Goal: Task Accomplishment & Management: Manage account settings

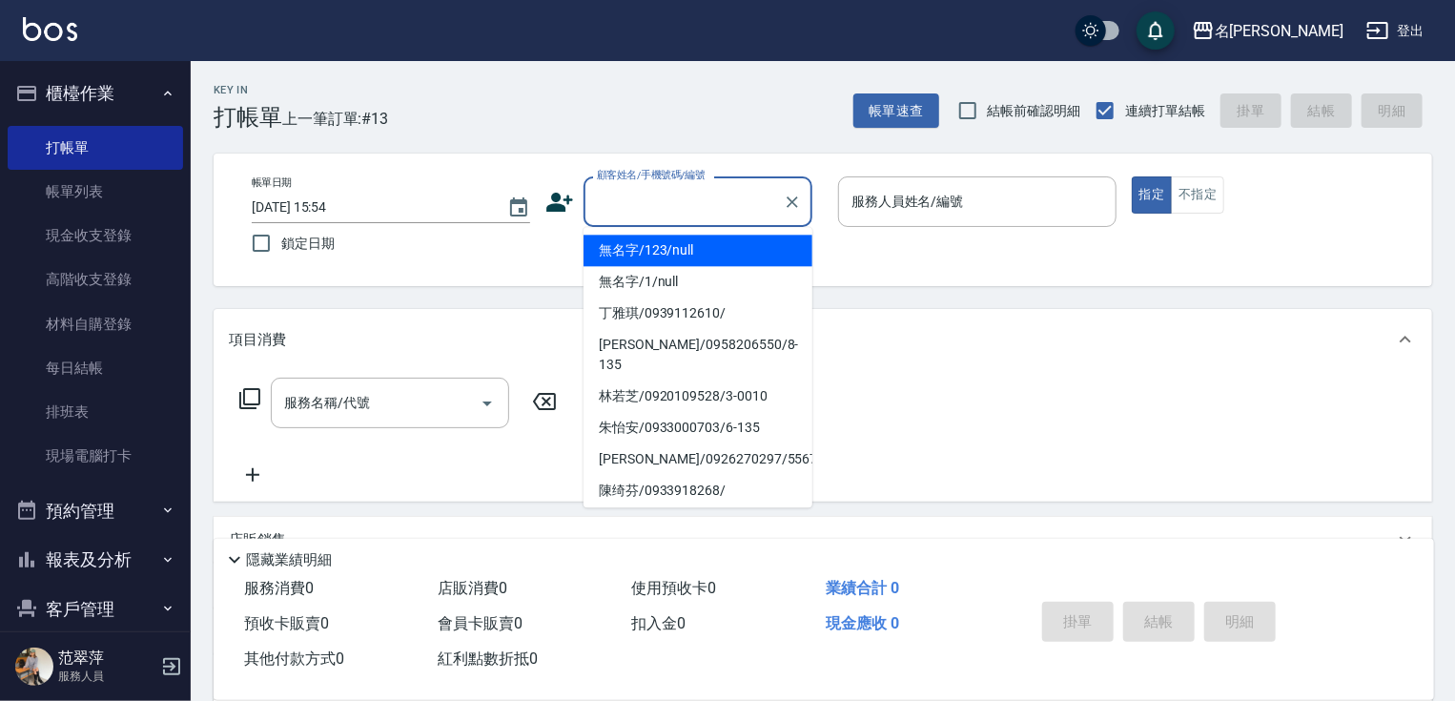
click at [637, 208] on input "顧客姓名/手機號碼/編號" at bounding box center [683, 201] width 183 height 33
click at [621, 244] on li "無名字/123/null" at bounding box center [697, 249] width 229 height 31
type input "無名字/123/null"
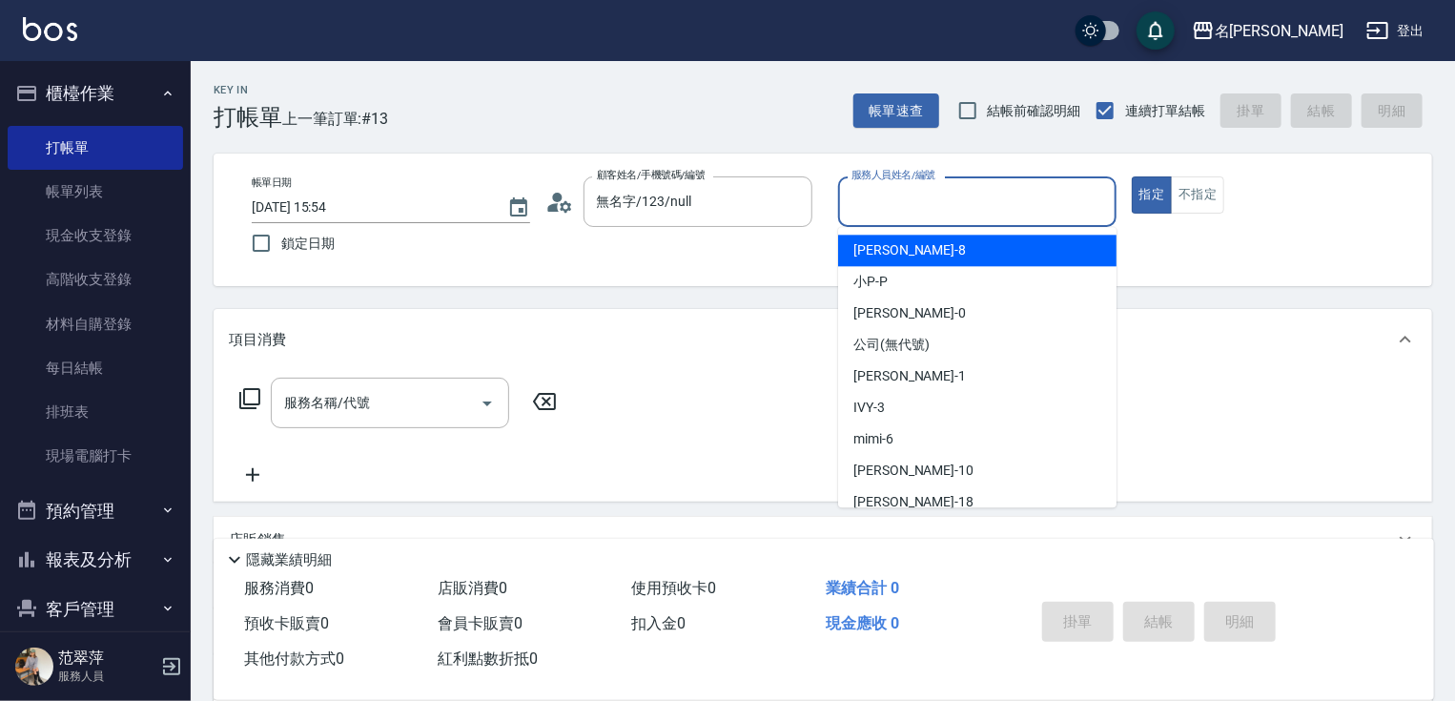
drag, startPoint x: 857, startPoint y: 209, endPoint x: 865, endPoint y: 225, distance: 17.9
click at [856, 209] on input "服務人員姓名/編號" at bounding box center [976, 201] width 261 height 33
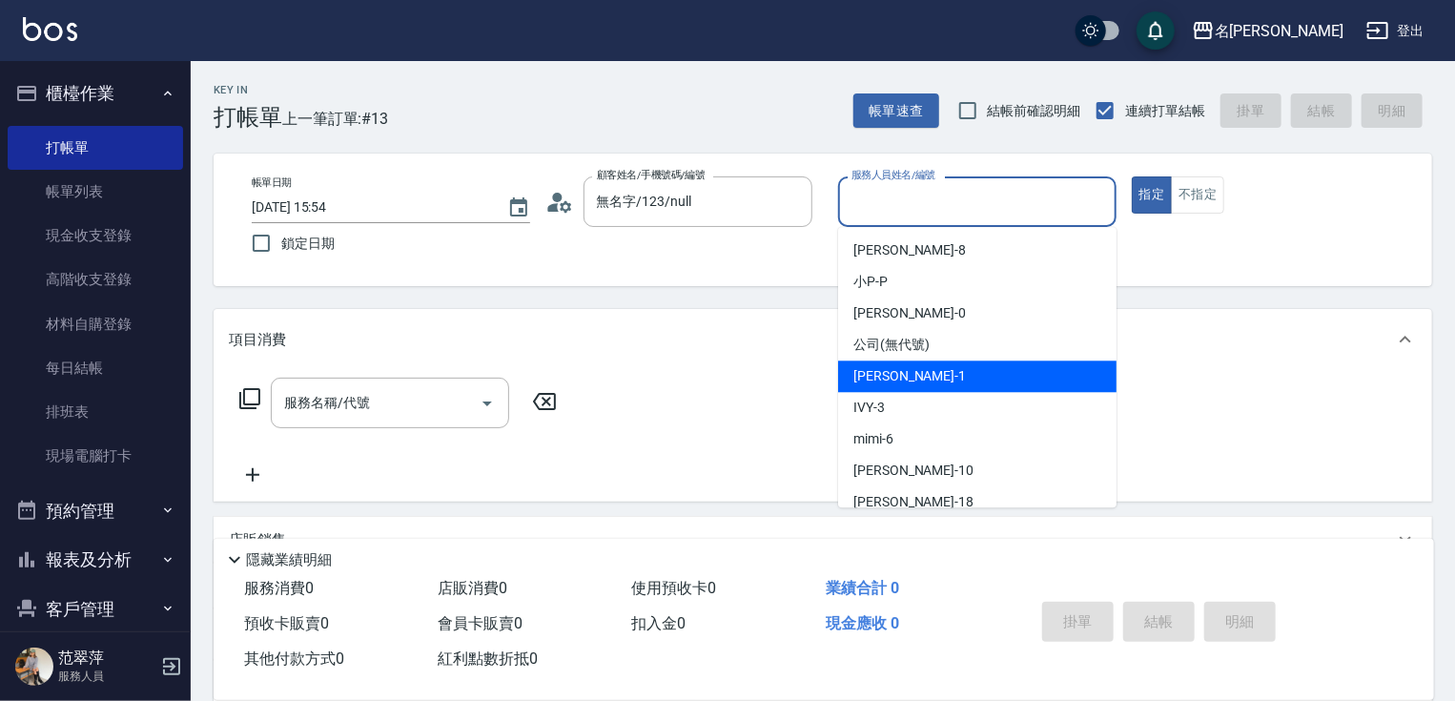
click at [916, 377] on div "Joanne -1" at bounding box center [977, 375] width 278 height 31
type input "Joanne-1"
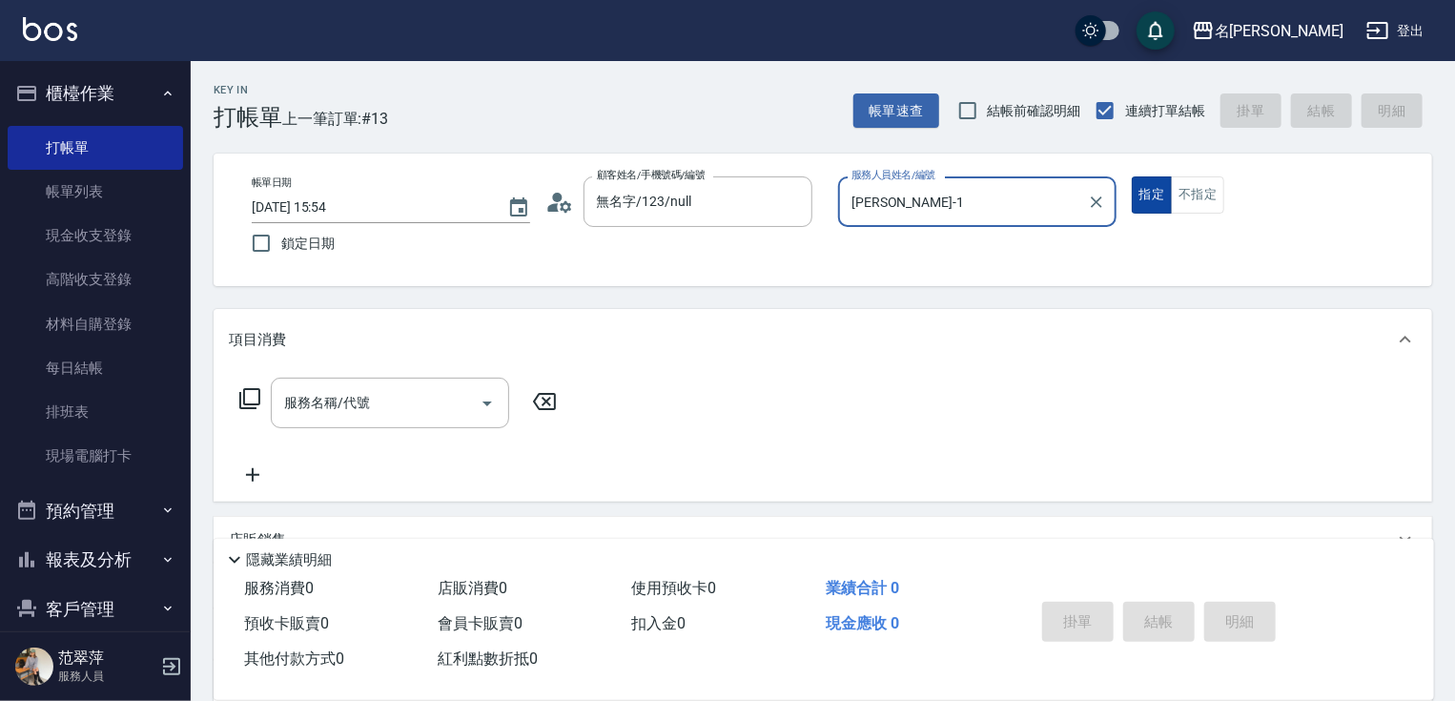
click at [1149, 190] on button "指定" at bounding box center [1151, 194] width 41 height 37
click at [419, 407] on input "服務名稱/代號" at bounding box center [375, 402] width 193 height 33
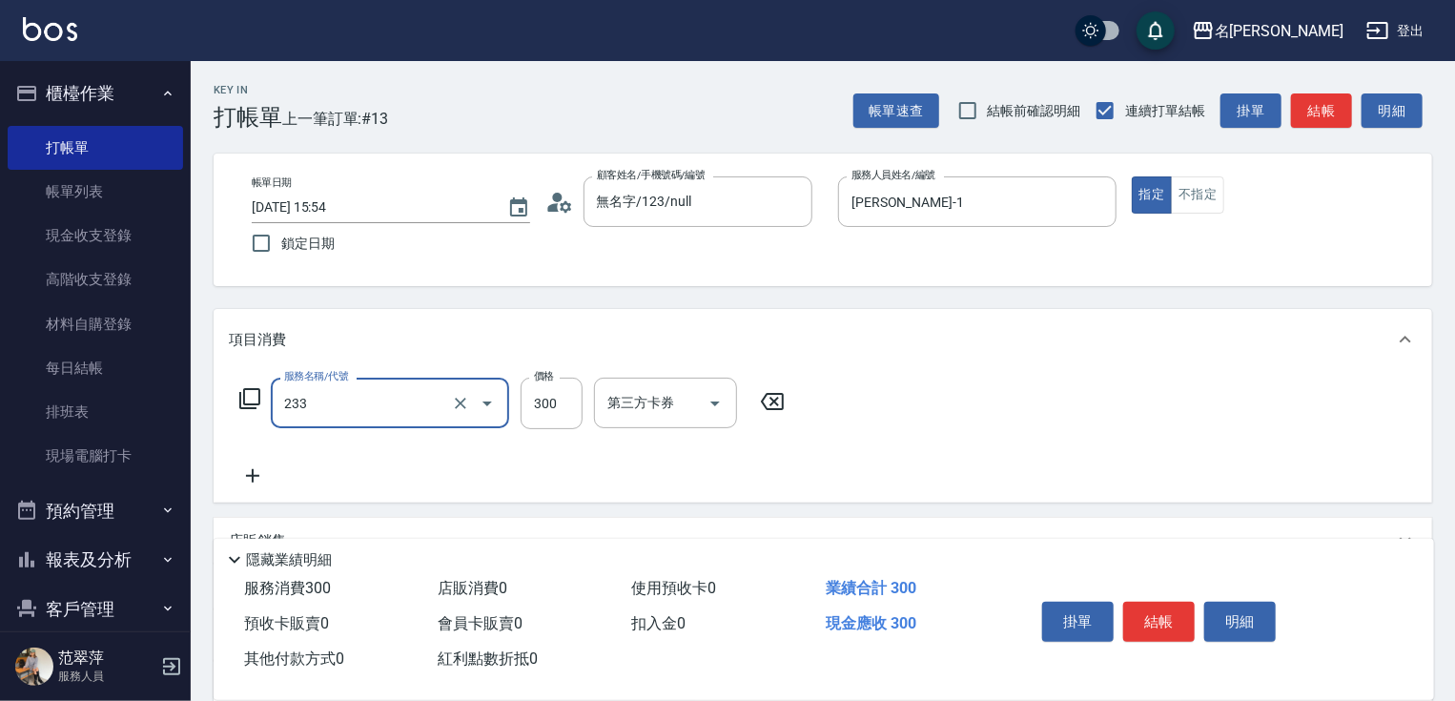
type input "洗髮300(233)"
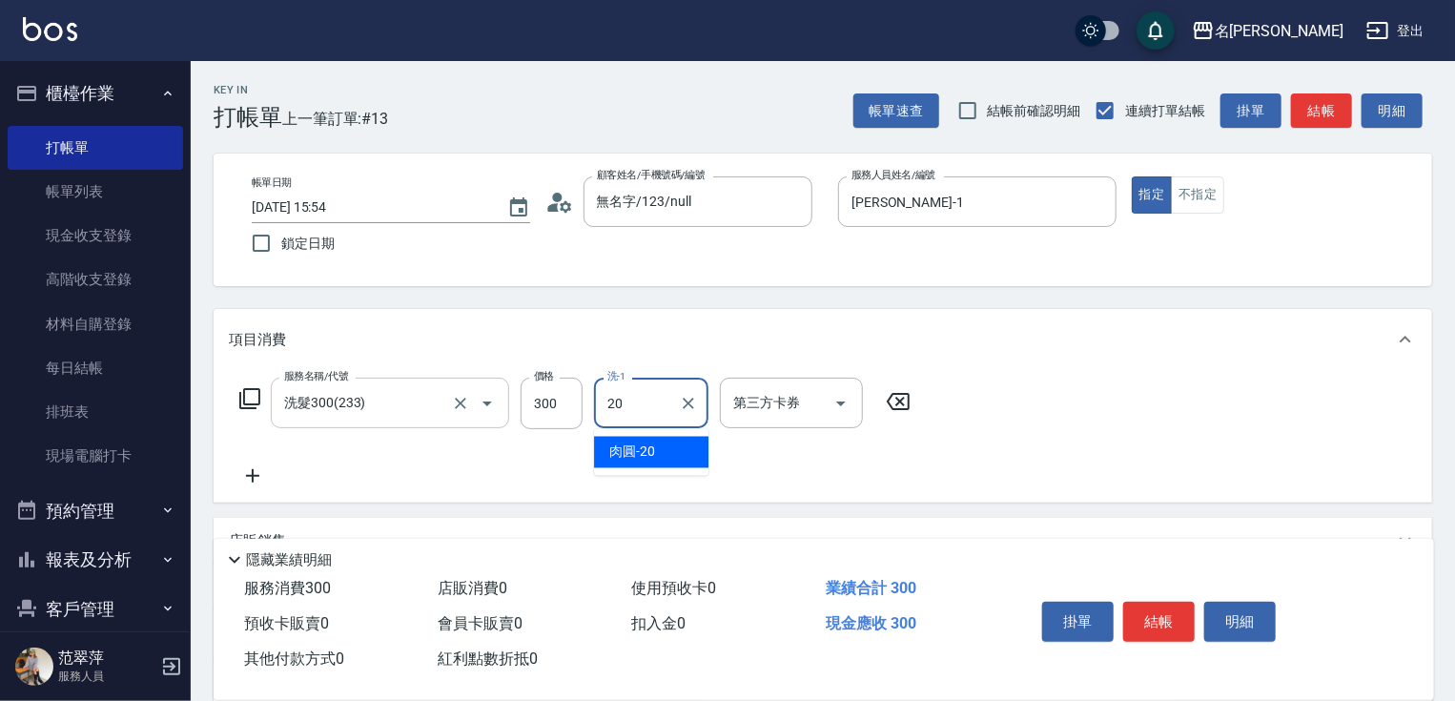
type input "肉圓-20"
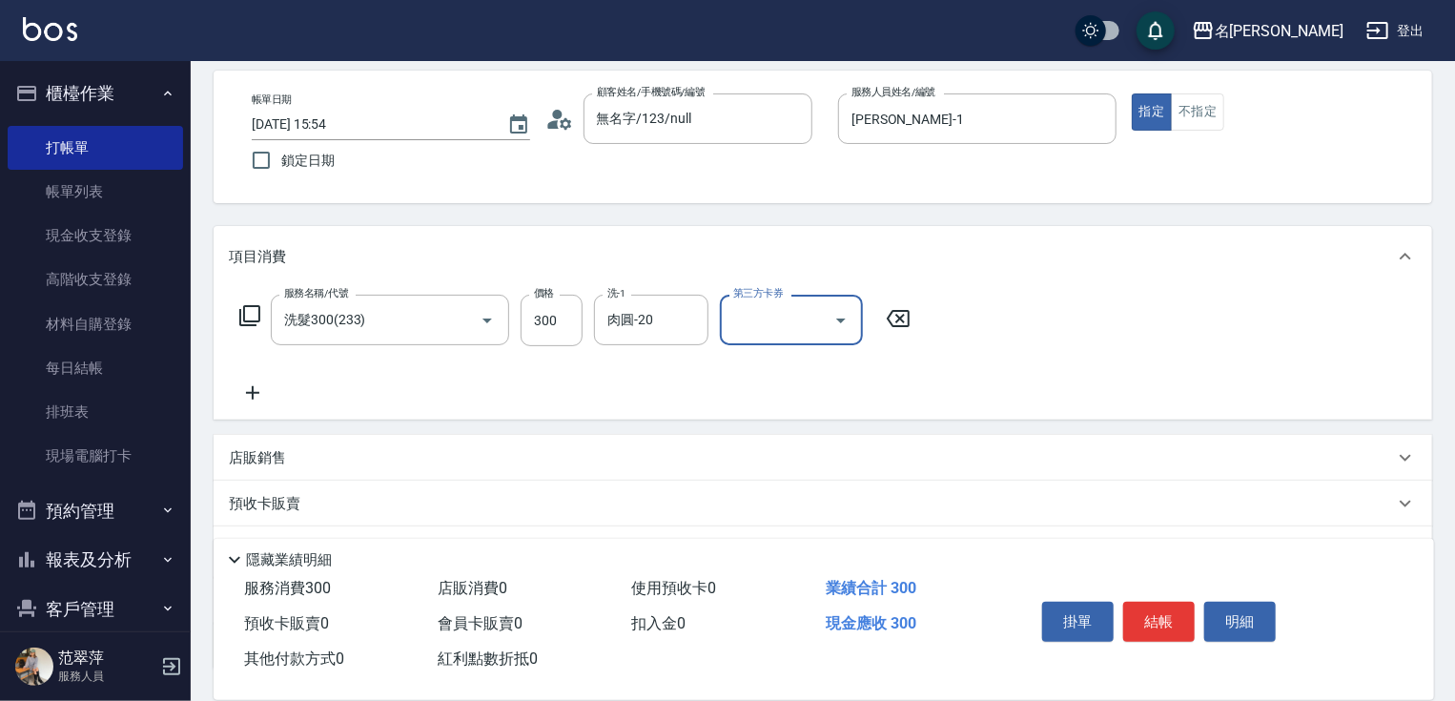
scroll to position [233, 0]
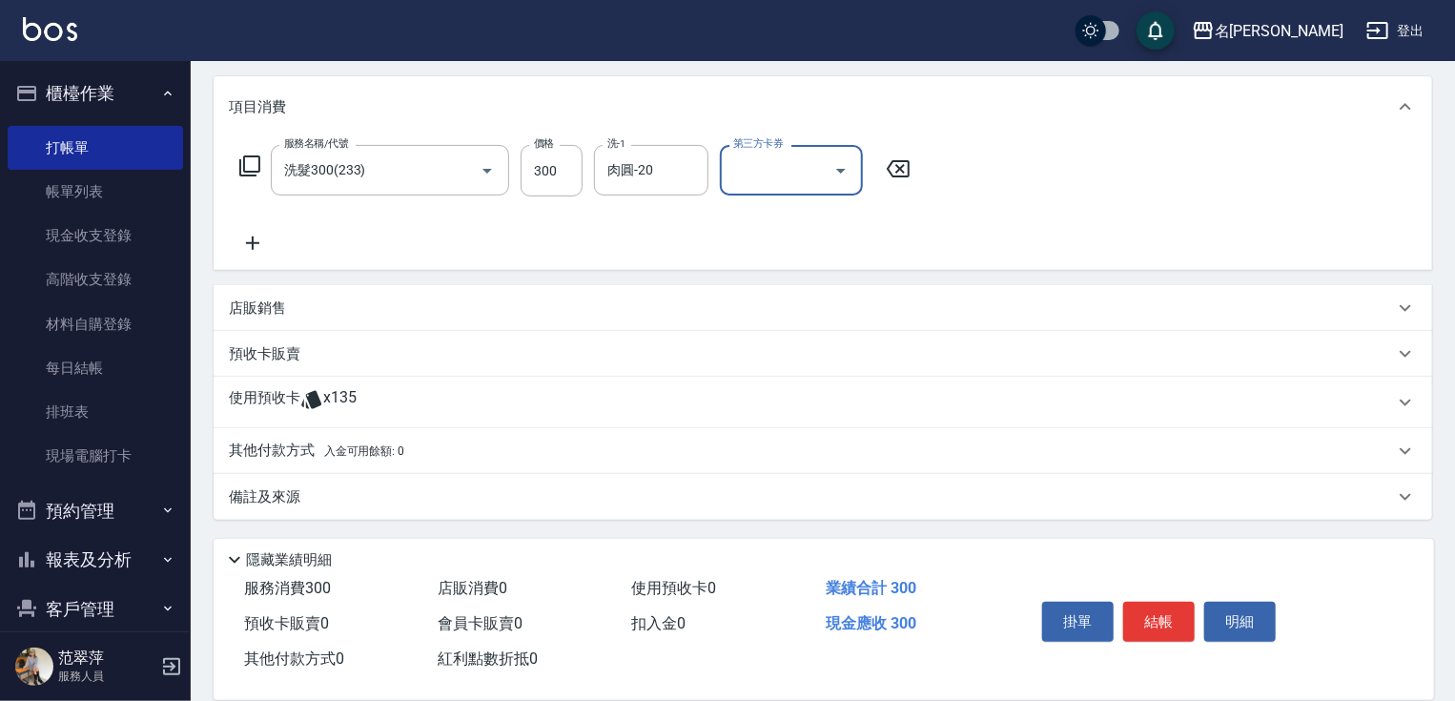
click at [292, 316] on div "店販銷售" at bounding box center [811, 308] width 1165 height 20
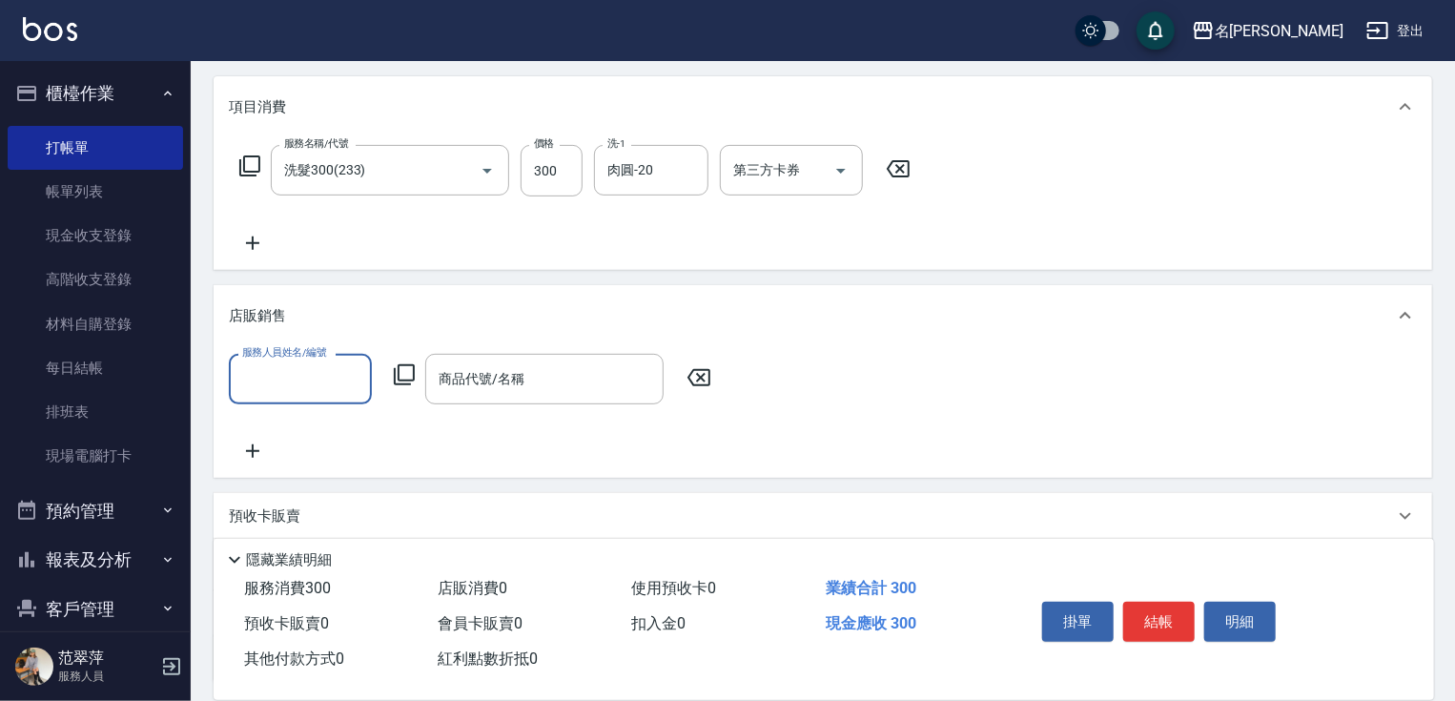
scroll to position [0, 0]
click at [281, 375] on input "服務人員姓名/編號" at bounding box center [300, 378] width 126 height 33
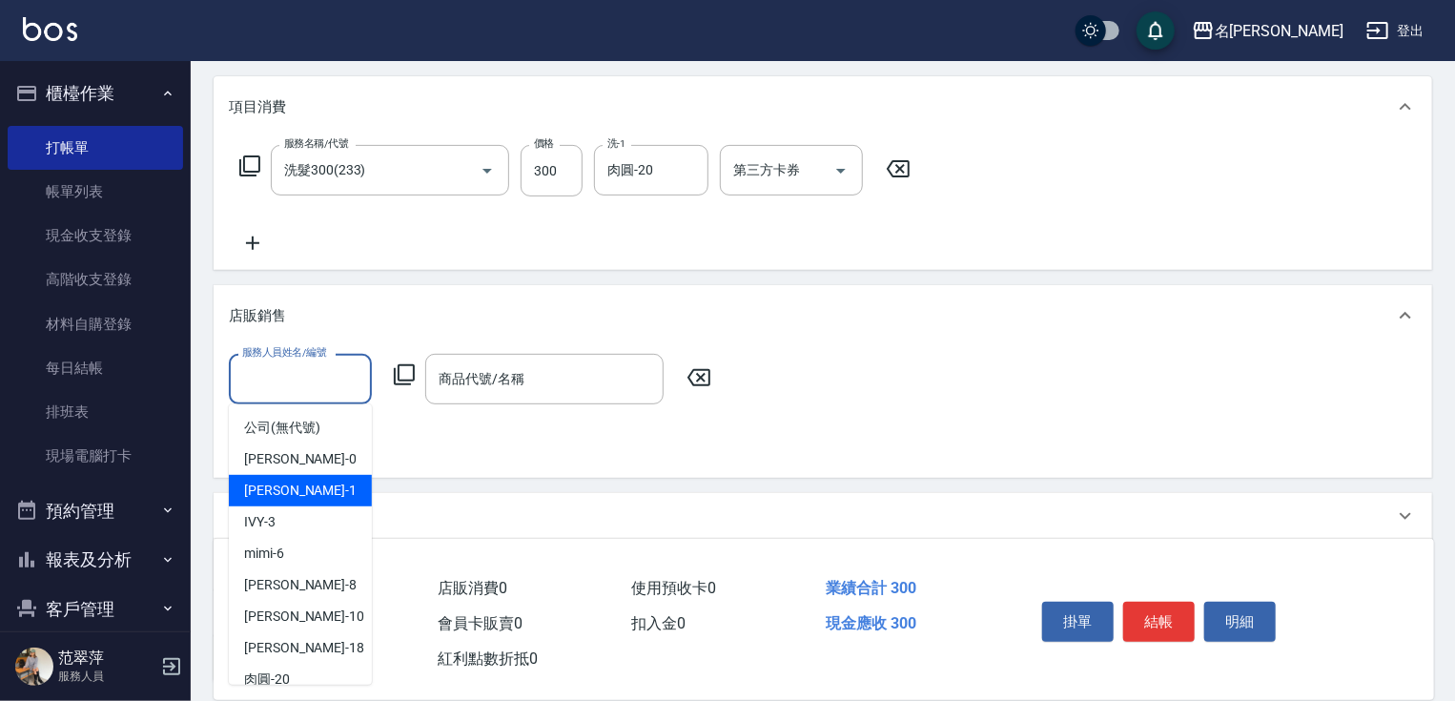
click at [294, 488] on span "Joanne -1" at bounding box center [300, 490] width 112 height 20
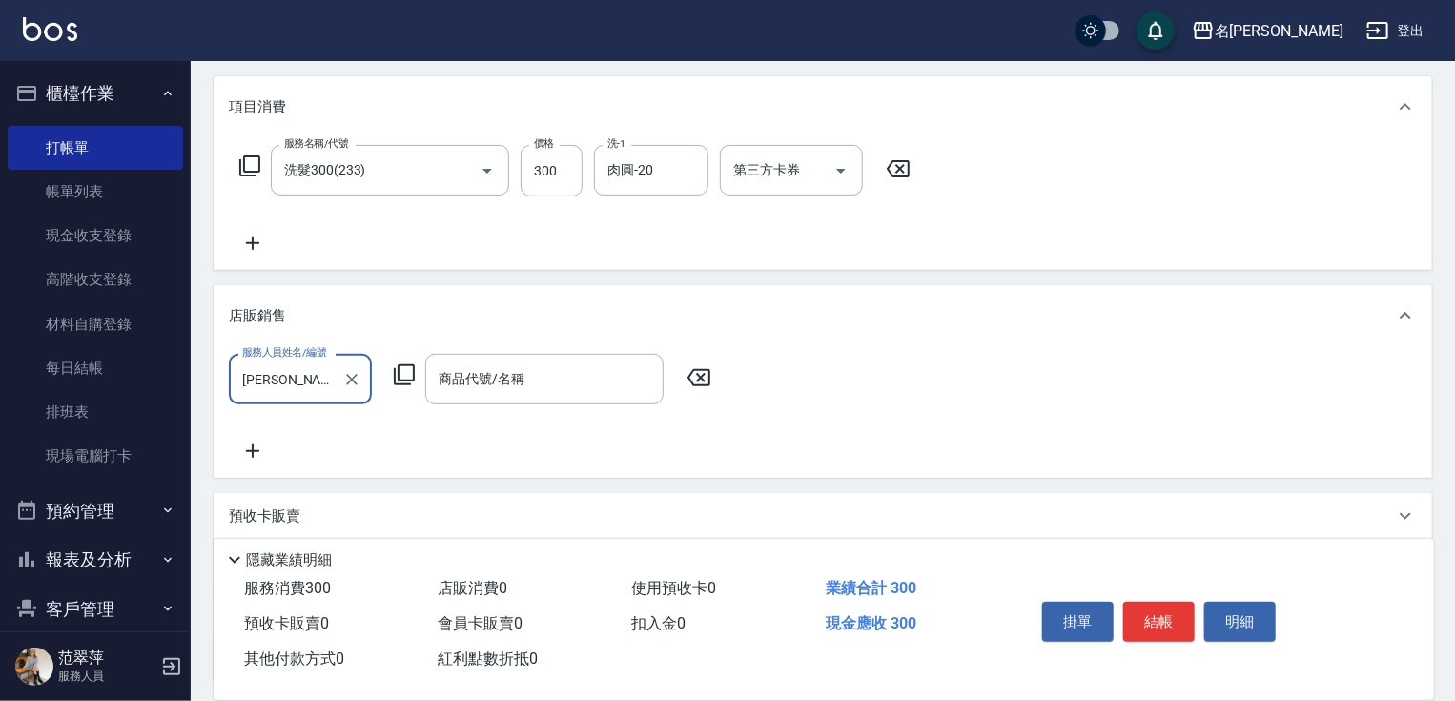
click at [314, 372] on input "Joanne-1" at bounding box center [285, 378] width 97 height 33
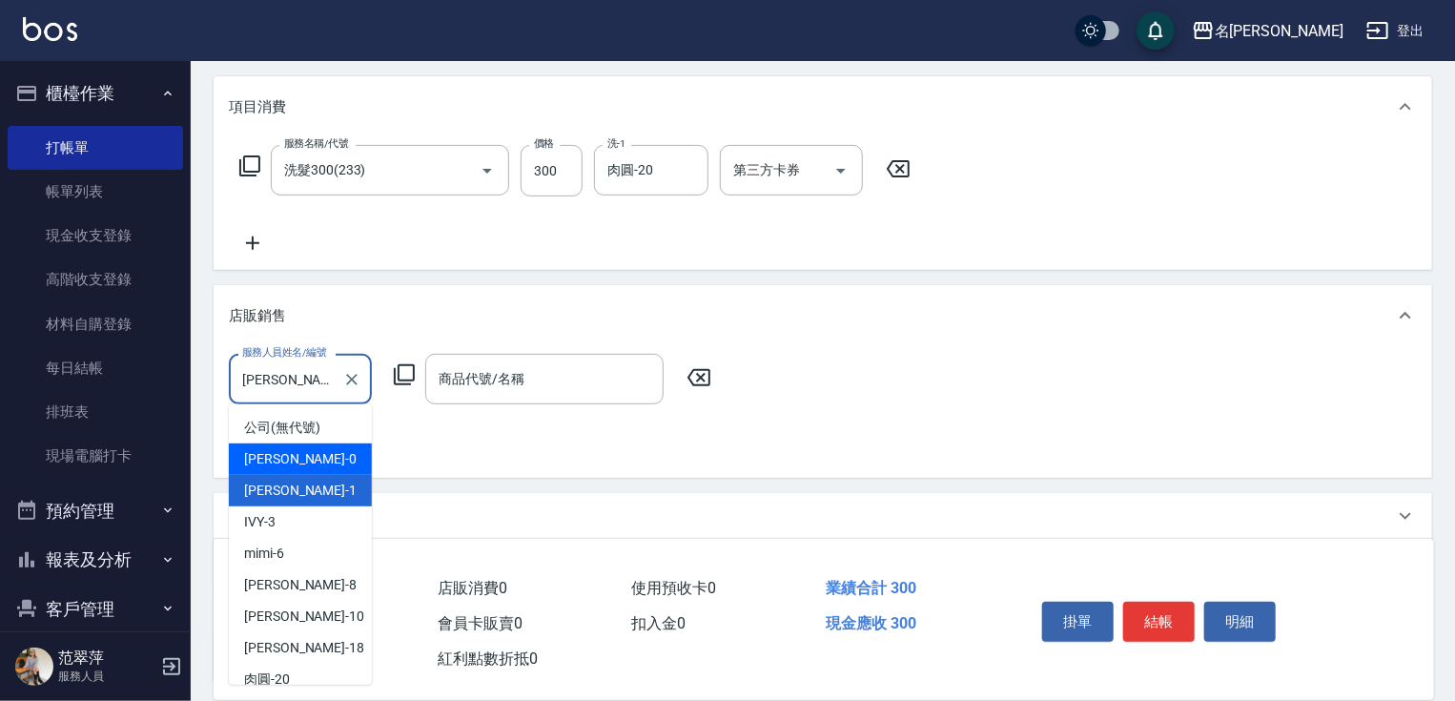
scroll to position [112, 0]
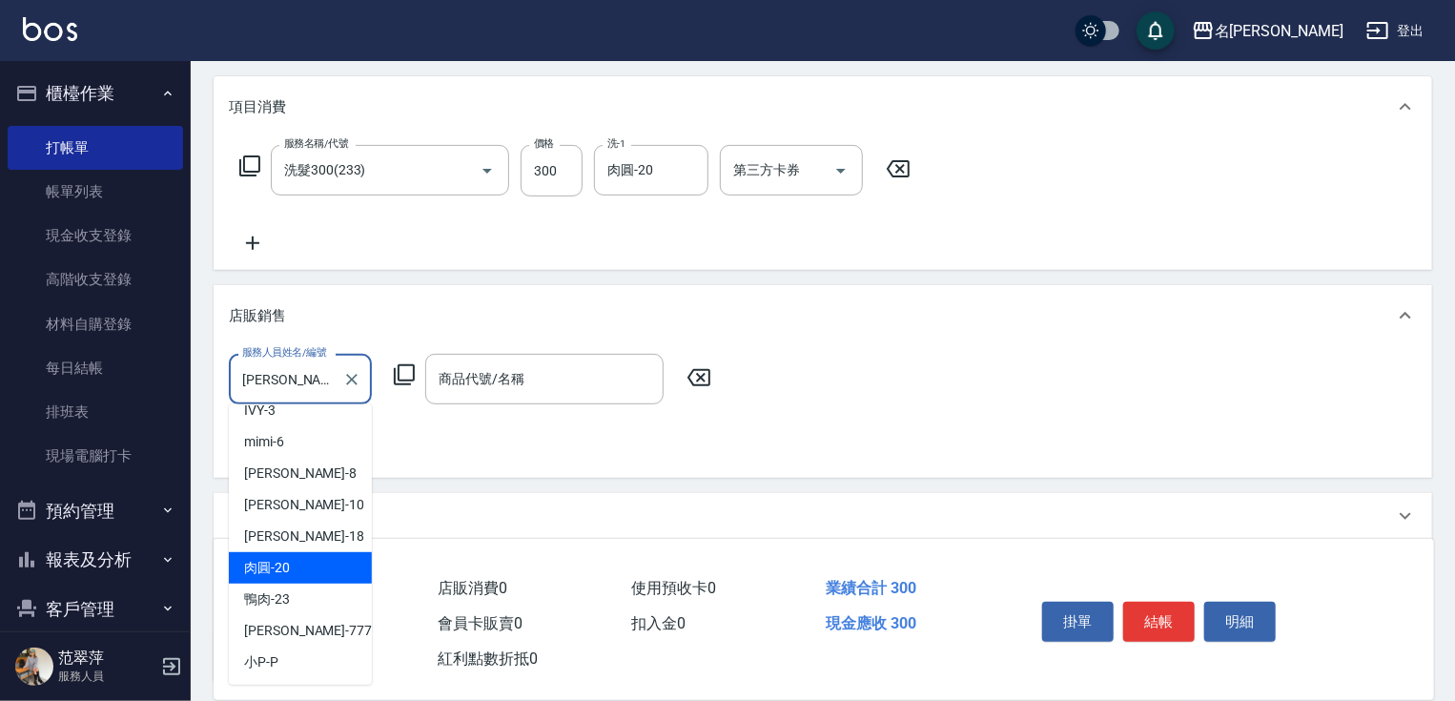
click at [303, 565] on div "肉圓 -20" at bounding box center [300, 567] width 143 height 31
type input "肉圓-20"
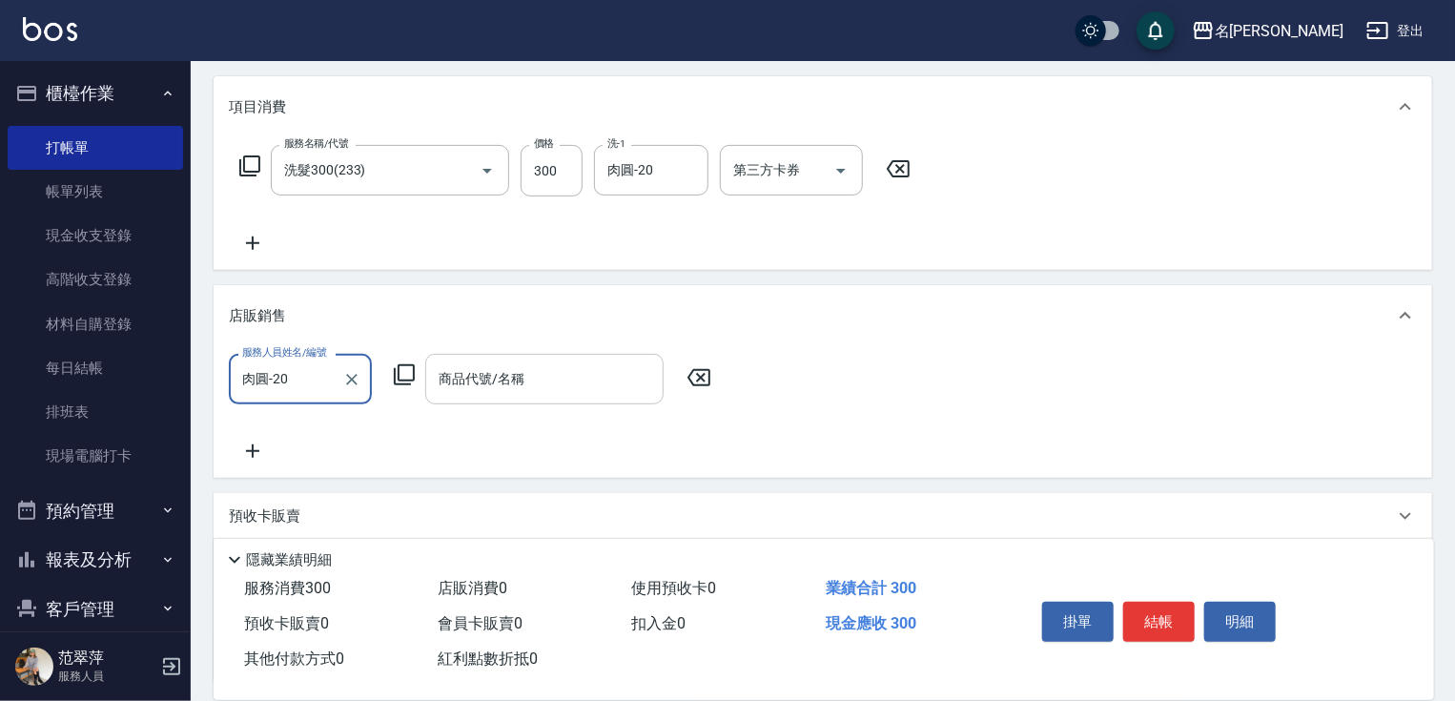
click at [513, 375] on div "商品代號/名稱 商品代號/名稱" at bounding box center [544, 379] width 238 height 51
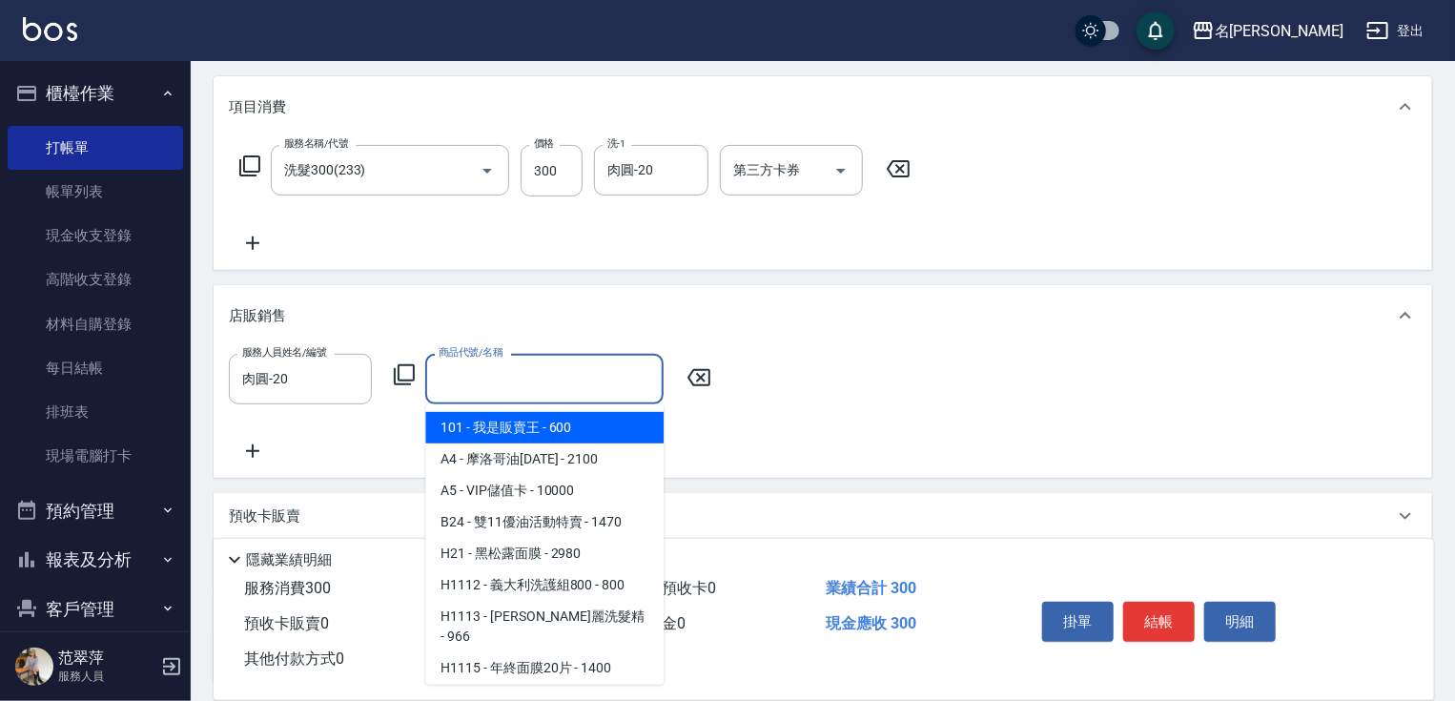
click at [513, 430] on span "101 - 我是販賣王 - 600" at bounding box center [544, 427] width 238 height 31
type input "我是販賣王"
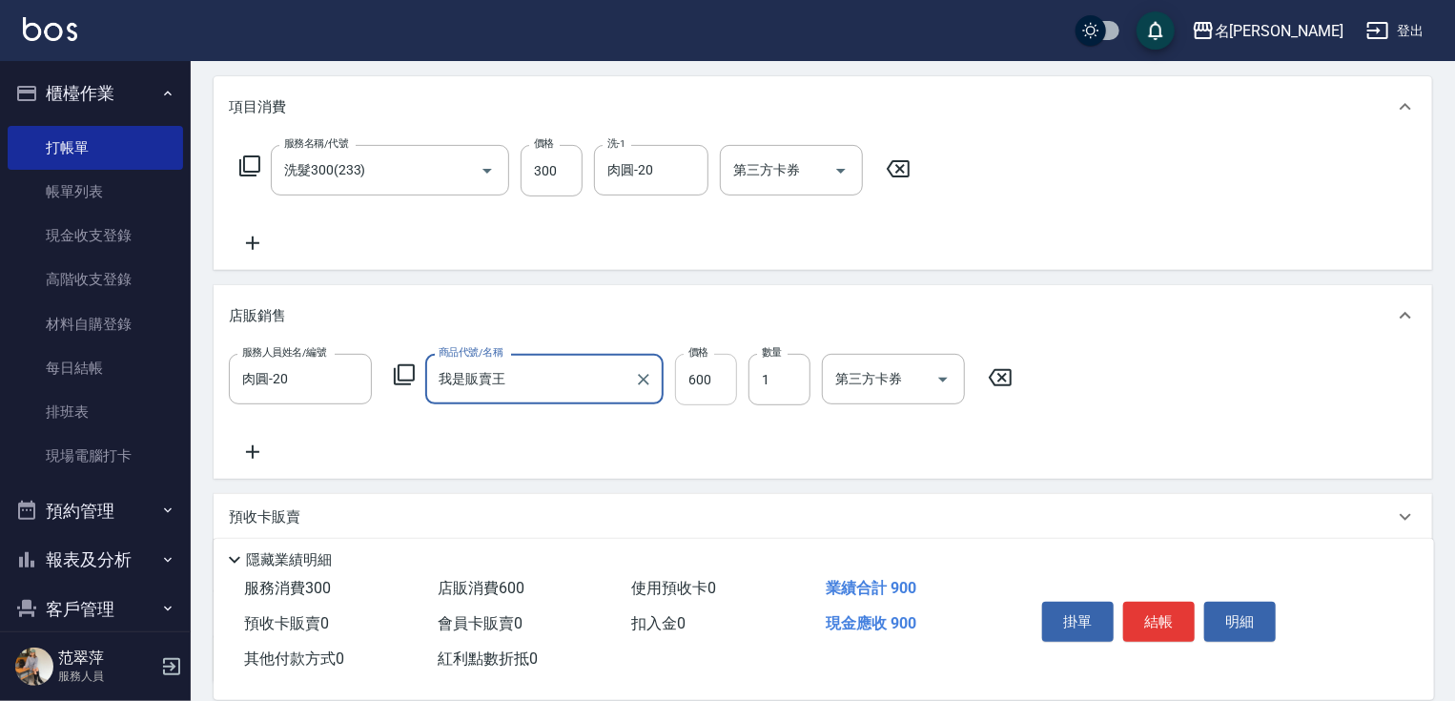
click at [702, 377] on input "600" at bounding box center [706, 379] width 62 height 51
type input "640"
click at [1140, 617] on button "結帳" at bounding box center [1158, 621] width 71 height 40
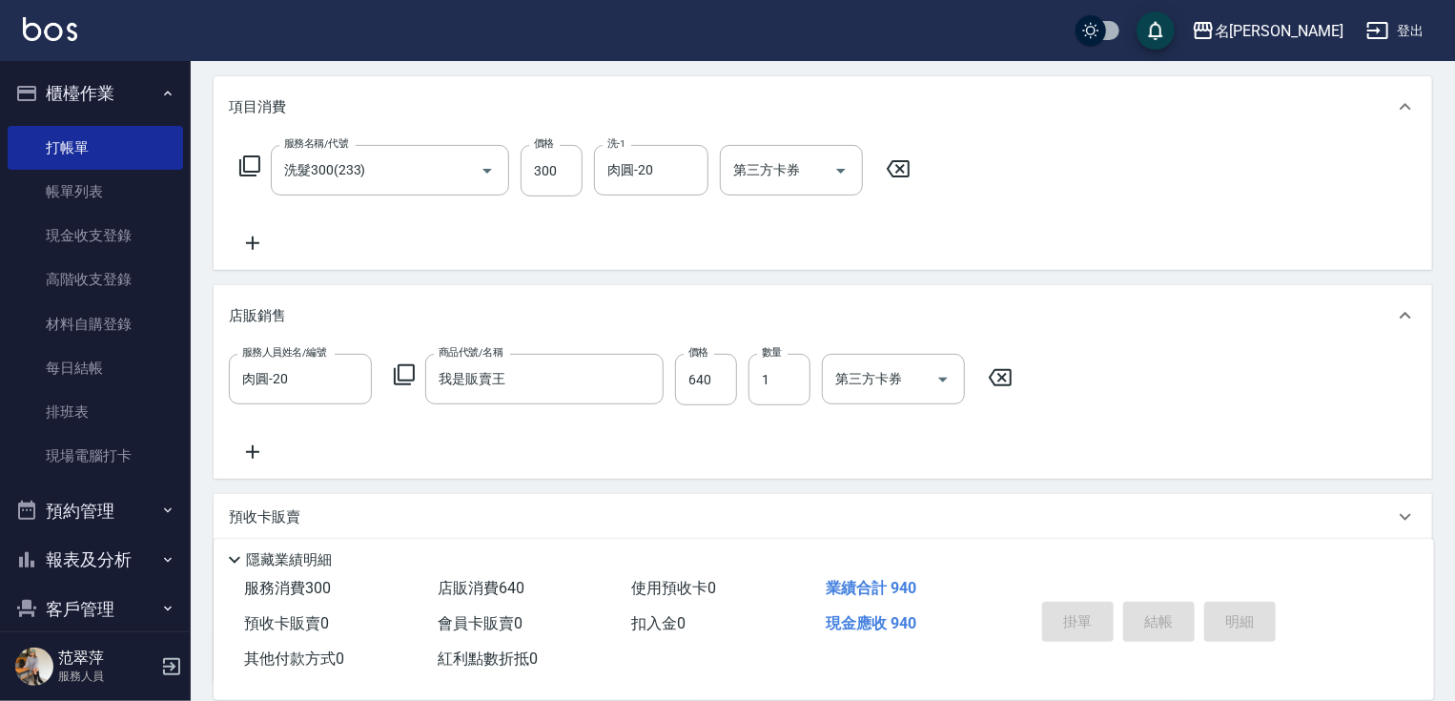
type input "2025/10/07 18:24"
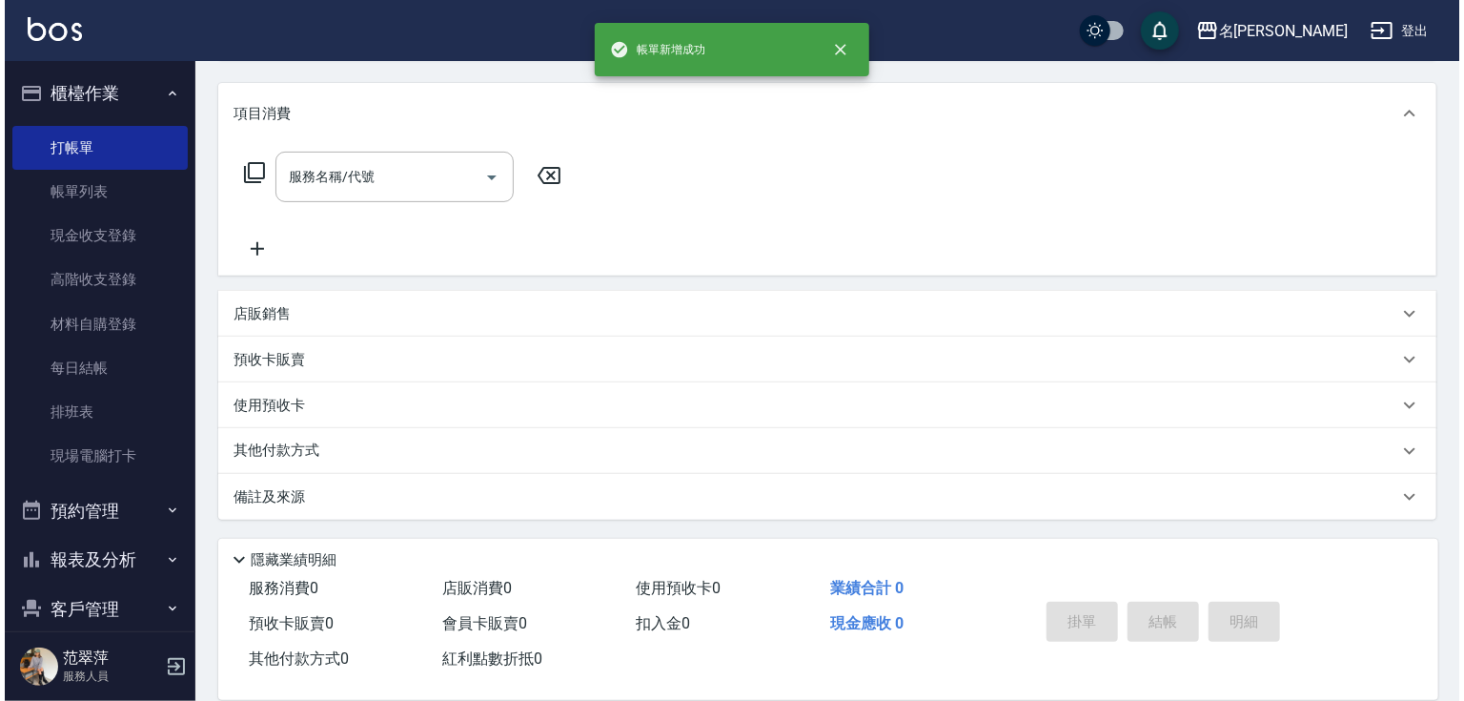
scroll to position [0, 0]
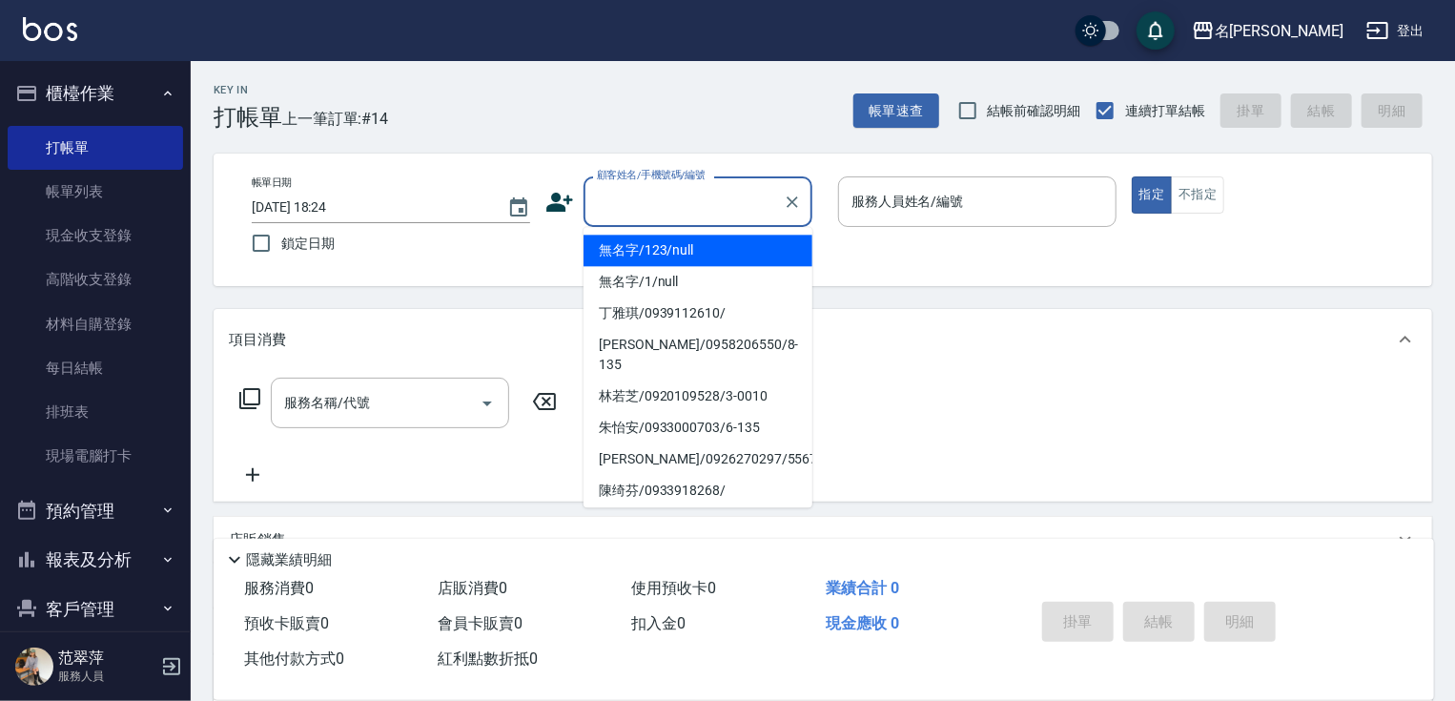
click at [608, 191] on input "顧客姓名/手機號碼/編號" at bounding box center [683, 201] width 183 height 33
click at [661, 244] on li "無名字/123/null" at bounding box center [697, 249] width 229 height 31
type input "無名字/123/null"
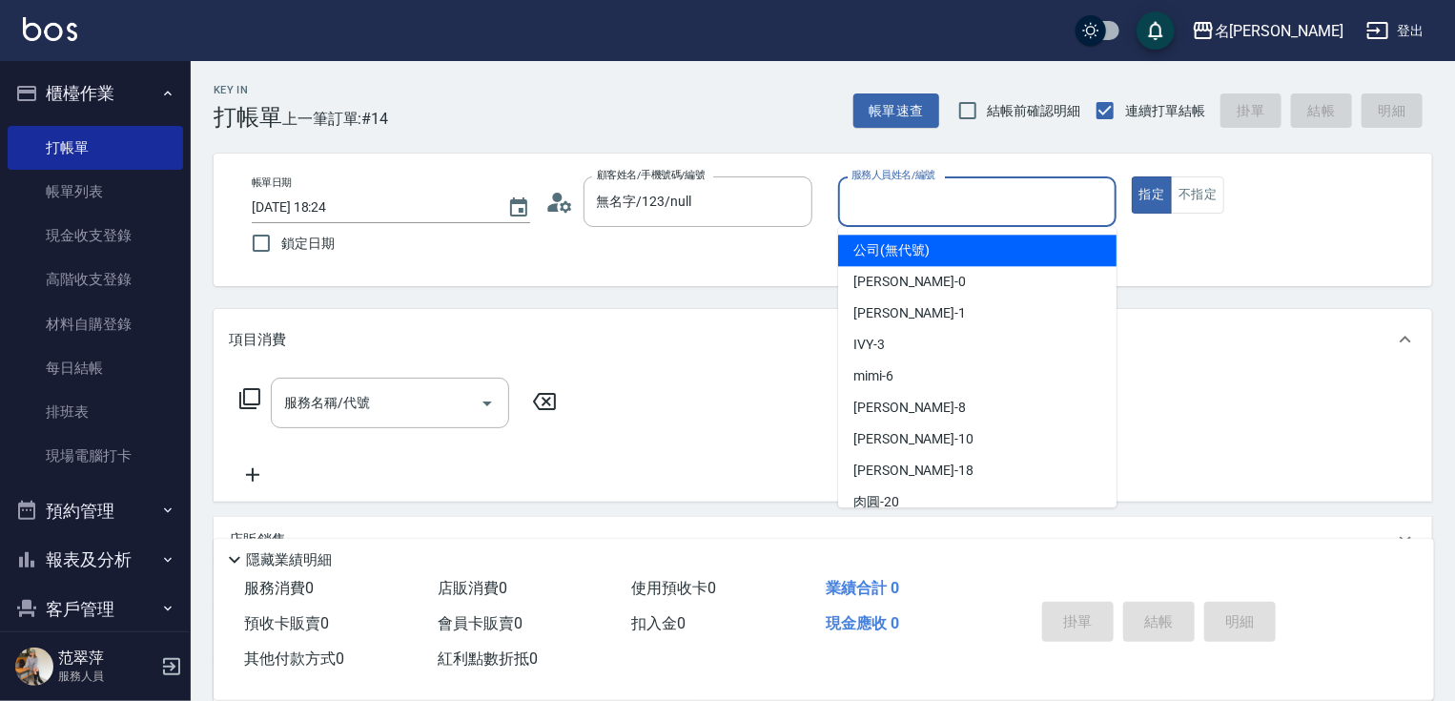
click at [928, 214] on input "服務人員姓名/編號" at bounding box center [976, 201] width 261 height 33
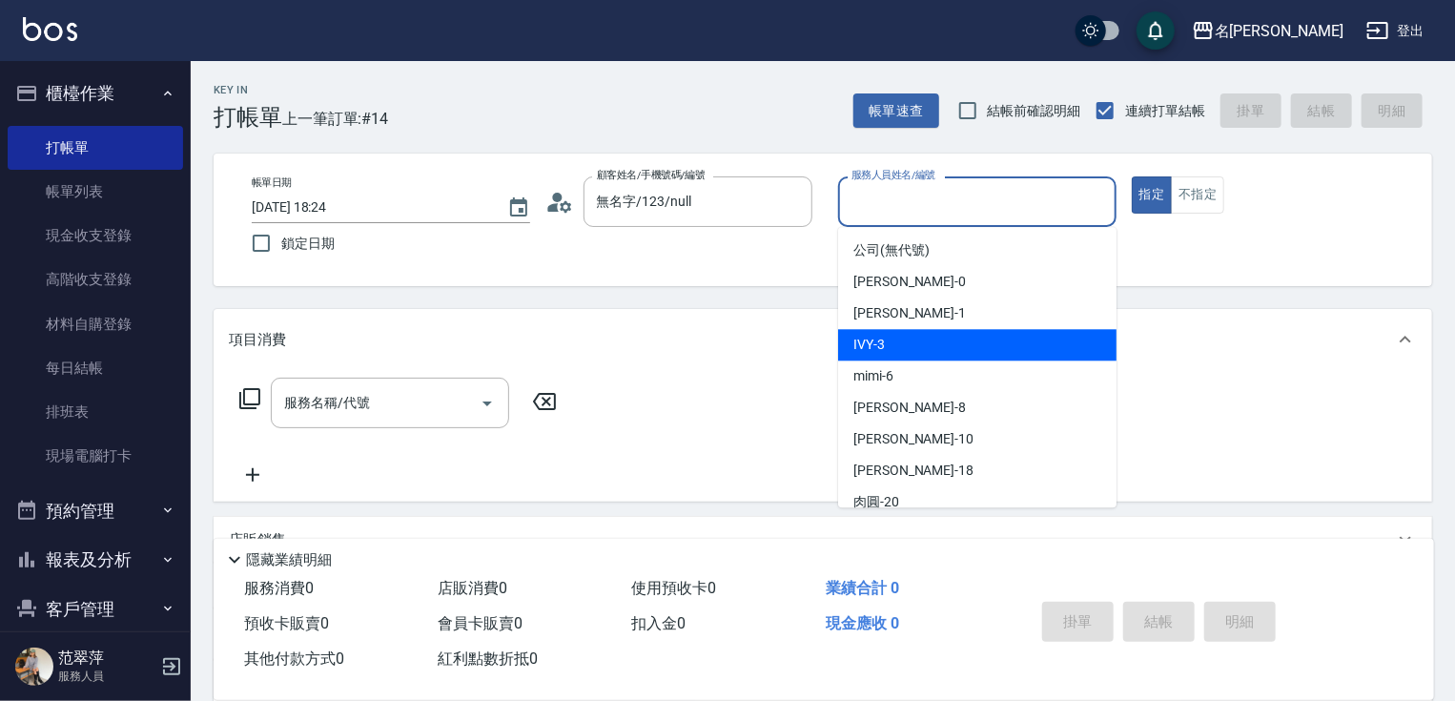
click at [924, 338] on div "IVY -3" at bounding box center [977, 344] width 278 height 31
type input "IVY-3"
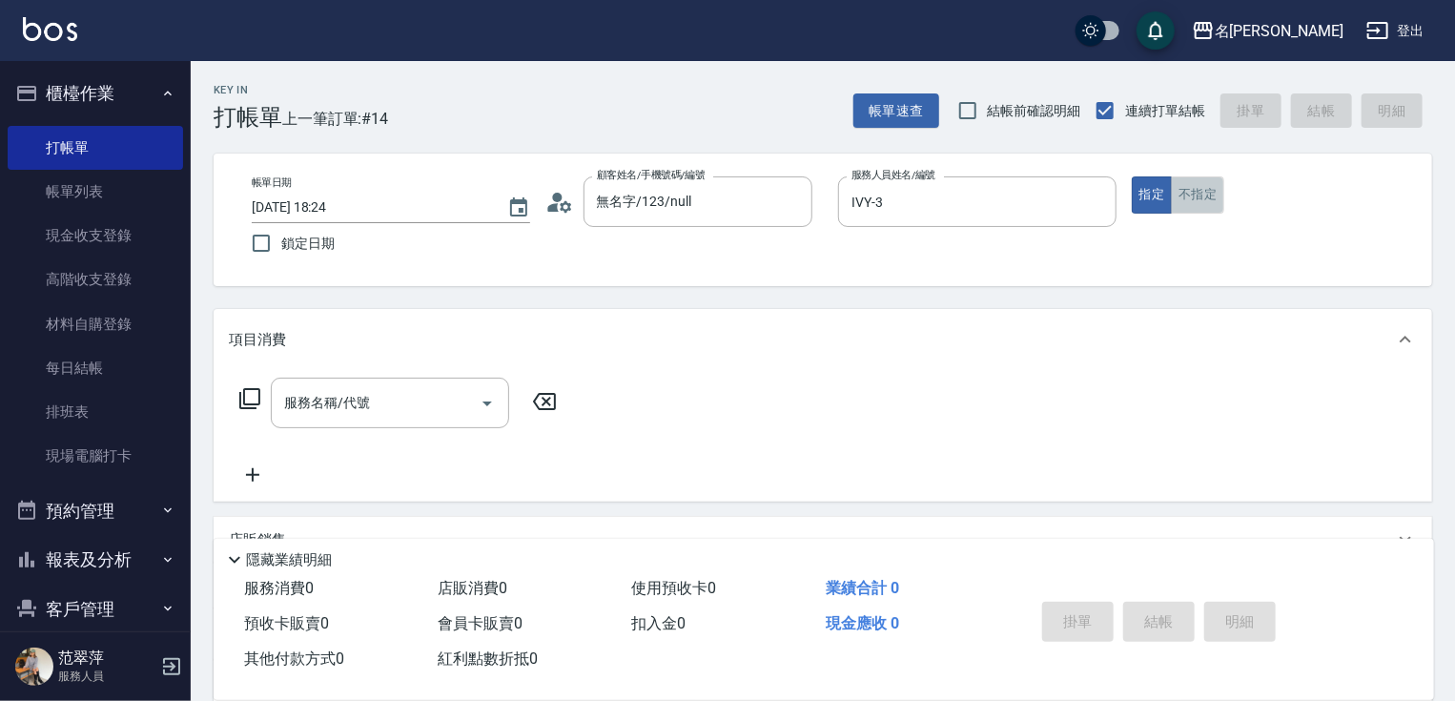
click at [1202, 200] on button "不指定" at bounding box center [1197, 194] width 53 height 37
click at [424, 412] on input "服務名稱/代號" at bounding box center [375, 402] width 193 height 33
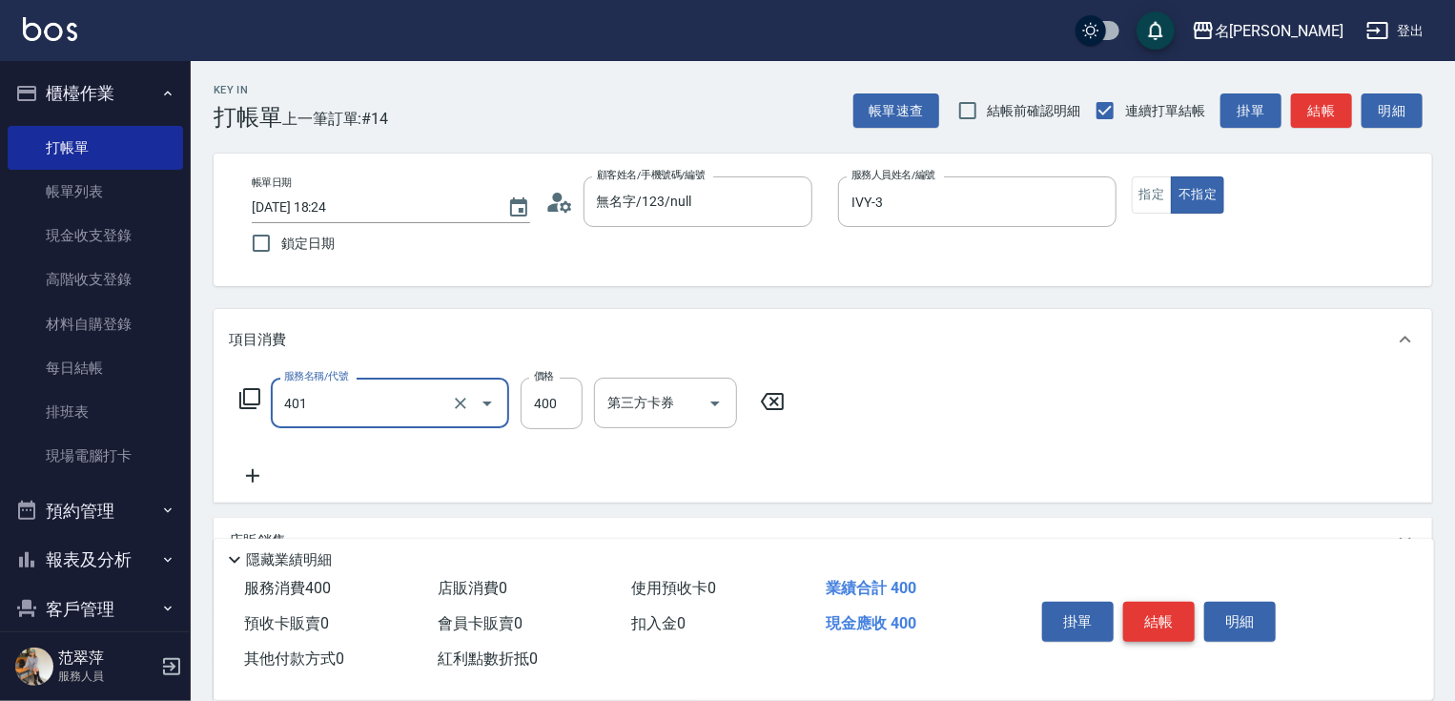
type input "剪髮(400)(401)"
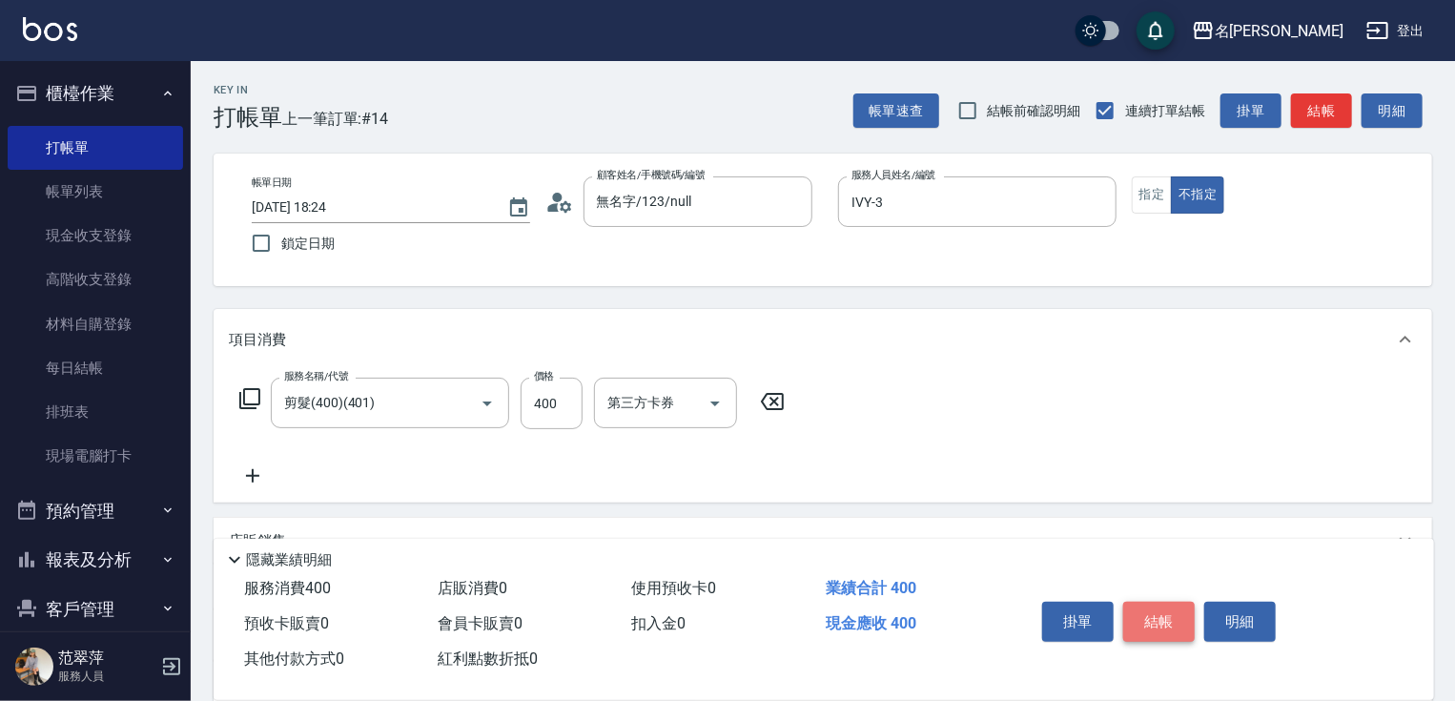
click at [1145, 624] on button "結帳" at bounding box center [1158, 621] width 71 height 40
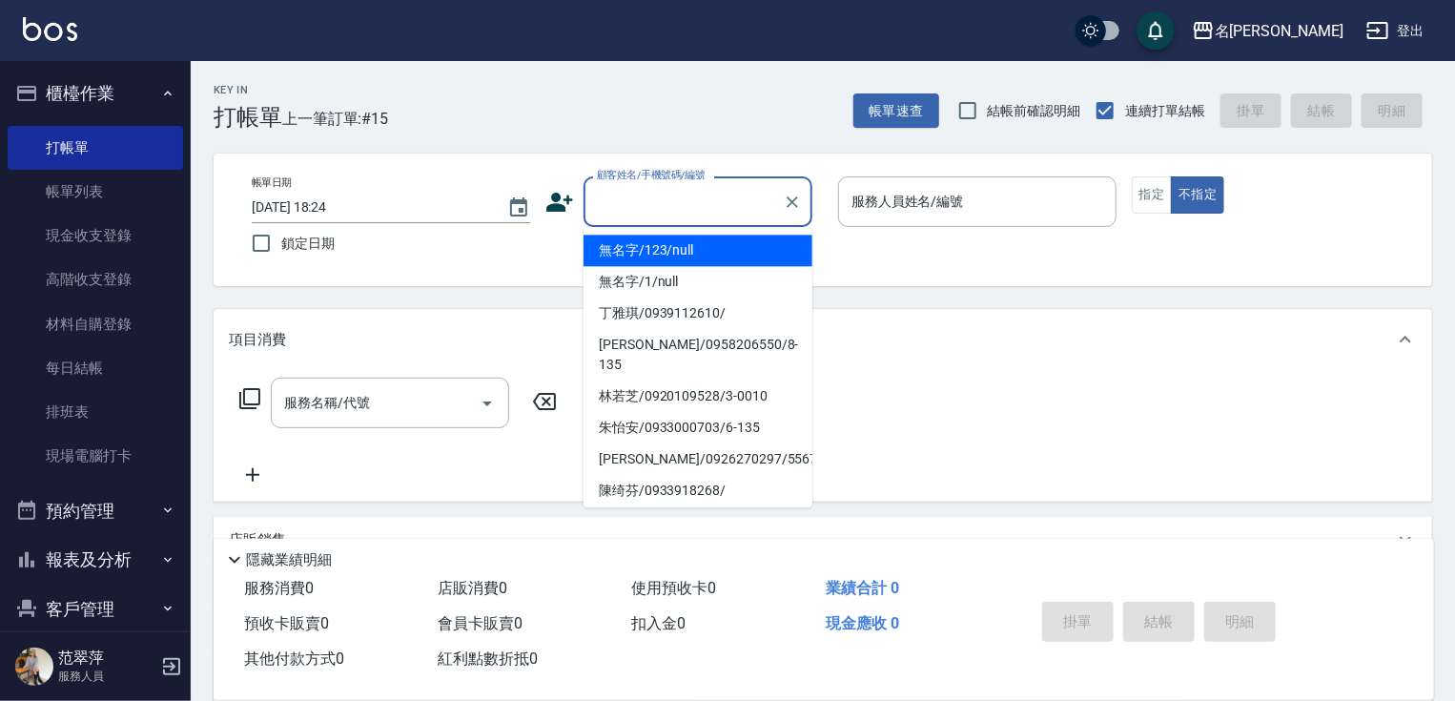
click at [644, 192] on input "顧客姓名/手機號碼/編號" at bounding box center [683, 201] width 183 height 33
click at [675, 248] on li "無名字/123/null" at bounding box center [697, 249] width 229 height 31
type input "無名字/123/null"
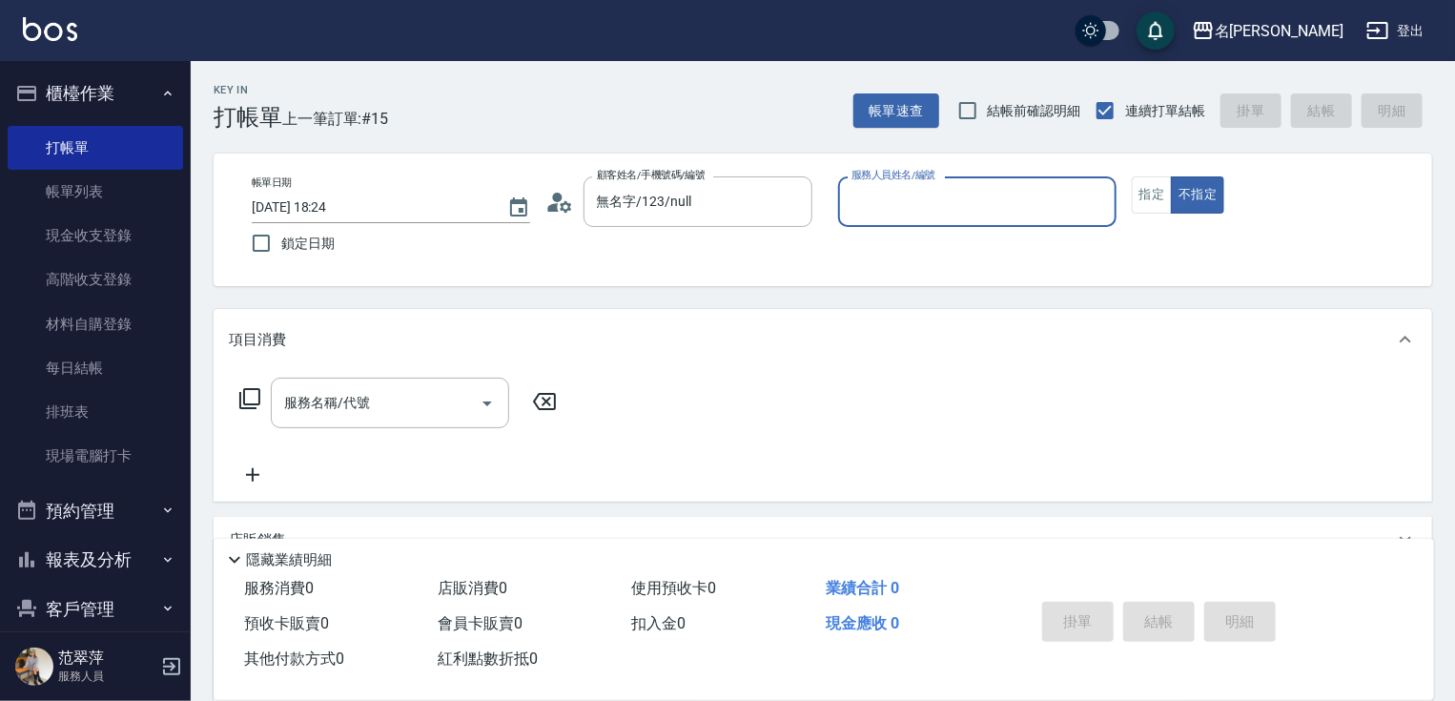
click at [859, 214] on input "服務人員姓名/編號" at bounding box center [976, 201] width 261 height 33
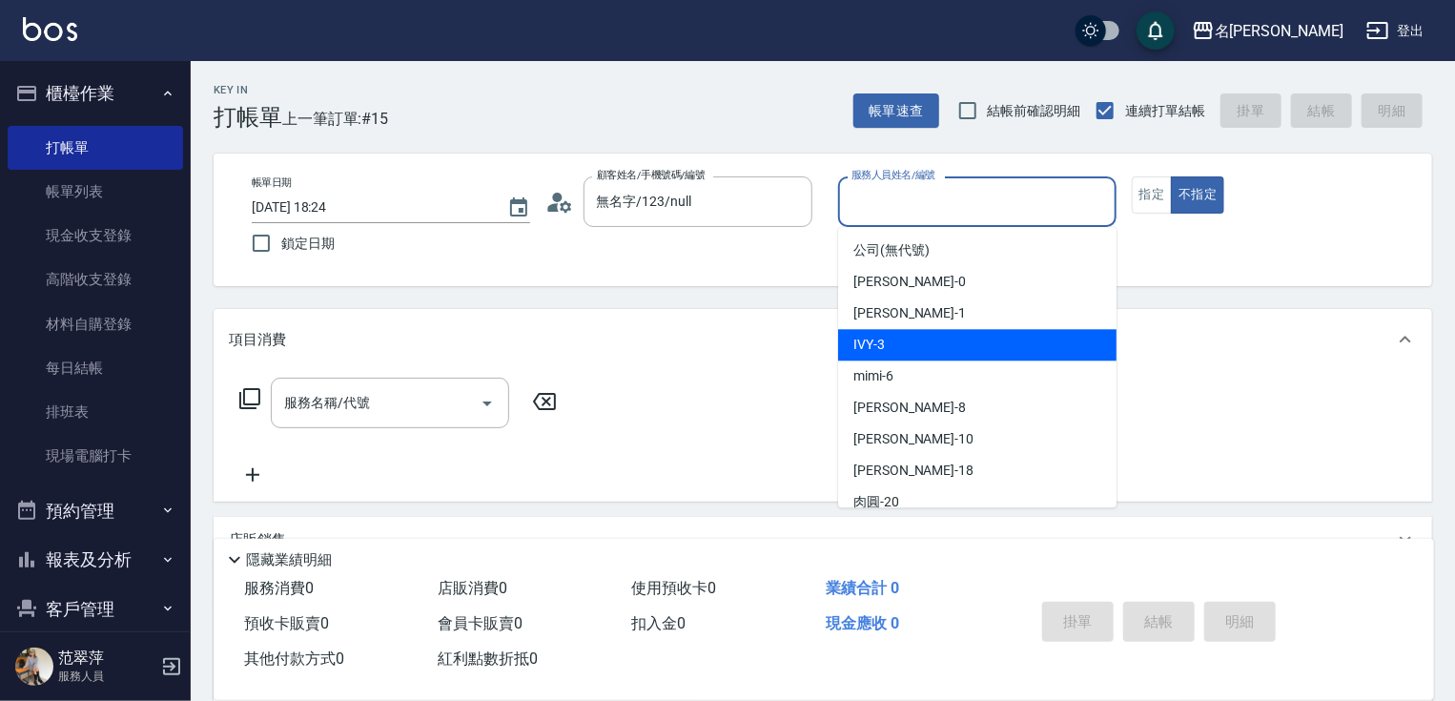
click at [883, 351] on span "IVY -3" at bounding box center [868, 345] width 31 height 20
type input "IVY-3"
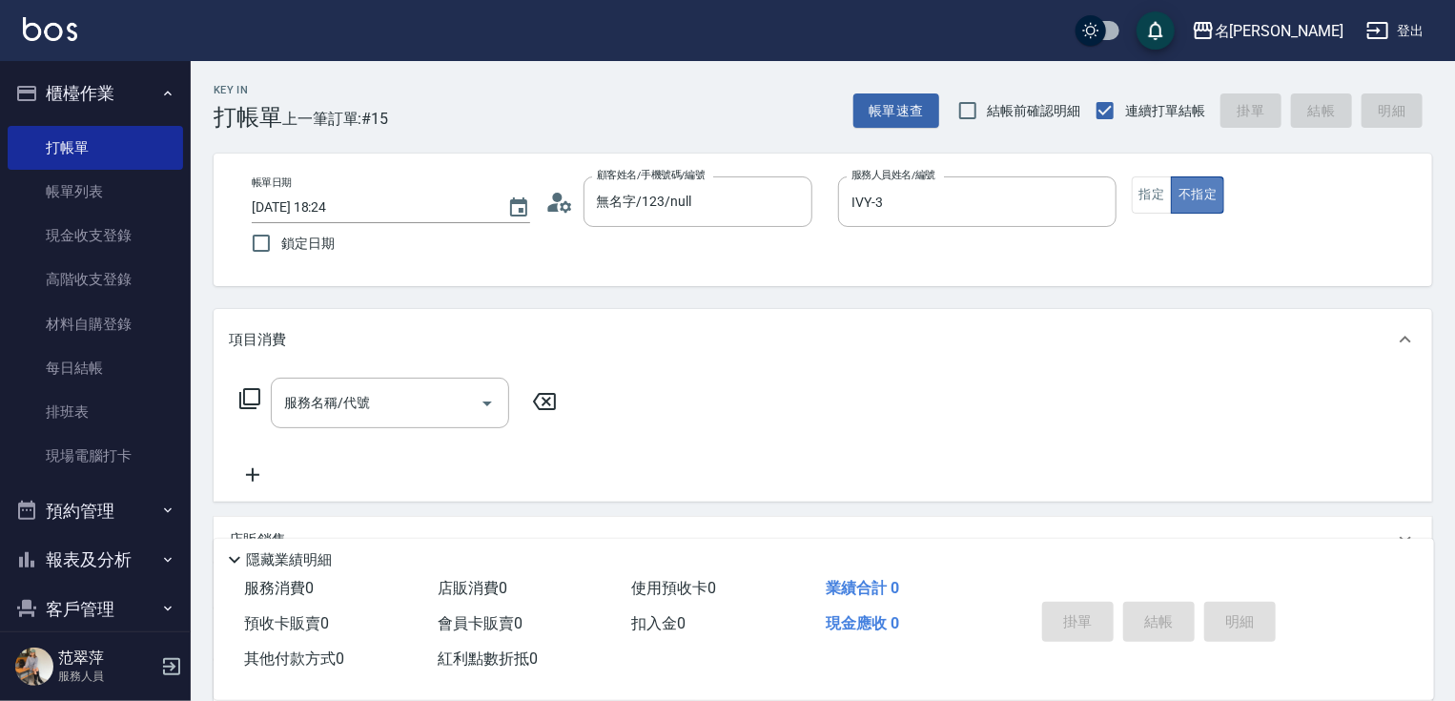
click at [1192, 194] on button "不指定" at bounding box center [1197, 194] width 53 height 37
click at [249, 397] on icon at bounding box center [249, 398] width 23 height 23
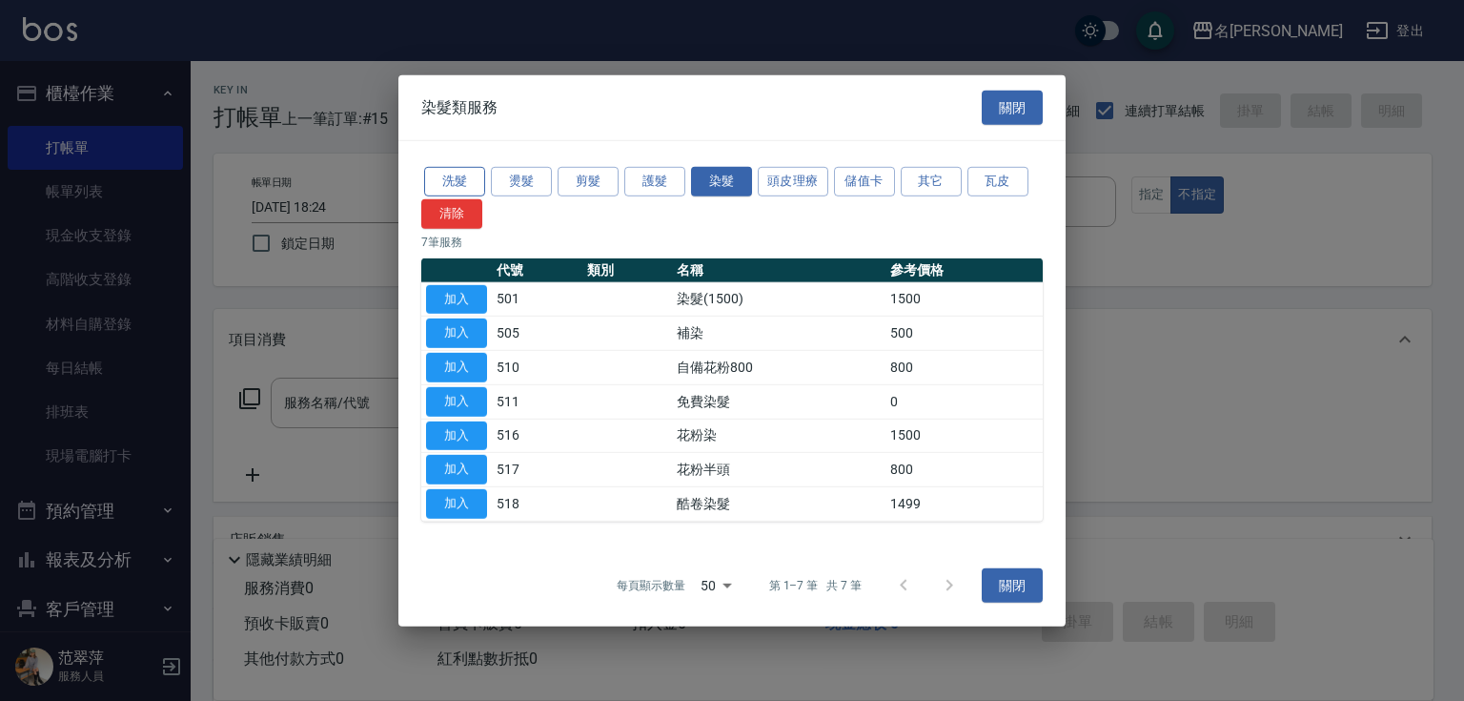
click at [455, 182] on button "洗髮" at bounding box center [454, 182] width 61 height 30
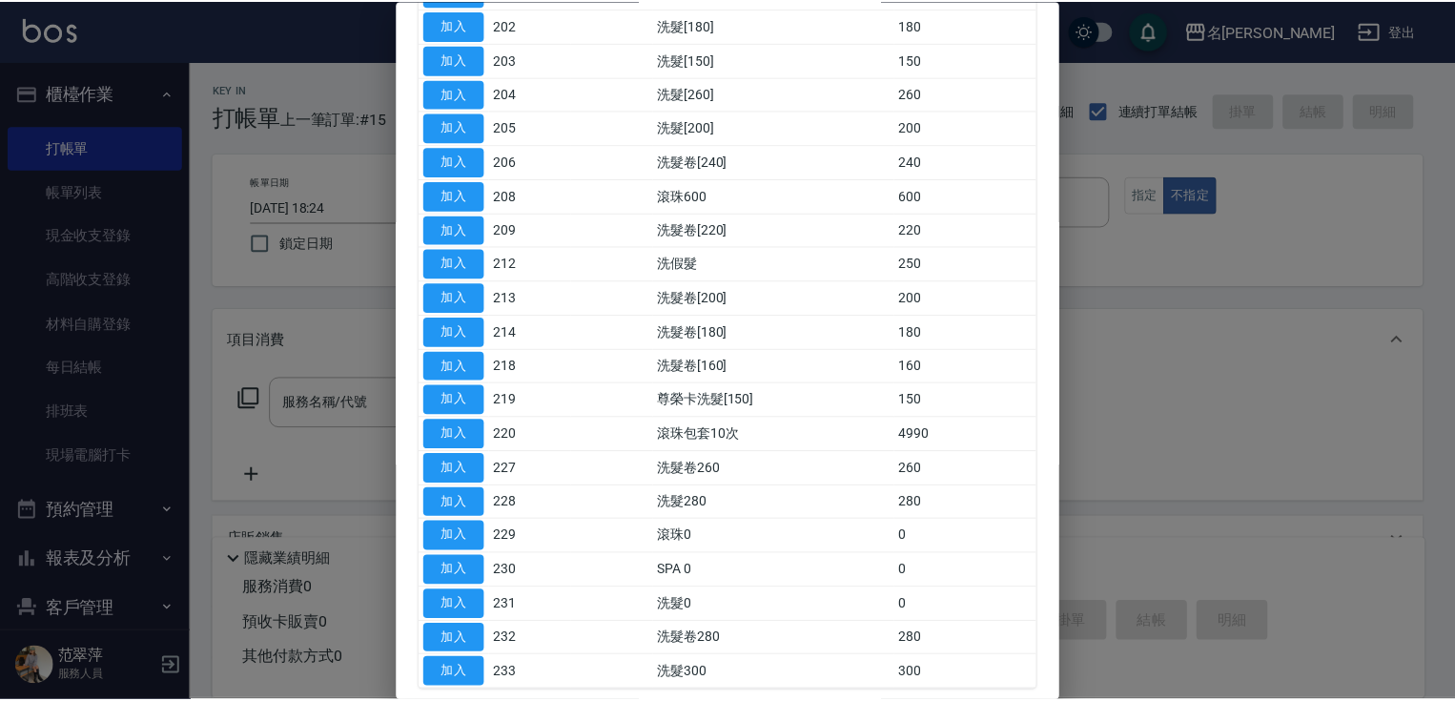
scroll to position [320, 0]
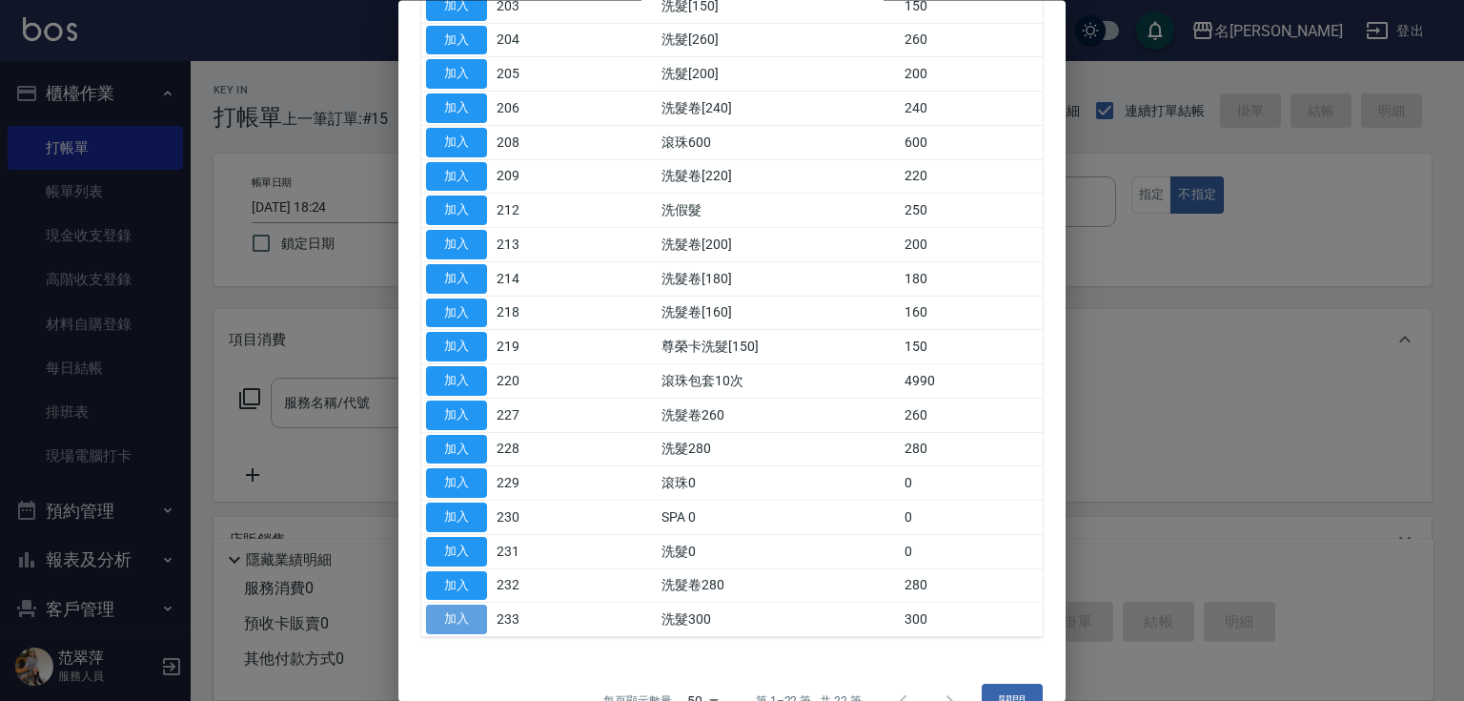
click at [454, 612] on button "加入" at bounding box center [456, 620] width 61 height 30
type input "洗髮300(233)"
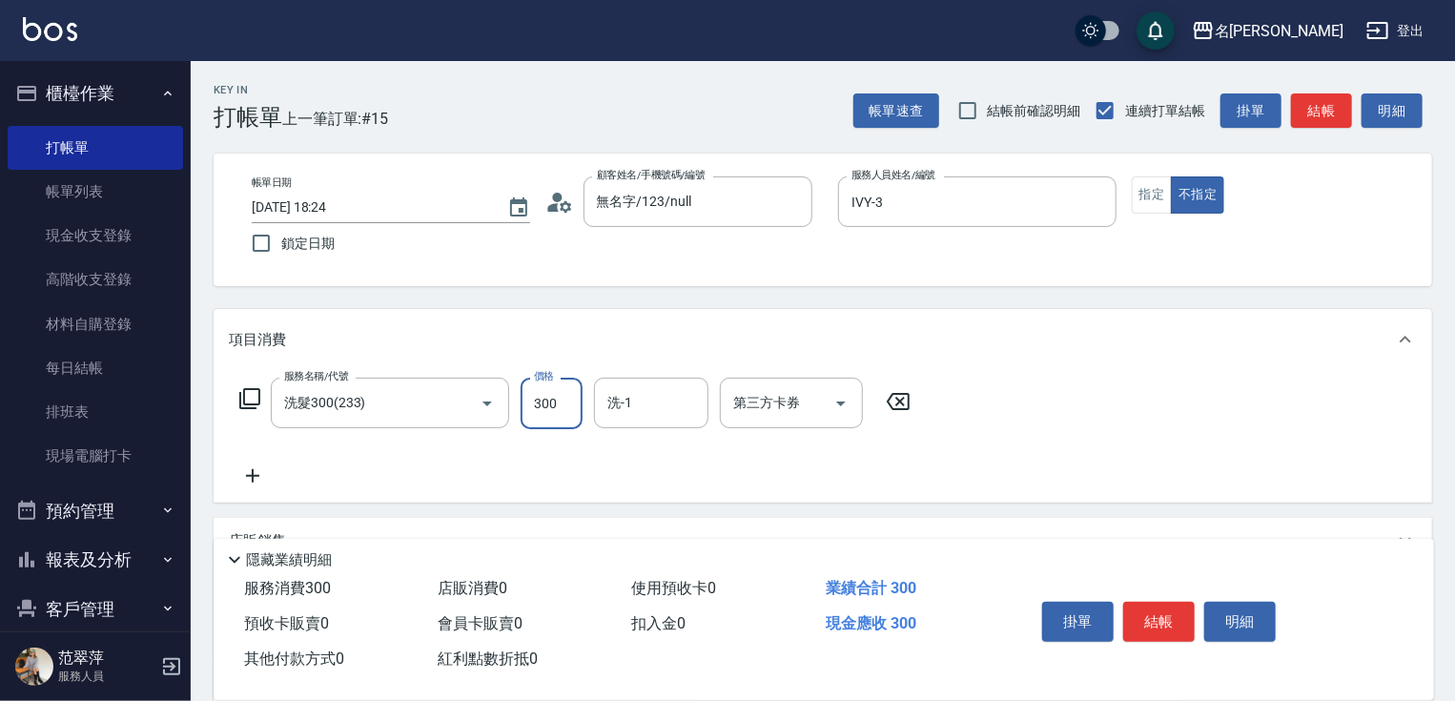
click at [548, 402] on input "300" at bounding box center [551, 402] width 62 height 51
type input "500"
type input "肉圓-20"
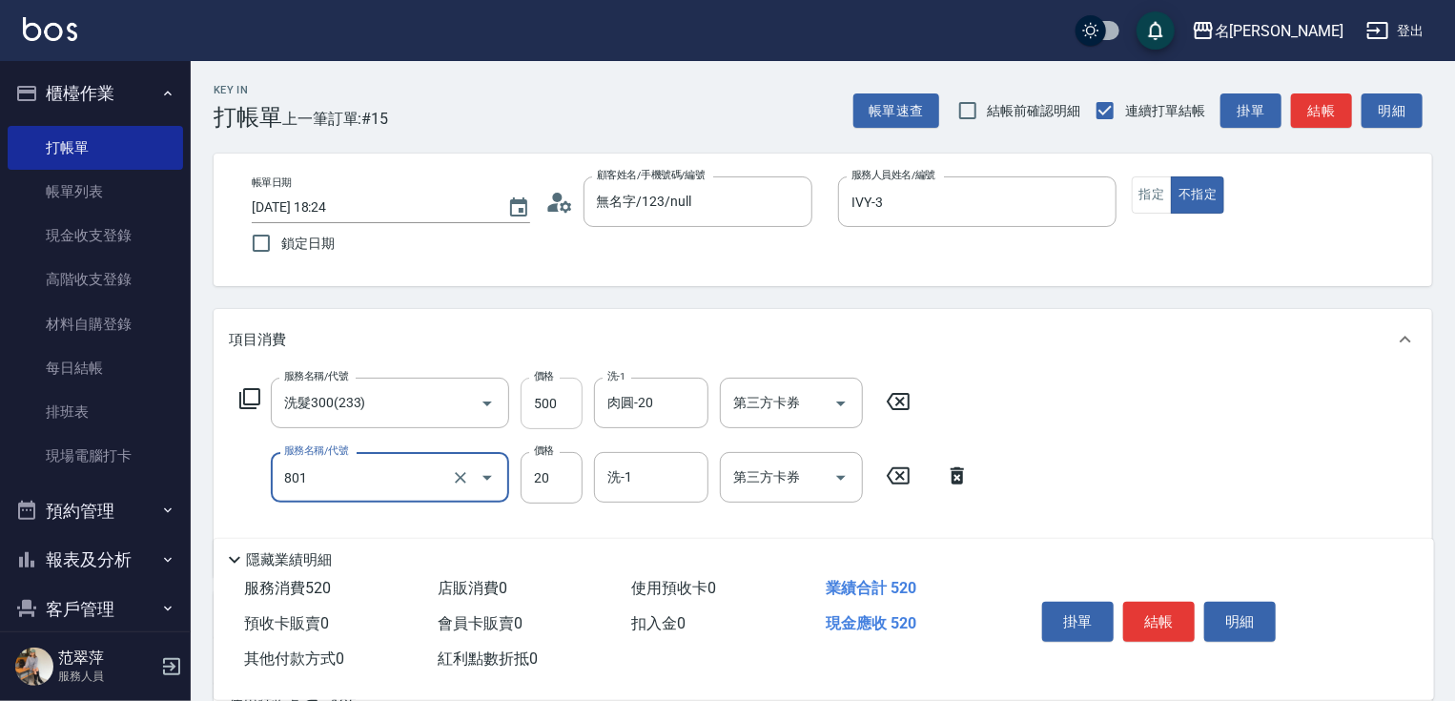
type input "潤絲20(801)"
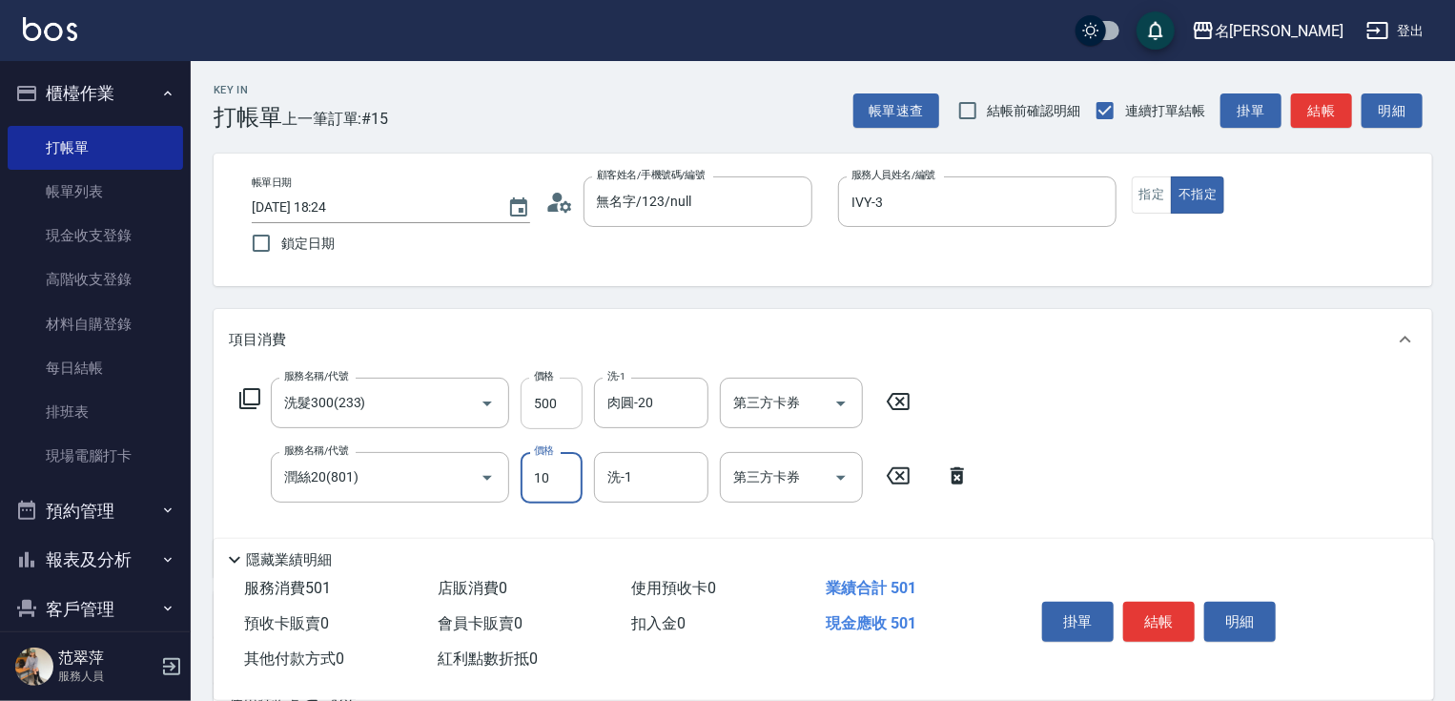
type input "10"
click at [1145, 616] on button "結帳" at bounding box center [1158, 621] width 71 height 40
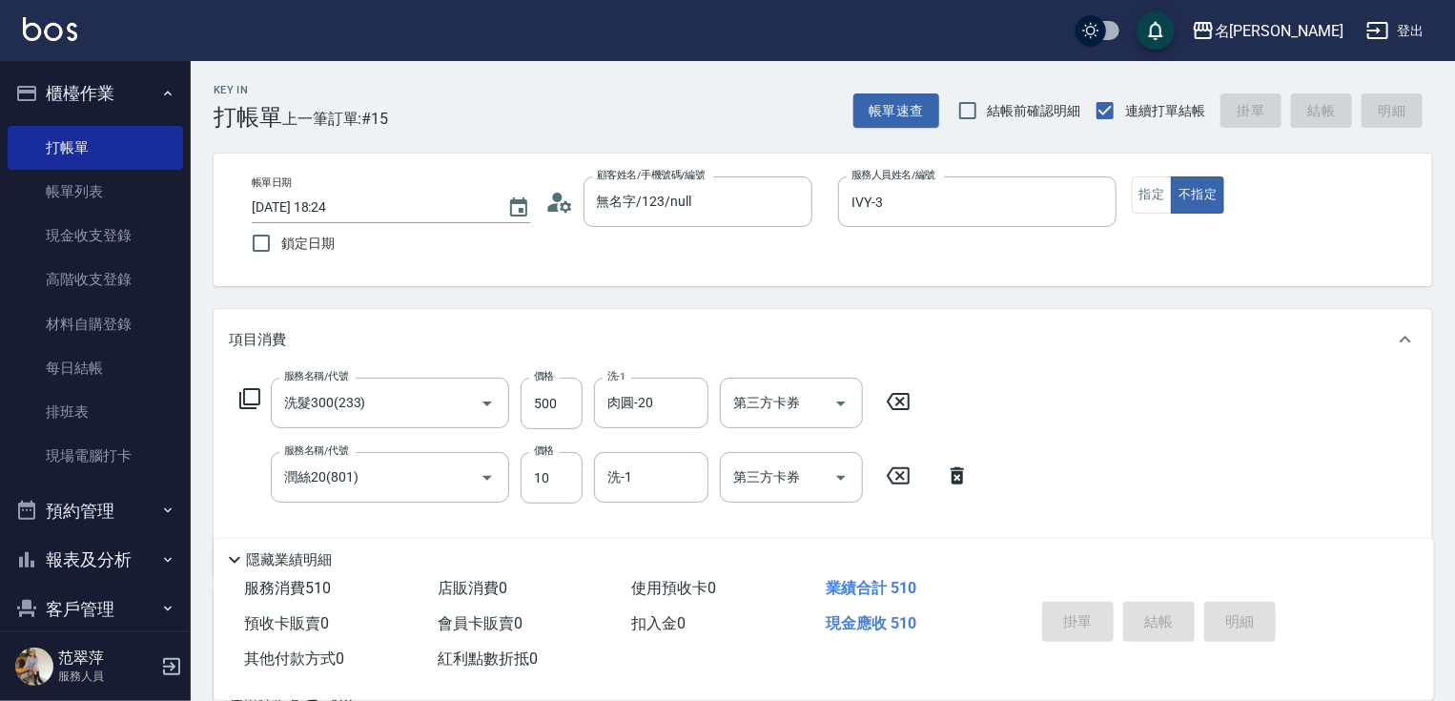
type input "2025/10/07 18:25"
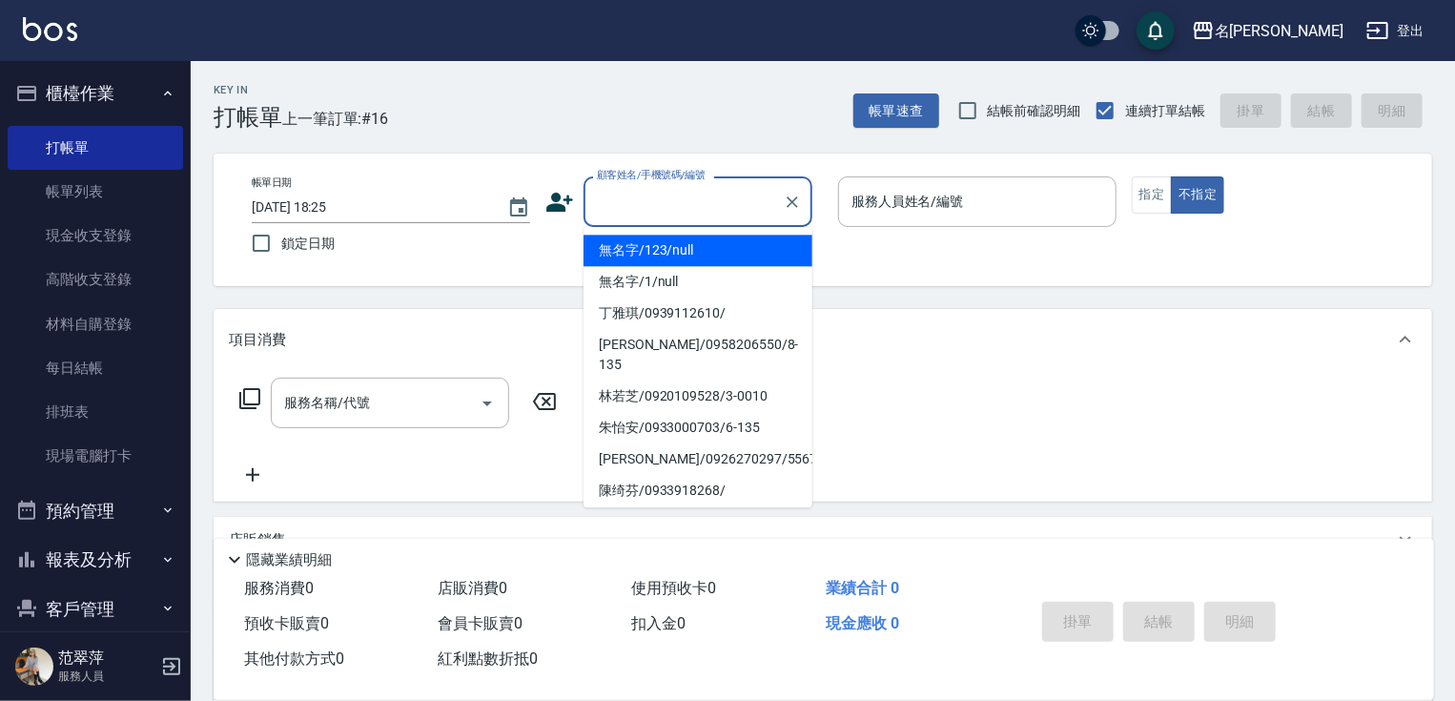
click at [613, 210] on input "顧客姓名/手機號碼/編號" at bounding box center [683, 201] width 183 height 33
click at [650, 251] on li "無名字/123/null" at bounding box center [697, 249] width 229 height 31
type input "無名字/123/null"
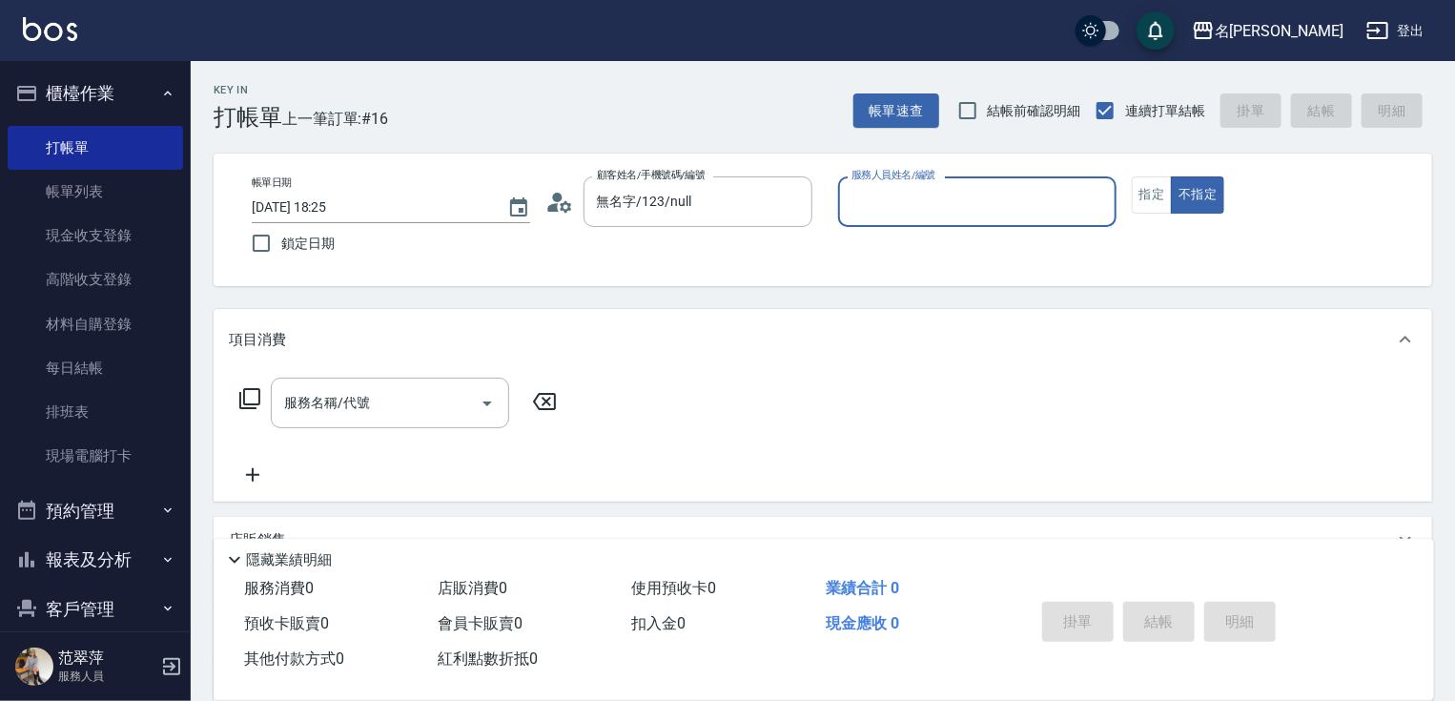
click at [873, 199] on input "服務人員姓名/編號" at bounding box center [976, 201] width 261 height 33
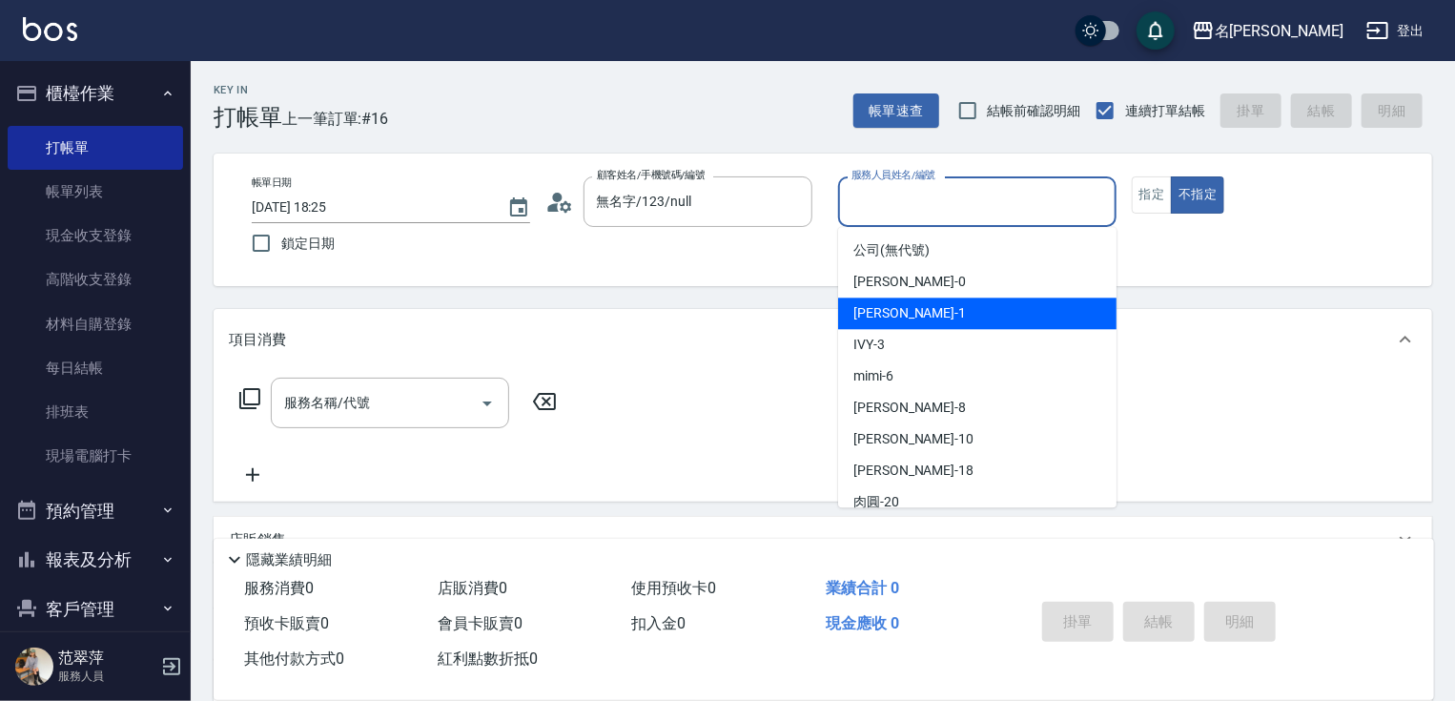
click at [880, 309] on span "Joanne -1" at bounding box center [909, 313] width 112 height 20
type input "Joanne-1"
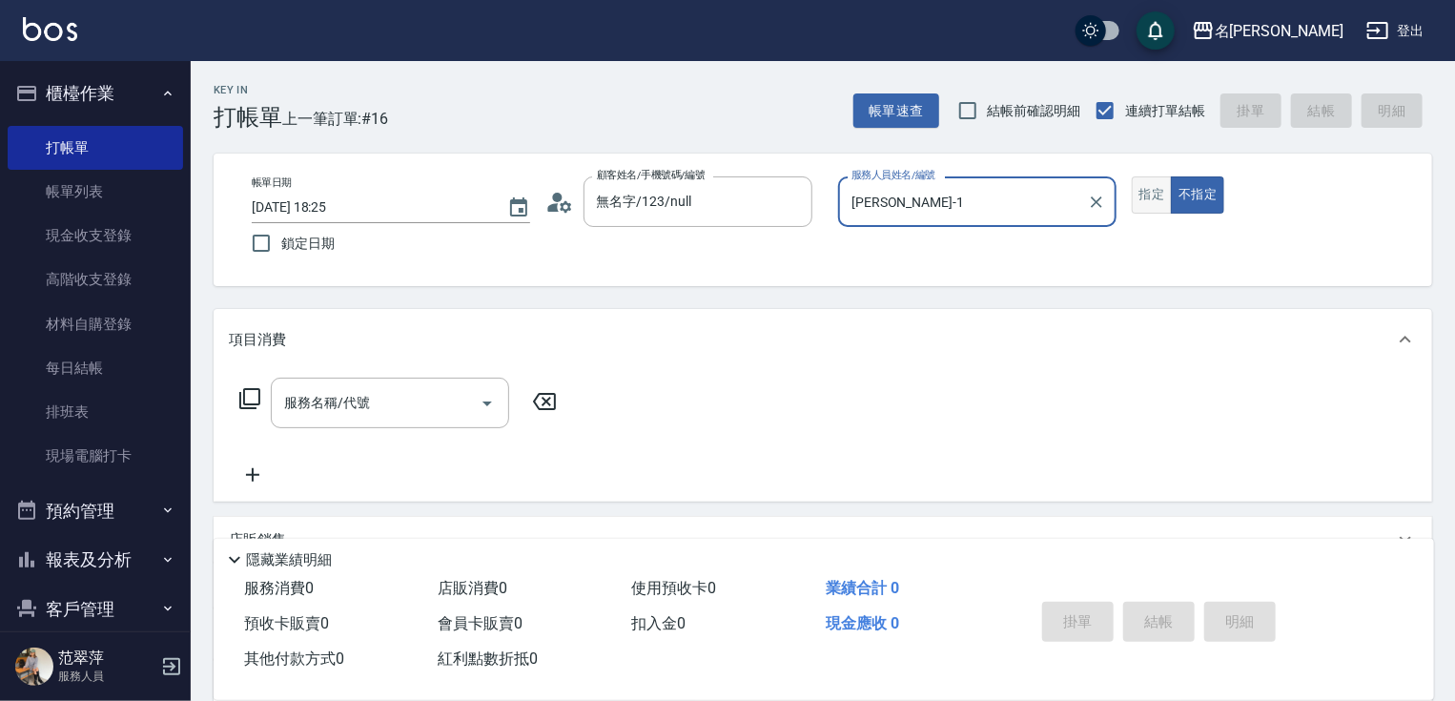
click at [1147, 197] on button "指定" at bounding box center [1151, 194] width 41 height 37
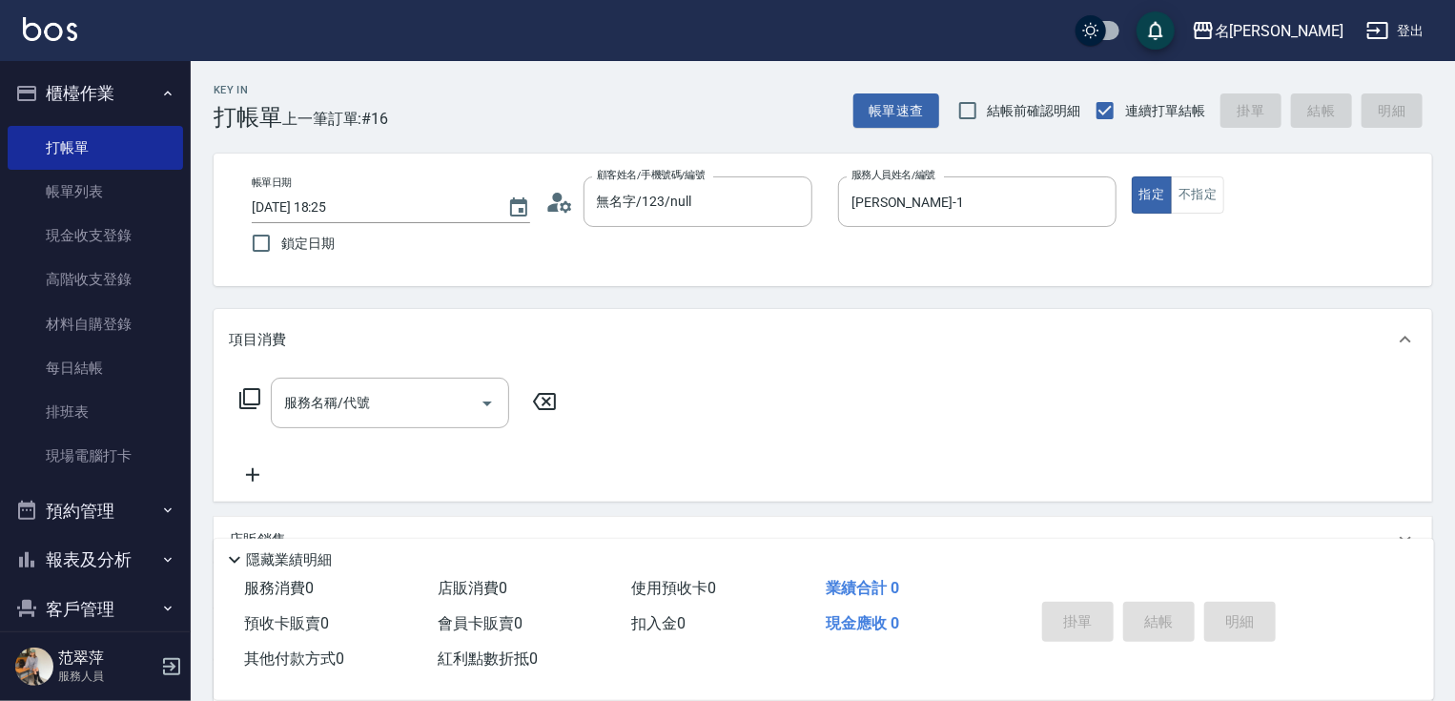
click at [250, 395] on icon at bounding box center [249, 398] width 23 height 23
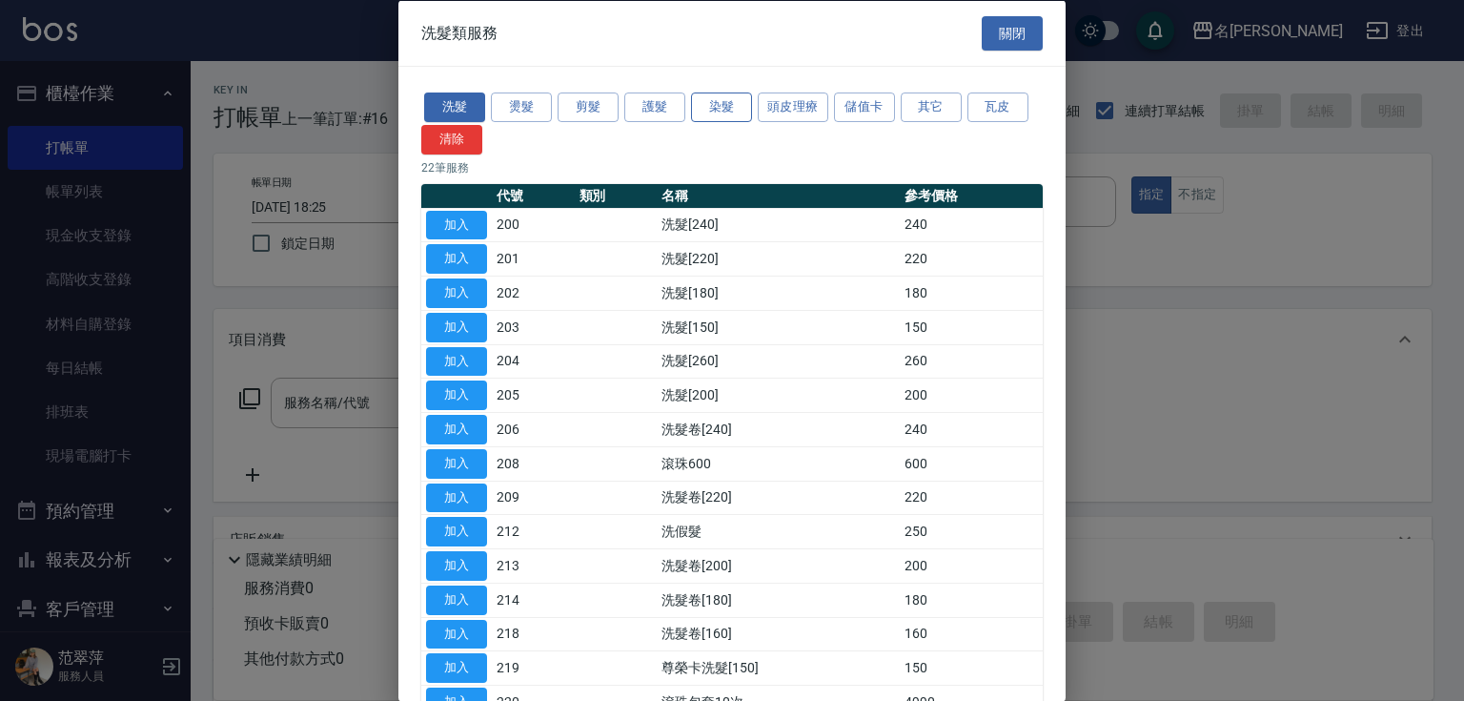
click at [713, 111] on button "染髮" at bounding box center [721, 107] width 61 height 30
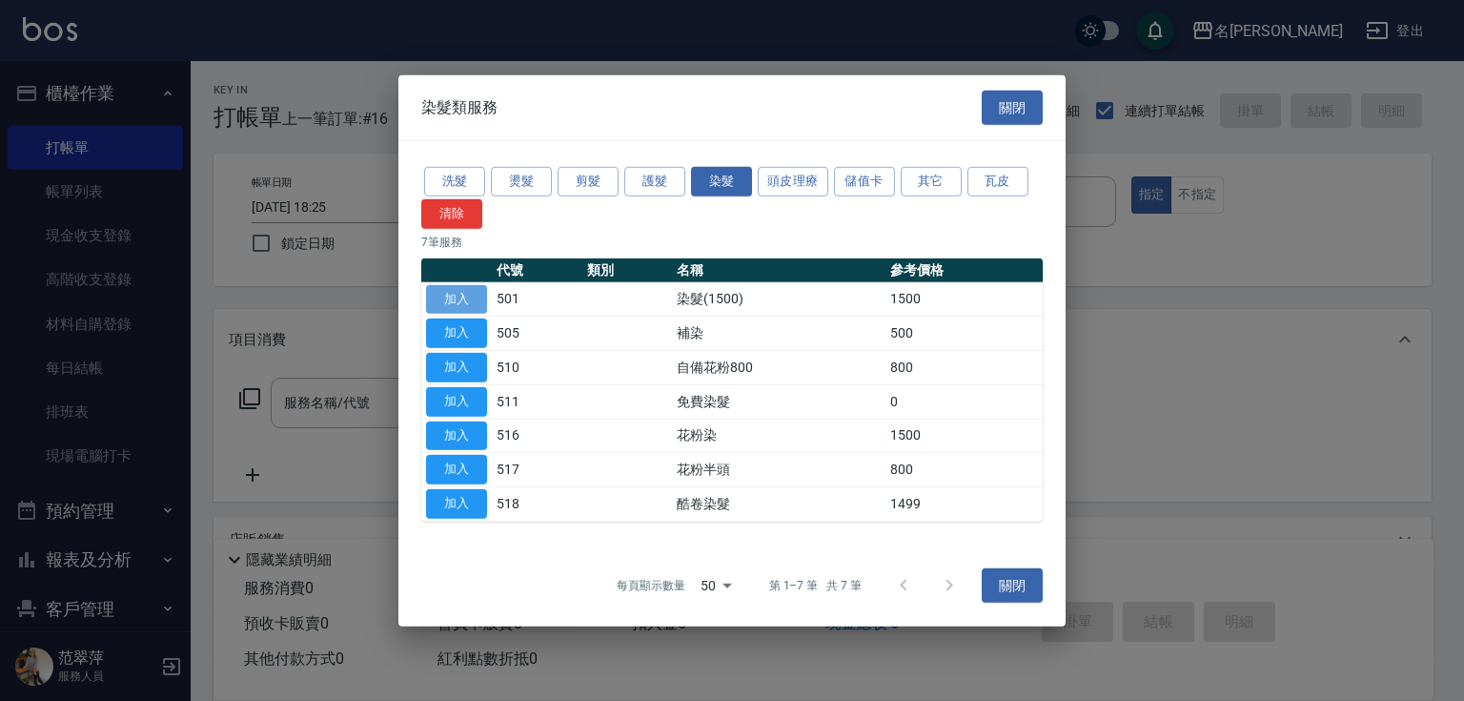
click at [454, 303] on button "加入" at bounding box center [456, 299] width 61 height 30
type input "染髮(1500)(501)"
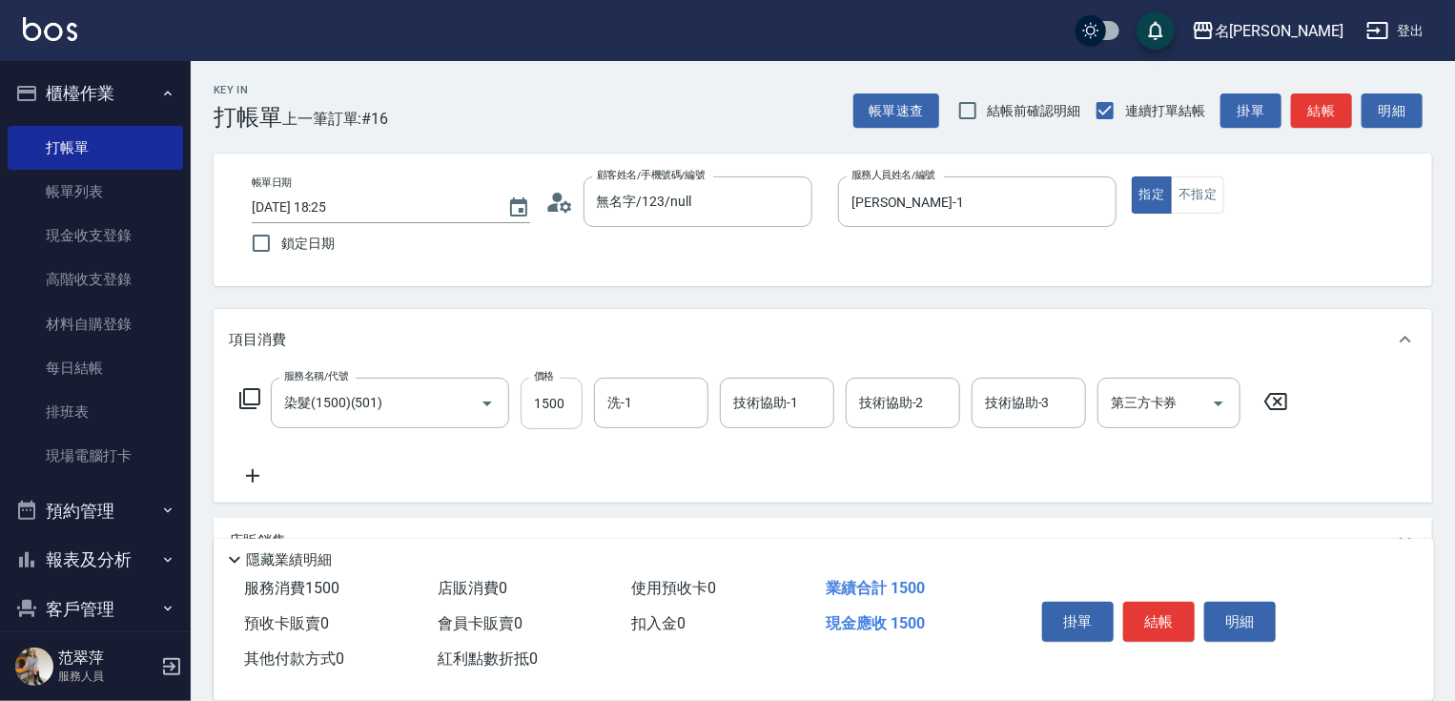
click at [546, 393] on input "1500" at bounding box center [551, 402] width 62 height 51
type input "2000"
type input "鴨肉-23"
type input "Joanne-1"
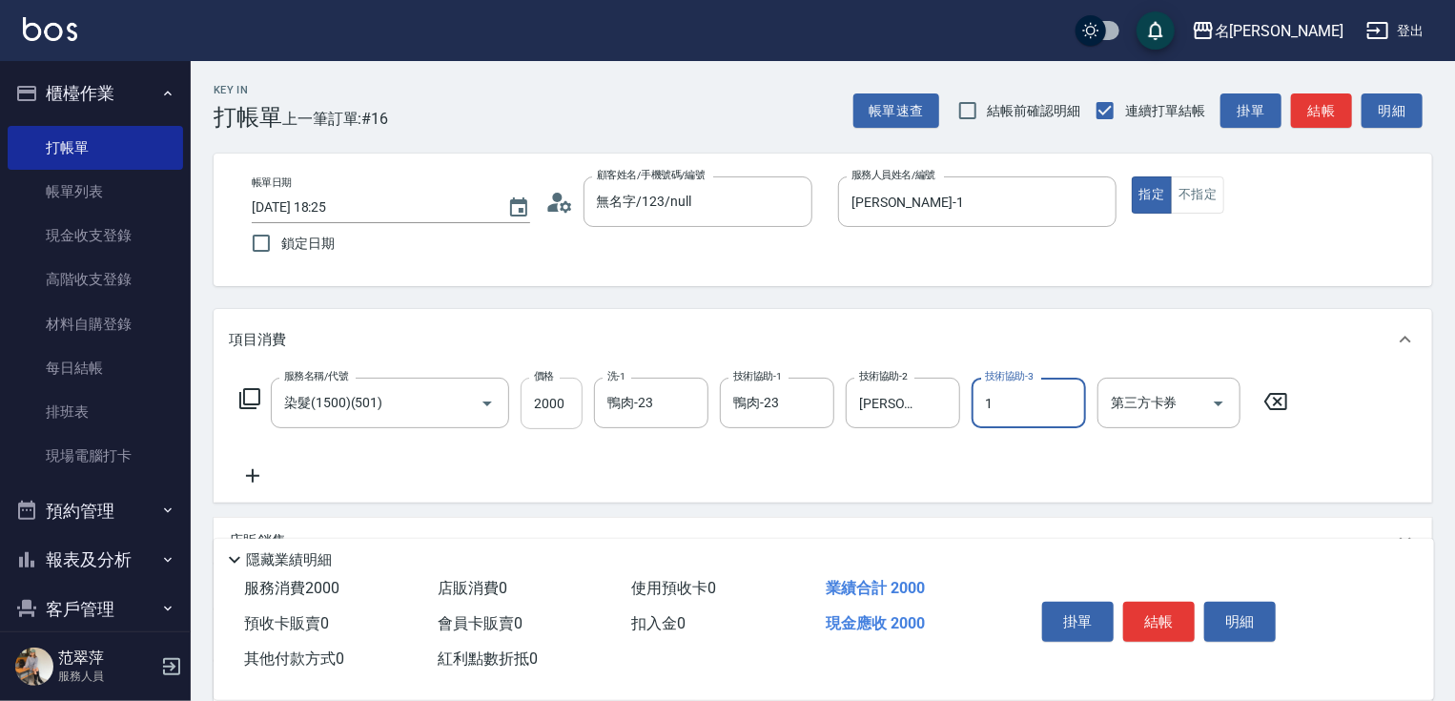
type input "Joanne-1"
click at [255, 473] on icon at bounding box center [253, 475] width 48 height 23
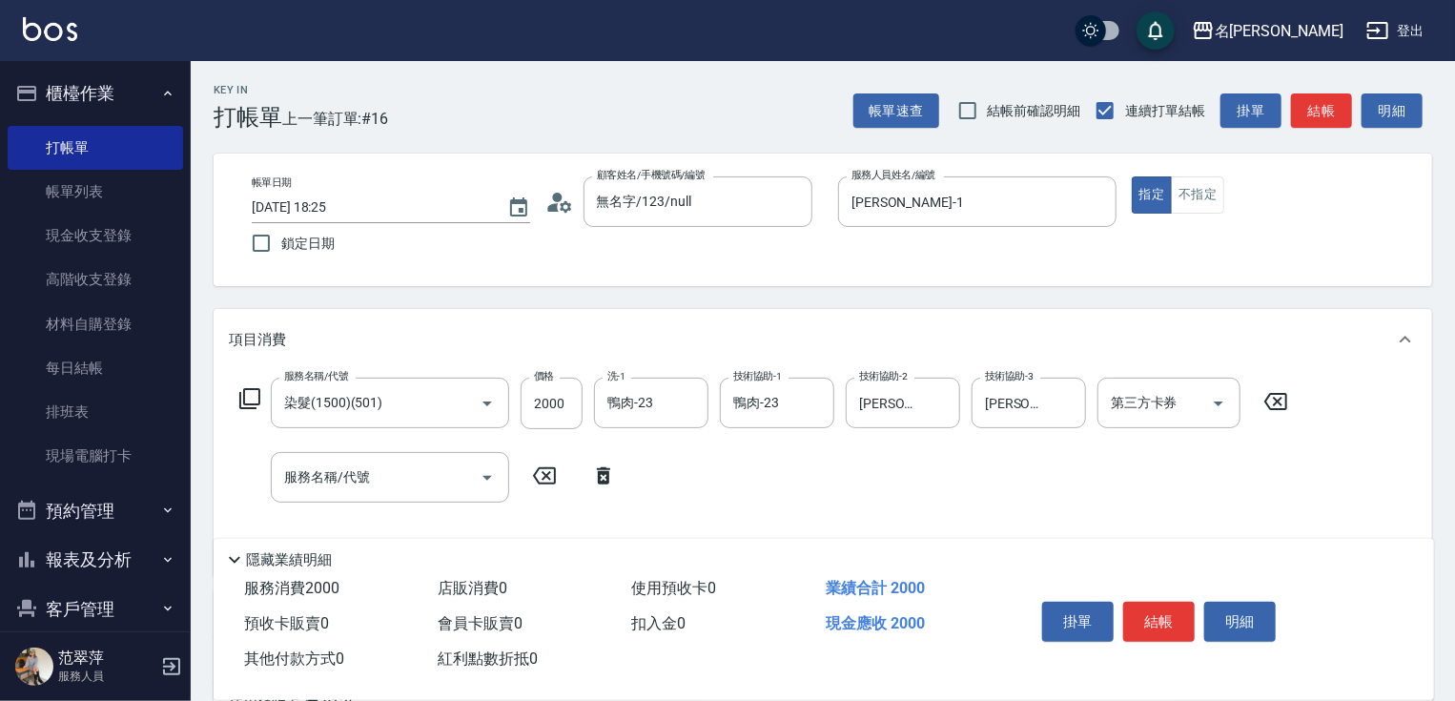
click at [253, 387] on icon at bounding box center [249, 398] width 23 height 23
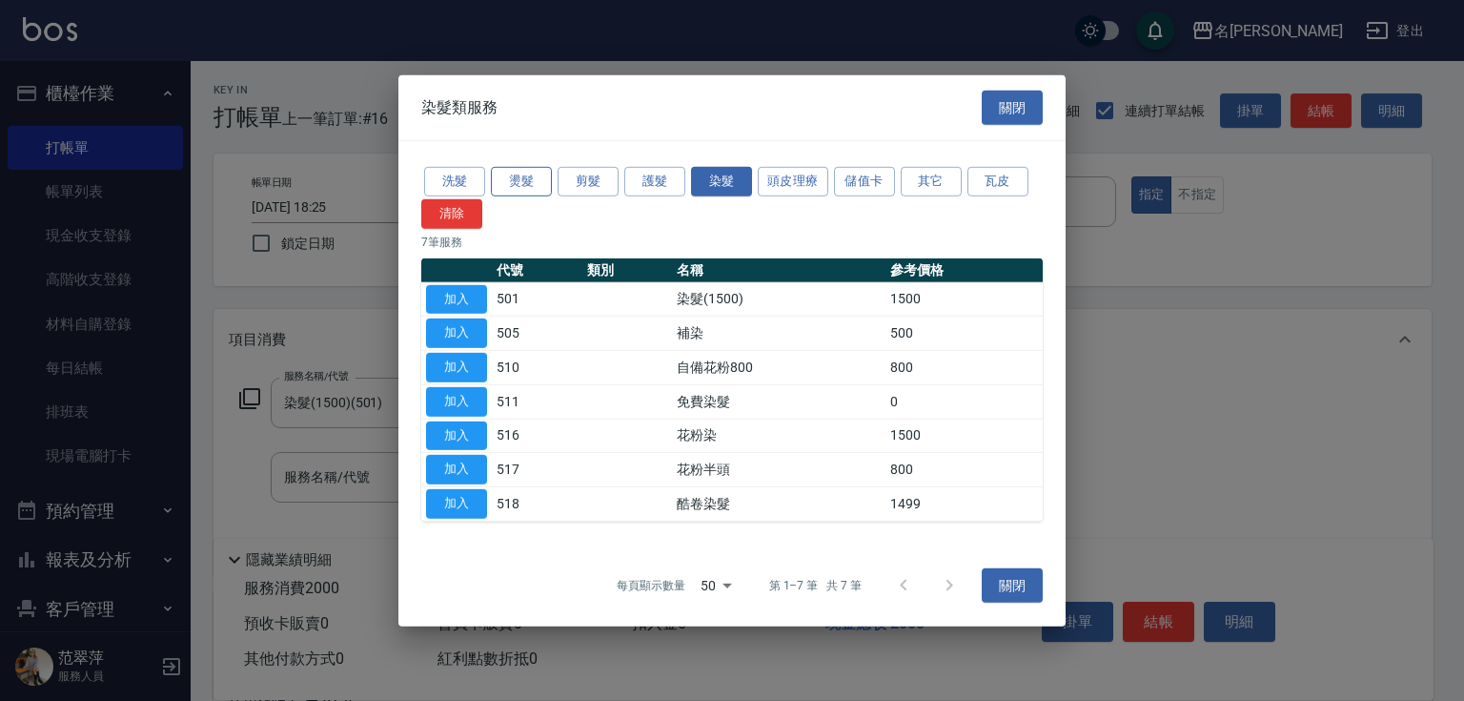
click at [499, 179] on button "燙髮" at bounding box center [521, 182] width 61 height 30
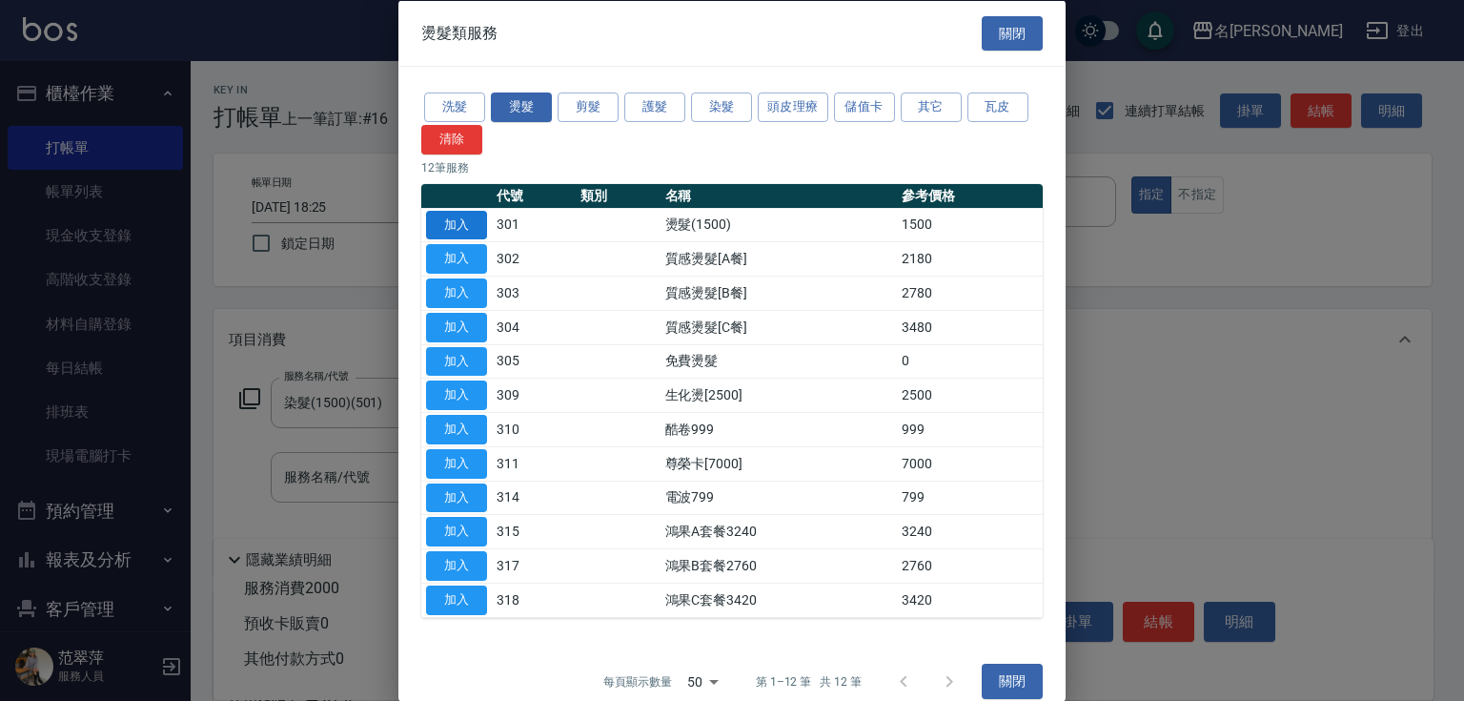
click at [469, 220] on button "加入" at bounding box center [456, 225] width 61 height 30
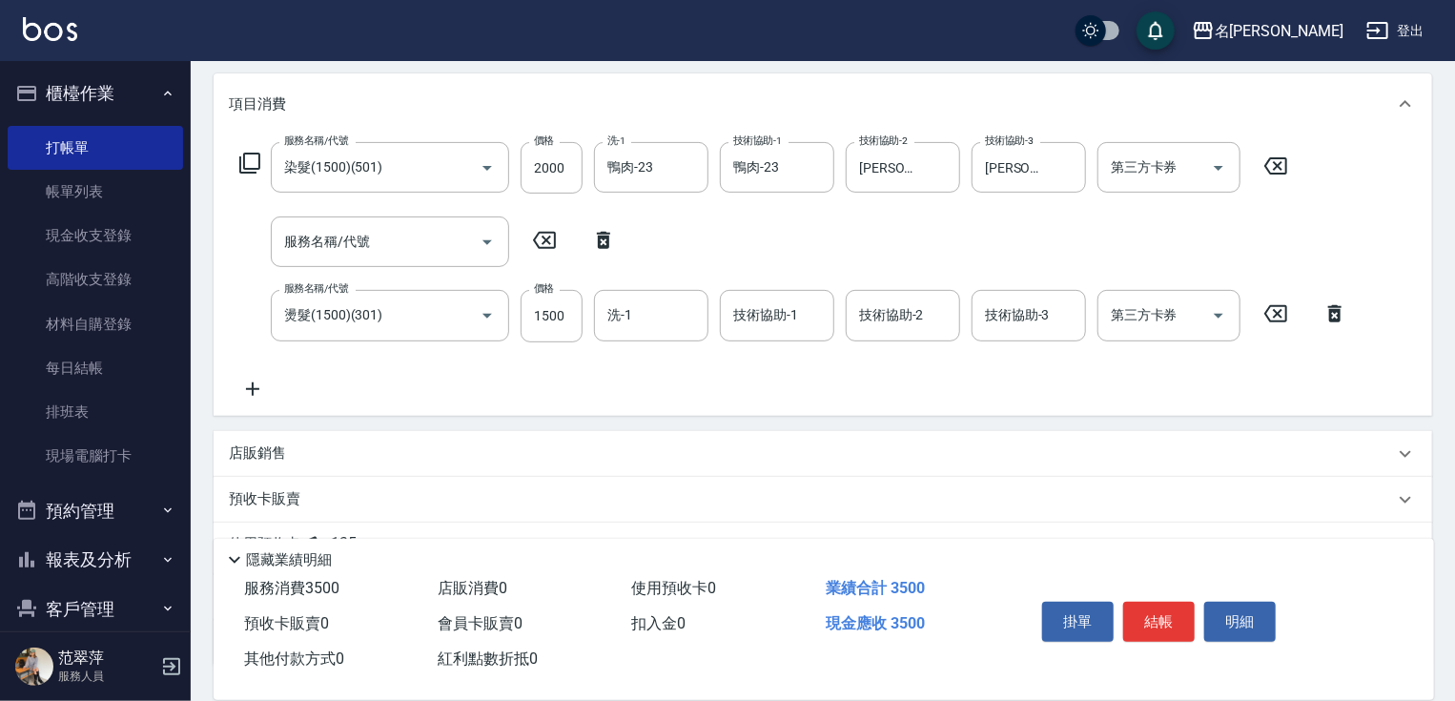
scroll to position [241, 0]
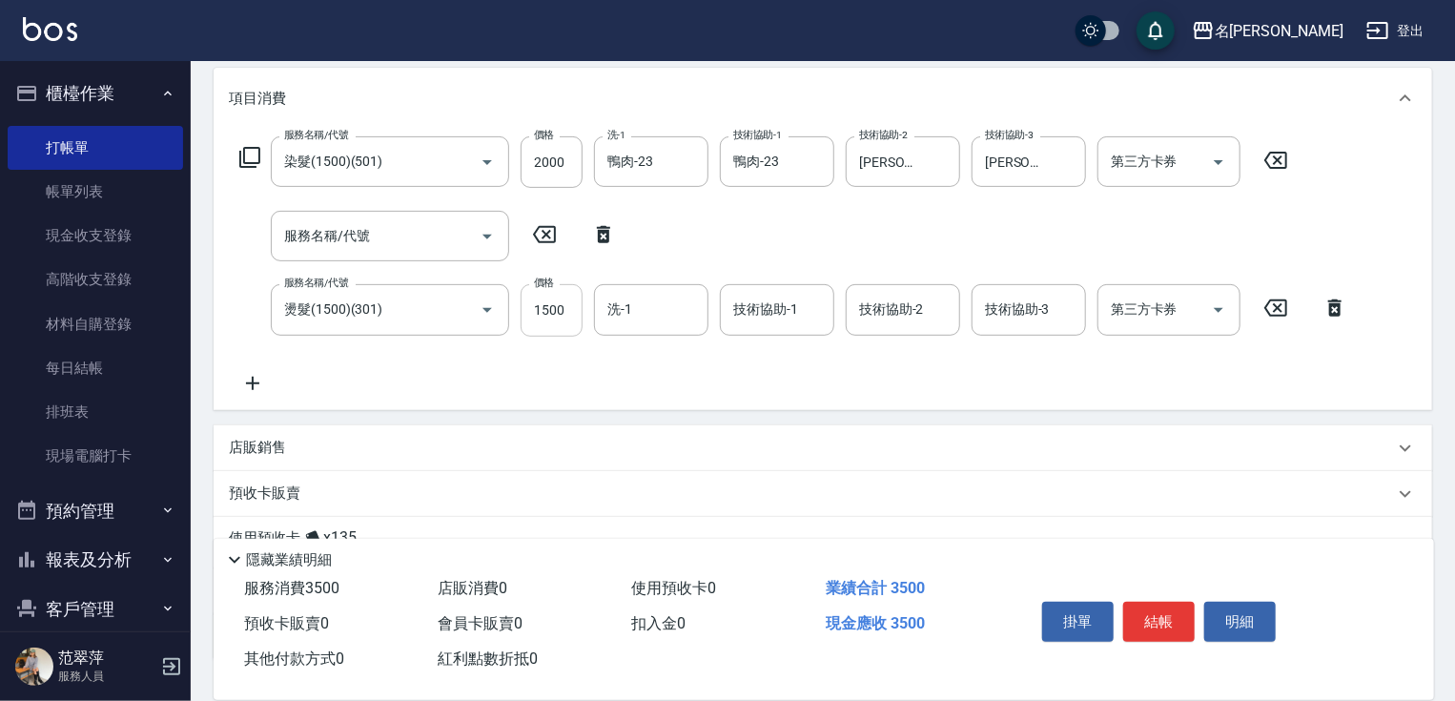
click at [560, 304] on input "1500" at bounding box center [551, 309] width 62 height 51
type input "2000"
type input "鴨肉-23"
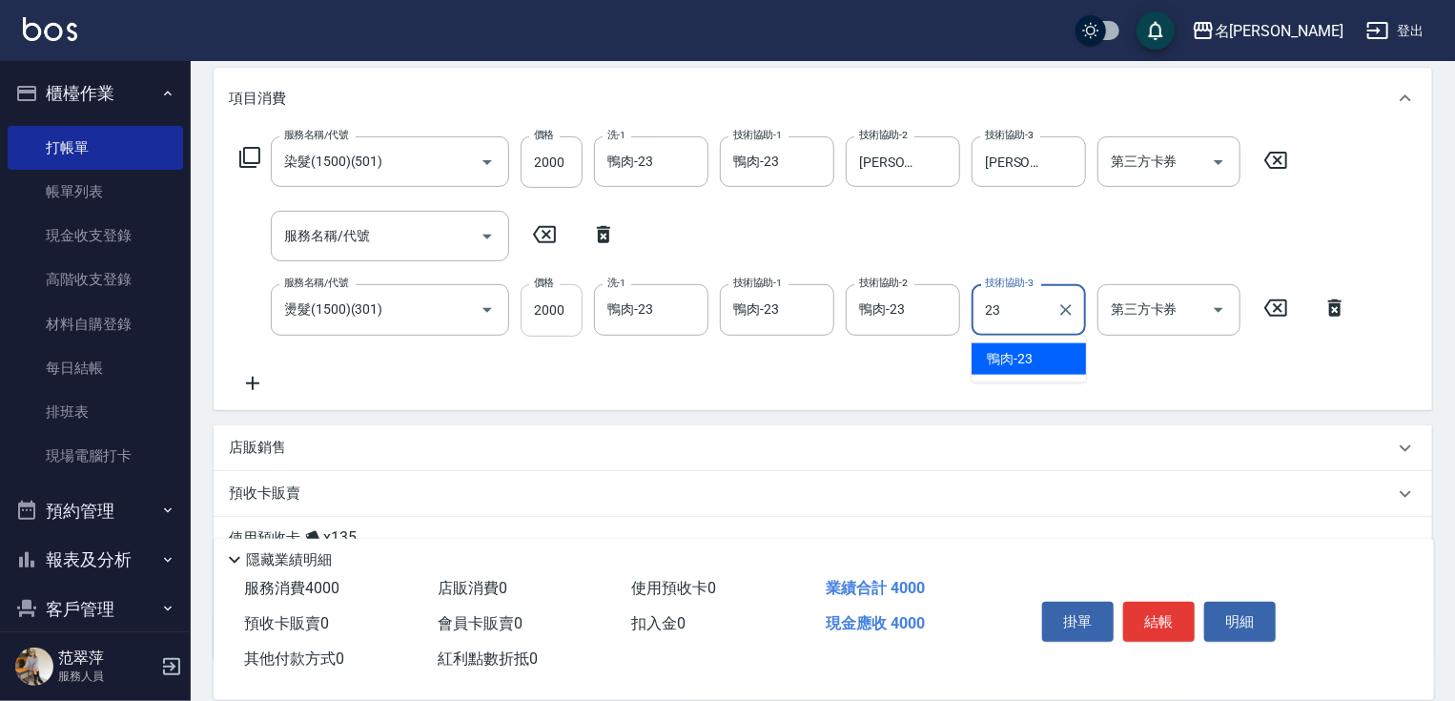
type input "233"
click at [1066, 309] on icon "Clear" at bounding box center [1065, 309] width 11 height 11
click at [1001, 311] on input "技術協助-3" at bounding box center [1028, 309] width 97 height 33
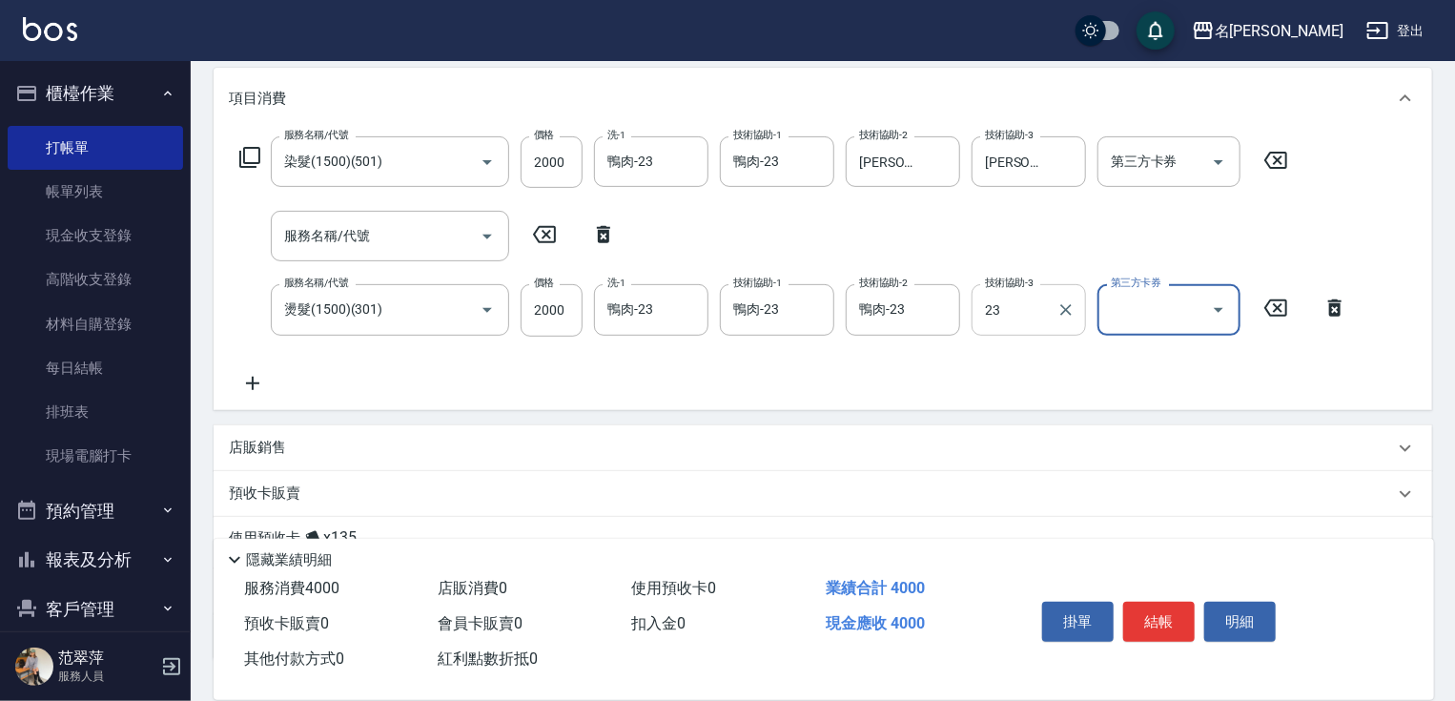
type input "鴨肉-23"
click at [1068, 301] on icon "Clear" at bounding box center [1065, 309] width 19 height 19
click at [1010, 316] on input "技術協助-3" at bounding box center [1028, 309] width 97 height 33
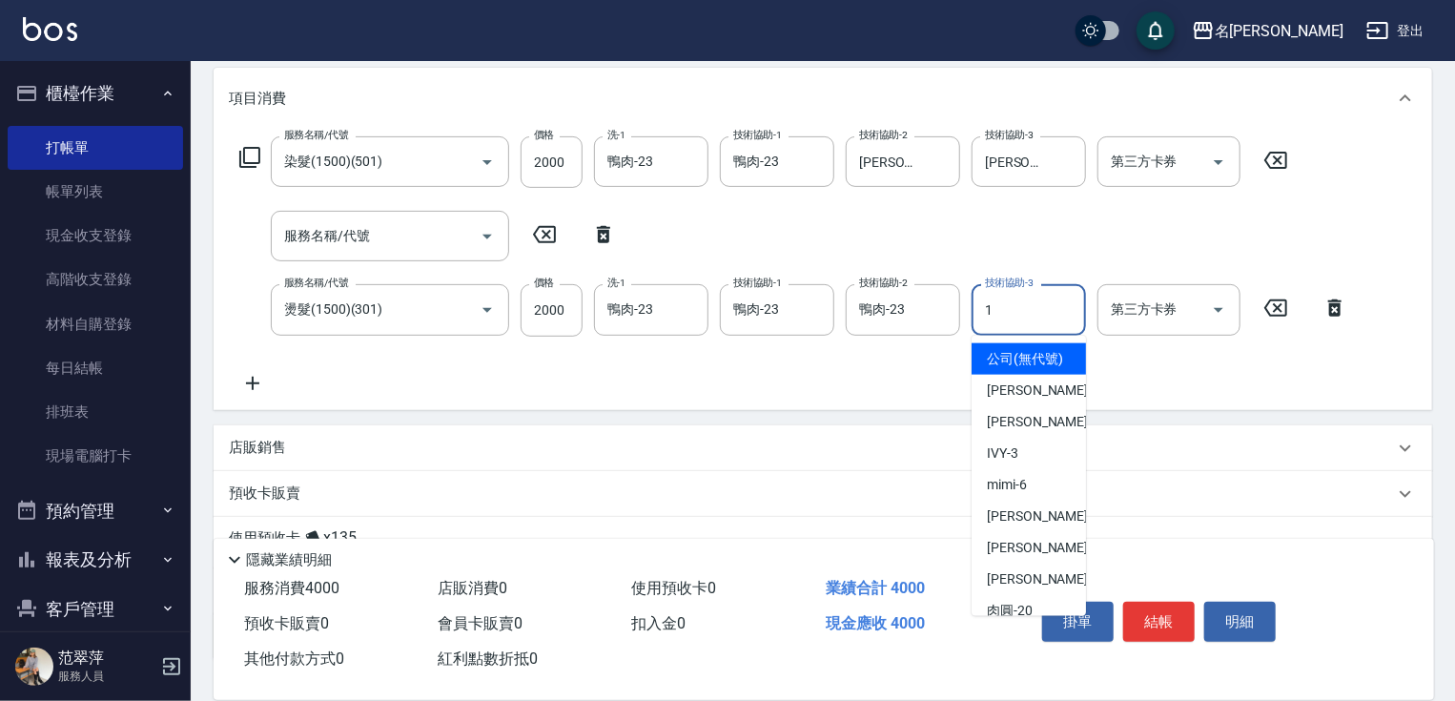
type input "Joanne-1"
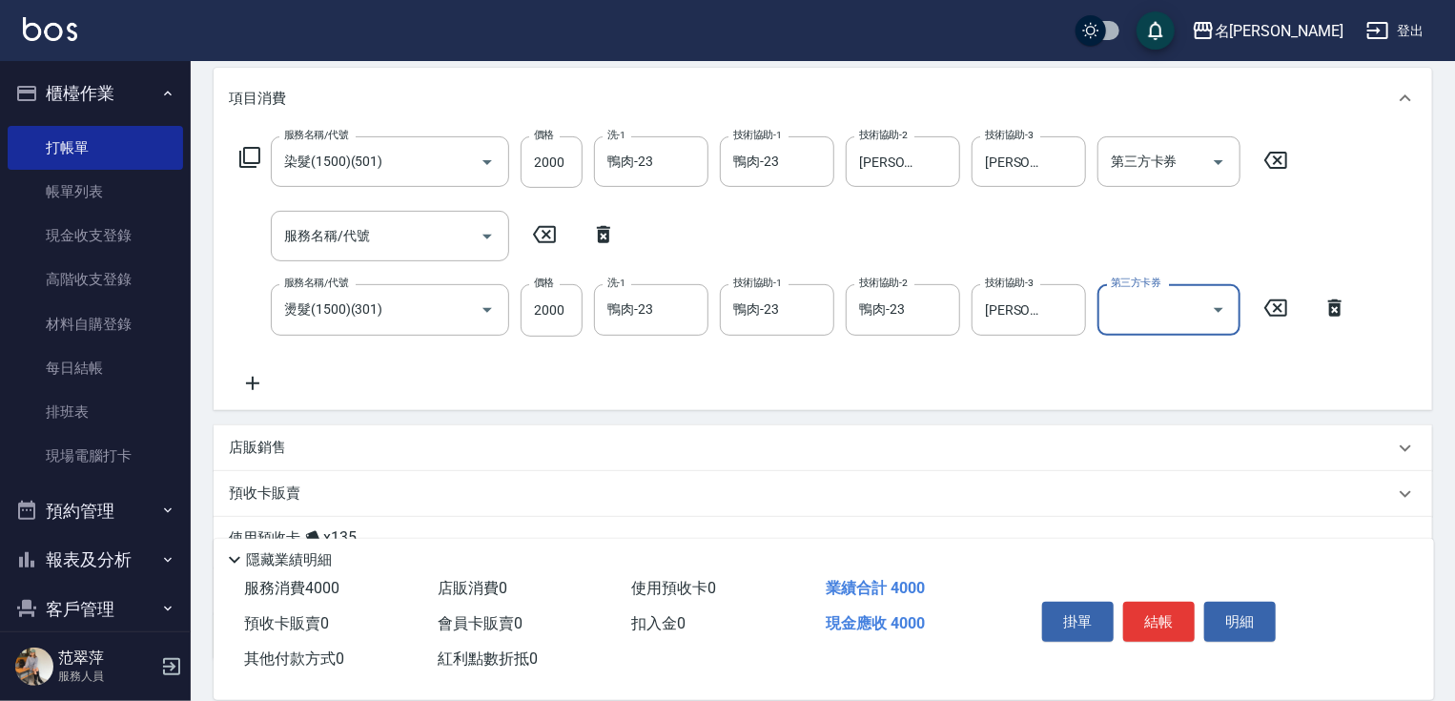
click at [251, 375] on icon at bounding box center [253, 383] width 48 height 23
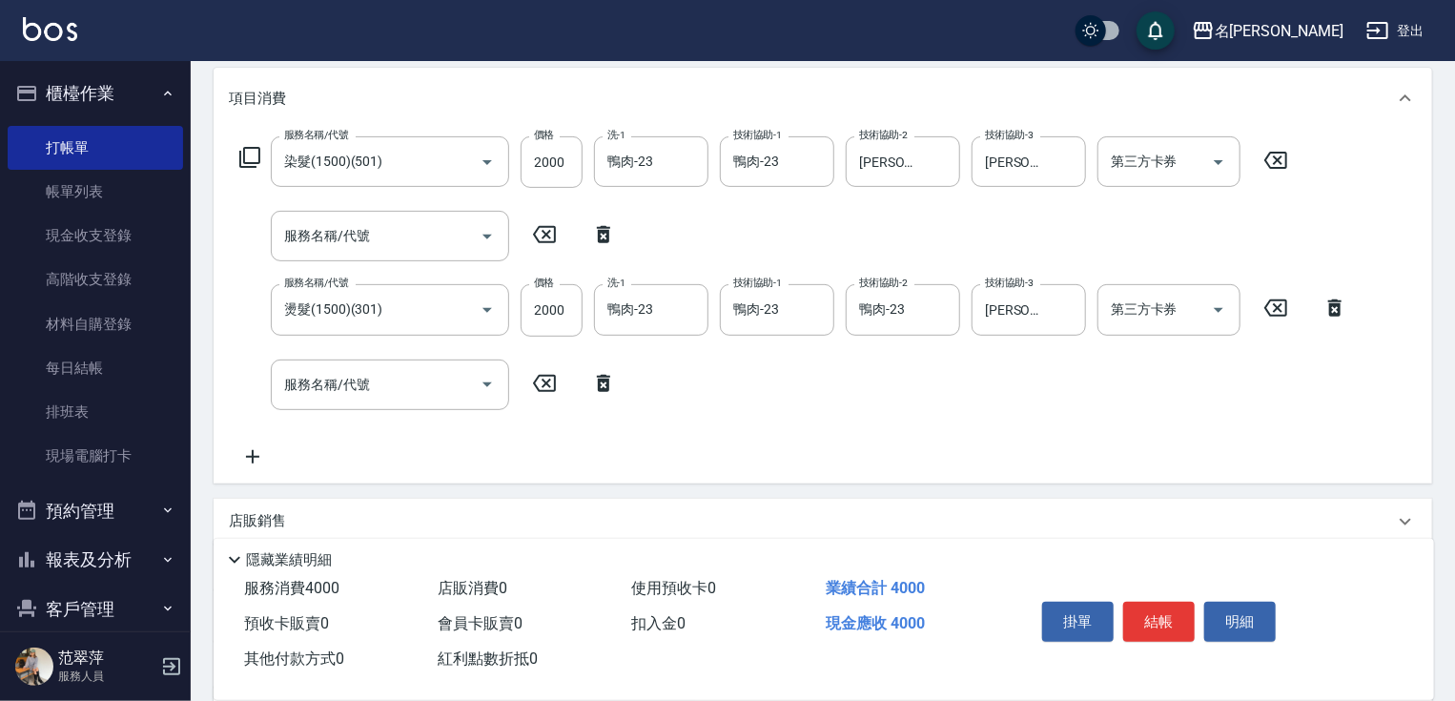
click at [255, 156] on icon at bounding box center [249, 157] width 23 height 23
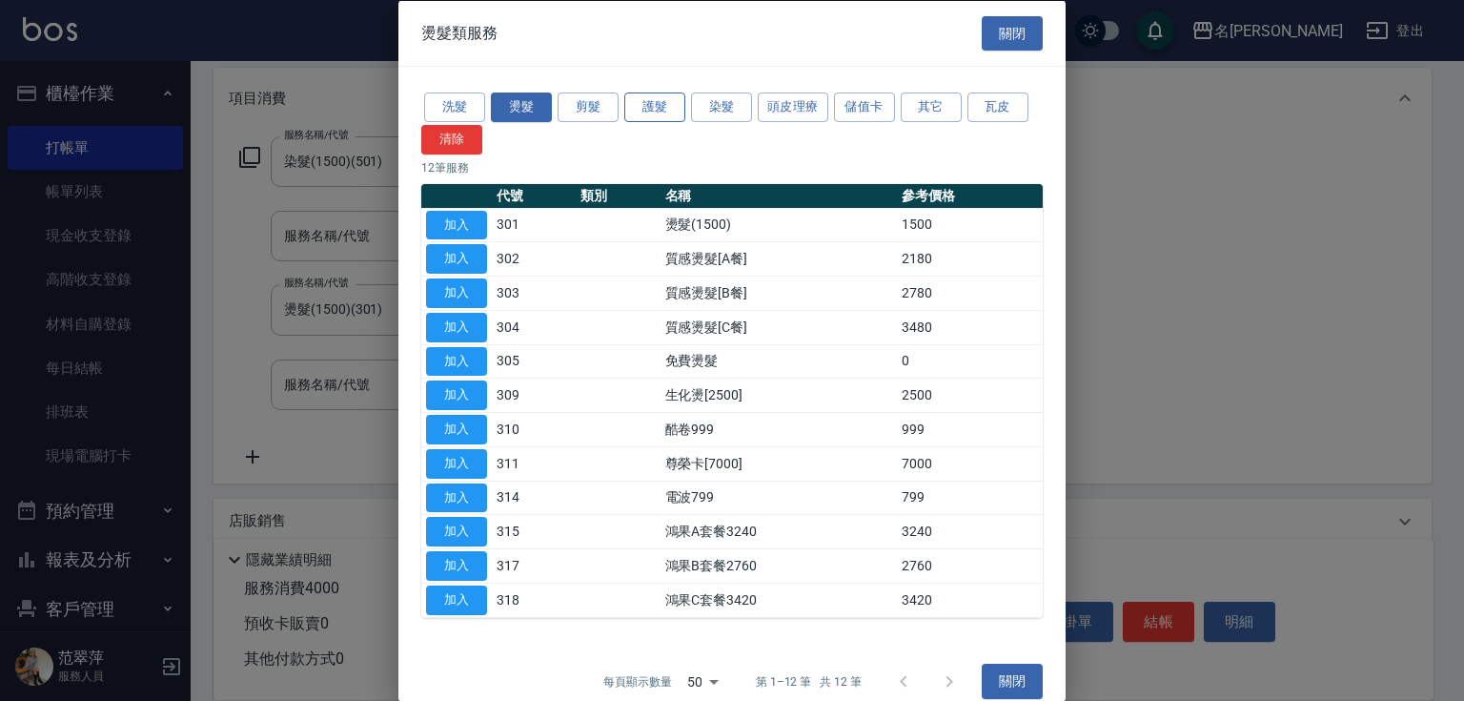
click at [658, 106] on button "護髮" at bounding box center [654, 107] width 61 height 30
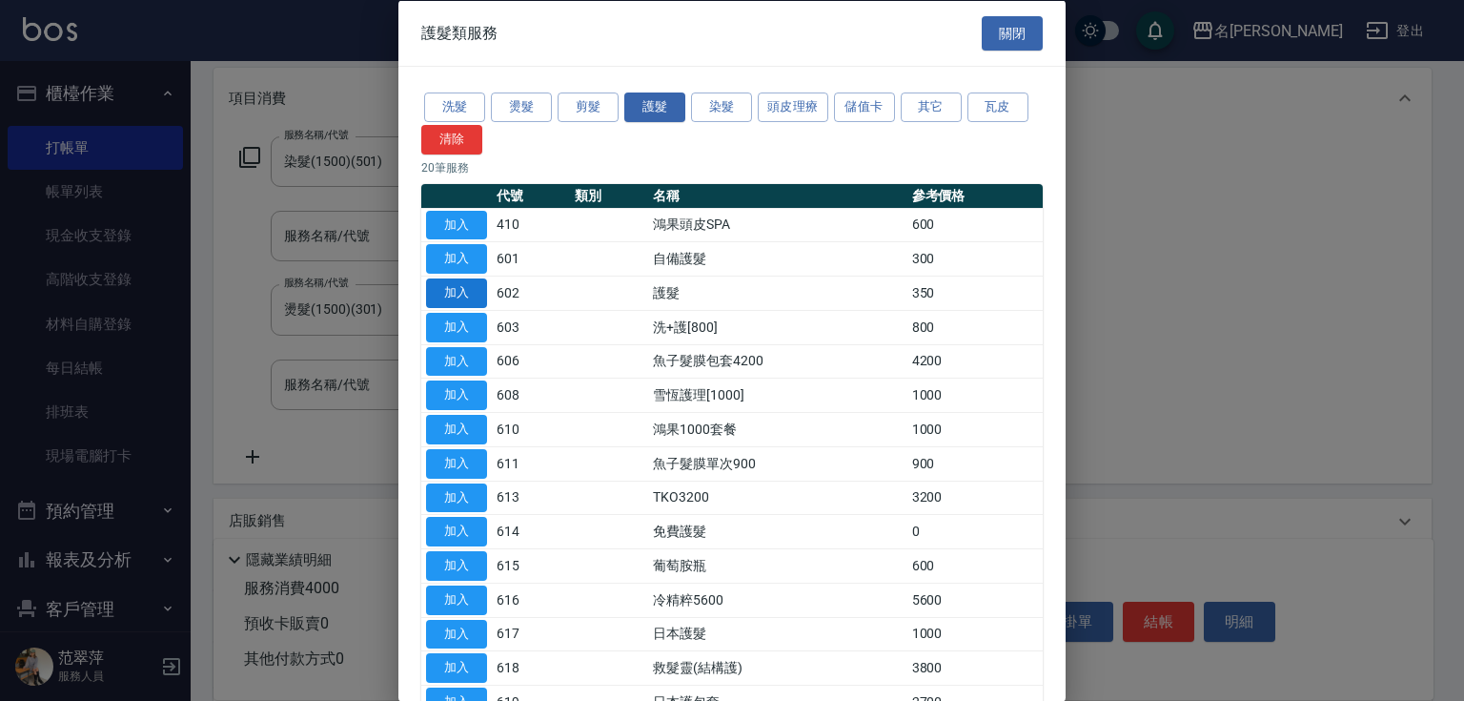
click at [433, 285] on button "加入" at bounding box center [456, 293] width 61 height 30
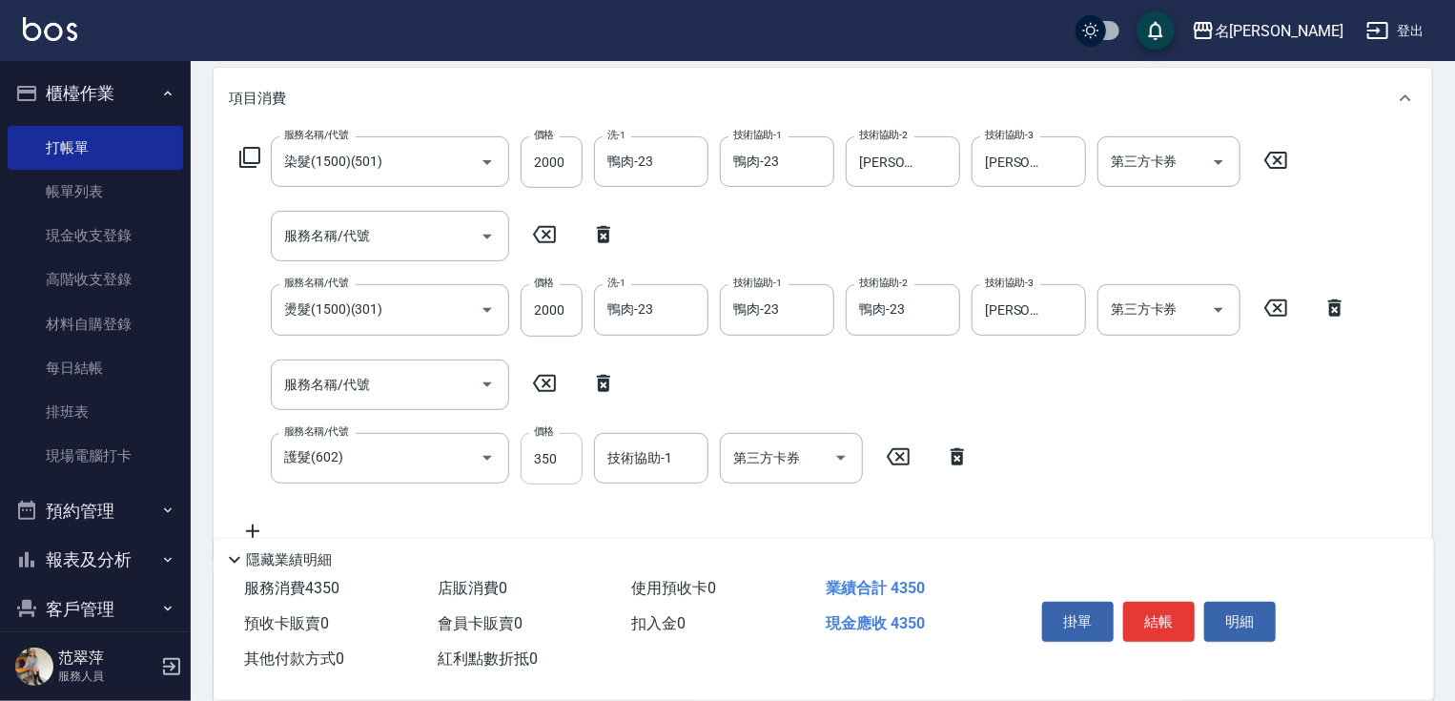
click at [557, 461] on input "350" at bounding box center [551, 458] width 62 height 51
type input "640"
type input "鴨肉-23"
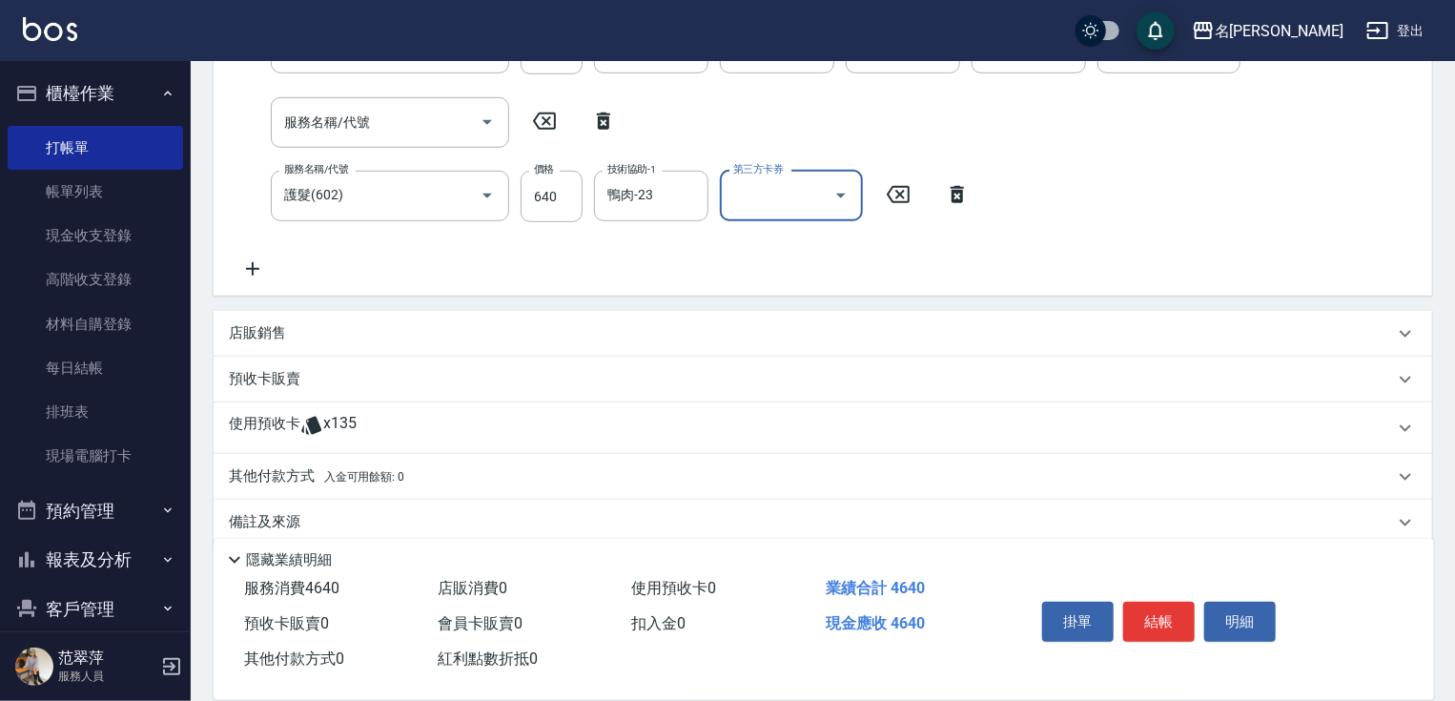
click at [272, 329] on p "店販銷售" at bounding box center [257, 333] width 57 height 20
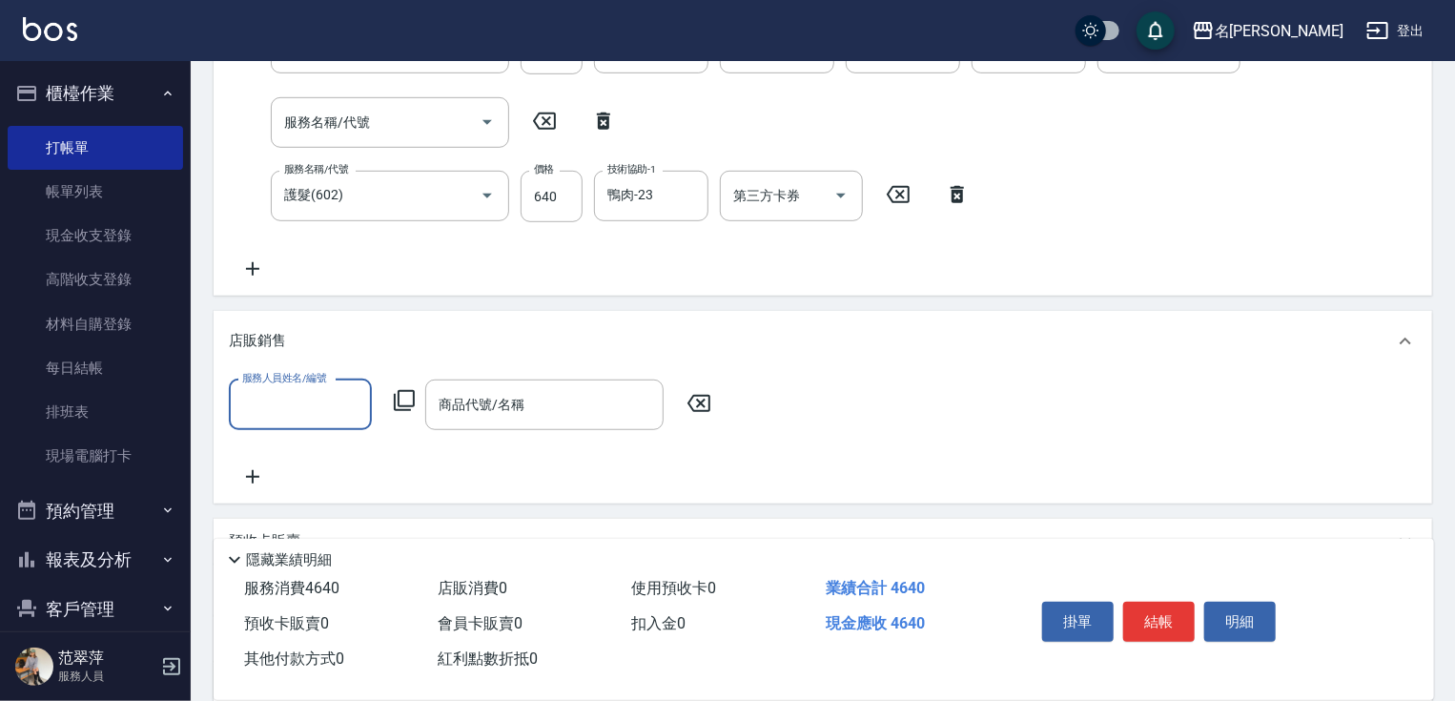
scroll to position [0, 0]
click at [298, 403] on input "服務人員姓名/編號" at bounding box center [300, 404] width 126 height 33
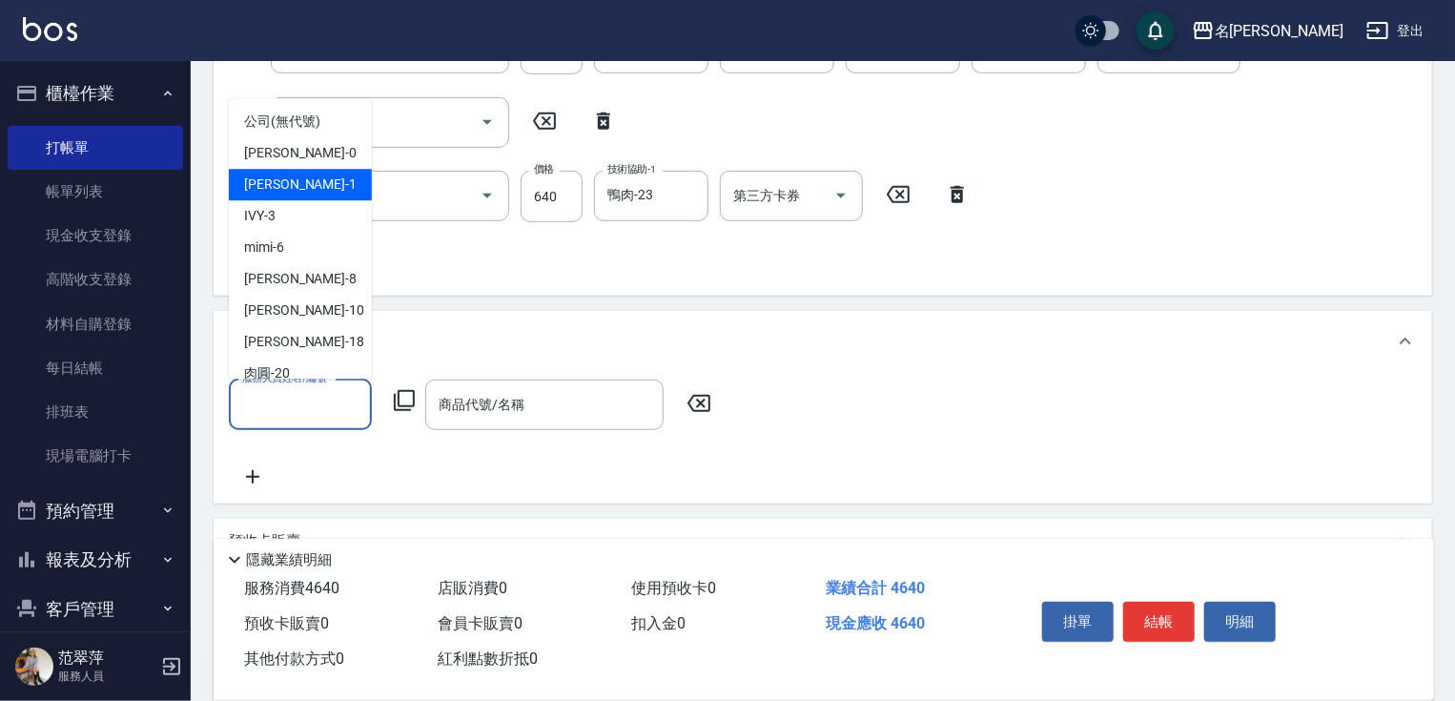
click at [239, 188] on div "Joanne -1" at bounding box center [300, 184] width 143 height 31
type input "Joanne-1"
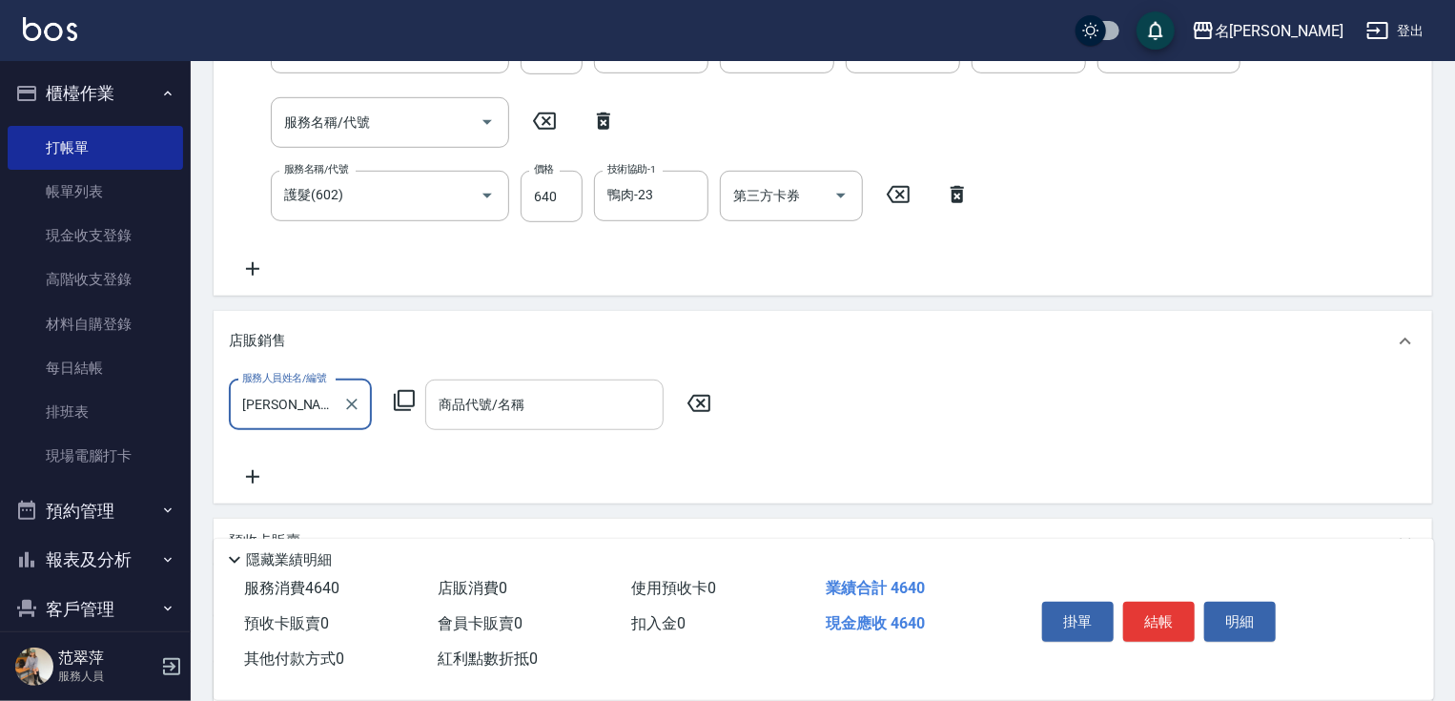
click at [499, 397] on input "商品代號/名稱" at bounding box center [544, 404] width 221 height 33
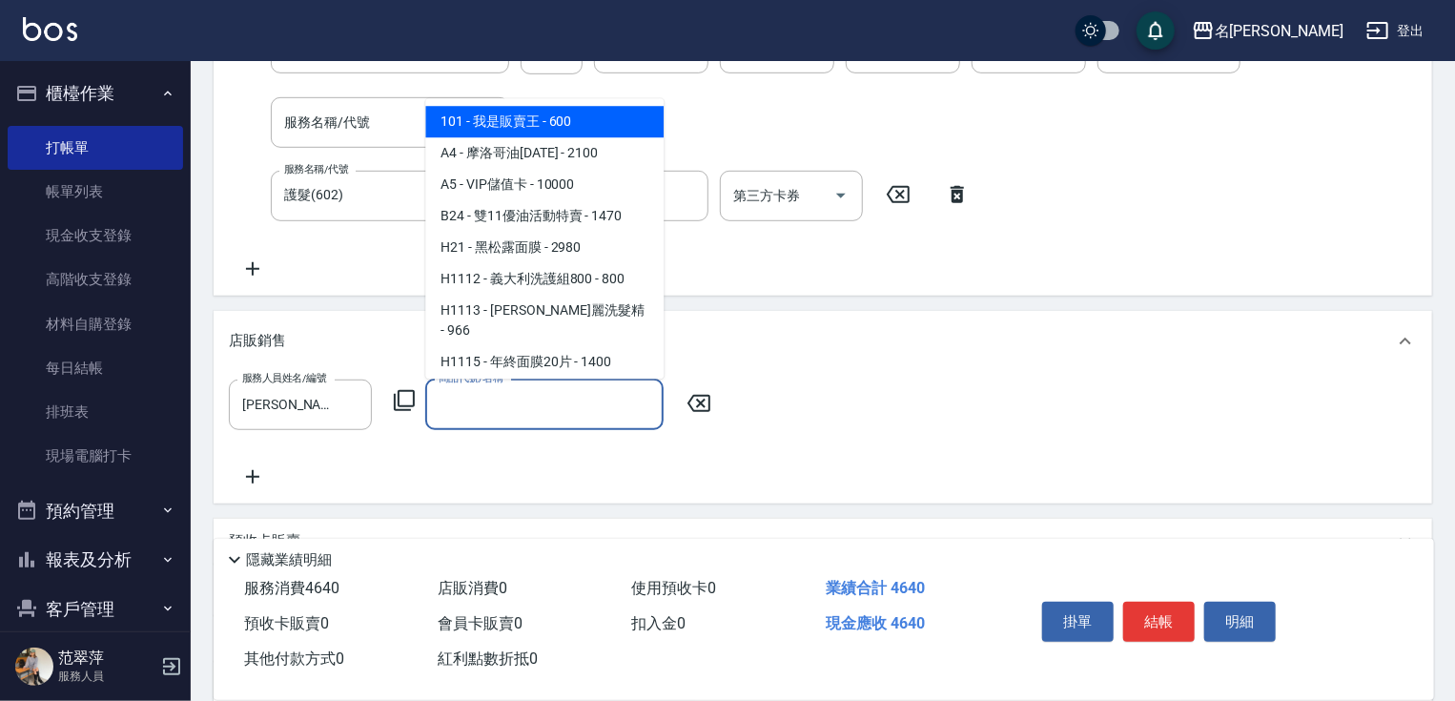
click at [516, 115] on span "101 - 我是販賣王 - 600" at bounding box center [544, 121] width 238 height 31
type input "我是販賣王"
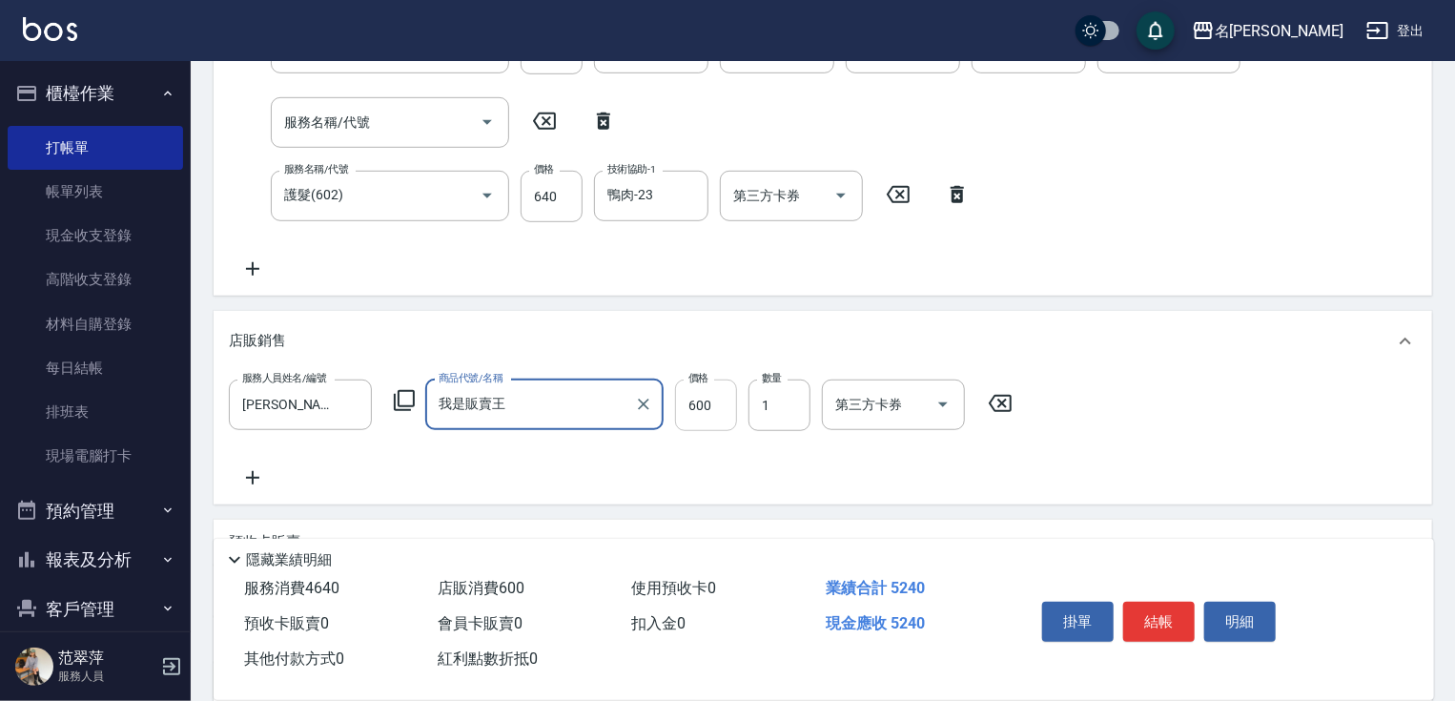
click at [686, 412] on input "600" at bounding box center [706, 404] width 62 height 51
type input "1680"
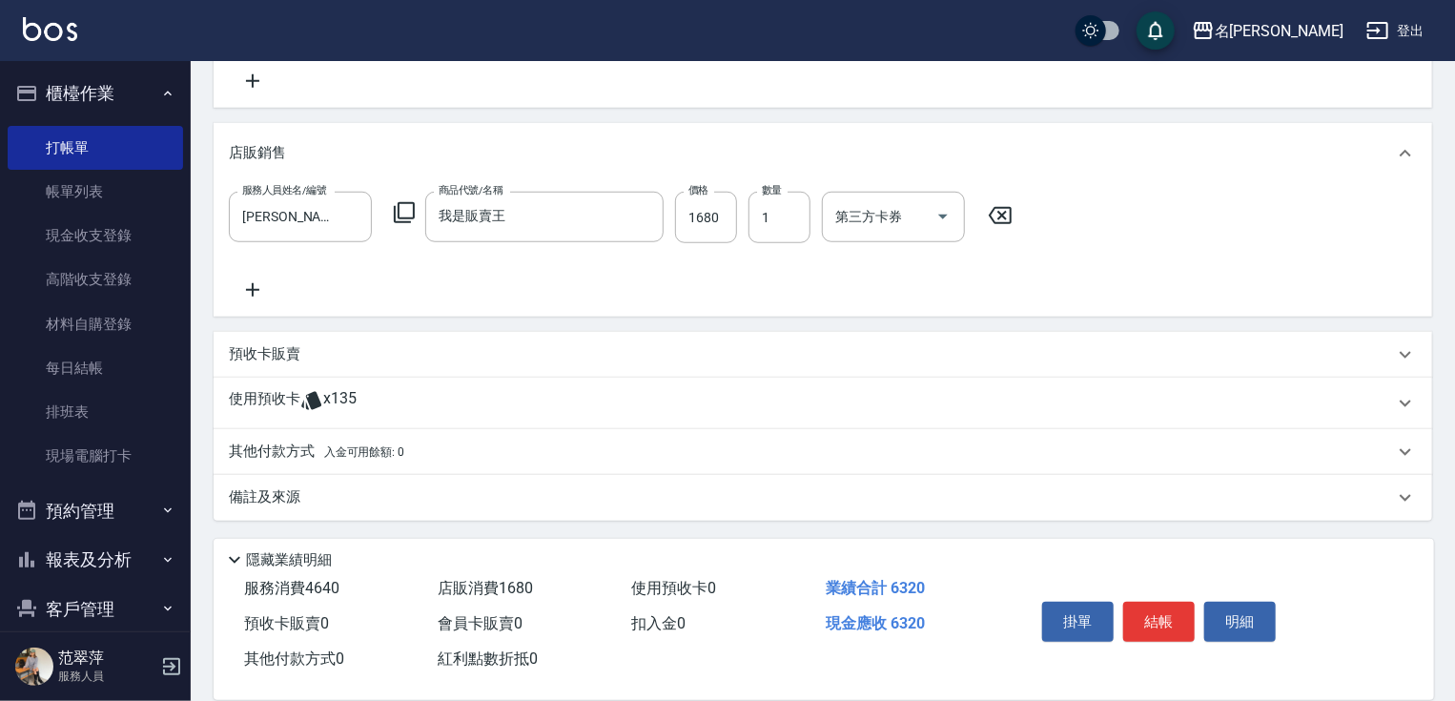
click at [274, 488] on p "備註及來源" at bounding box center [264, 497] width 71 height 20
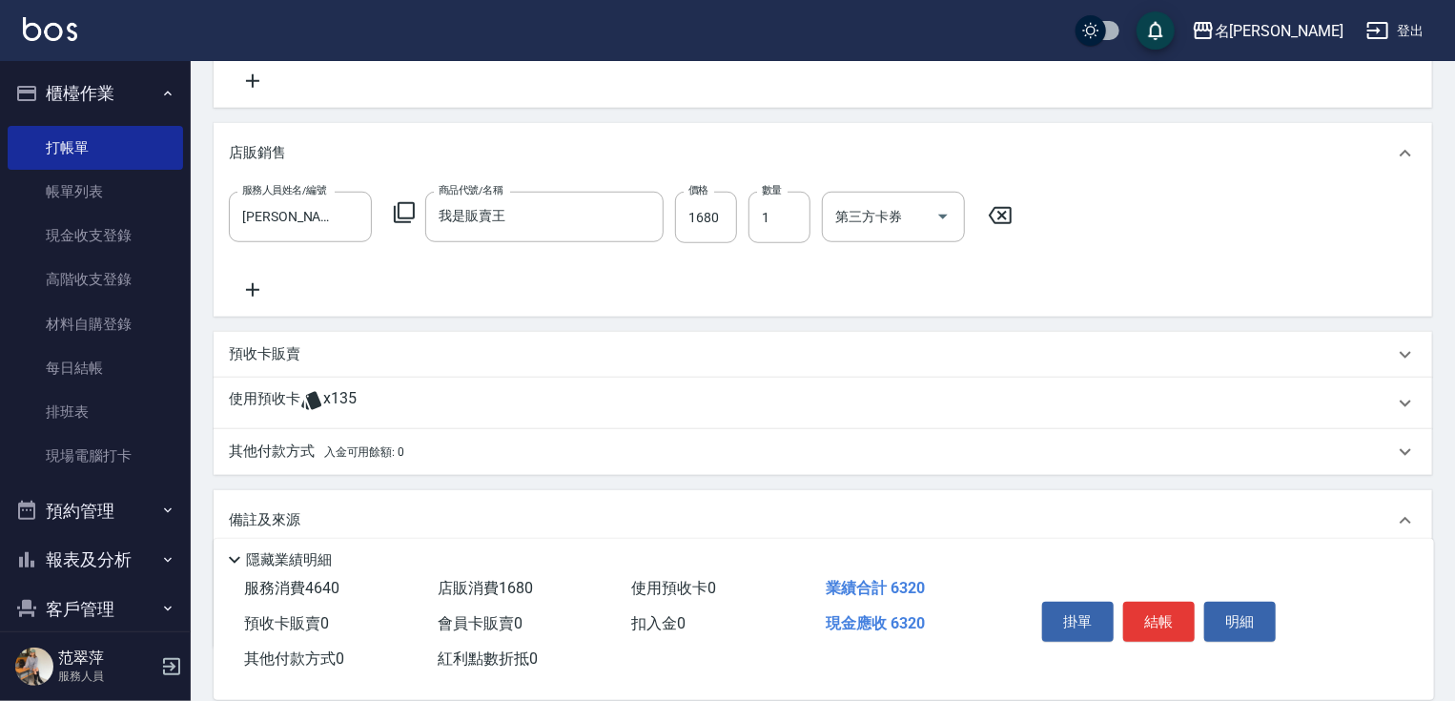
click at [275, 455] on p "其他付款方式 入金可用餘額: 0" at bounding box center [316, 451] width 175 height 21
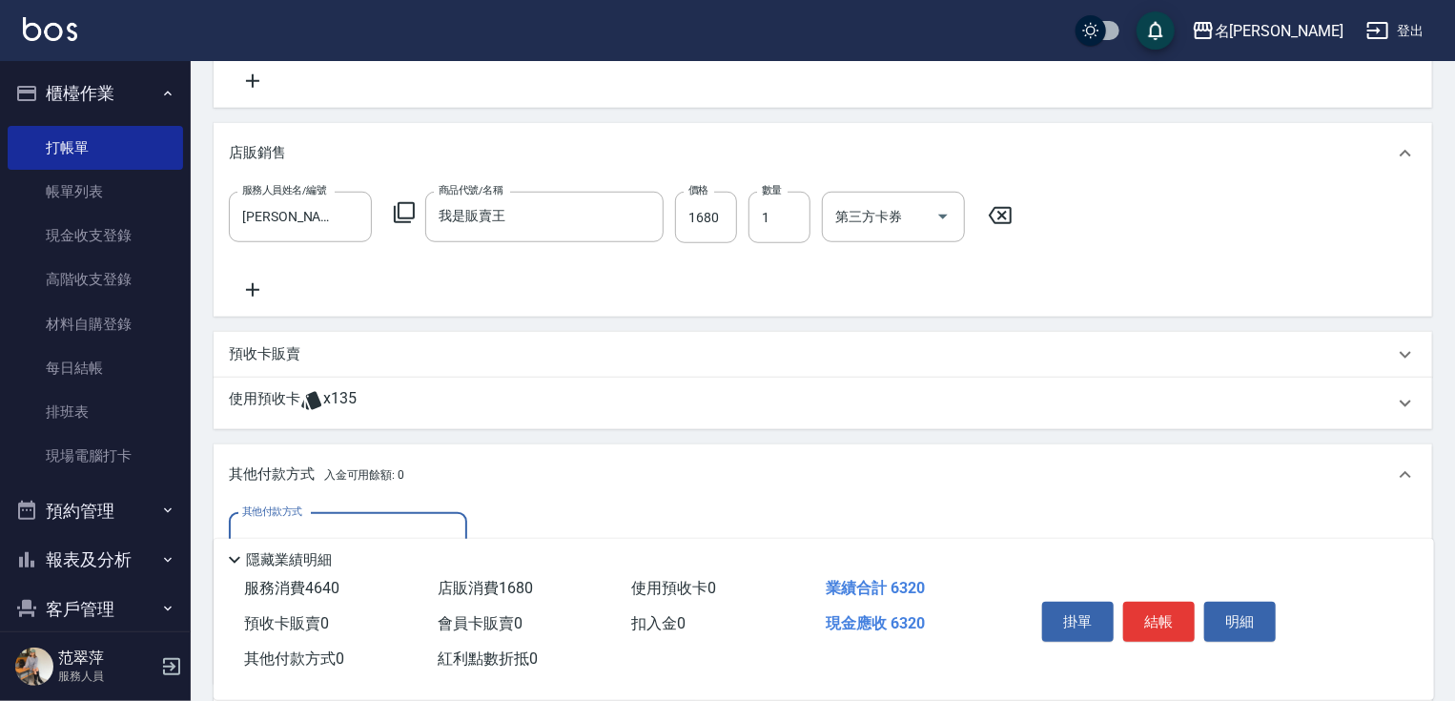
scroll to position [0, 0]
click at [320, 523] on input "其他付款方式" at bounding box center [347, 537] width 221 height 33
click at [336, 622] on span "信用卡" at bounding box center [348, 617] width 238 height 31
type input "信用卡"
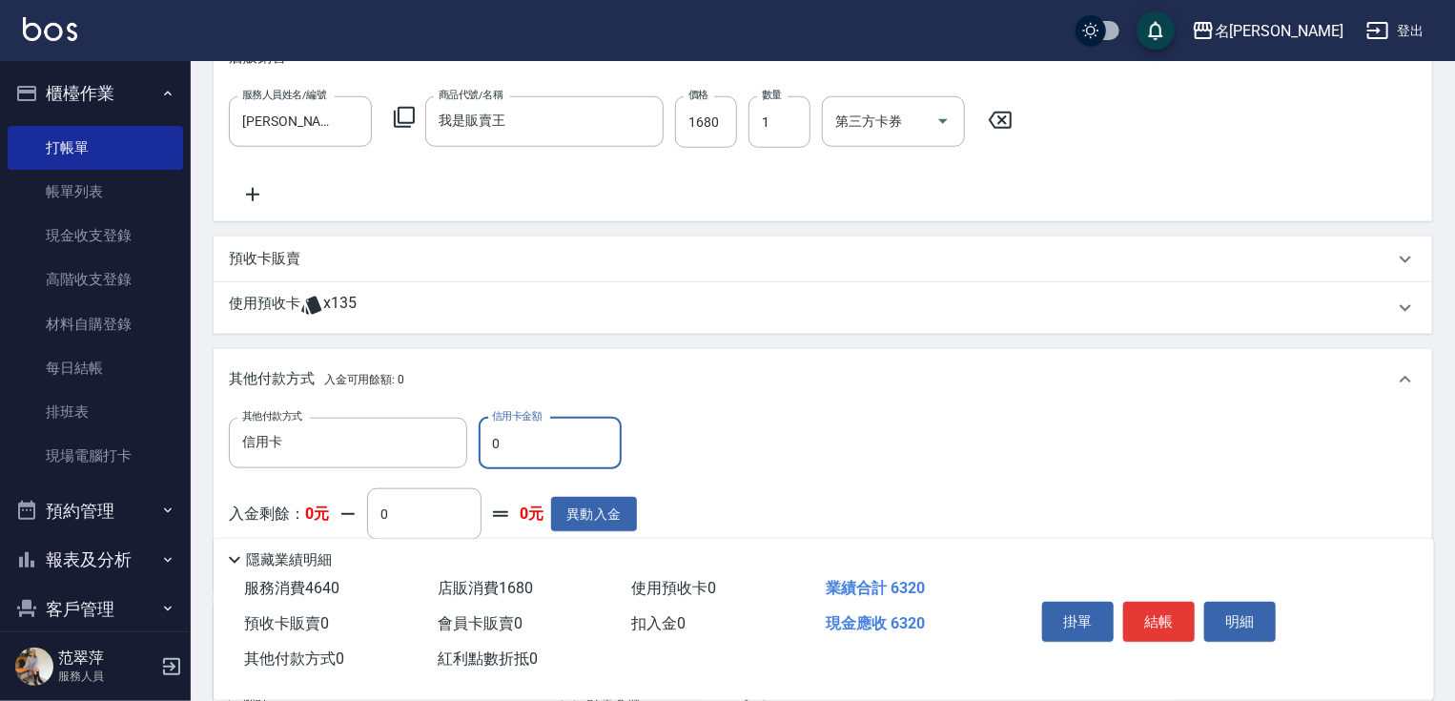
click at [491, 436] on input "0" at bounding box center [550, 443] width 143 height 51
type input "6320"
click at [1152, 613] on button "結帳" at bounding box center [1158, 621] width 71 height 40
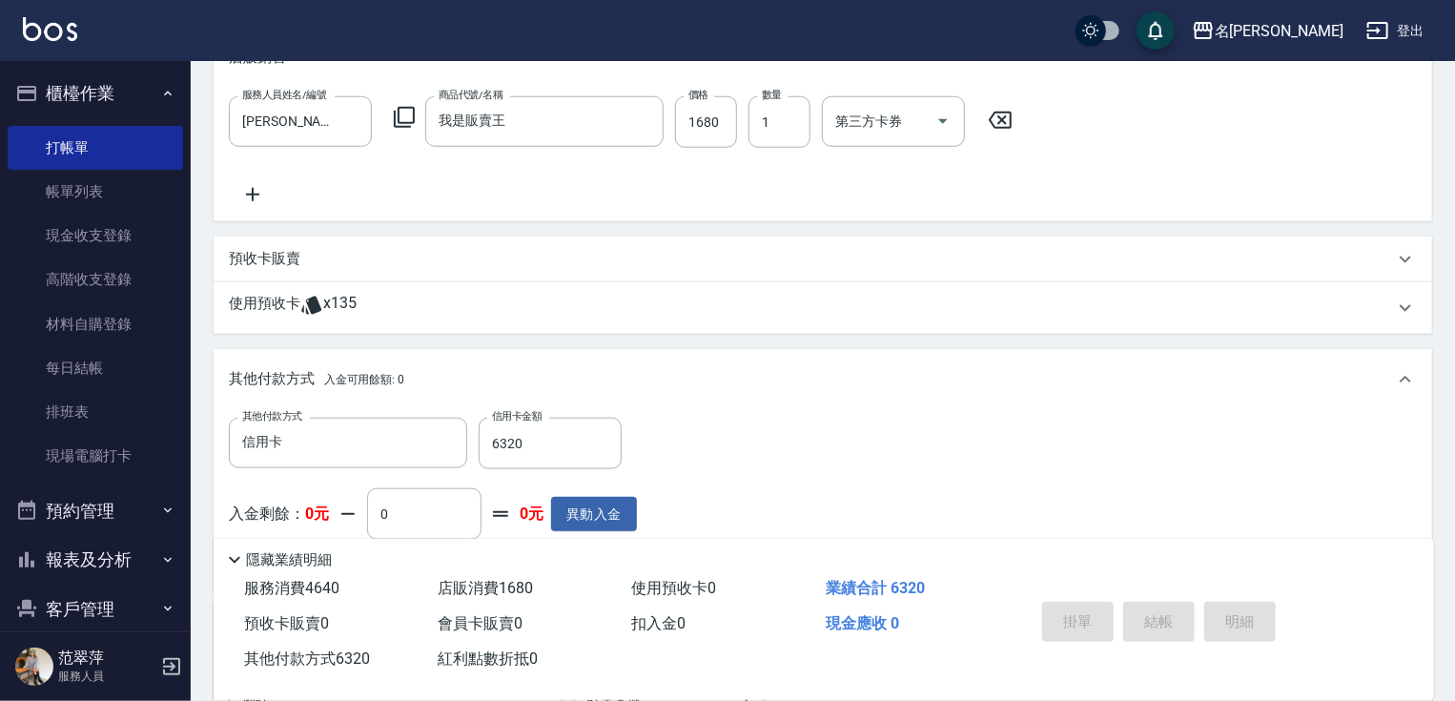
type input "2025/10/07 18:27"
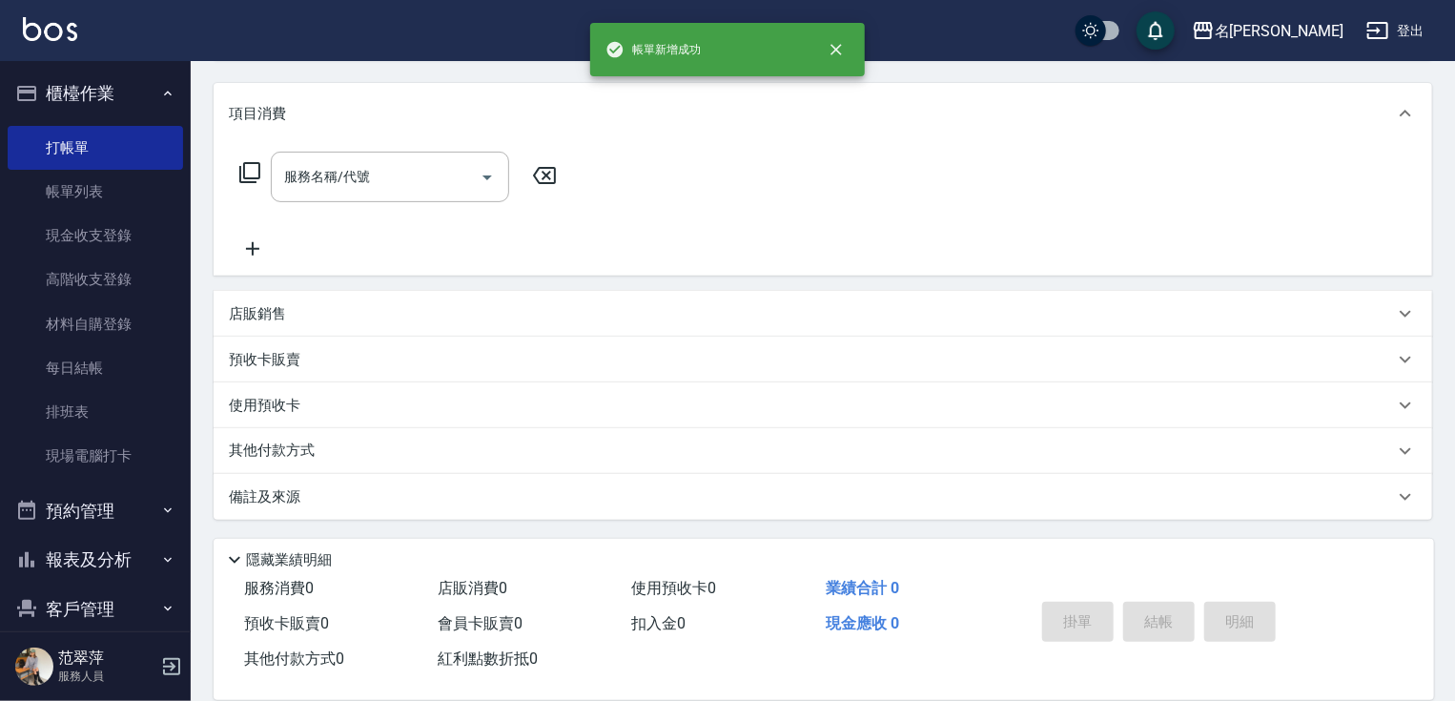
scroll to position [0, 0]
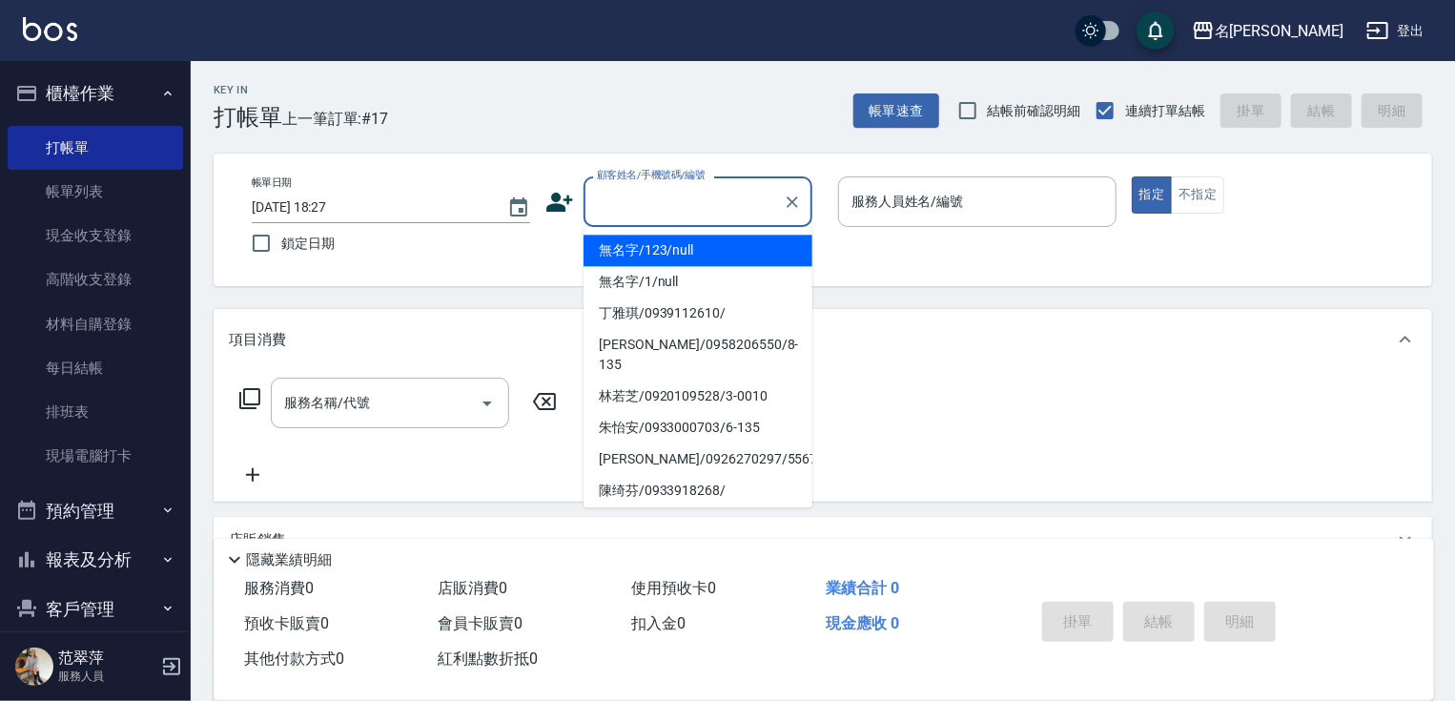
click at [630, 203] on input "顧客姓名/手機號碼/編號" at bounding box center [683, 201] width 183 height 33
click at [682, 252] on li "無名字/123/null" at bounding box center [697, 249] width 229 height 31
type input "無名字/123/null"
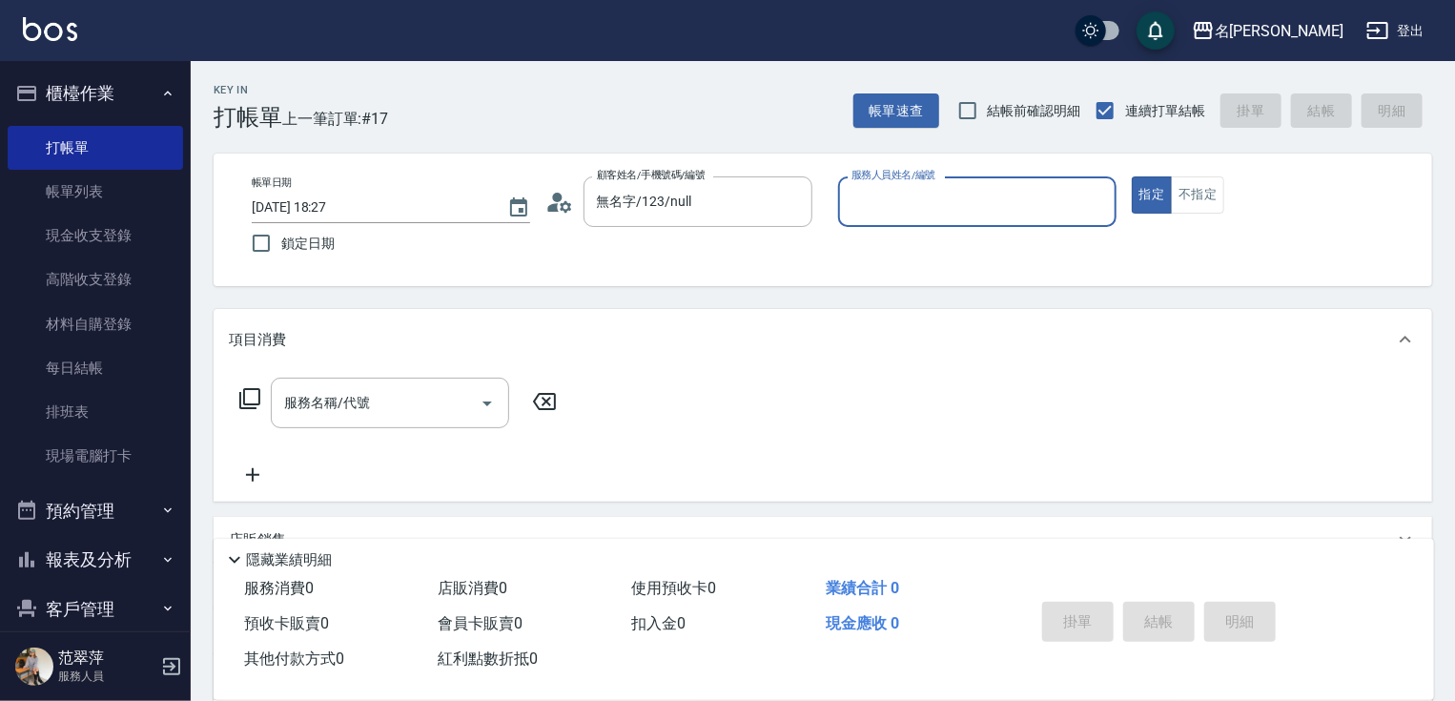
drag, startPoint x: 927, startPoint y: 191, endPoint x: 928, endPoint y: 215, distance: 24.8
click at [927, 191] on input "服務人員姓名/編號" at bounding box center [976, 201] width 261 height 33
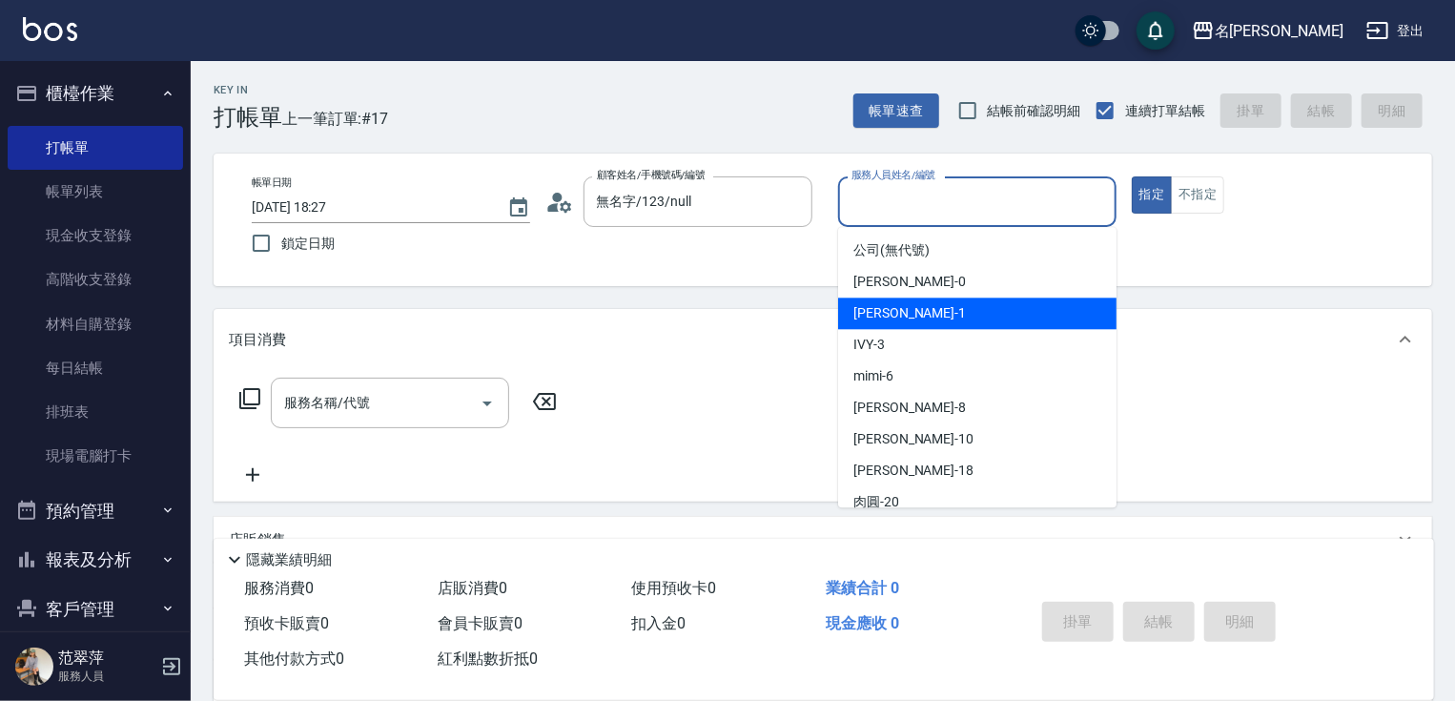
click at [915, 310] on div "Joanne -1" at bounding box center [977, 312] width 278 height 31
type input "Joanne-1"
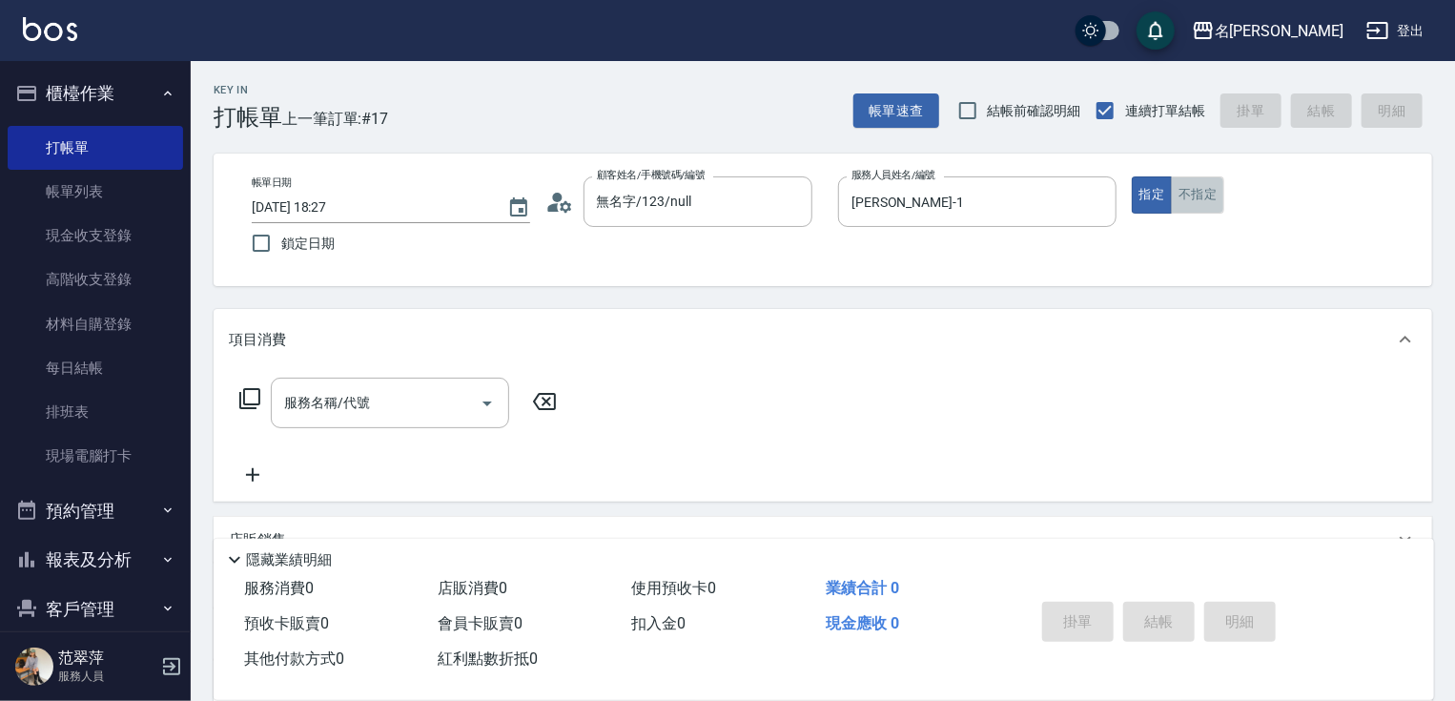
click at [1197, 192] on button "不指定" at bounding box center [1197, 194] width 53 height 37
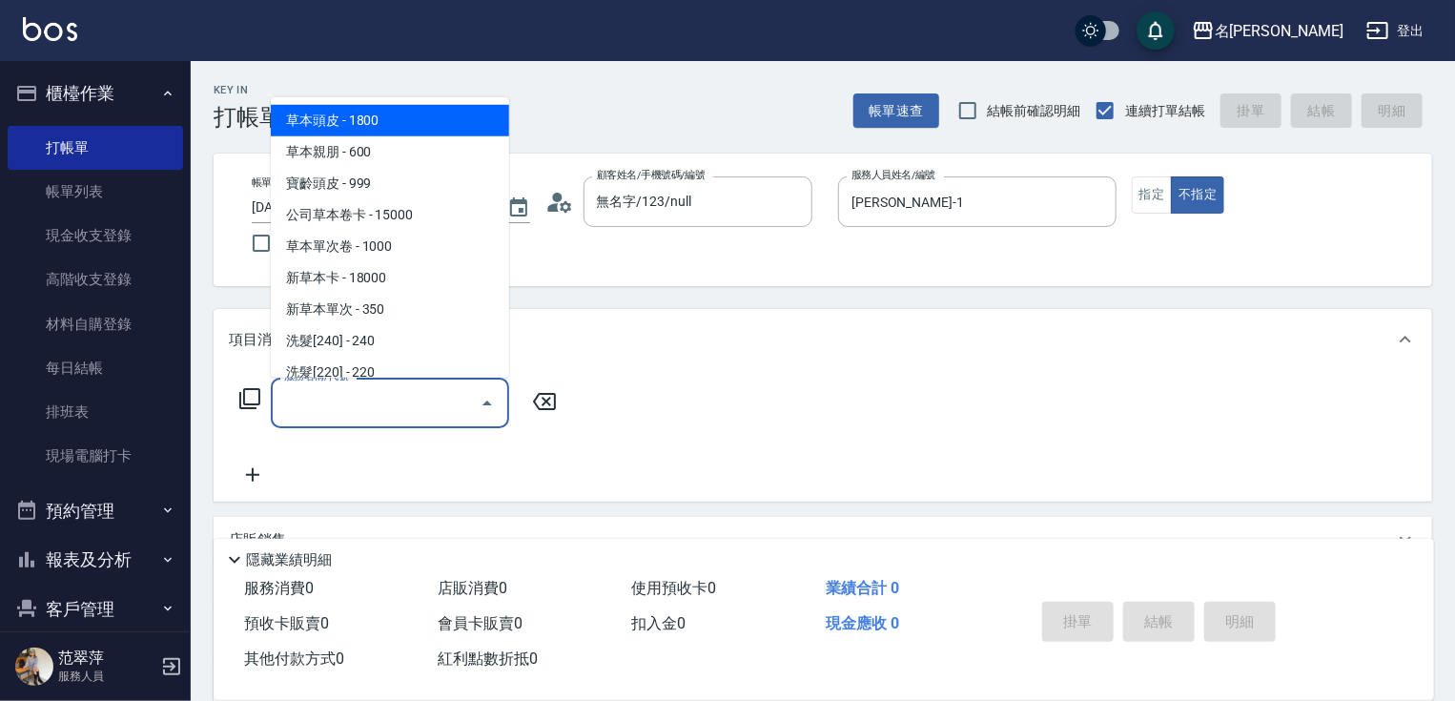
click at [405, 393] on input "服務名稱/代號" at bounding box center [375, 402] width 193 height 33
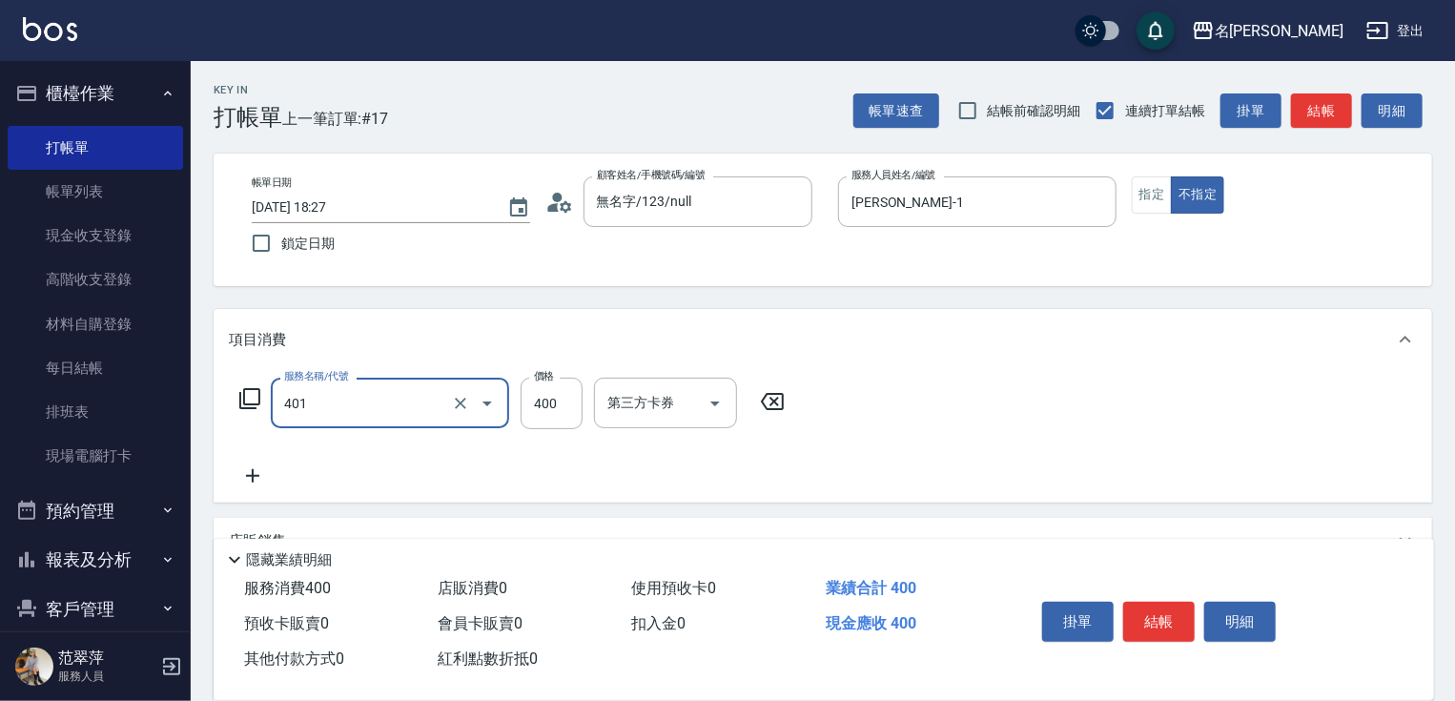
type input "剪髮(400)(401)"
click at [252, 472] on icon at bounding box center [252, 475] width 13 height 13
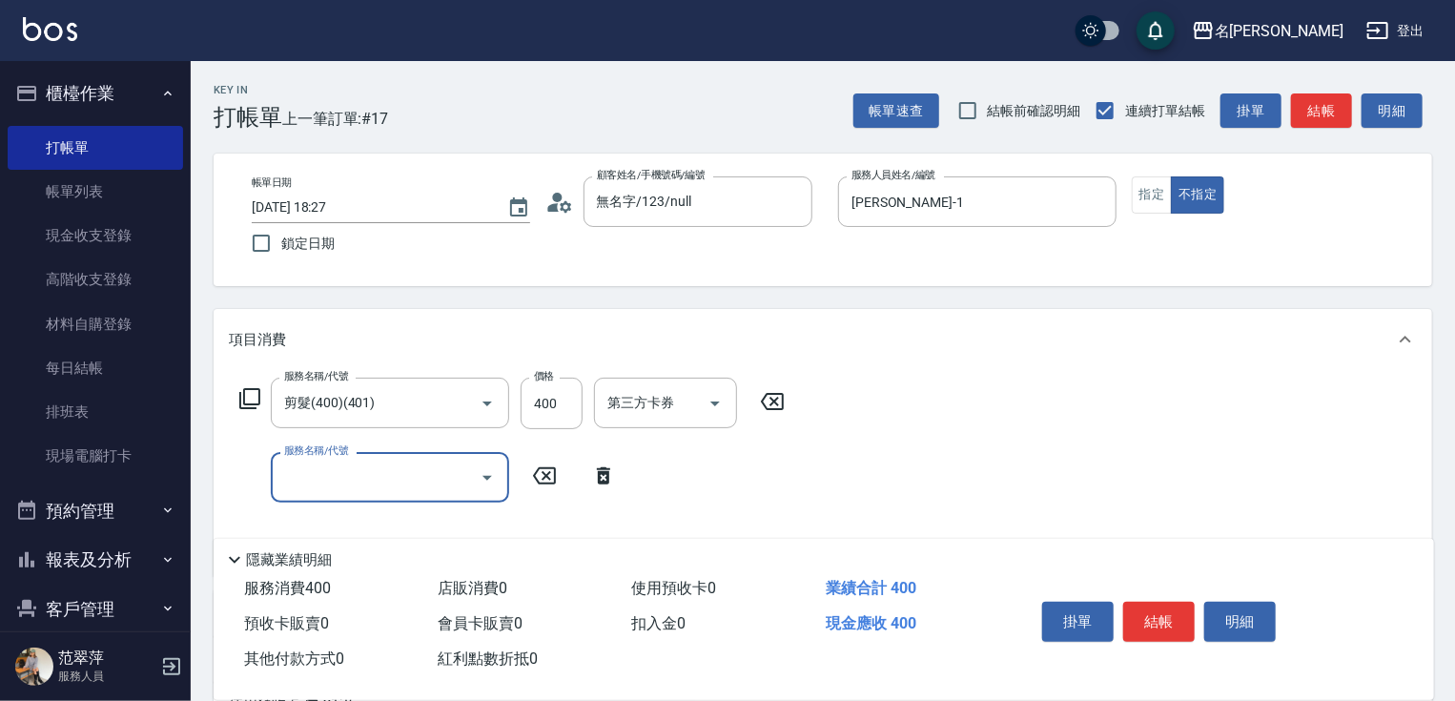
click at [246, 392] on icon at bounding box center [249, 398] width 23 height 23
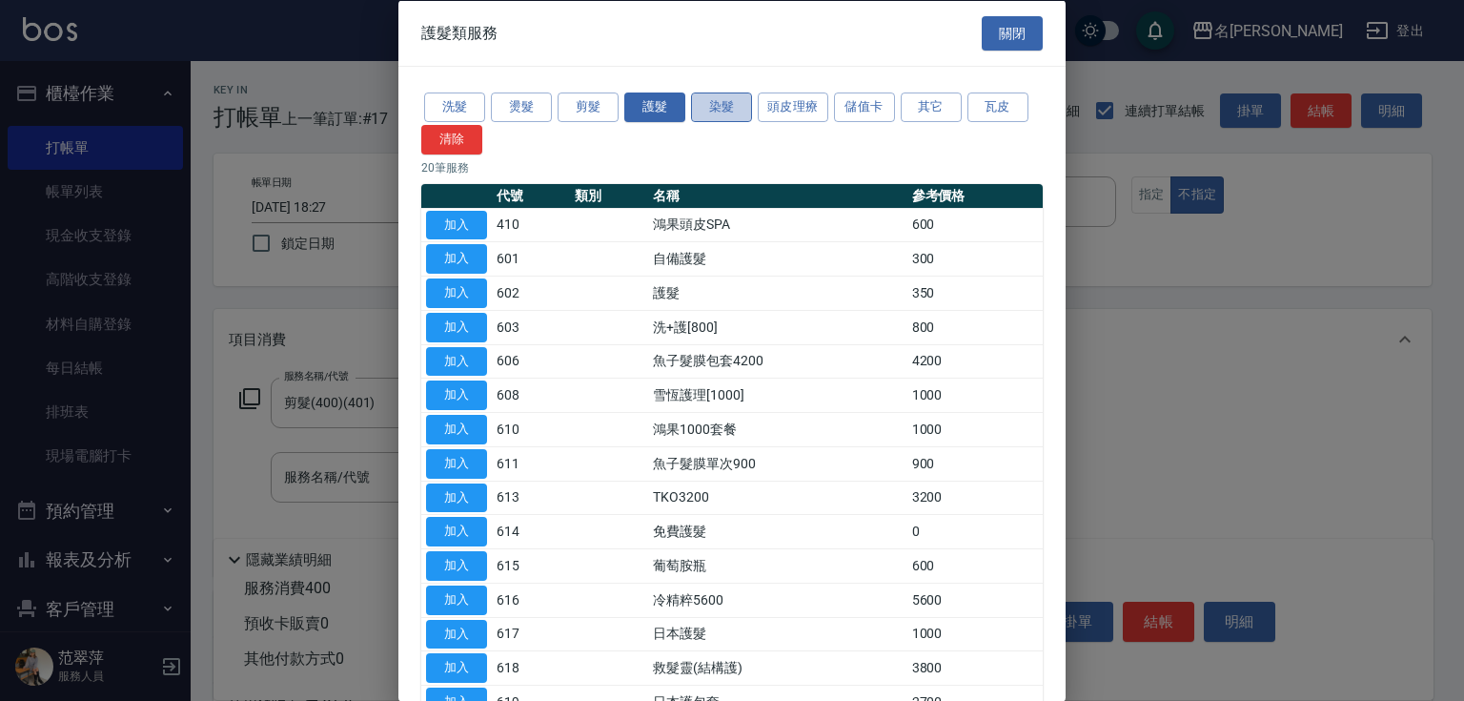
click at [717, 117] on button "染髮" at bounding box center [721, 107] width 61 height 30
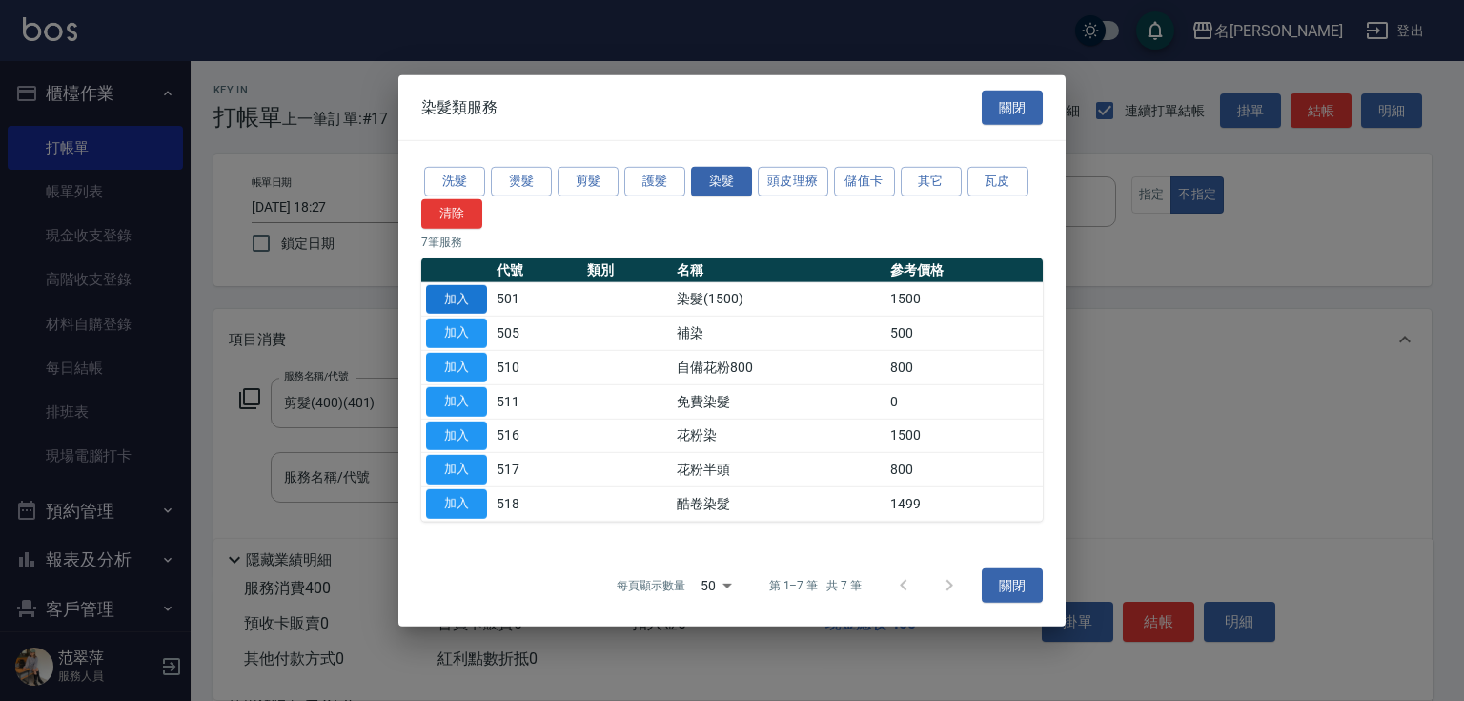
click at [460, 304] on button "加入" at bounding box center [456, 299] width 61 height 30
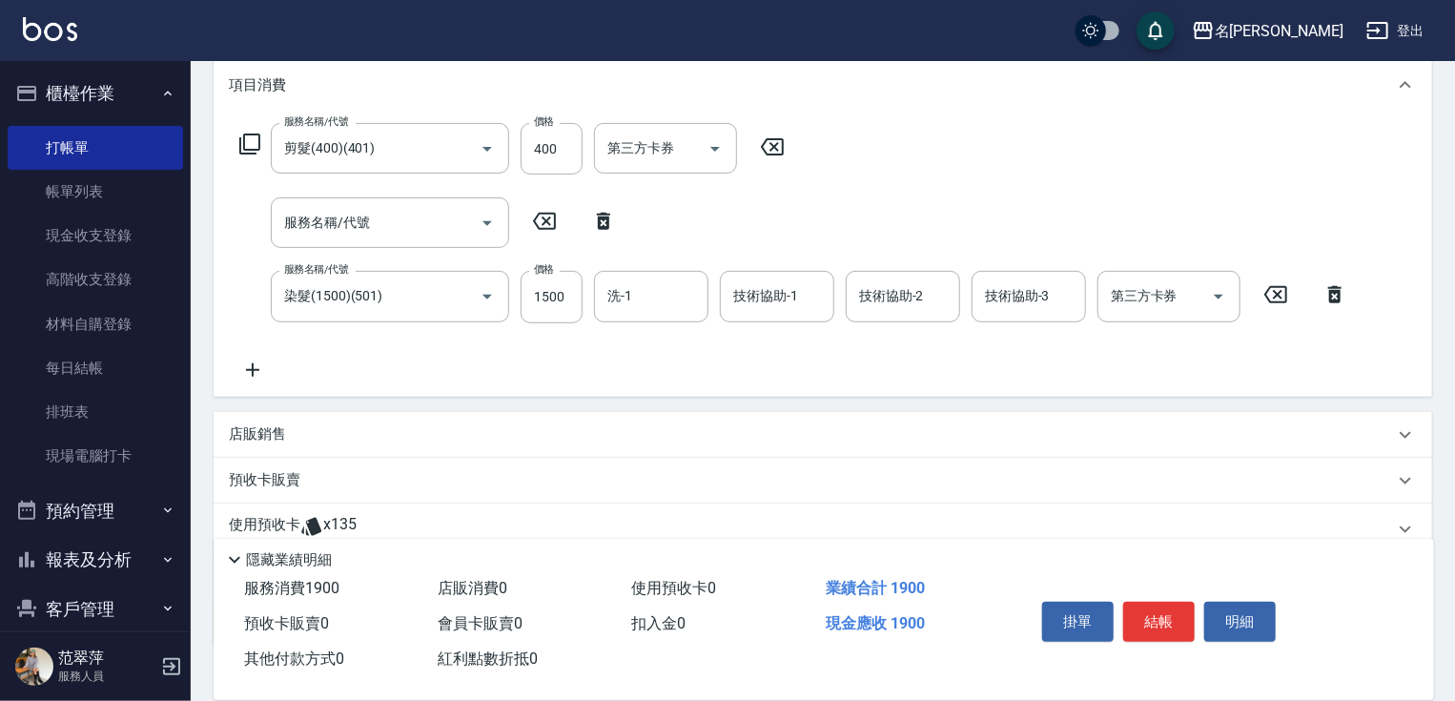
scroll to position [278, 0]
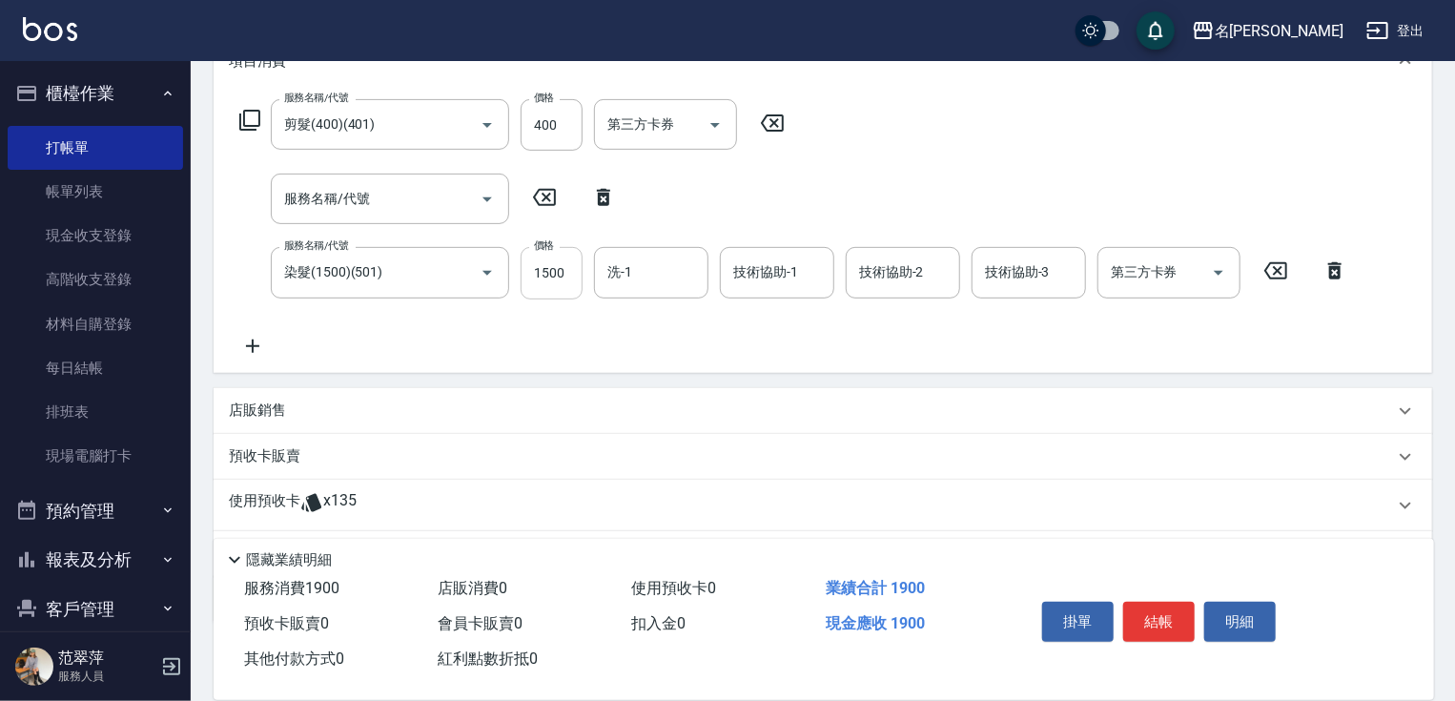
click at [556, 266] on input "1500" at bounding box center [551, 272] width 62 height 51
type input "1440"
type input "鴨肉-23"
type input "Joanne-1"
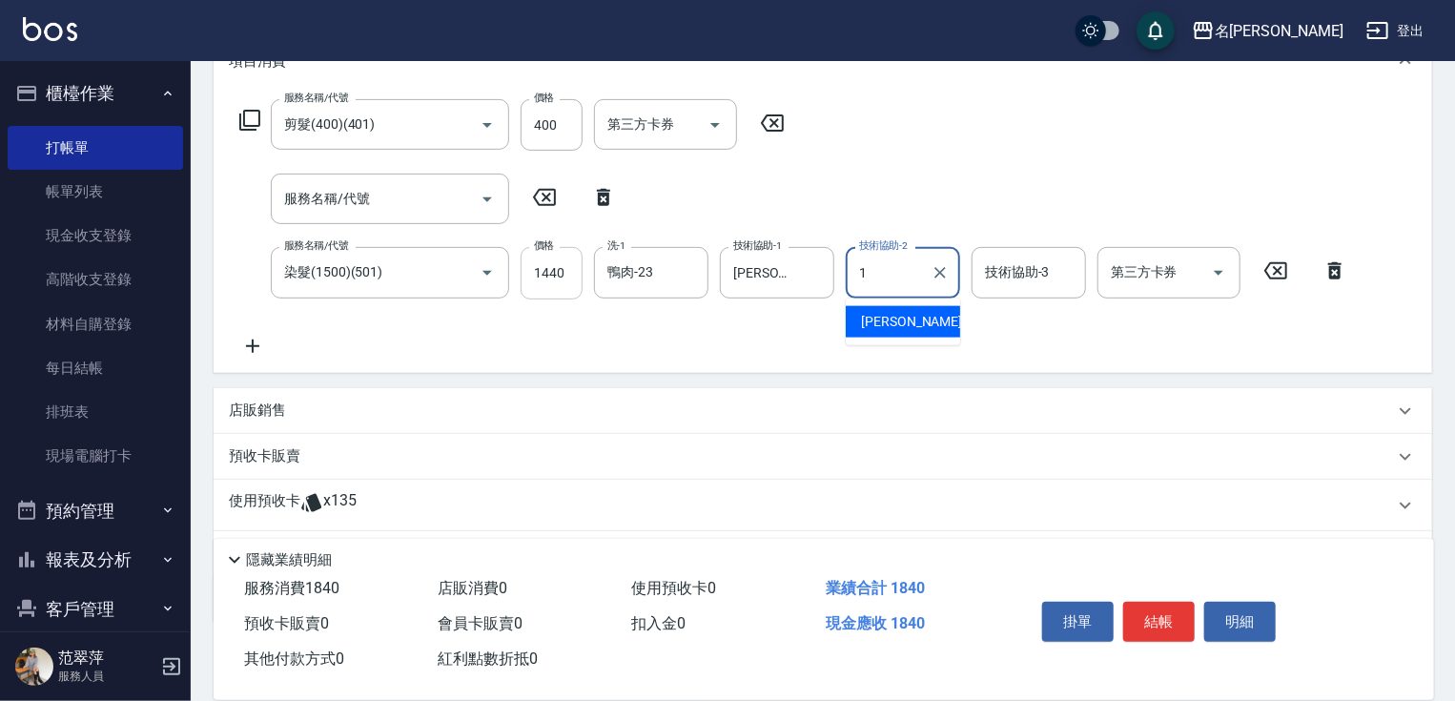
type input "Joanne-1"
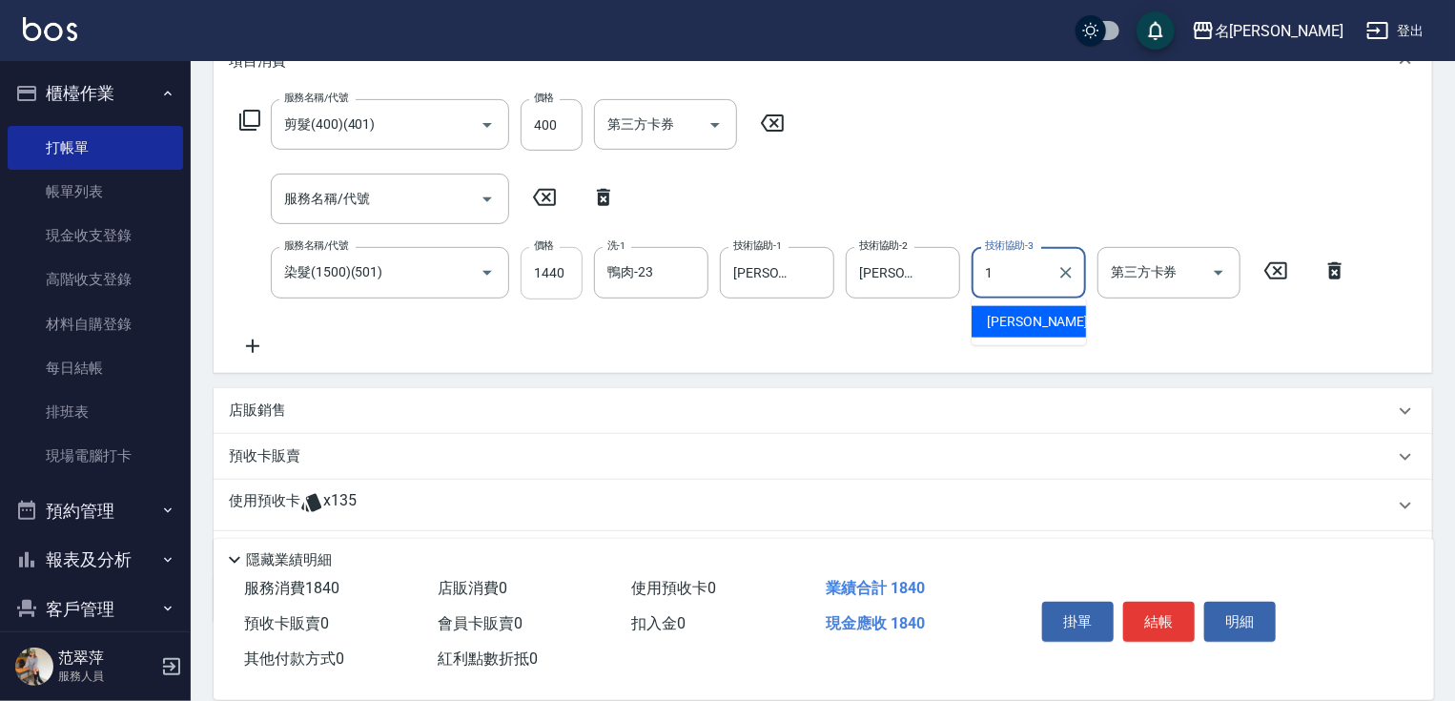
type input "Joanne-1"
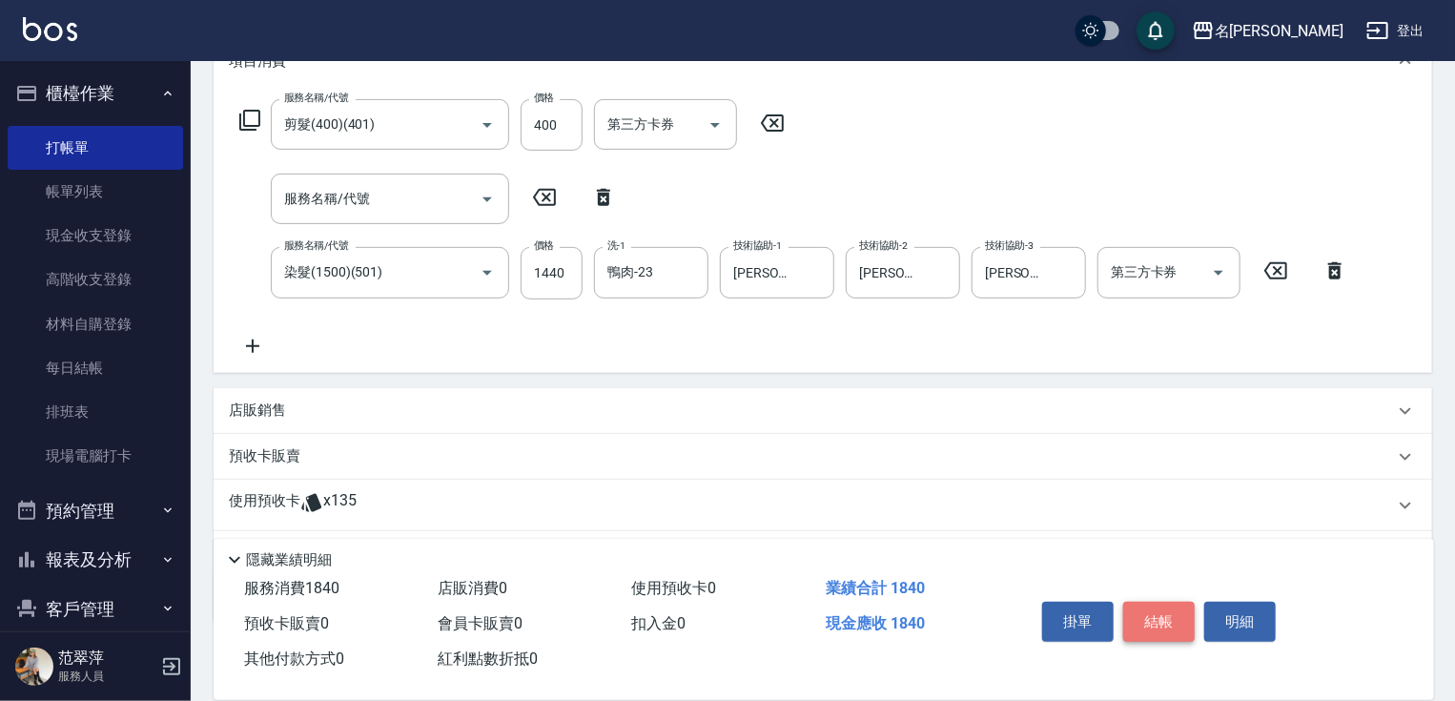
click at [1163, 610] on button "結帳" at bounding box center [1158, 621] width 71 height 40
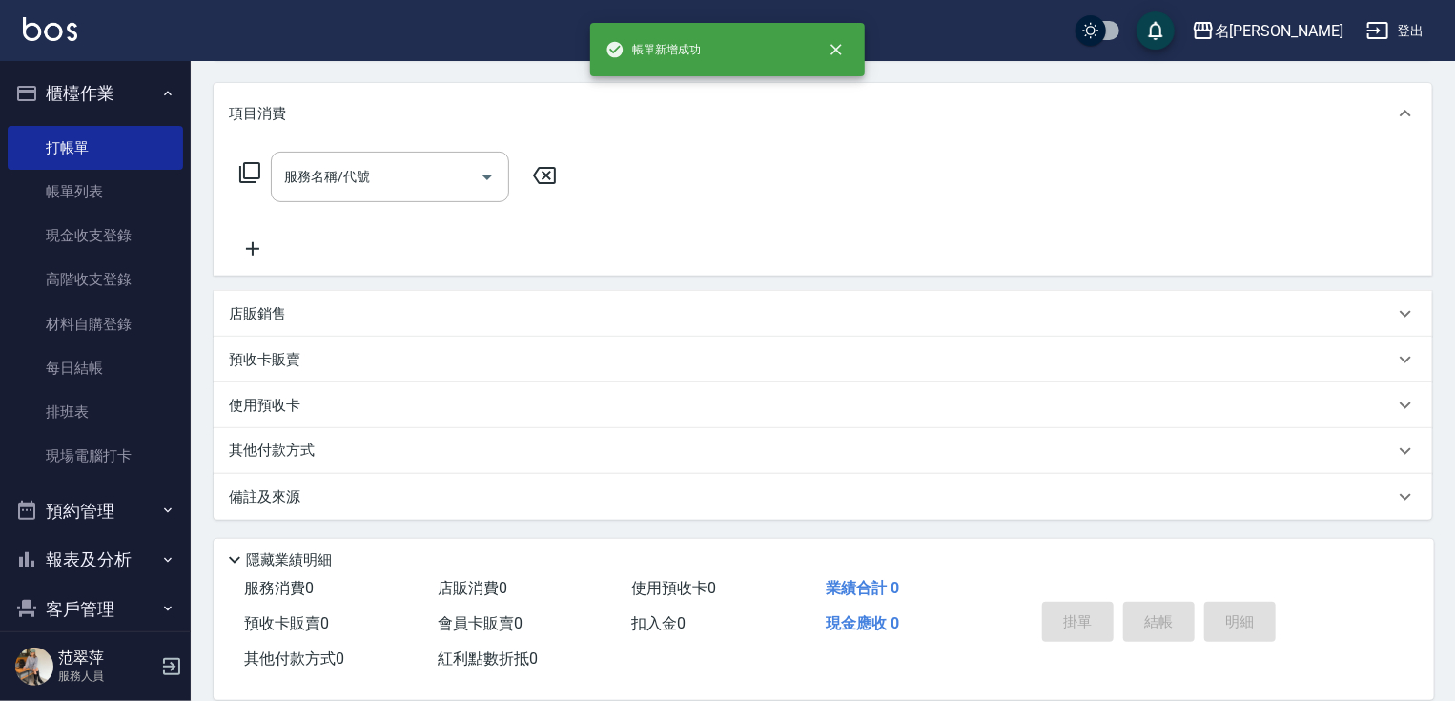
scroll to position [0, 0]
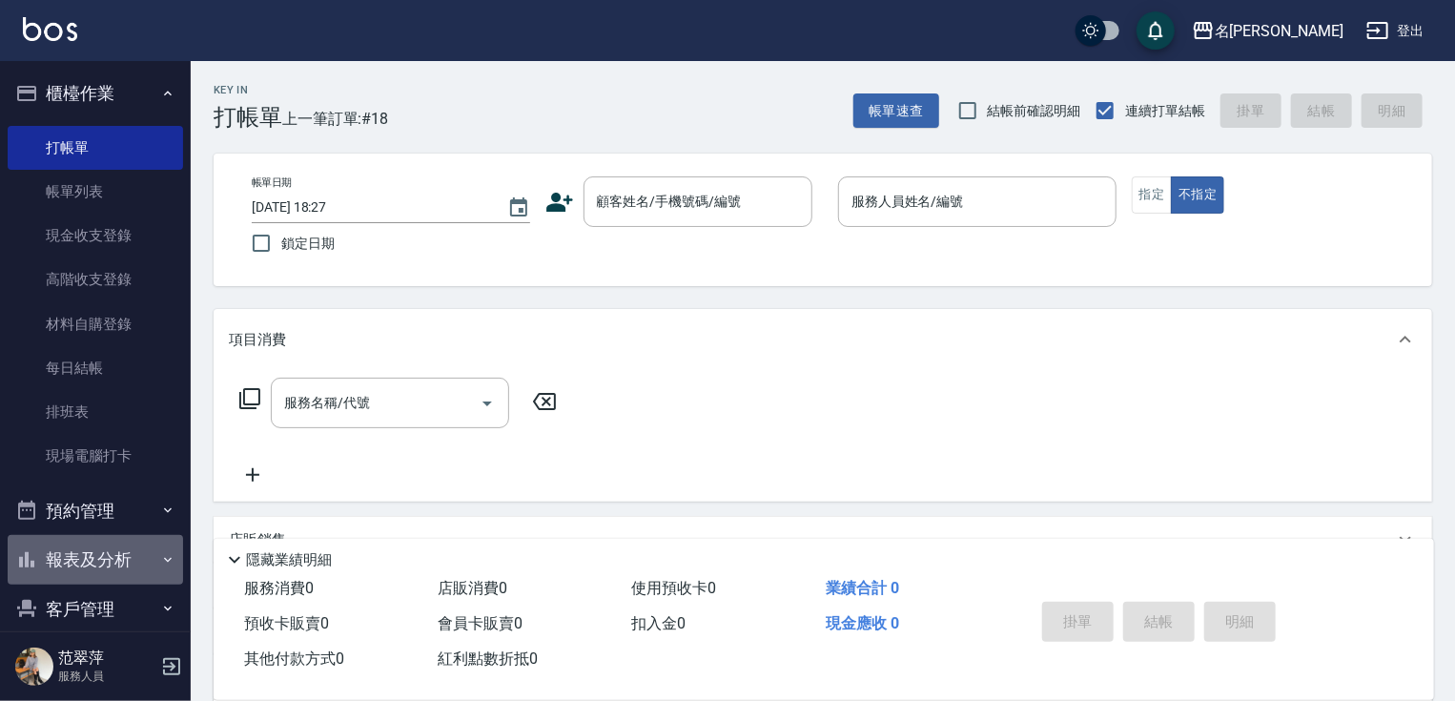
click at [121, 555] on button "報表及分析" at bounding box center [95, 560] width 175 height 50
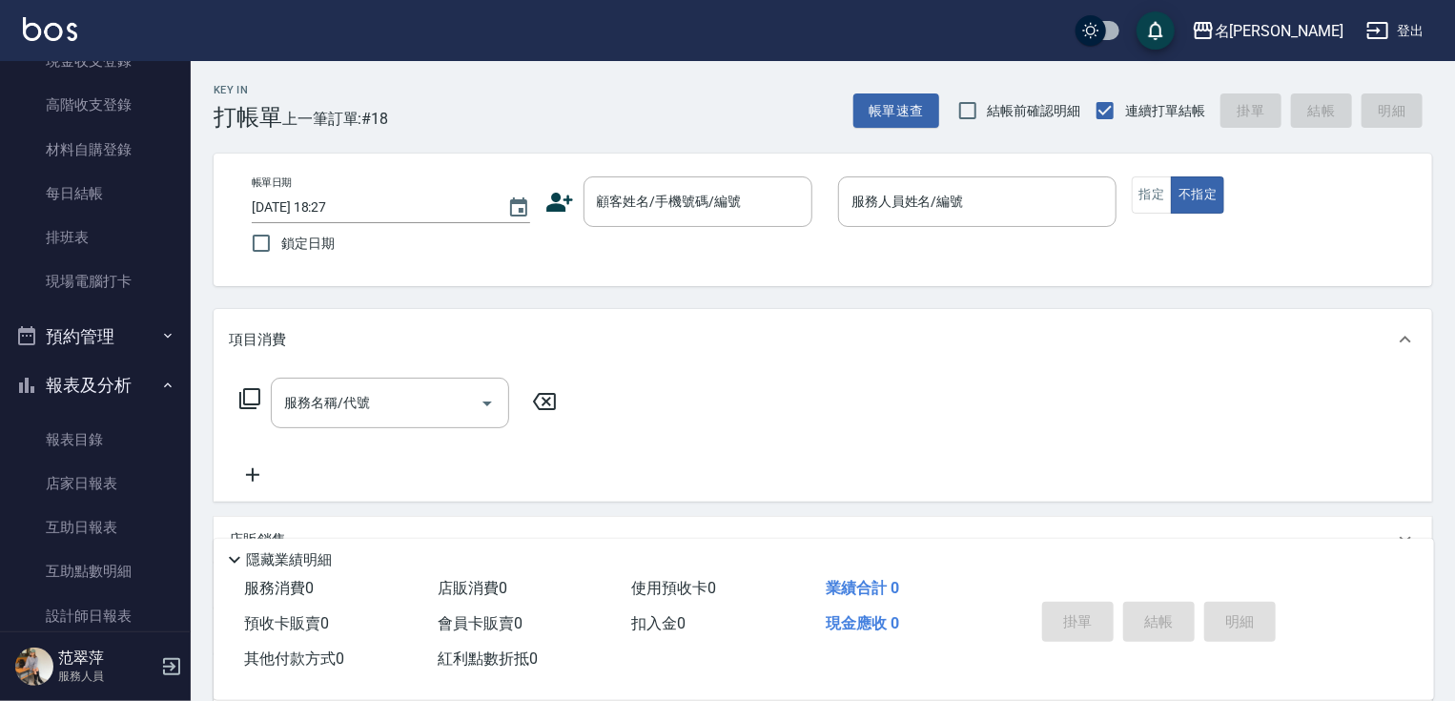
scroll to position [290, 0]
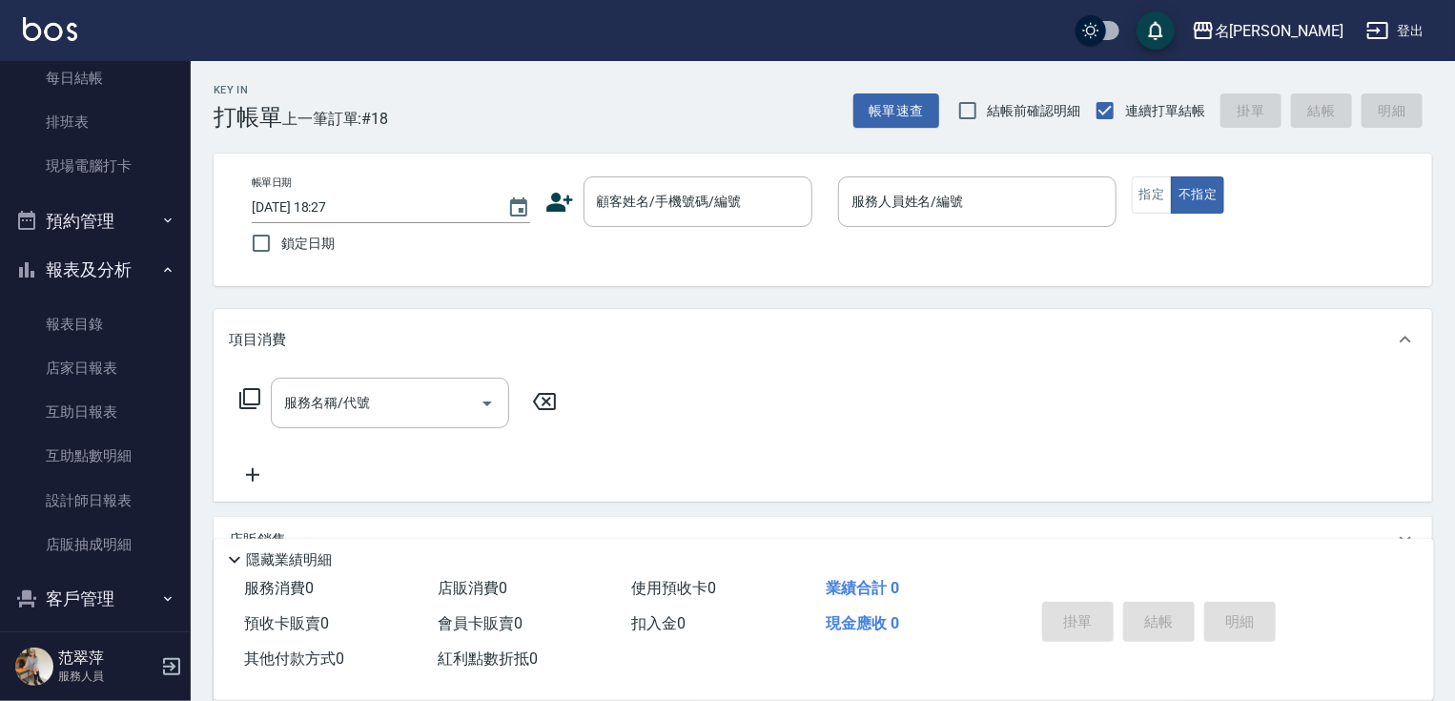
drag, startPoint x: 179, startPoint y: 423, endPoint x: 179, endPoint y: 535, distance: 111.5
click at [179, 535] on nav "櫃檯作業 打帳單 帳單列表 現金收支登錄 高階收支登錄 材料自購登錄 每日結帳 排班表 現場電腦打卡 預約管理 預約管理 單日預約紀錄 單週預約紀錄 報表及分…" at bounding box center [95, 346] width 191 height 570
click at [85, 507] on link "設計師日報表" at bounding box center [95, 501] width 175 height 44
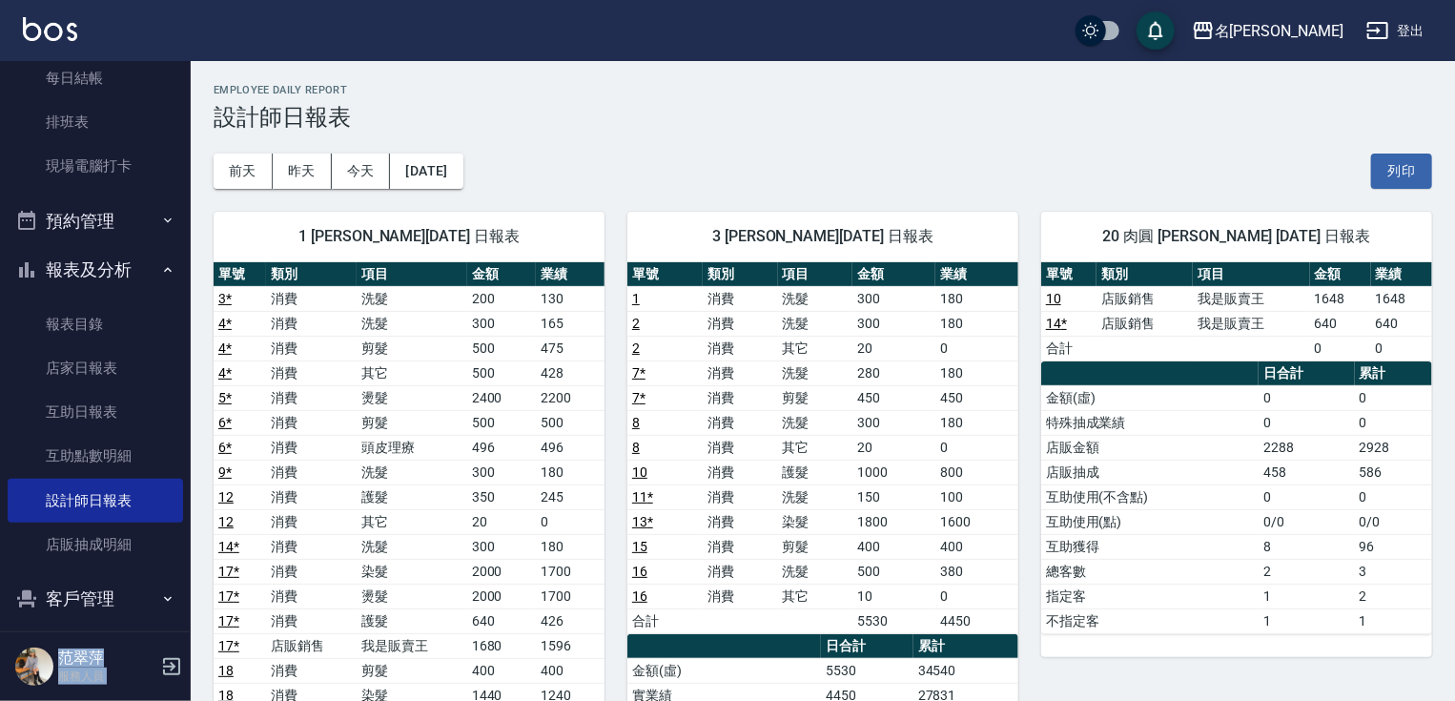
drag, startPoint x: 179, startPoint y: 267, endPoint x: 203, endPoint y: 76, distance: 192.1
click at [203, 76] on div "名留竹林 登出 櫃檯作業 打帳單 帳單列表 現金收支登錄 高階收支登錄 材料自購登錄 每日結帳 排班表 現場電腦打卡 預約管理 預約管理 單日預約紀錄 單週預…" at bounding box center [727, 612] width 1455 height 1225
drag, startPoint x: 179, startPoint y: 295, endPoint x: 191, endPoint y: 113, distance: 182.4
click at [191, 113] on div "櫃檯作業 打帳單 帳單列表 現金收支登錄 高階收支登錄 材料自購登錄 每日結帳 排班表 現場電腦打卡 預約管理 預約管理 單日預約紀錄 單週預約紀錄 報表及分…" at bounding box center [96, 381] width 192 height 640
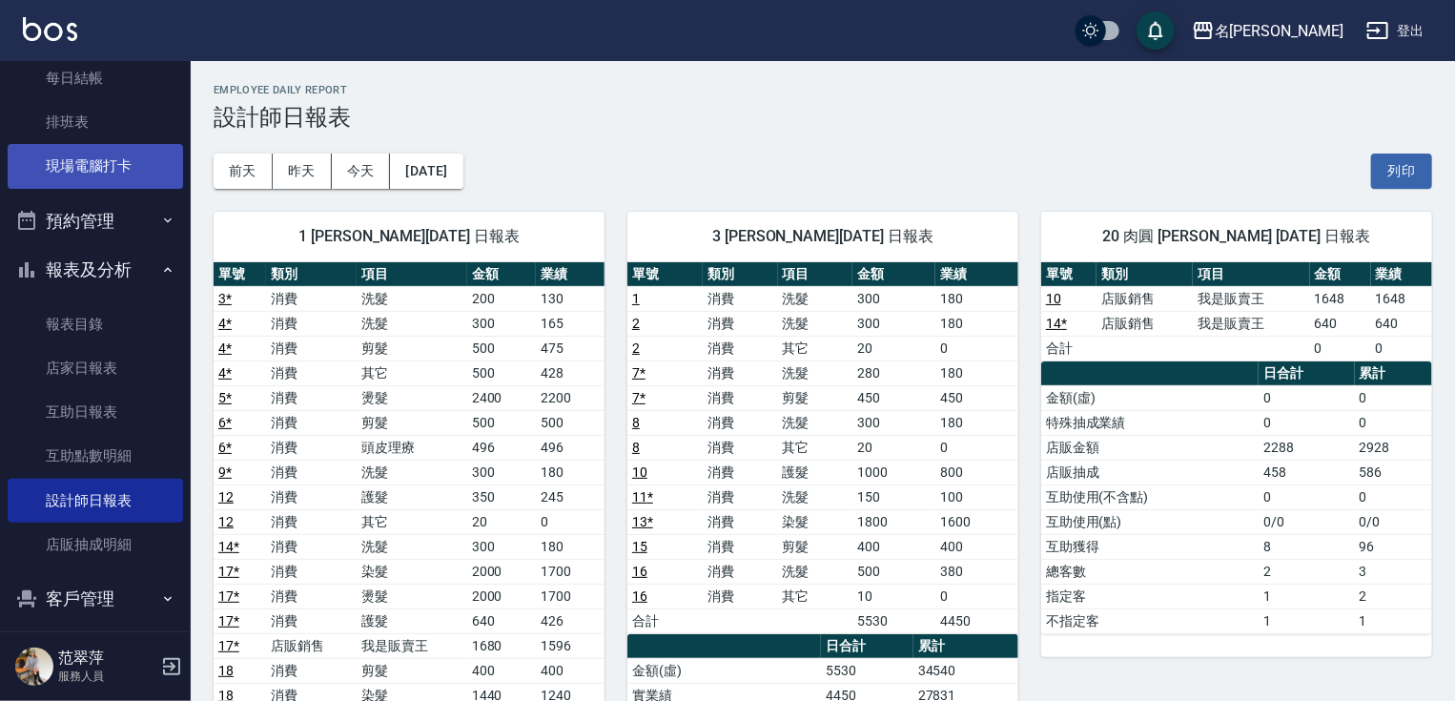
drag, startPoint x: 179, startPoint y: 263, endPoint x: 179, endPoint y: 176, distance: 86.7
click at [173, 153] on nav "櫃檯作業 打帳單 帳單列表 現金收支登錄 高階收支登錄 材料自購登錄 每日結帳 排班表 現場電腦打卡 預約管理 預約管理 單日預約紀錄 單週預約紀錄 報表及分…" at bounding box center [95, 346] width 191 height 570
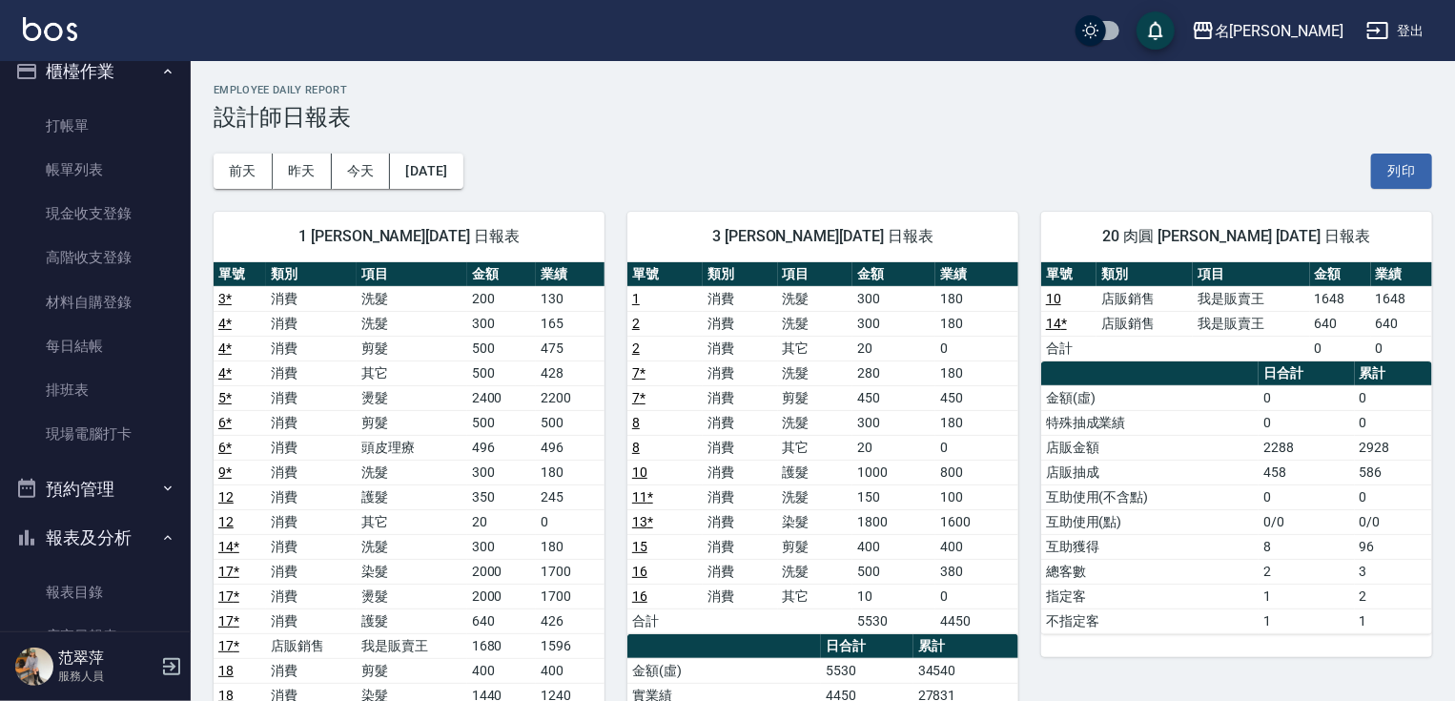
scroll to position [6, 0]
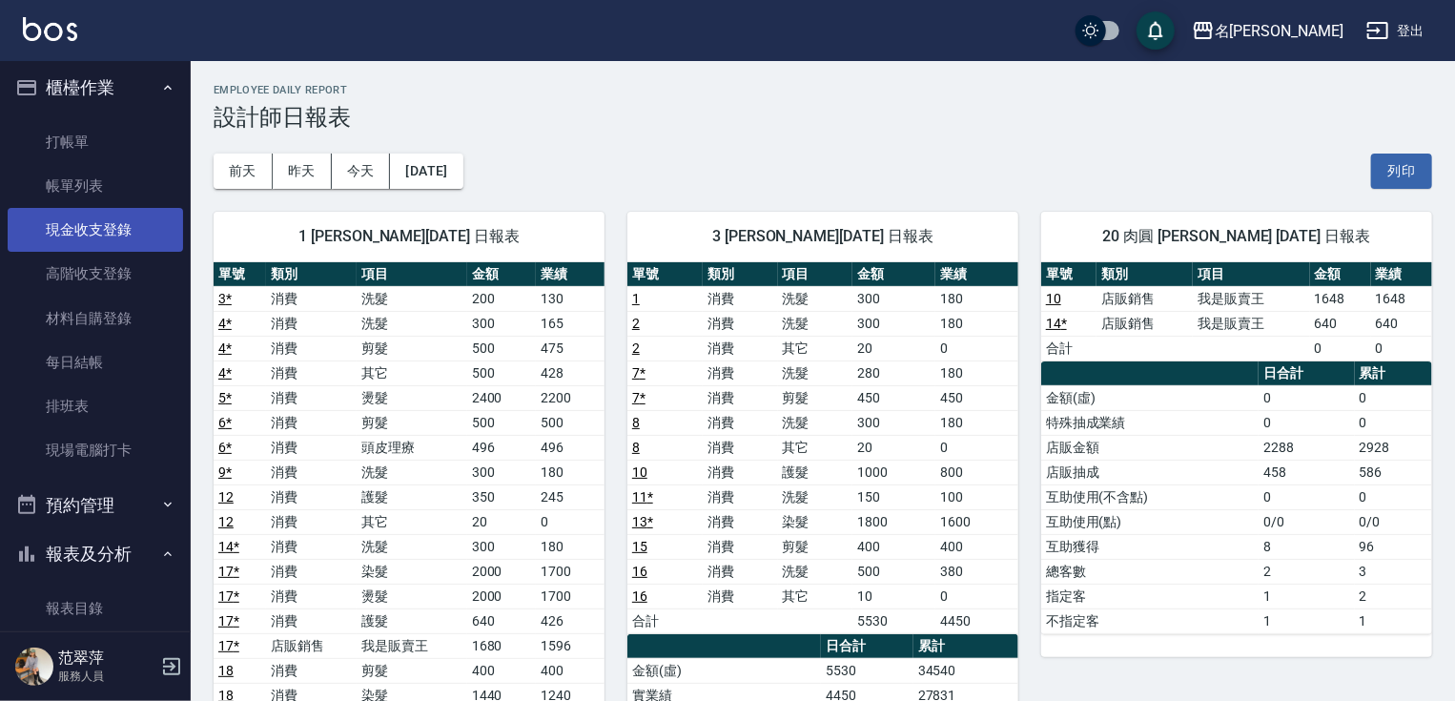
click at [92, 226] on link "現金收支登錄" at bounding box center [95, 230] width 175 height 44
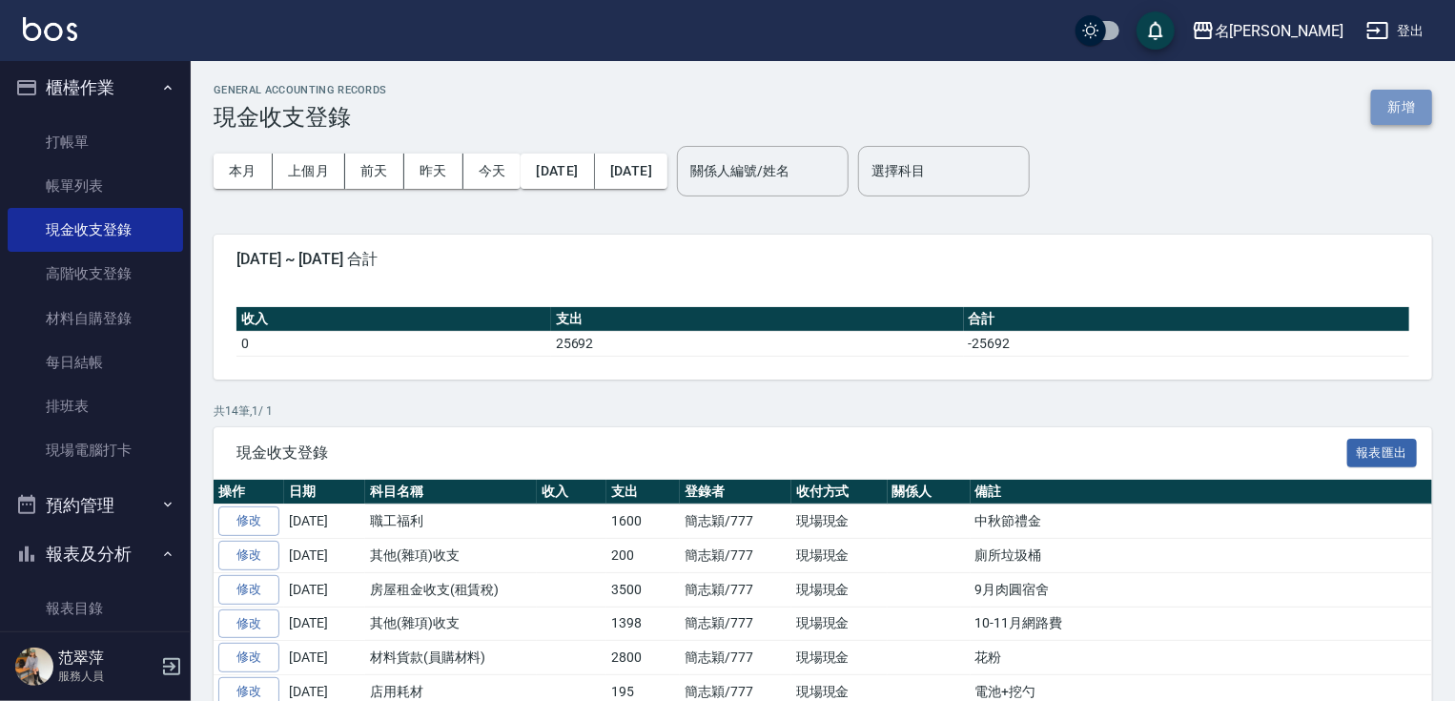
click at [1383, 102] on button "新增" at bounding box center [1401, 107] width 61 height 35
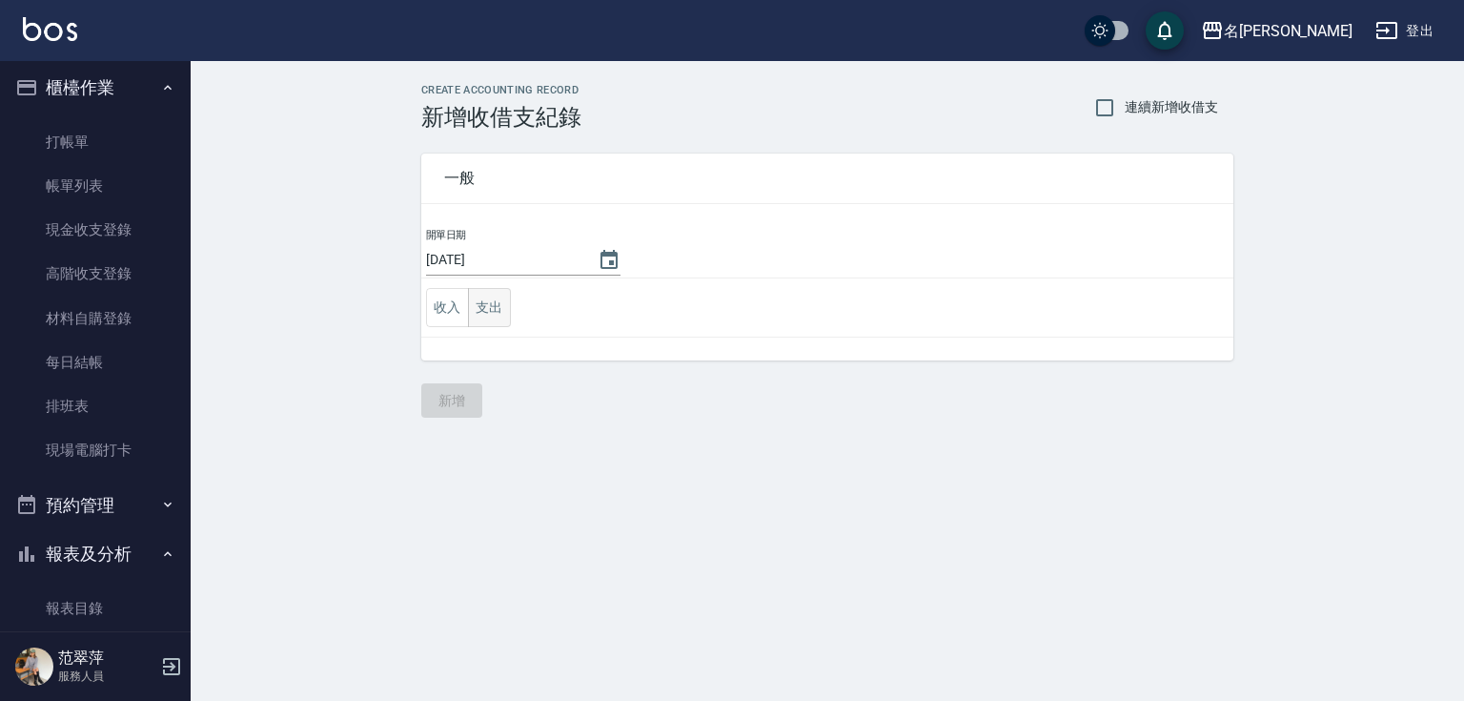
click at [479, 312] on button "支出" at bounding box center [489, 307] width 43 height 39
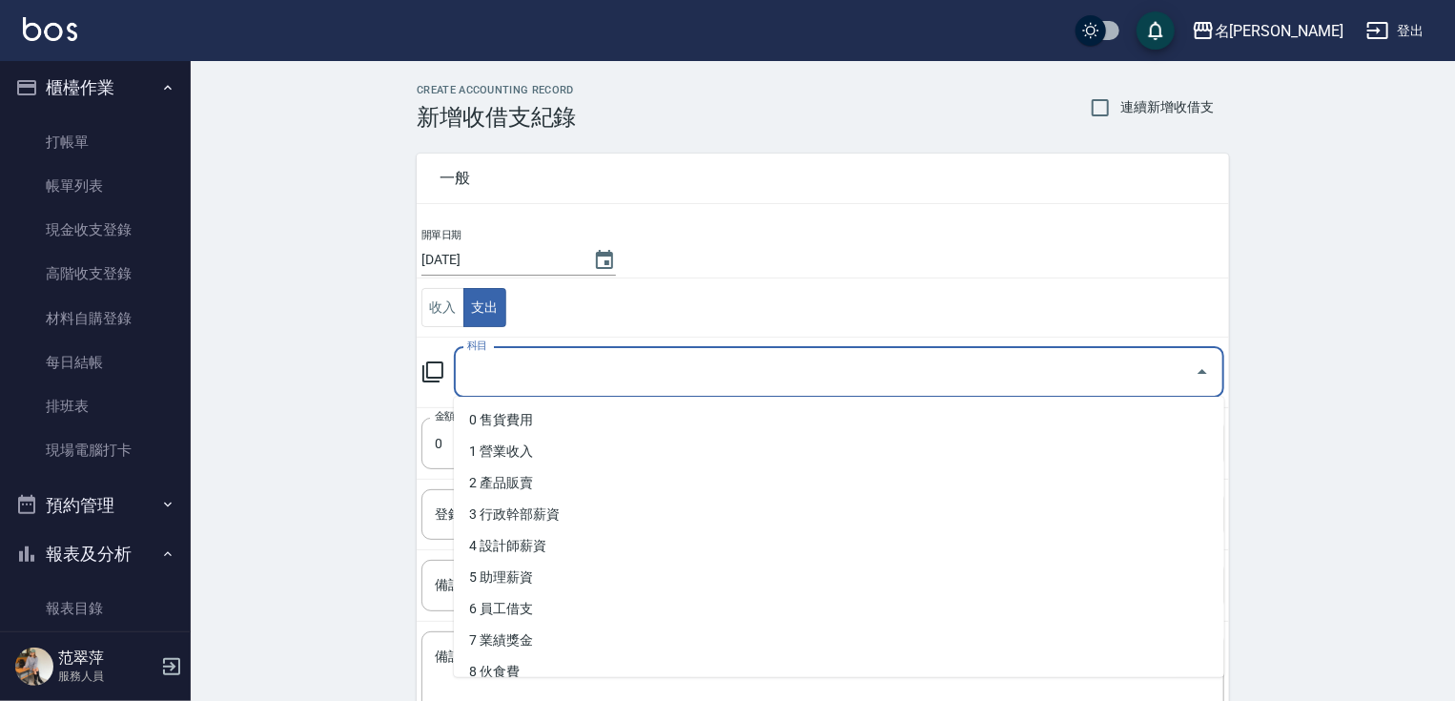
click at [471, 381] on input "科目" at bounding box center [824, 372] width 724 height 33
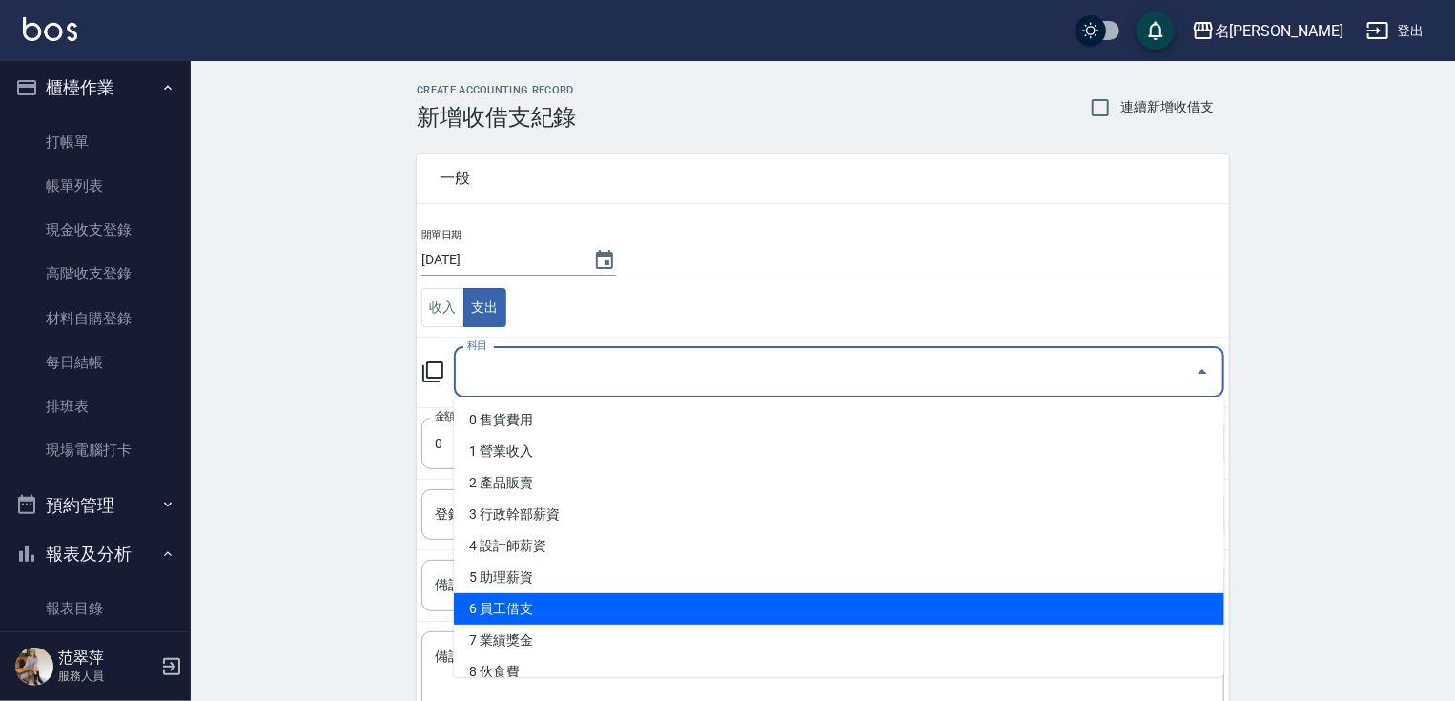
click at [587, 602] on li "6 員工借支" at bounding box center [839, 608] width 770 height 31
type input "6 員工借支"
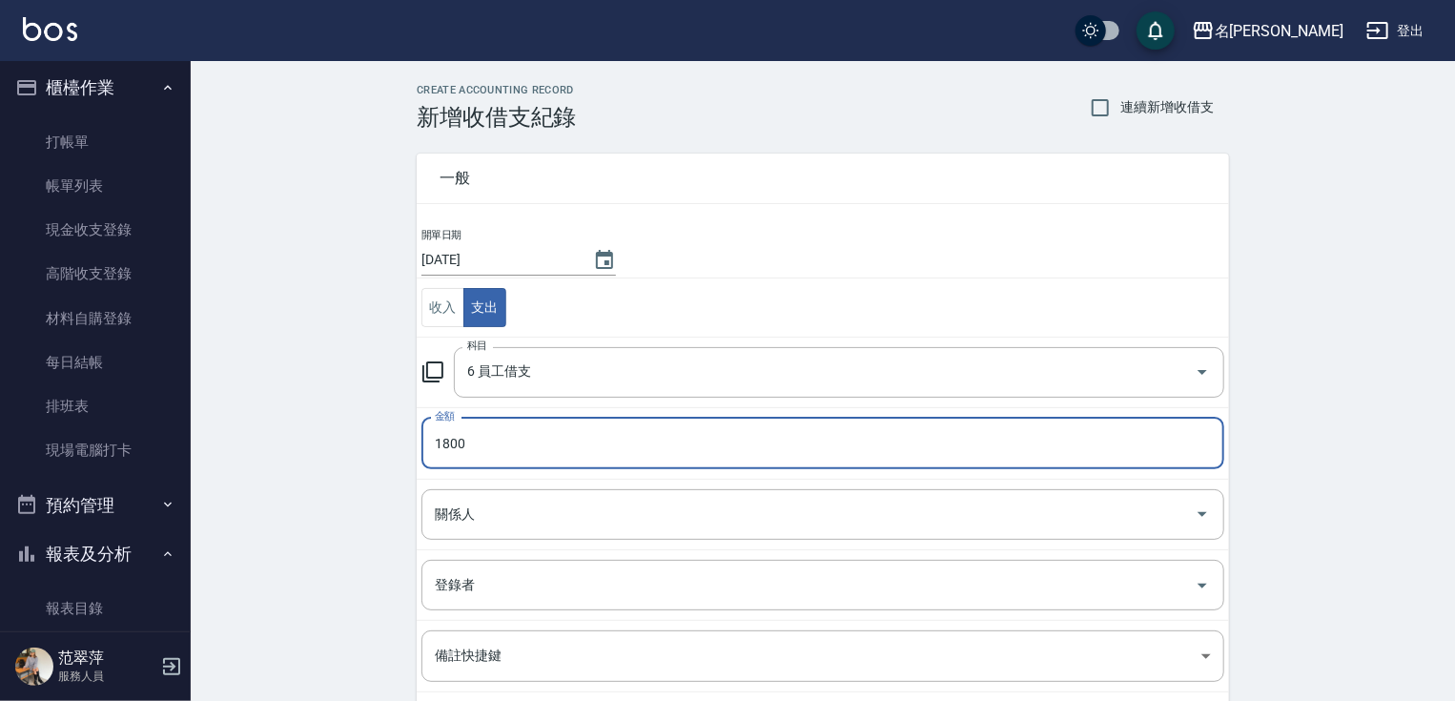
type input "1800"
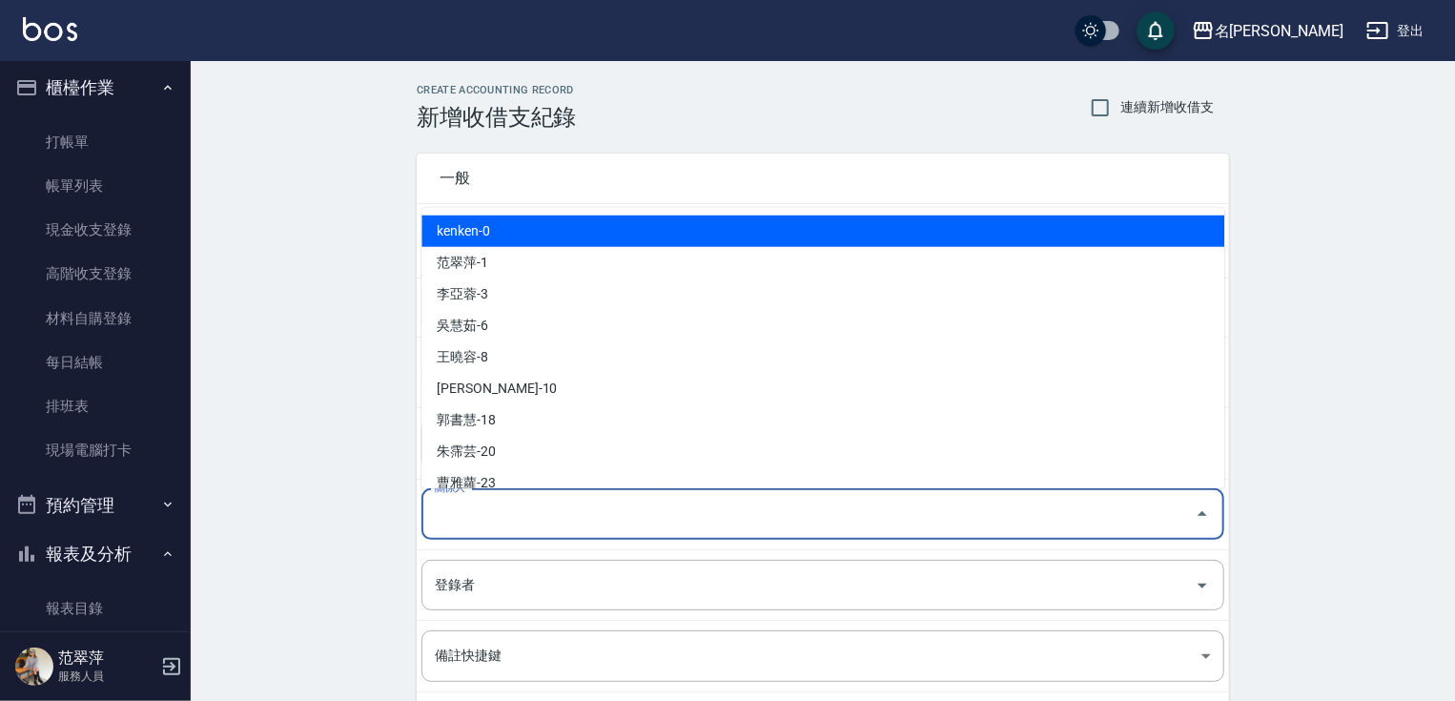
click at [444, 518] on input "關係人" at bounding box center [808, 514] width 757 height 33
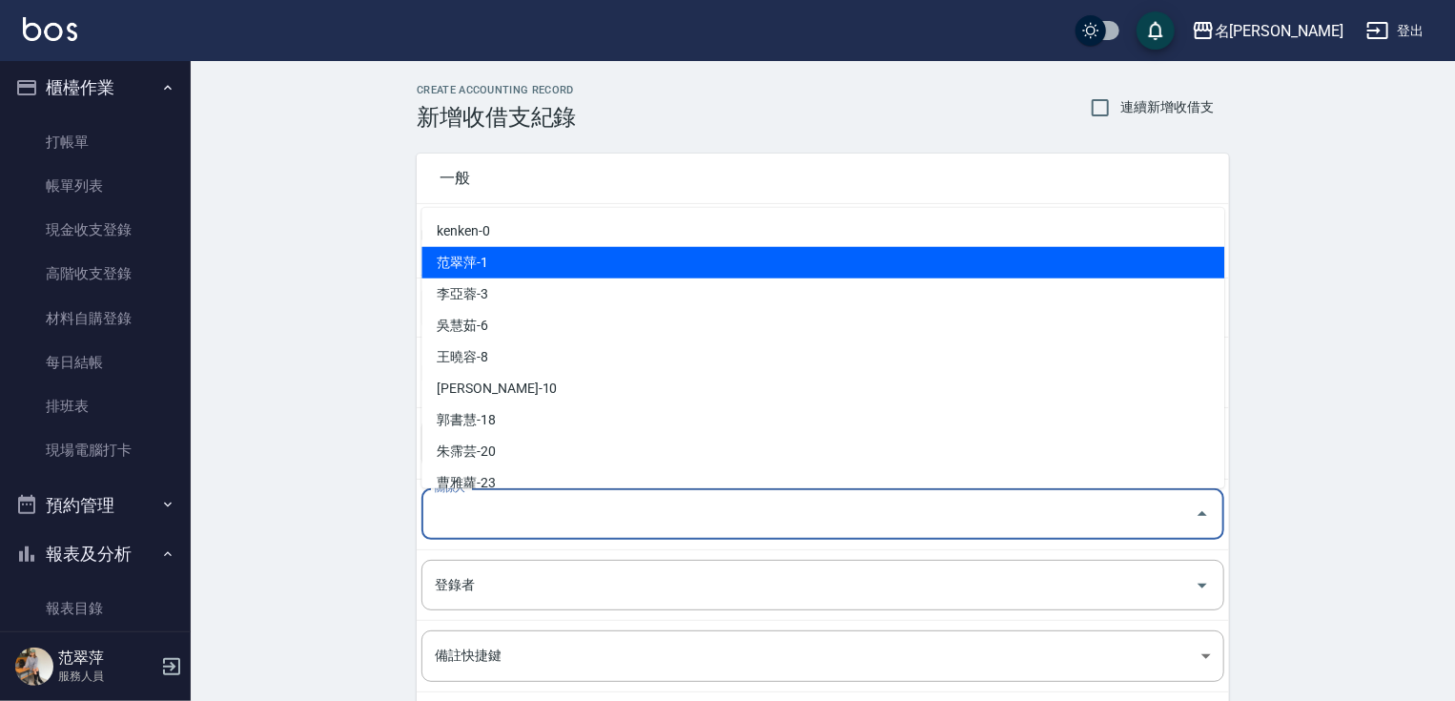
click at [446, 256] on li "范翠萍-1" at bounding box center [822, 262] width 803 height 31
type input "范翠萍-1"
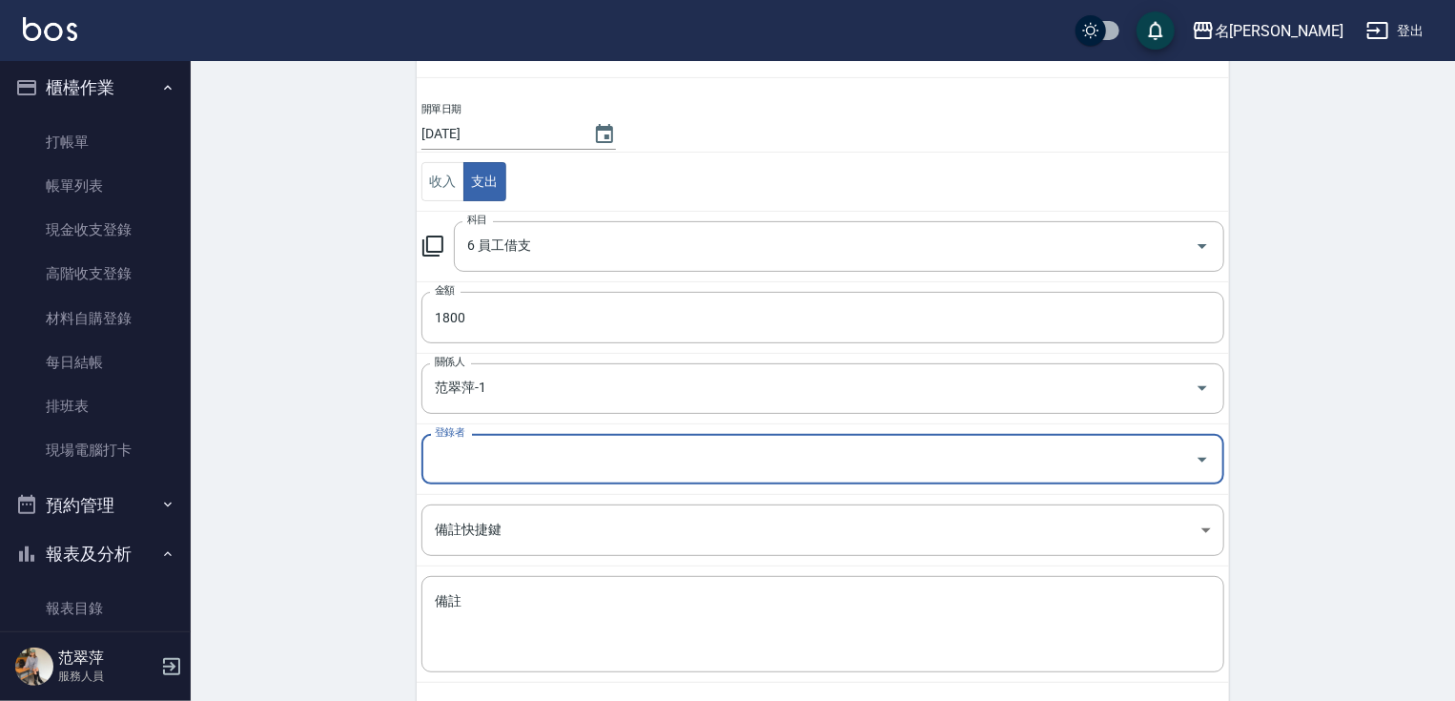
scroll to position [209, 0]
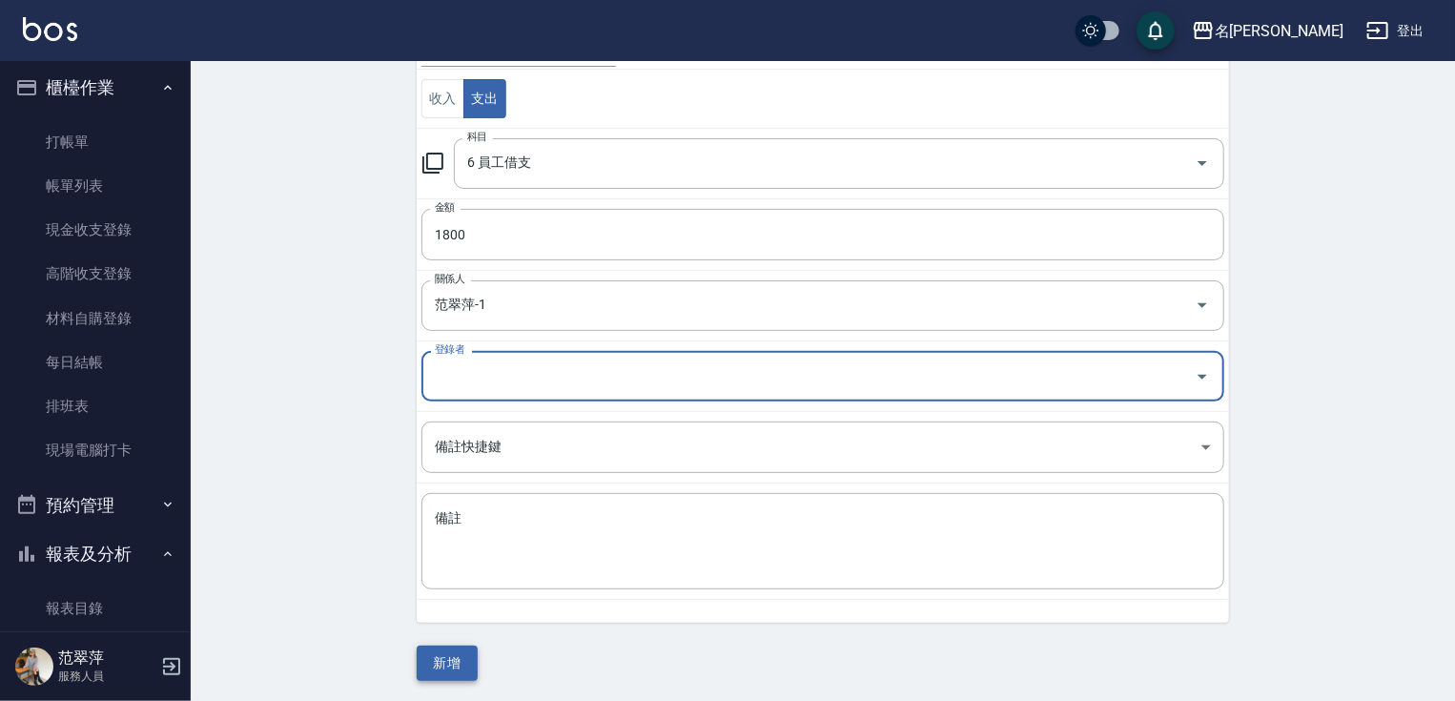
click at [442, 670] on button "新增" at bounding box center [447, 662] width 61 height 35
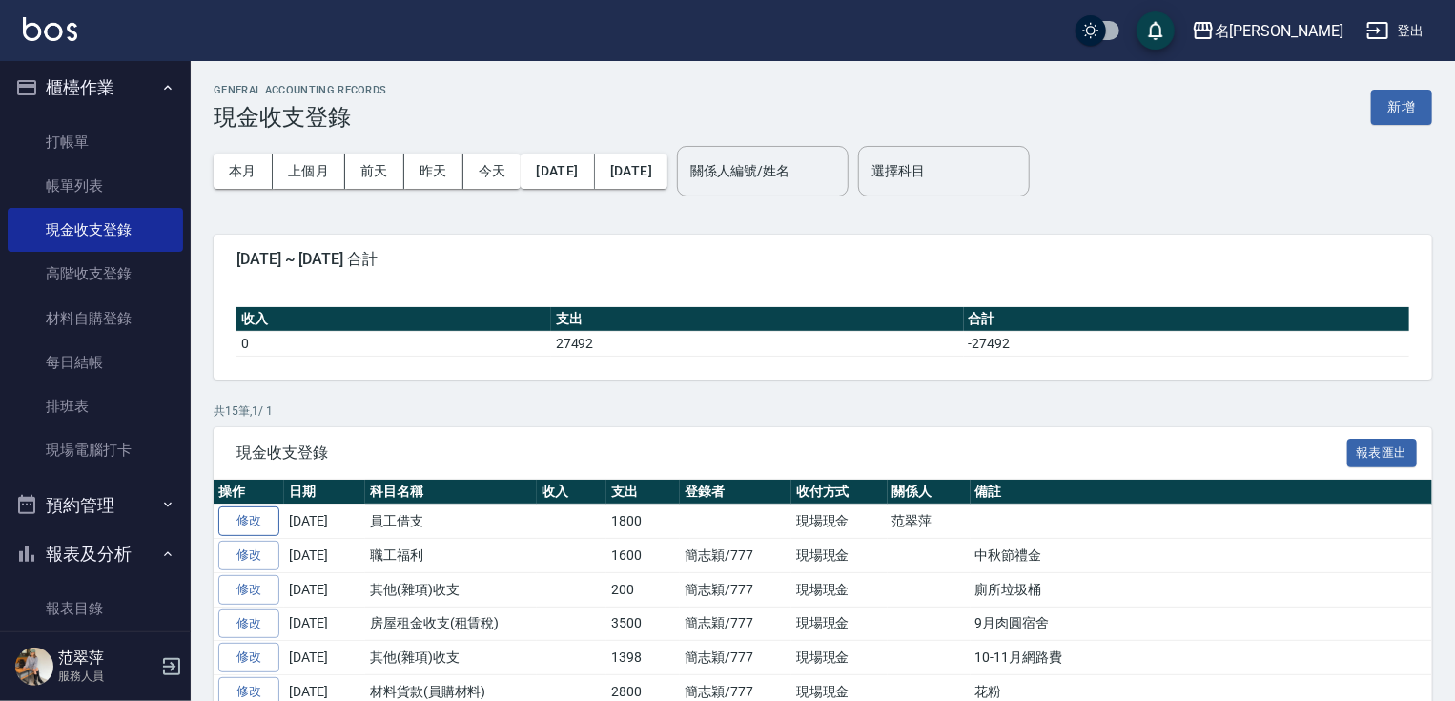
click at [244, 524] on link "修改" at bounding box center [248, 521] width 61 height 30
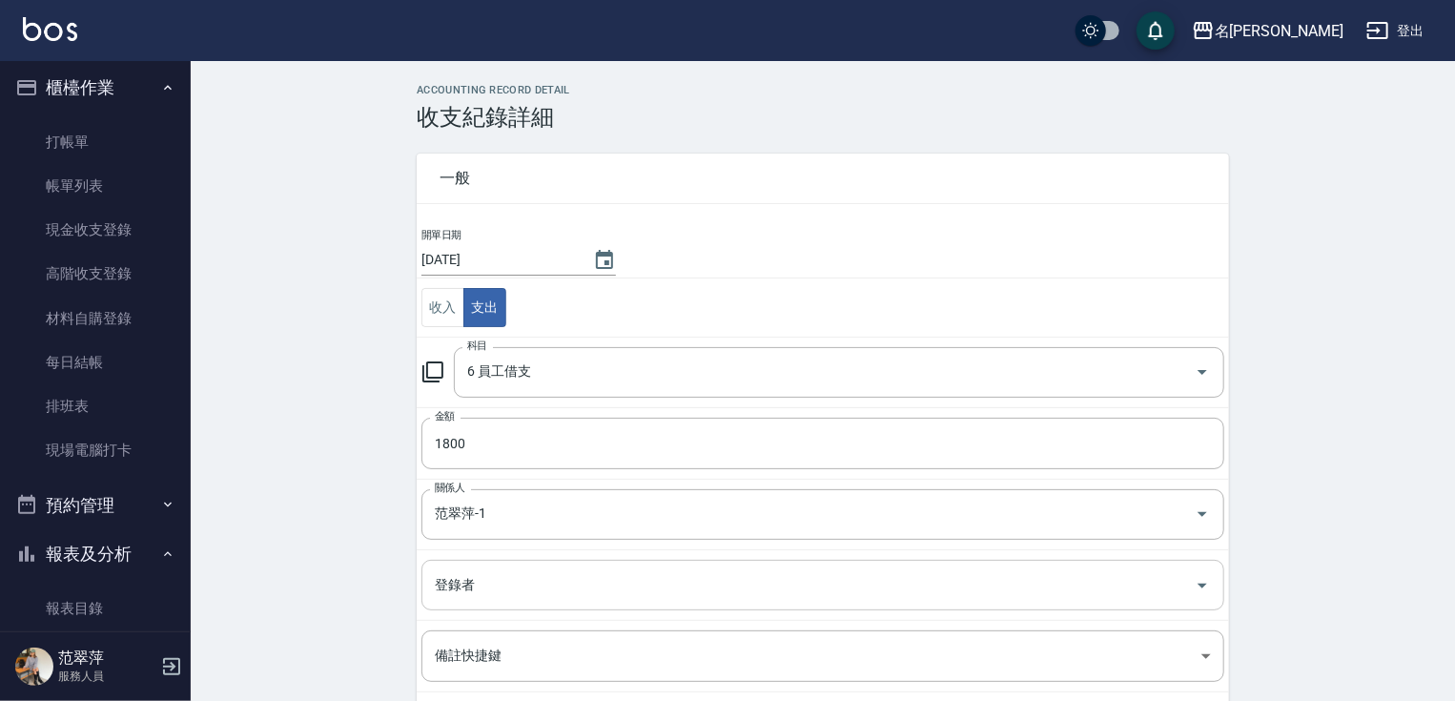
click at [446, 581] on div "登錄者 登錄者" at bounding box center [822, 585] width 803 height 51
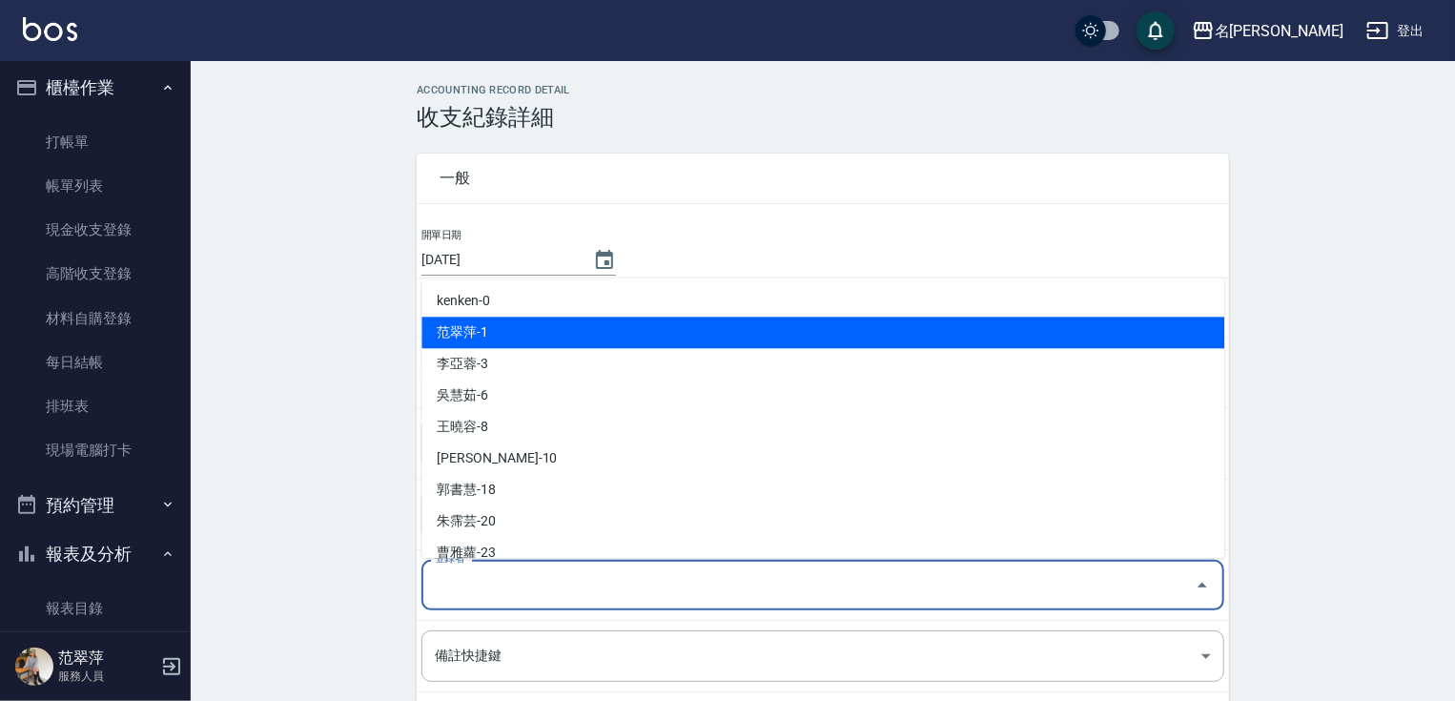
click at [499, 341] on li "范翠萍-1" at bounding box center [822, 331] width 803 height 31
type input "范翠萍-1"
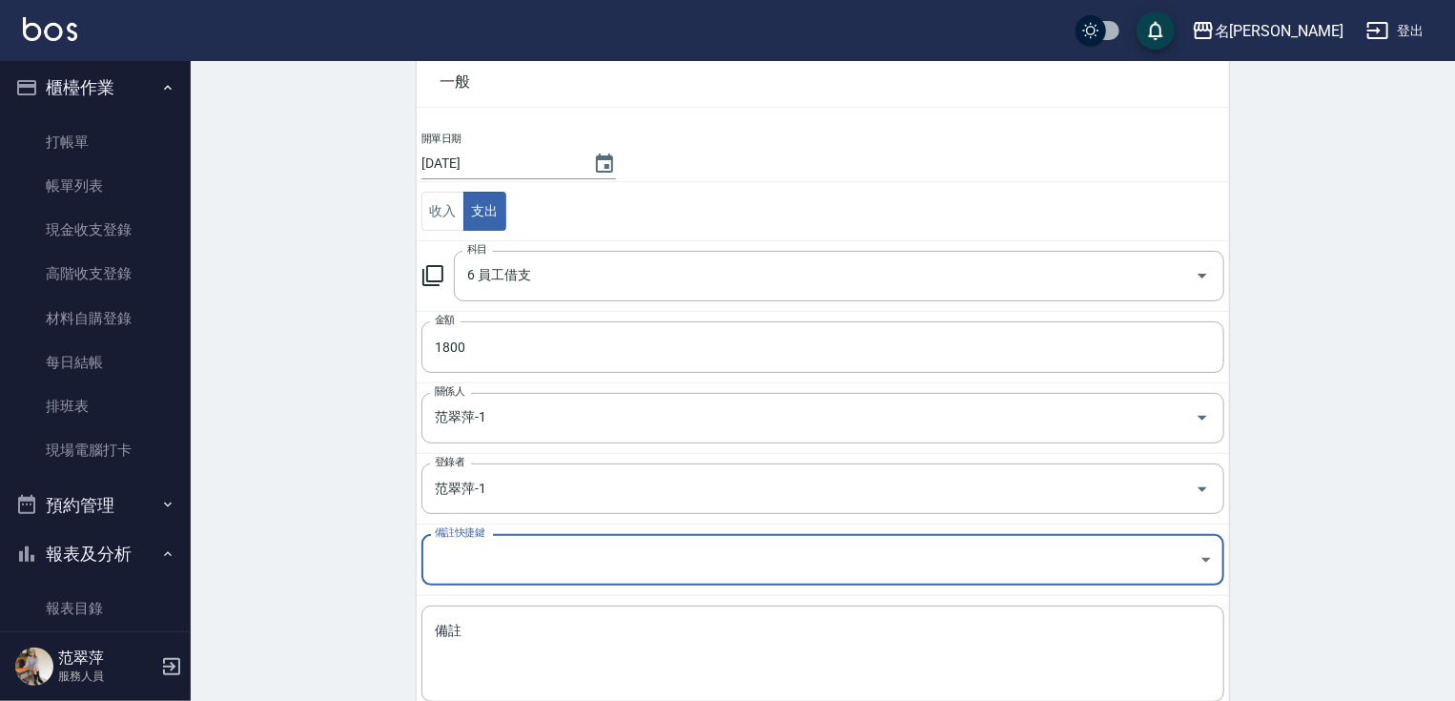
scroll to position [186, 0]
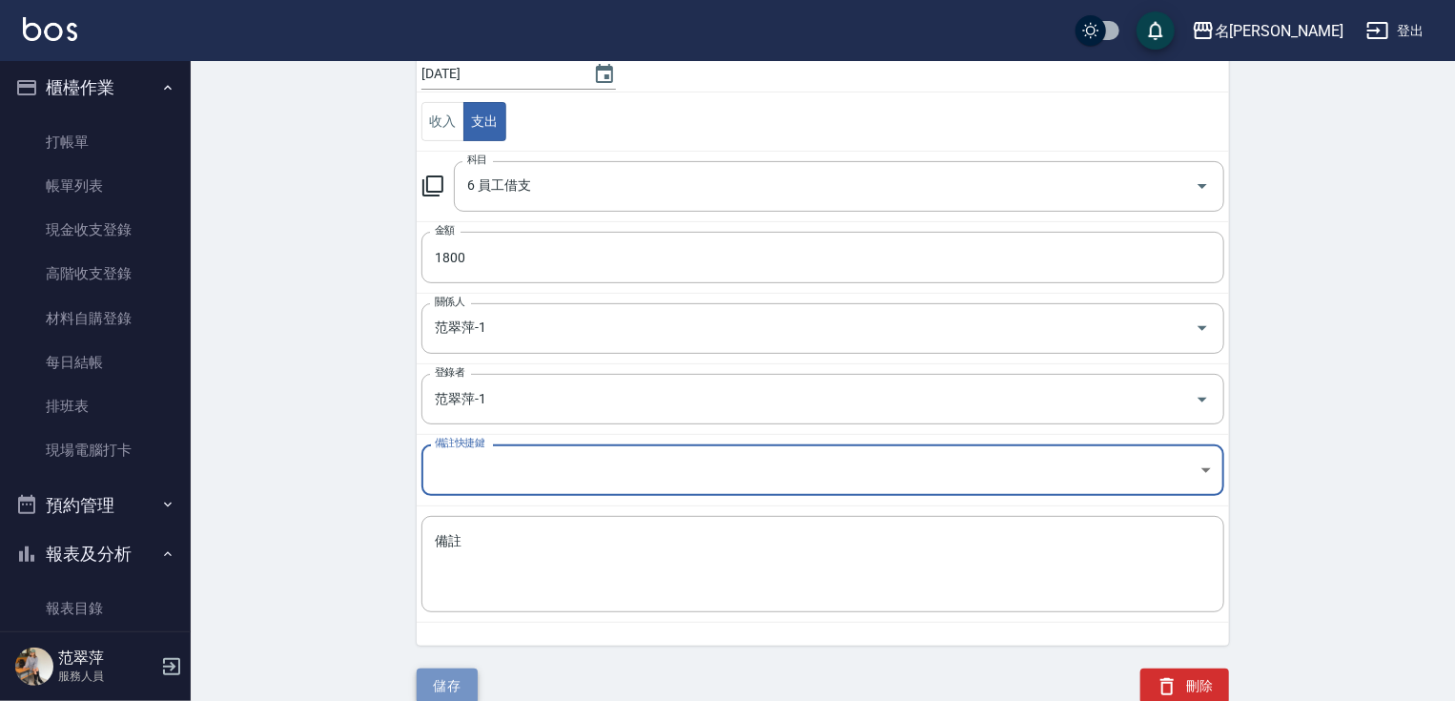
click at [443, 679] on button "儲存" at bounding box center [447, 685] width 61 height 35
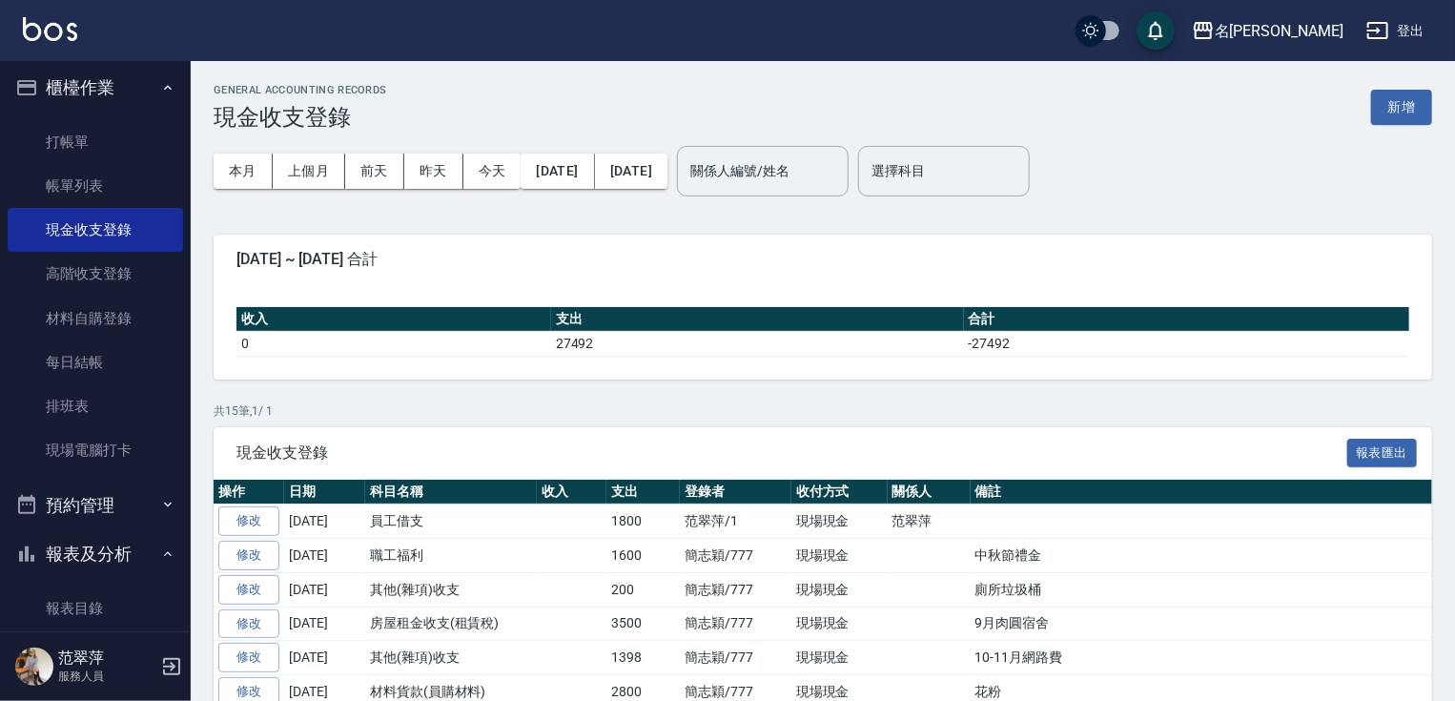
click at [124, 111] on button "櫃檯作業" at bounding box center [95, 88] width 175 height 50
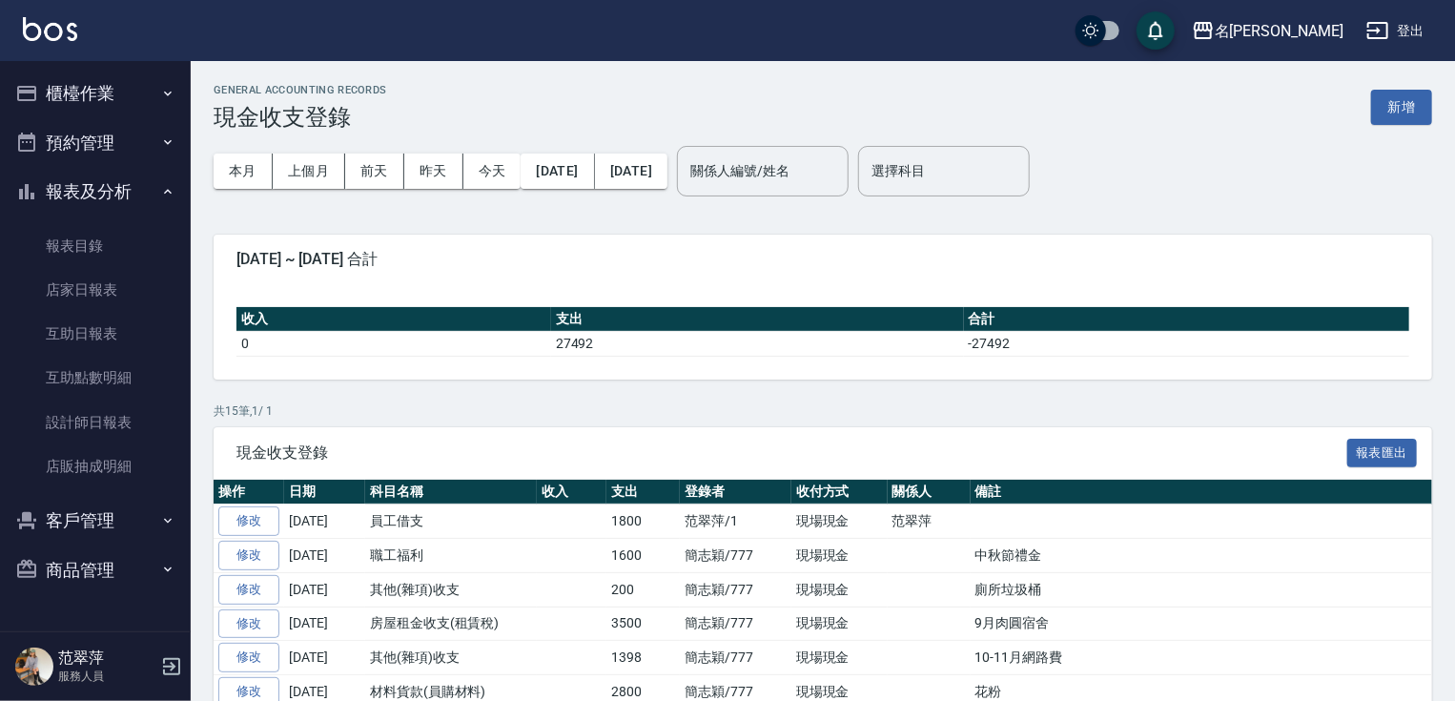
click at [122, 118] on ul "櫃檯作業 打帳單 帳單列表 現金收支登錄 高階收支登錄 材料自購登錄 每日結帳 排班表 現場電腦打卡 預約管理 預約管理 單日預約紀錄 單週預約紀錄 報表及分…" at bounding box center [95, 331] width 175 height 540
click at [146, 92] on button "櫃檯作業" at bounding box center [95, 94] width 175 height 50
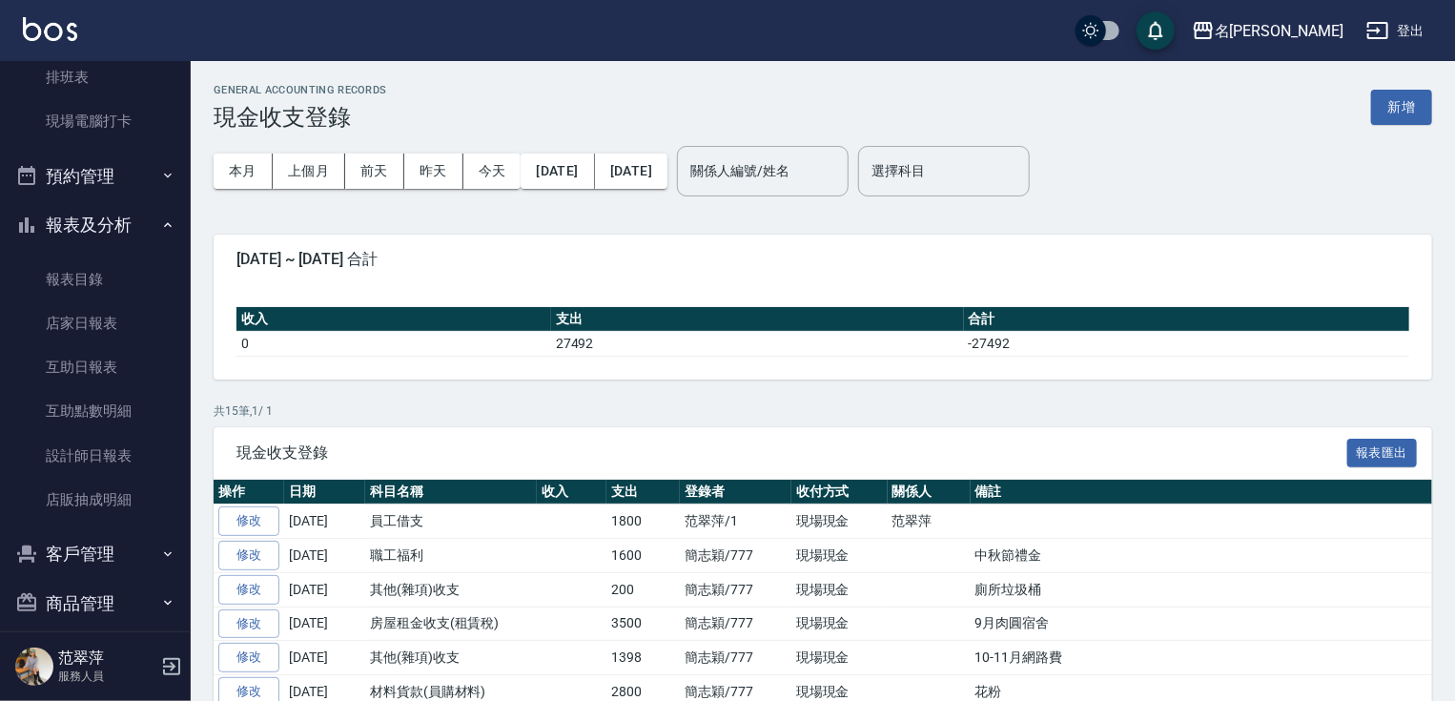
scroll to position [336, 0]
click at [89, 355] on link "互助日報表" at bounding box center [95, 366] width 175 height 44
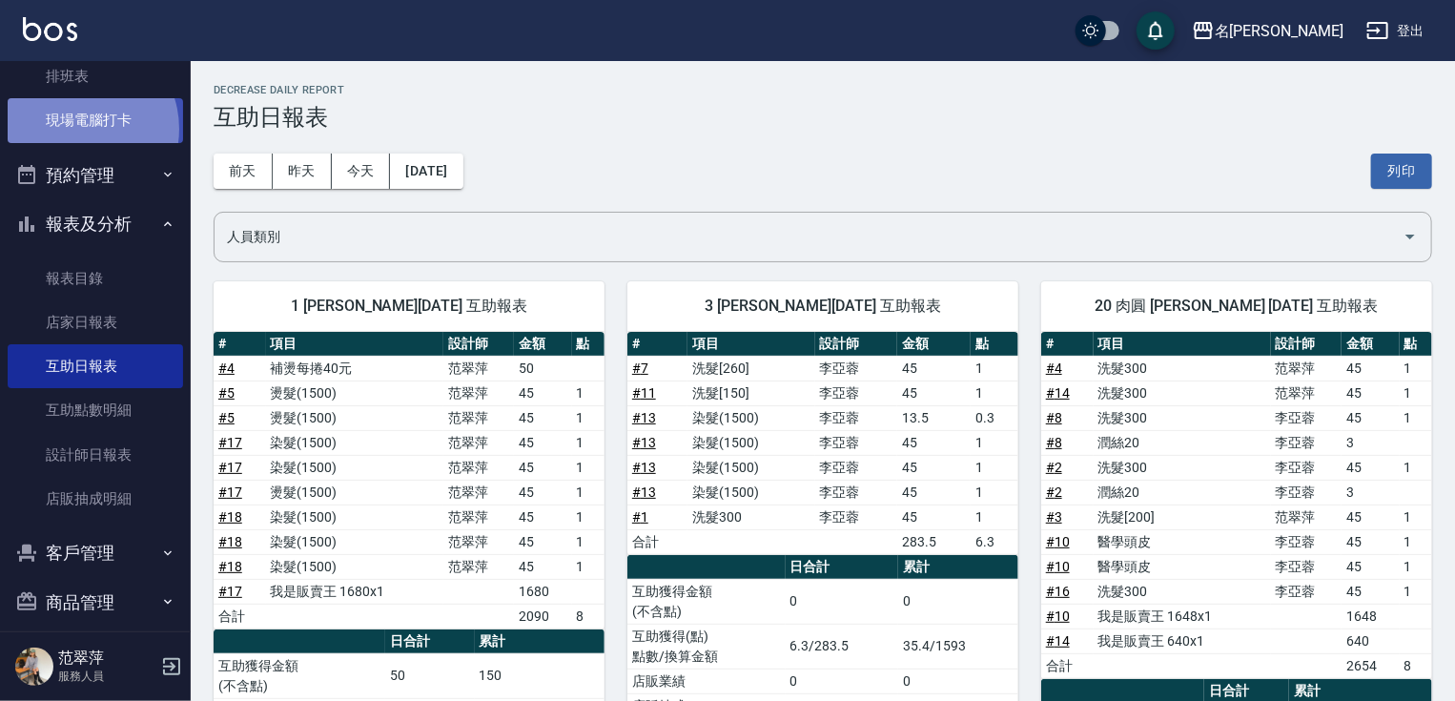
click at [77, 129] on link "現場電腦打卡" at bounding box center [95, 120] width 175 height 44
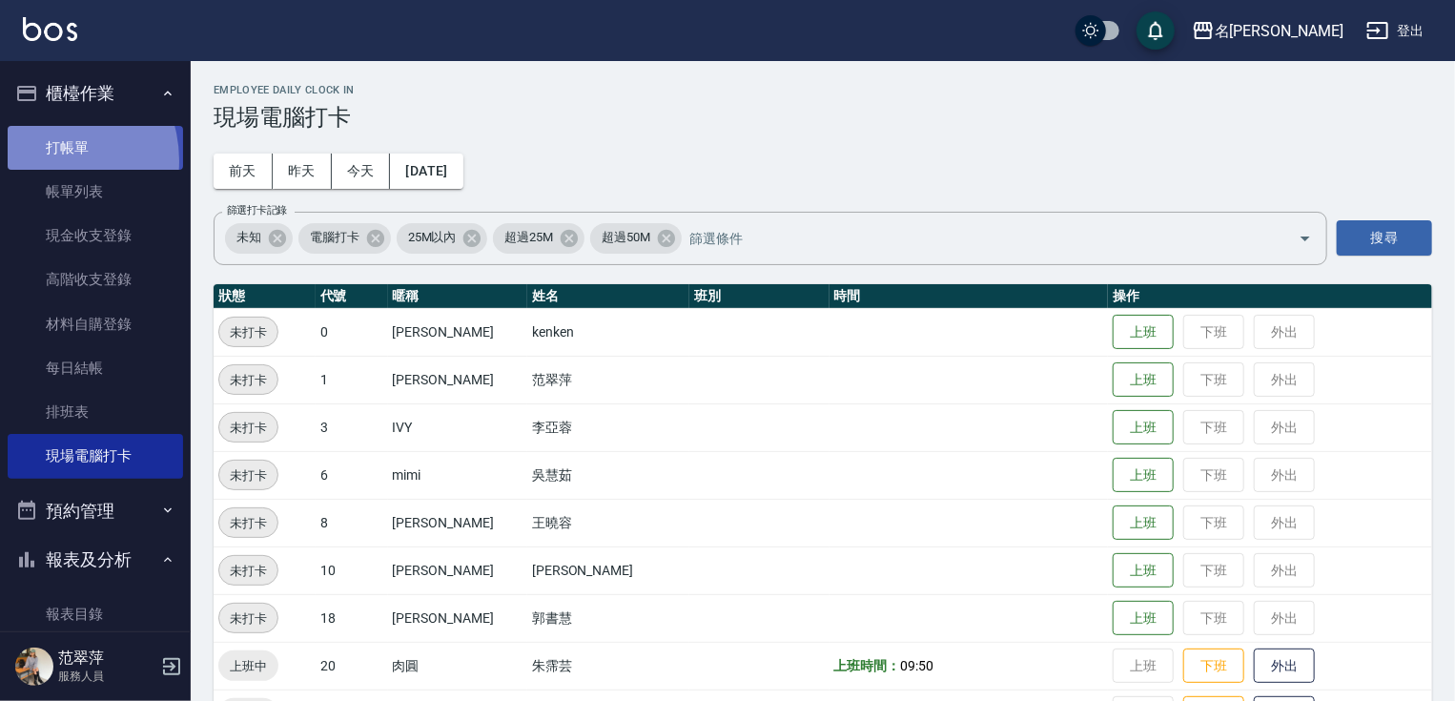
click at [48, 160] on link "打帳單" at bounding box center [95, 148] width 175 height 44
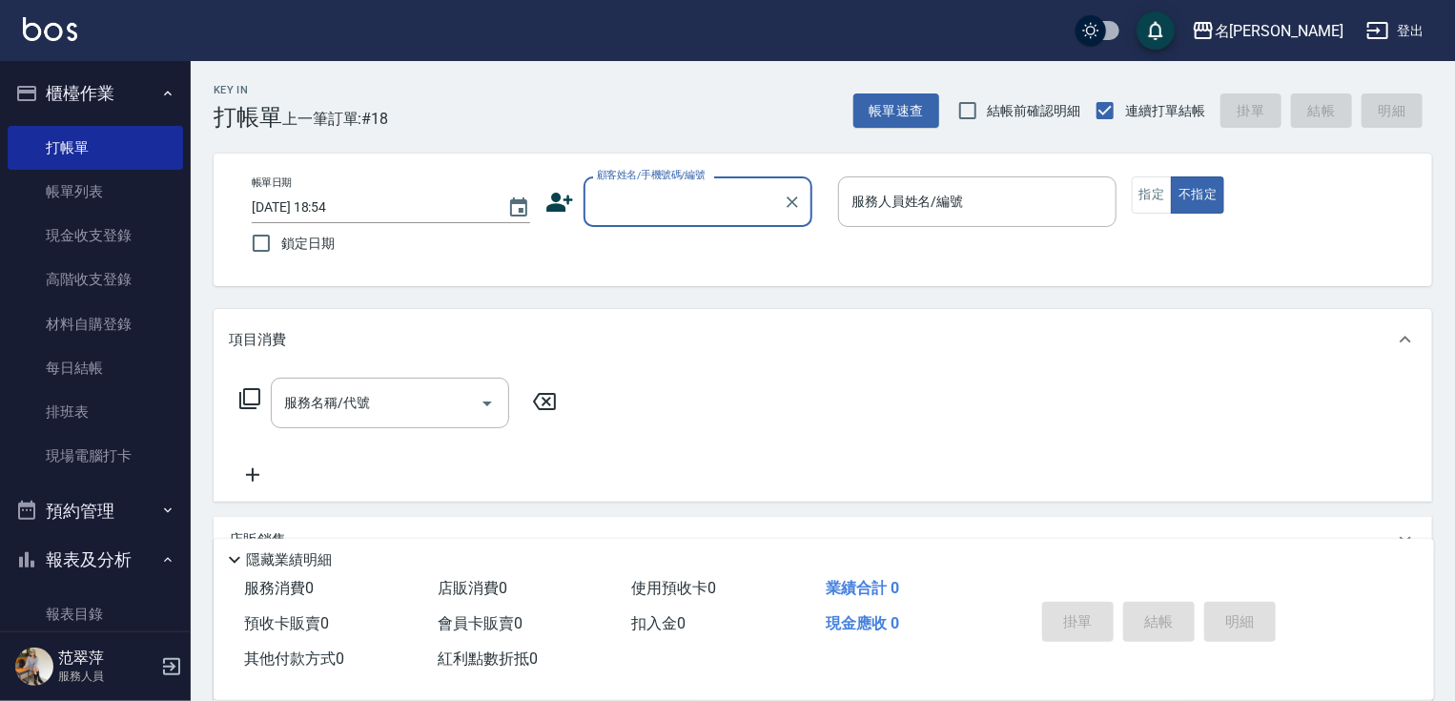
click at [640, 198] on input "顧客姓名/手機號碼/編號" at bounding box center [683, 201] width 183 height 33
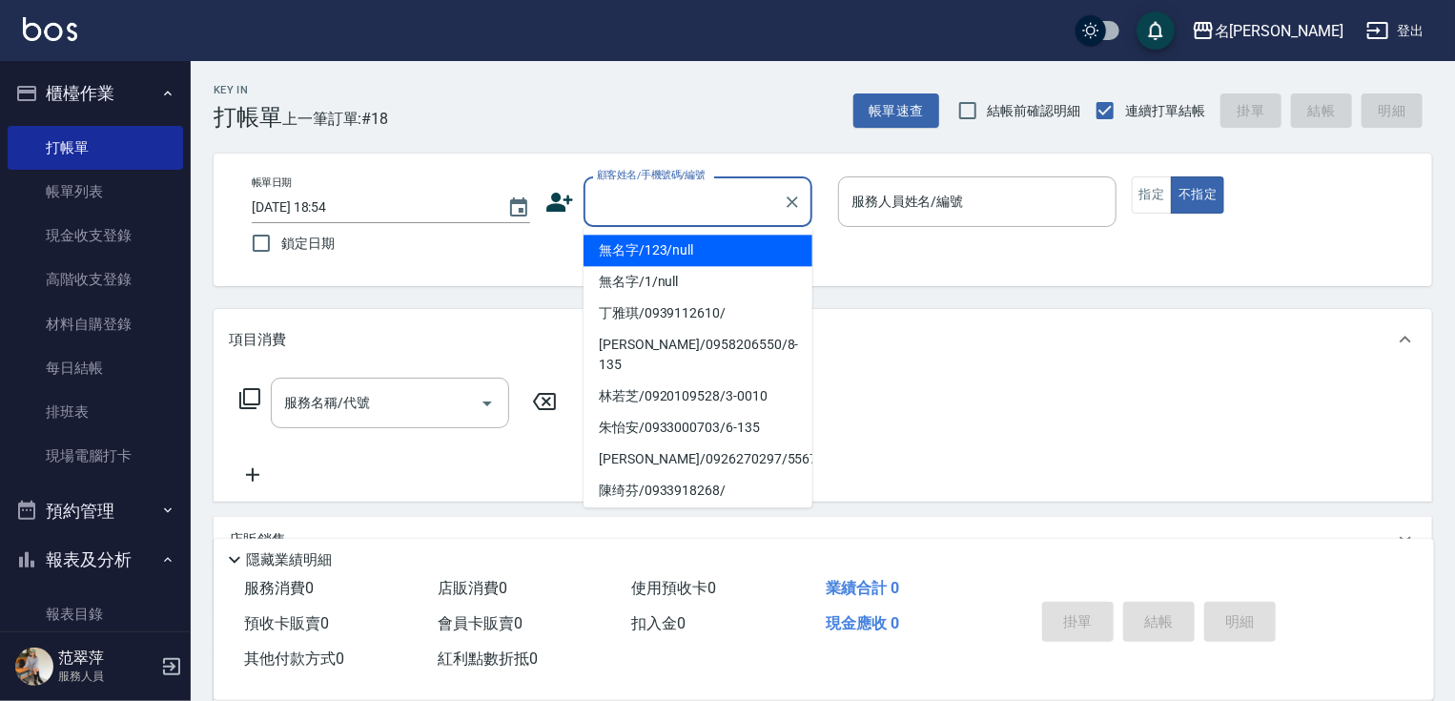
click at [667, 247] on li "無名字/123/null" at bounding box center [697, 249] width 229 height 31
type input "無名字/123/null"
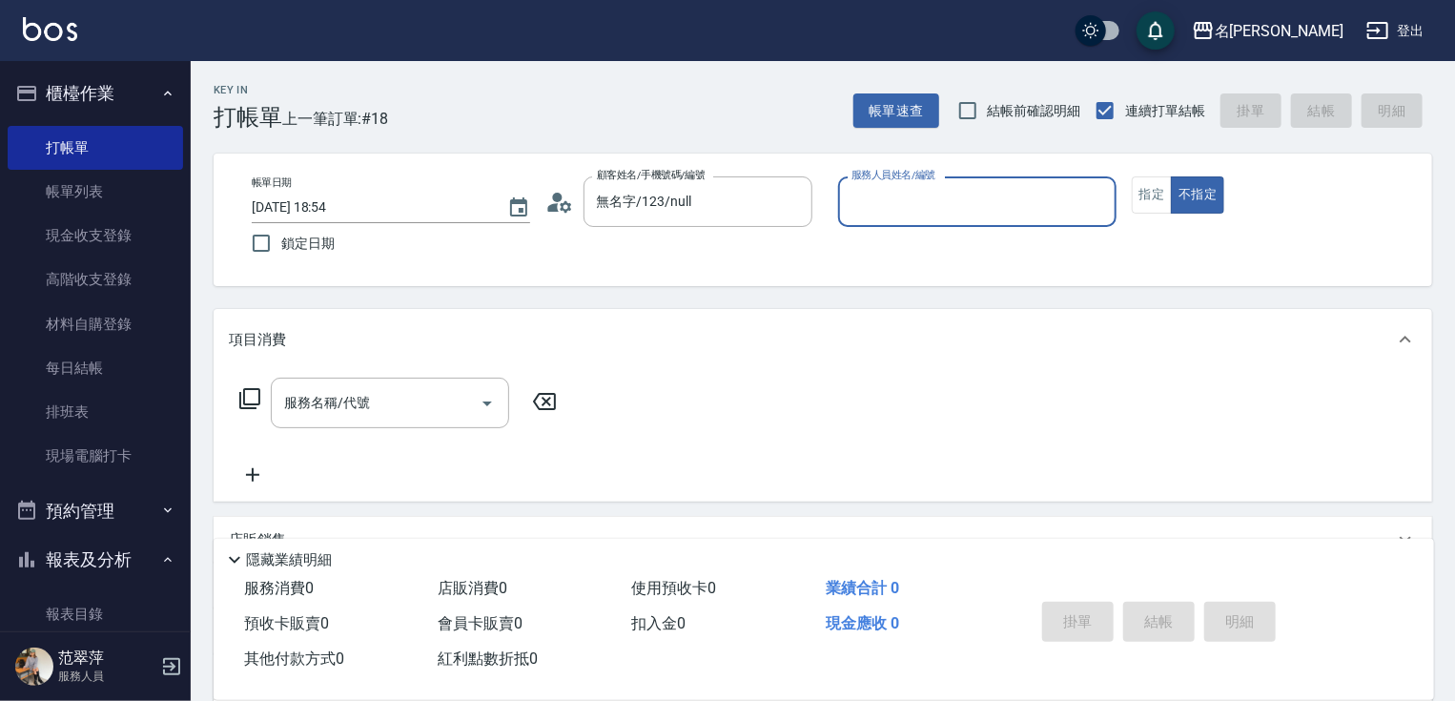
click at [905, 210] on input "服務人員姓名/編號" at bounding box center [976, 201] width 261 height 33
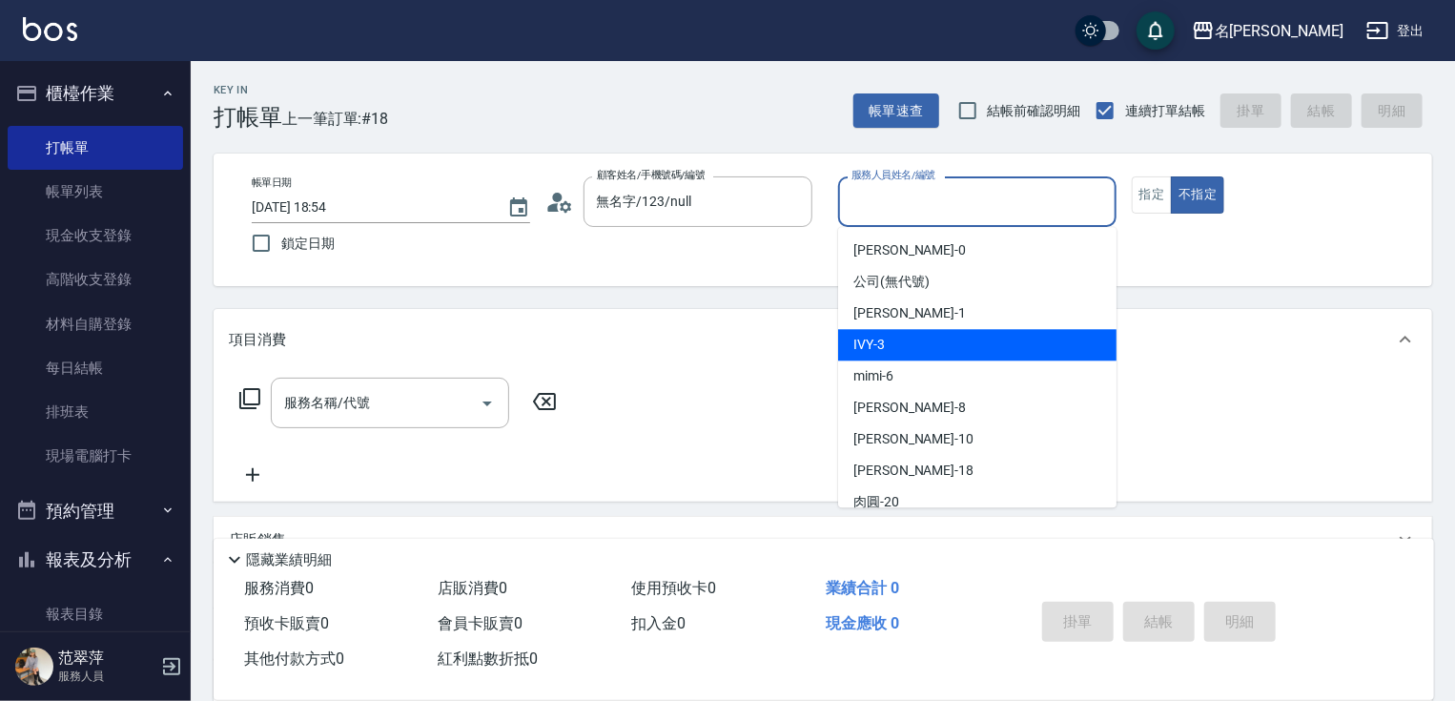
click at [903, 342] on div "IVY -3" at bounding box center [977, 344] width 278 height 31
type input "IVY-3"
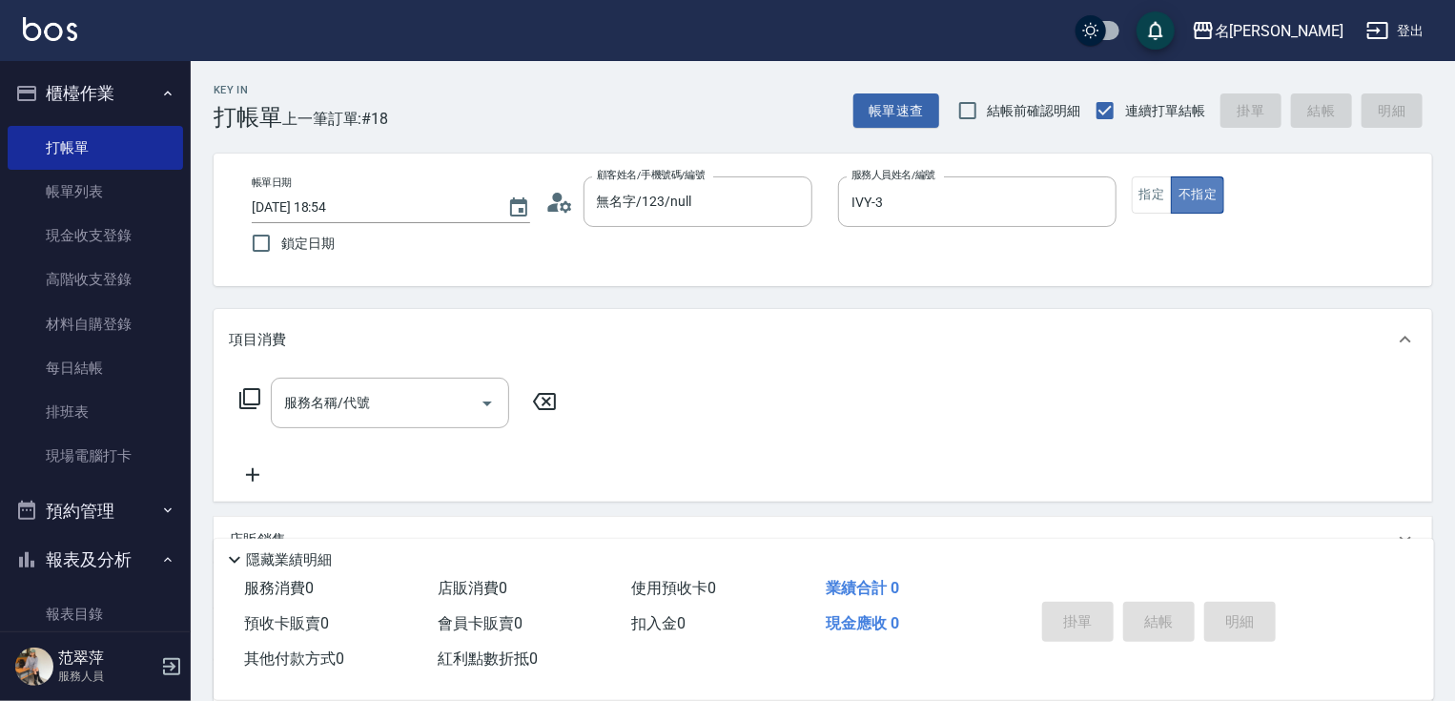
click at [1183, 194] on button "不指定" at bounding box center [1197, 194] width 53 height 37
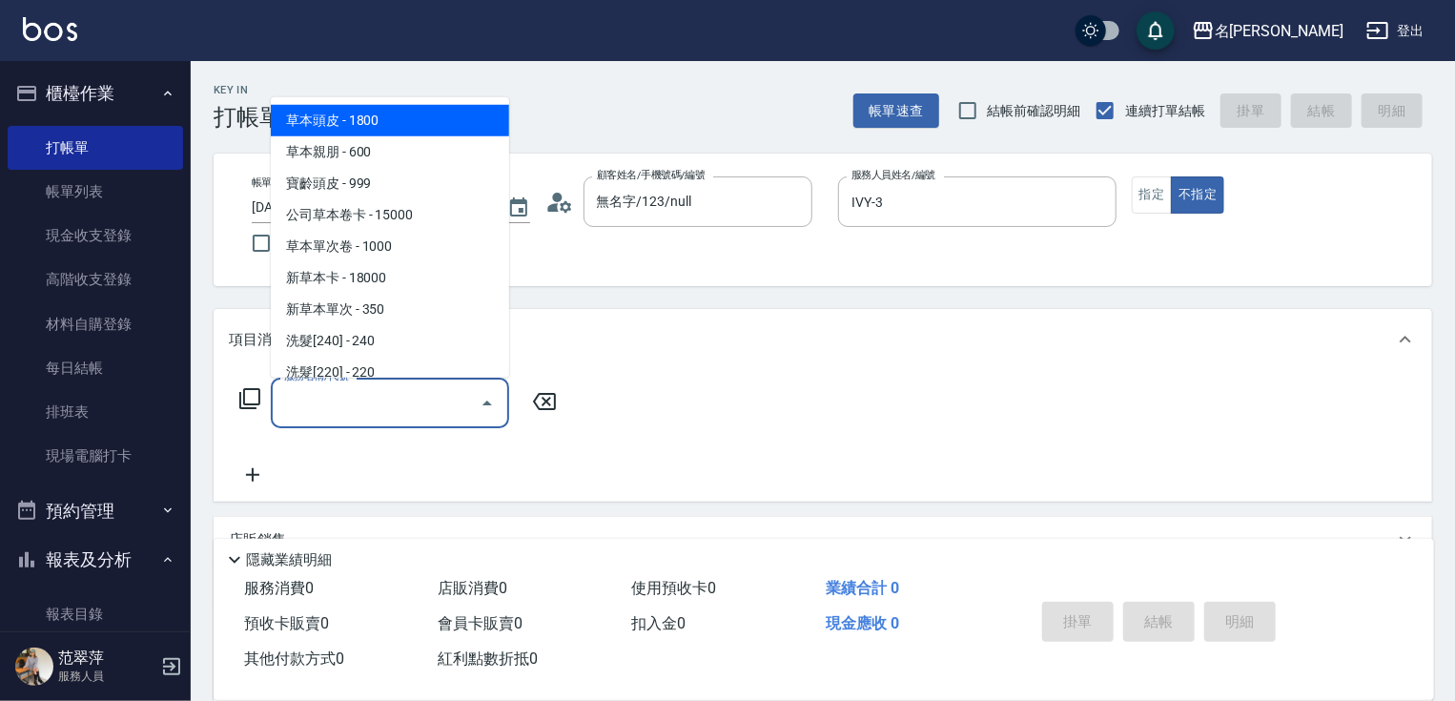
click at [369, 413] on input "服務名稱/代號" at bounding box center [375, 402] width 193 height 33
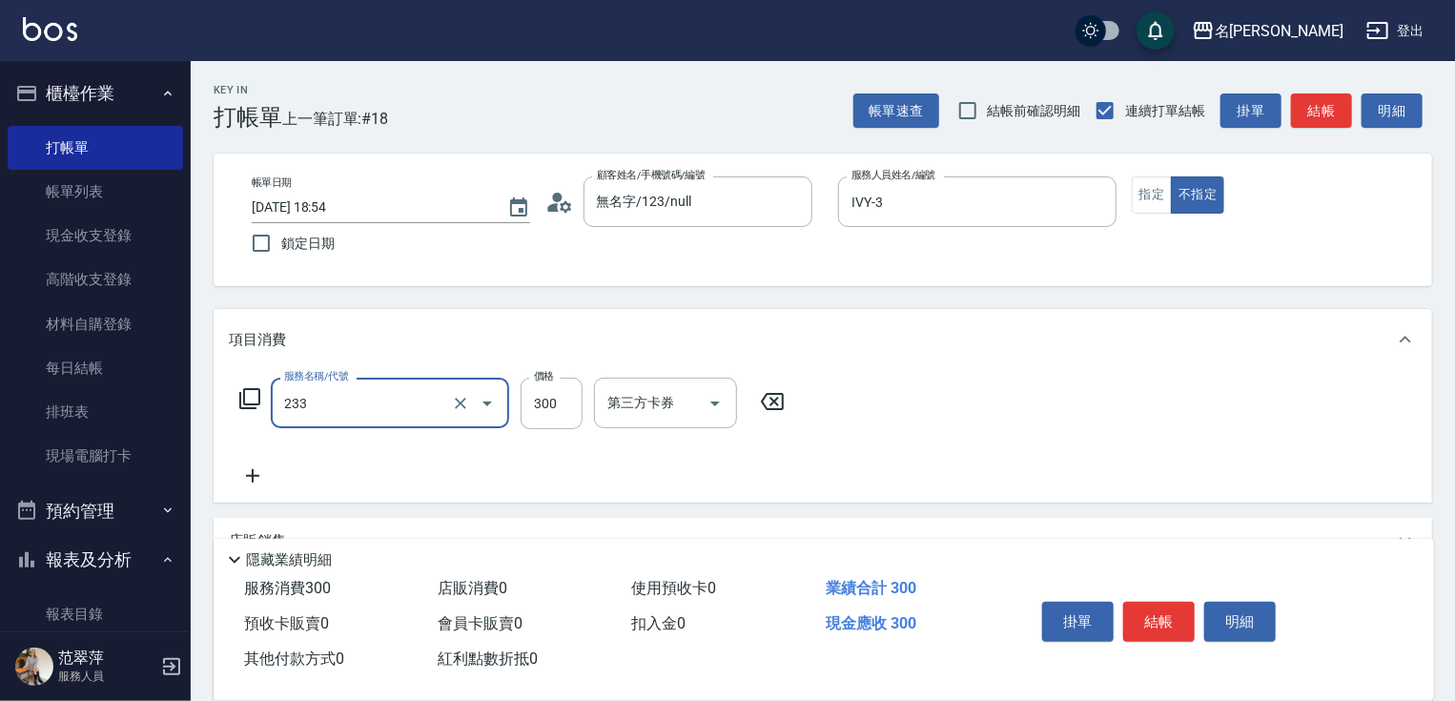
type input "洗髮300(233)"
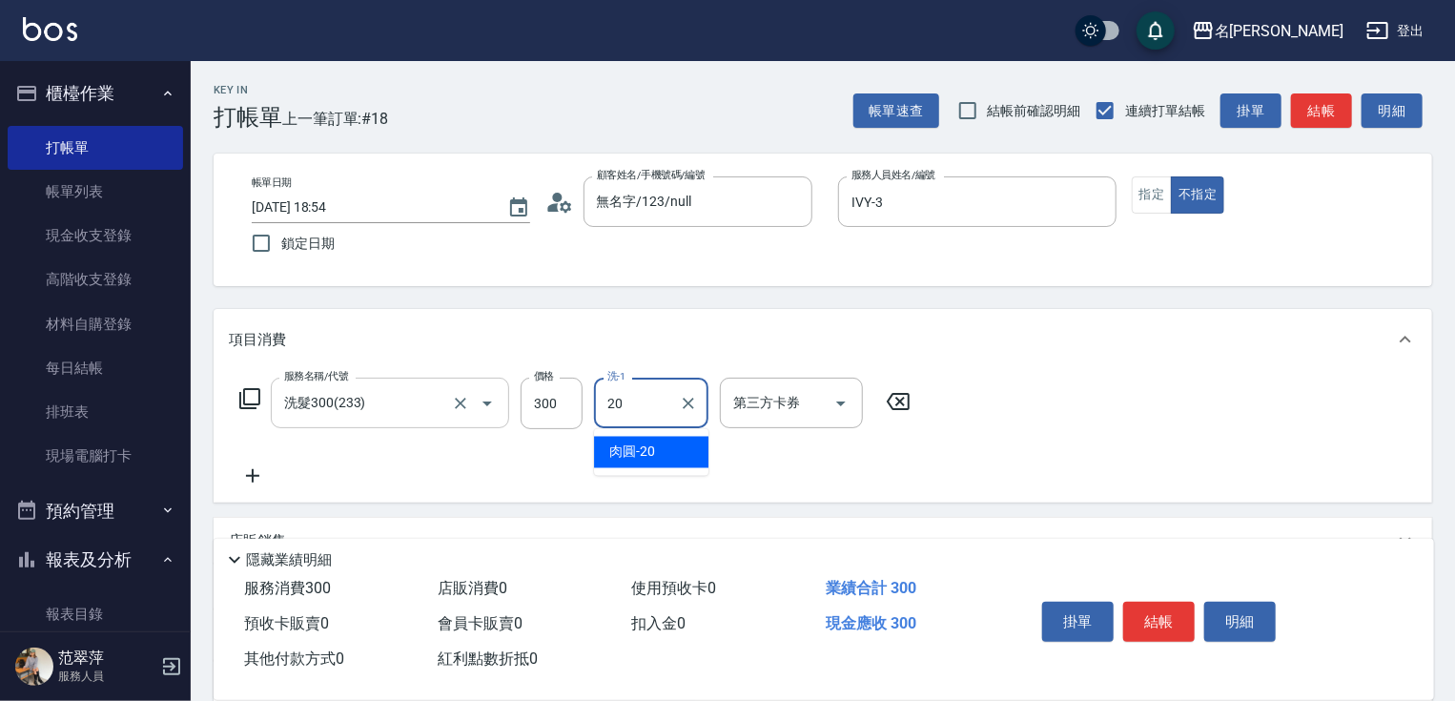
type input "肉圓-20"
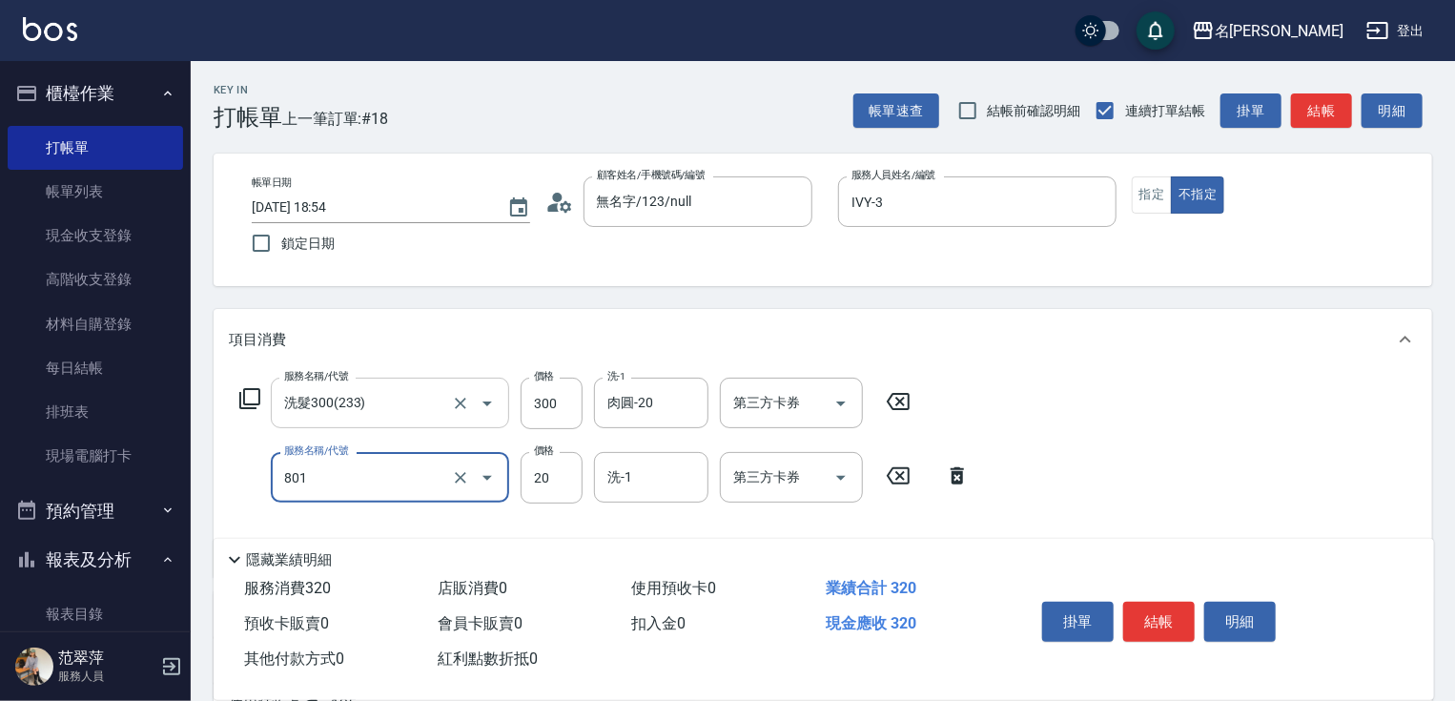
type input "潤絲20(801)"
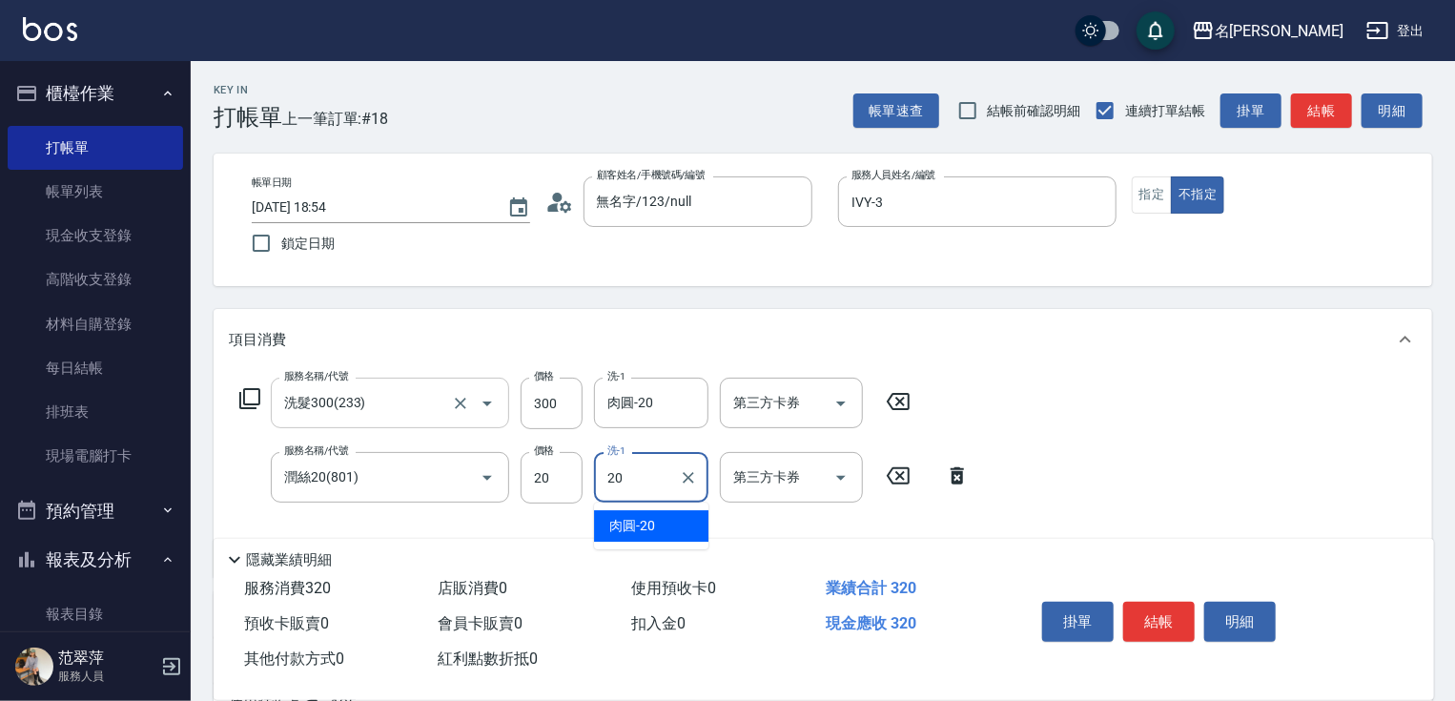
type input "肉圓-20"
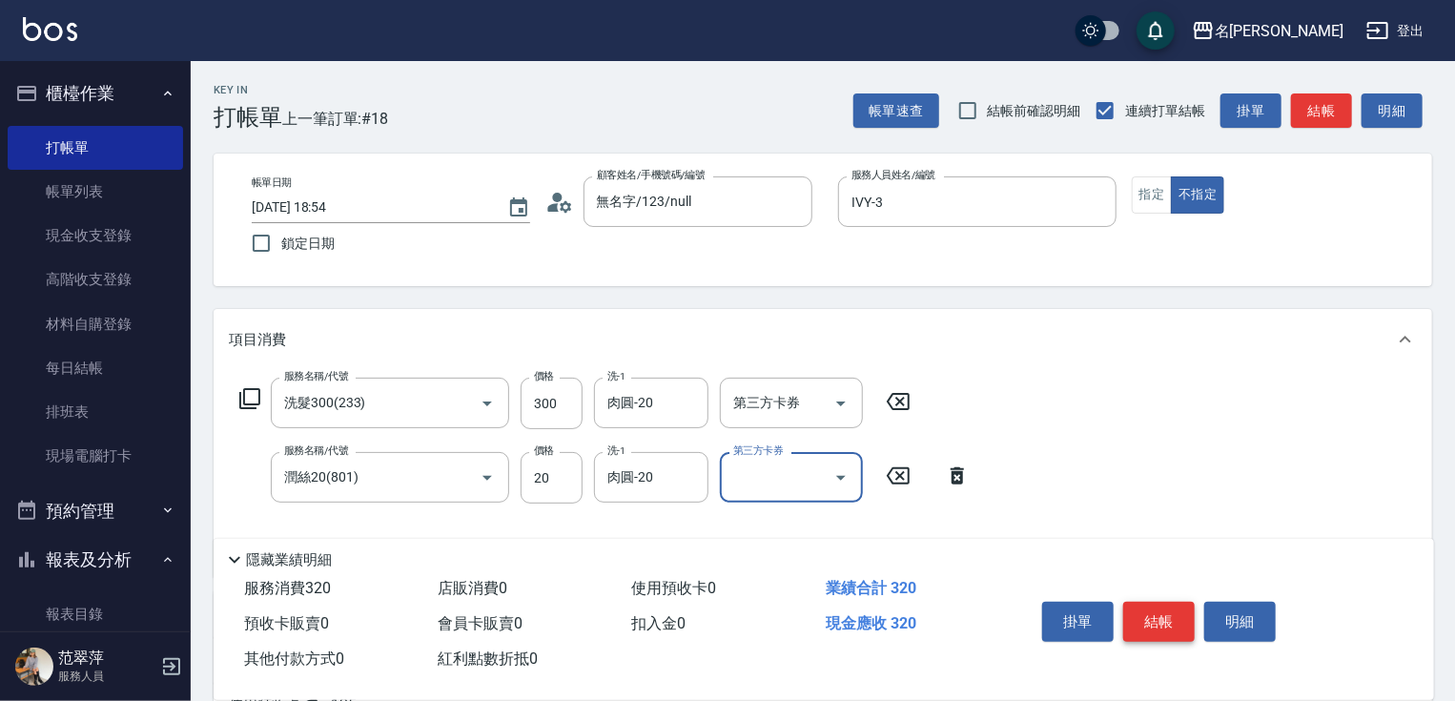
click at [1158, 610] on button "結帳" at bounding box center [1158, 621] width 71 height 40
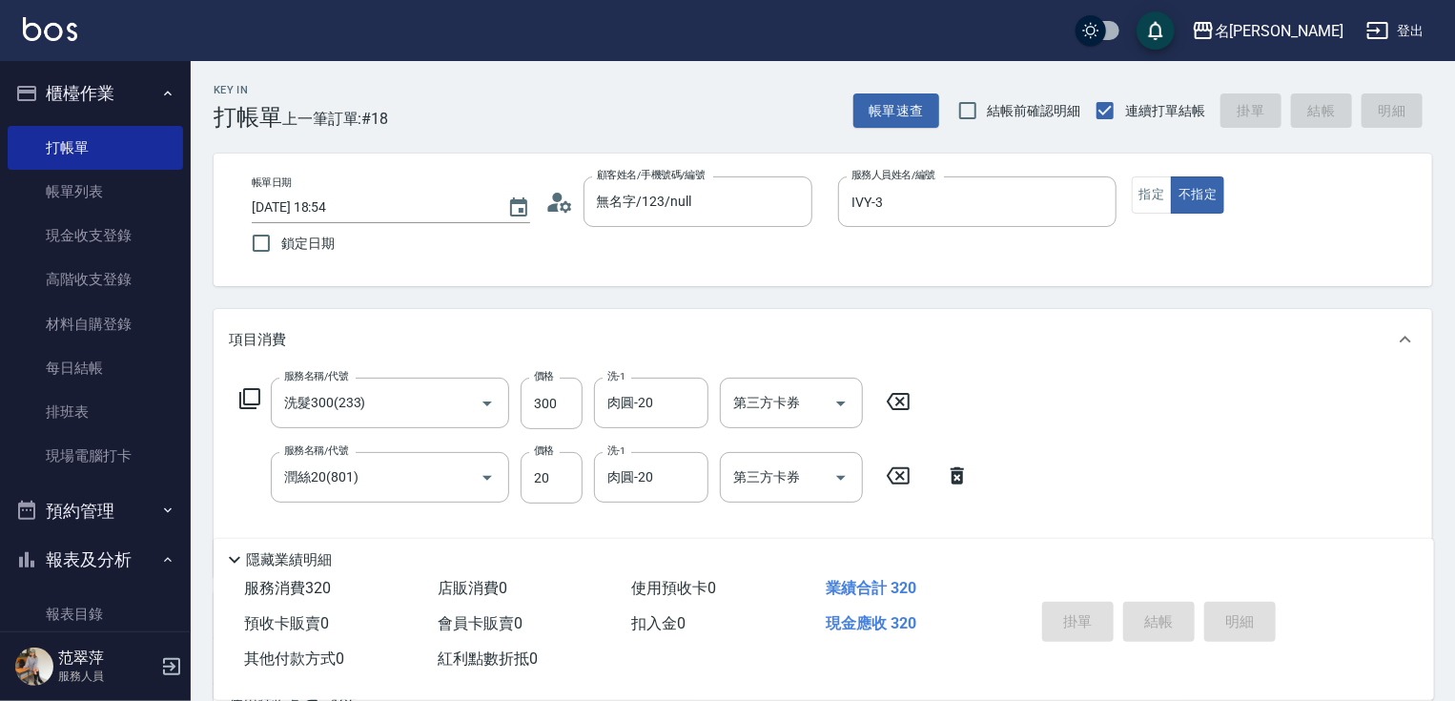
type input "2025/10/07 19:13"
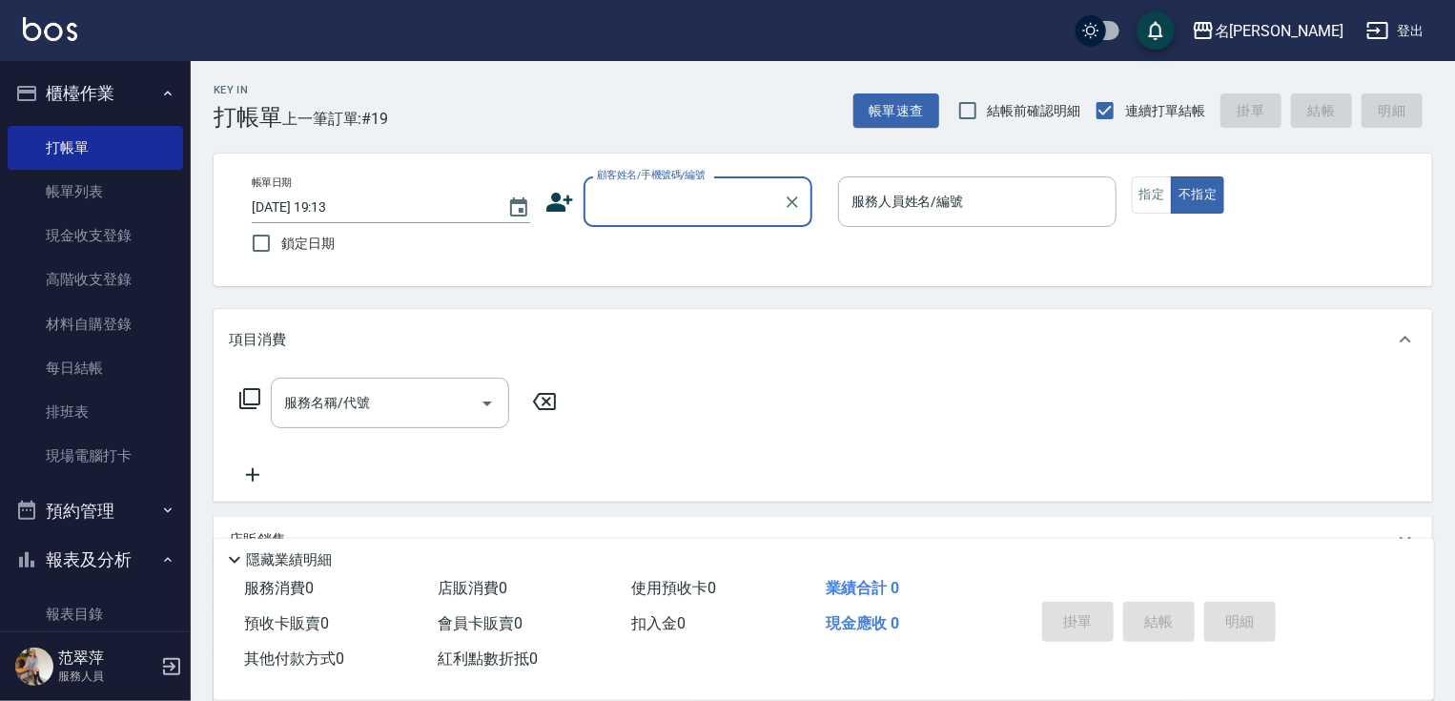
click at [621, 209] on input "顧客姓名/手機號碼/編號" at bounding box center [683, 201] width 183 height 33
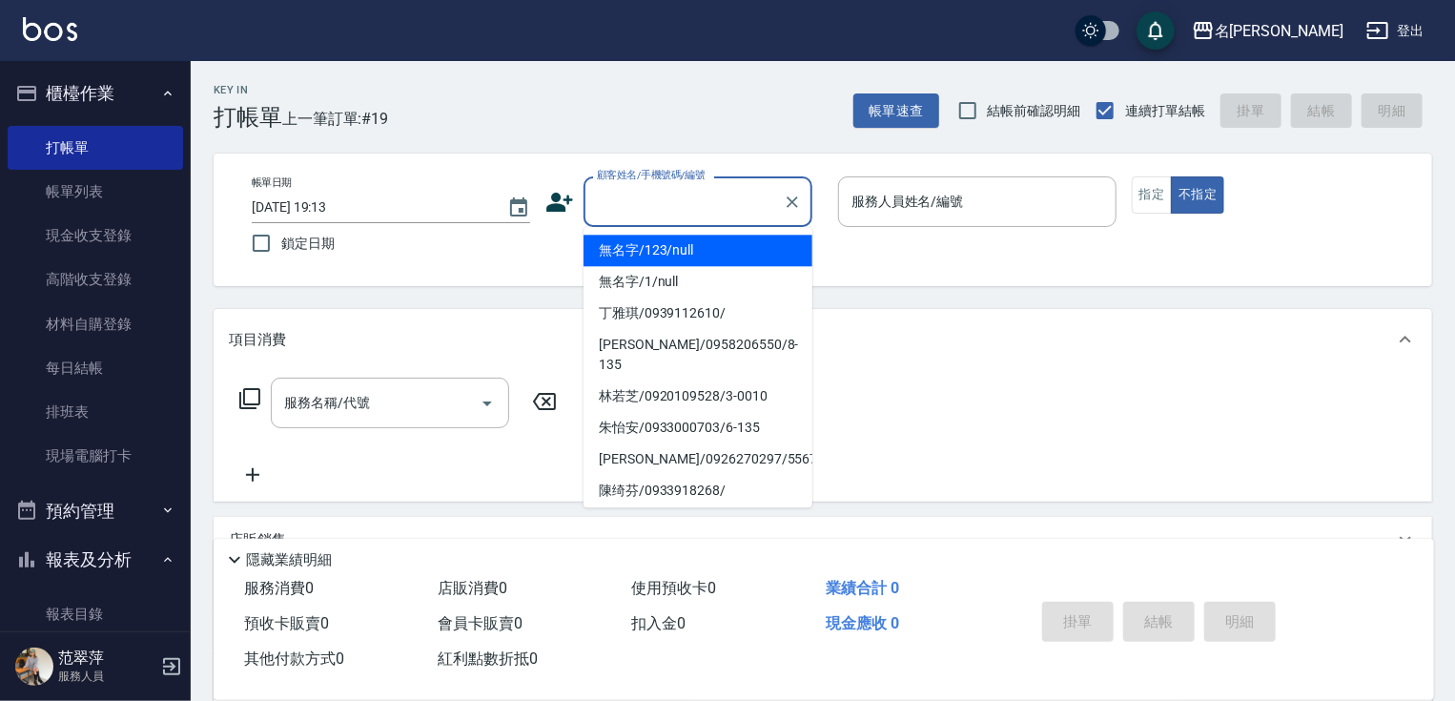
click at [635, 250] on li "無名字/123/null" at bounding box center [697, 249] width 229 height 31
type input "無名字/123/null"
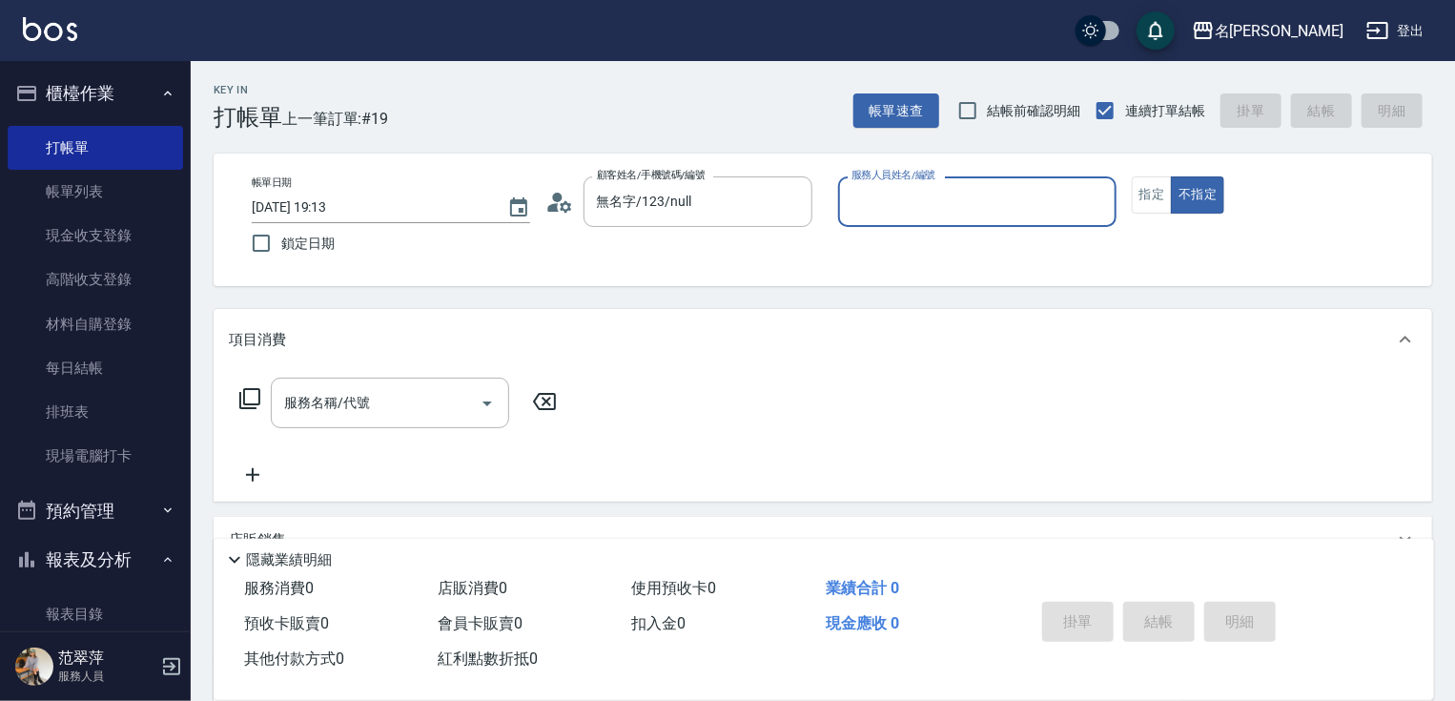
click at [869, 211] on input "服務人員姓名/編號" at bounding box center [976, 201] width 261 height 33
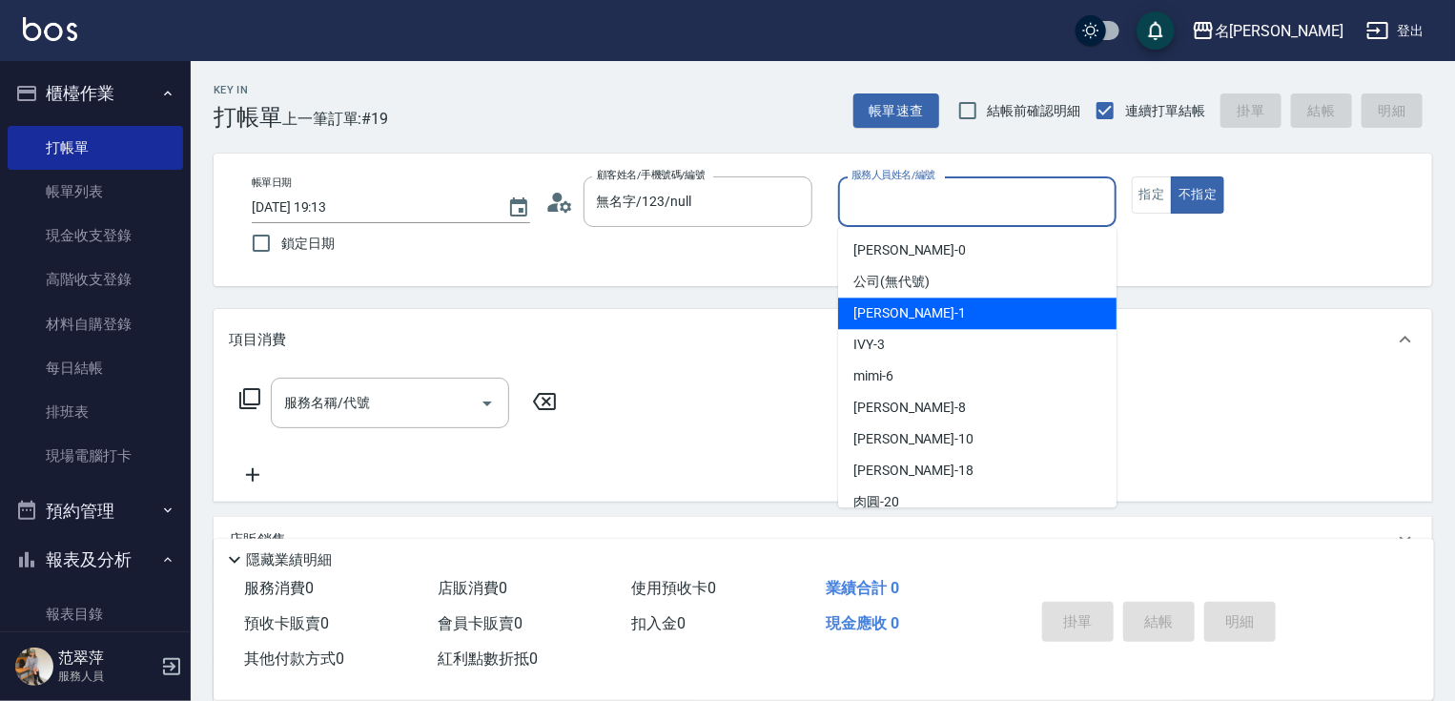
click at [896, 304] on span "Joanne -1" at bounding box center [909, 313] width 112 height 20
type input "Joanne-1"
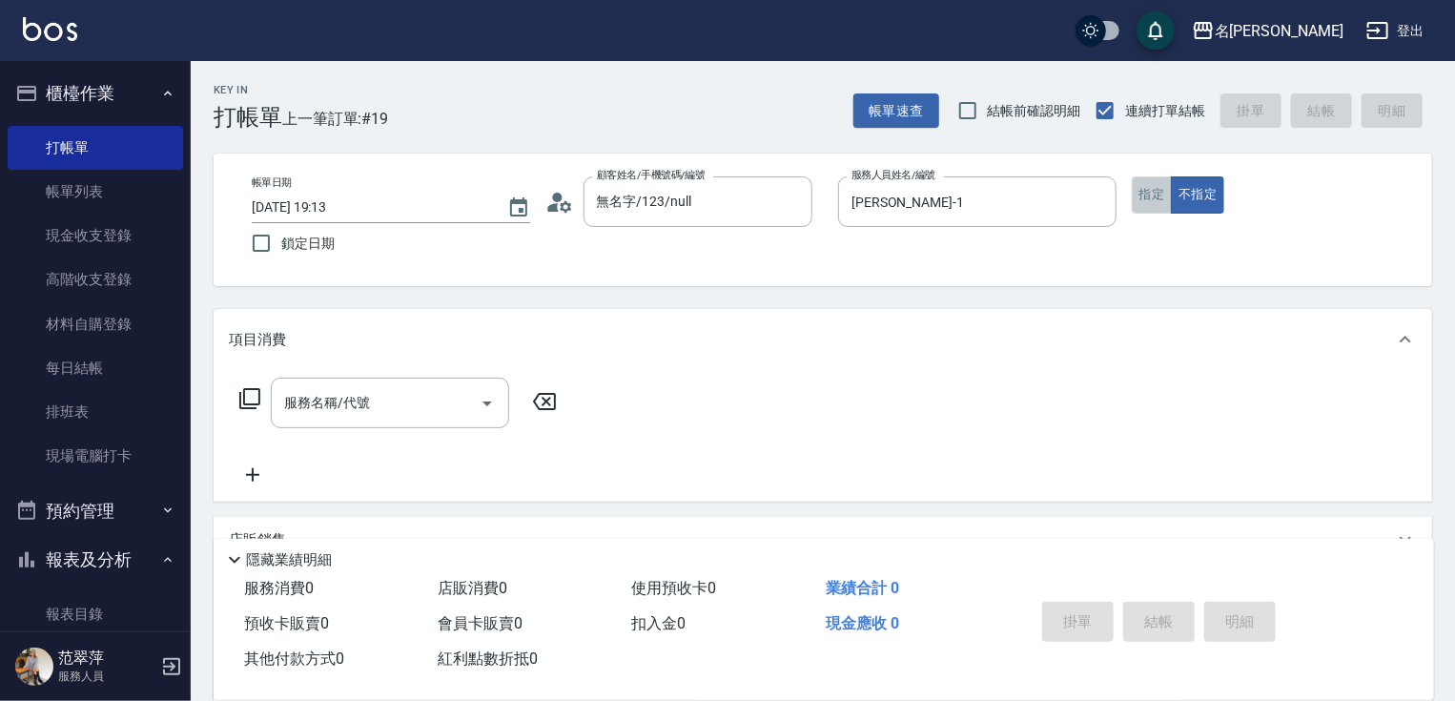
click at [1138, 205] on button "指定" at bounding box center [1151, 194] width 41 height 37
click at [438, 408] on input "服務名稱/代號" at bounding box center [375, 402] width 193 height 33
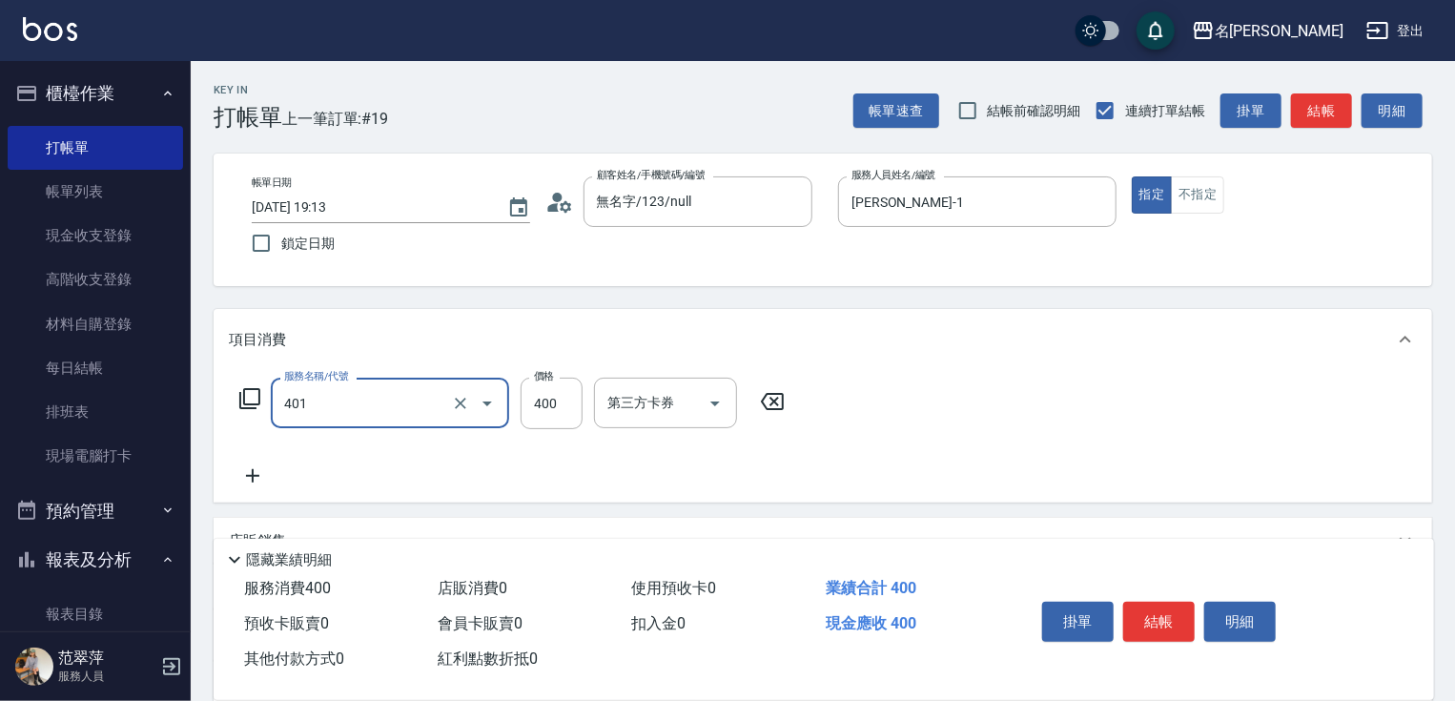
type input "剪髮(400)(401)"
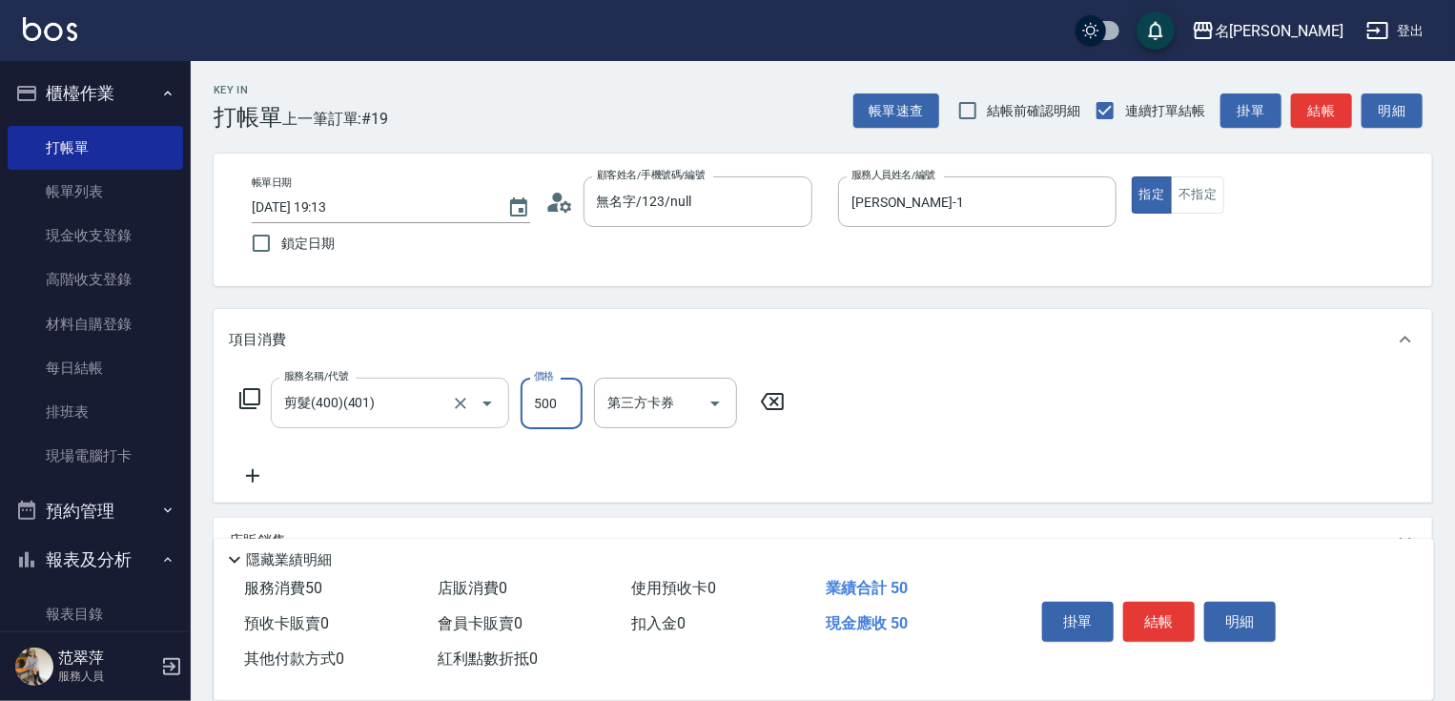
type input "500"
click at [1153, 608] on button "結帳" at bounding box center [1158, 621] width 71 height 40
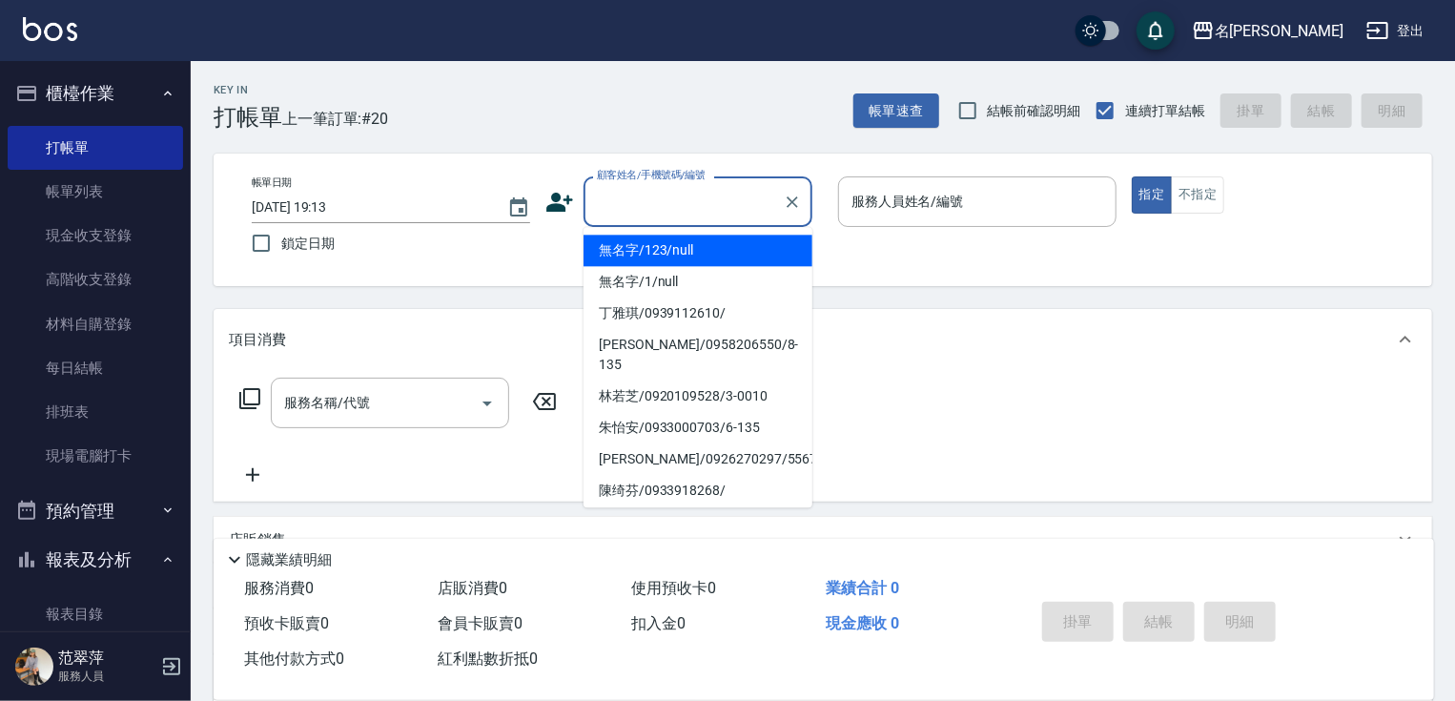
drag, startPoint x: 630, startPoint y: 203, endPoint x: 648, endPoint y: 236, distance: 38.0
click at [629, 203] on input "顧客姓名/手機號碼/編號" at bounding box center [683, 201] width 183 height 33
drag, startPoint x: 649, startPoint y: 255, endPoint x: 883, endPoint y: 223, distance: 235.6
click at [648, 254] on li "無名字/123/null" at bounding box center [697, 249] width 229 height 31
type input "無名字/123/null"
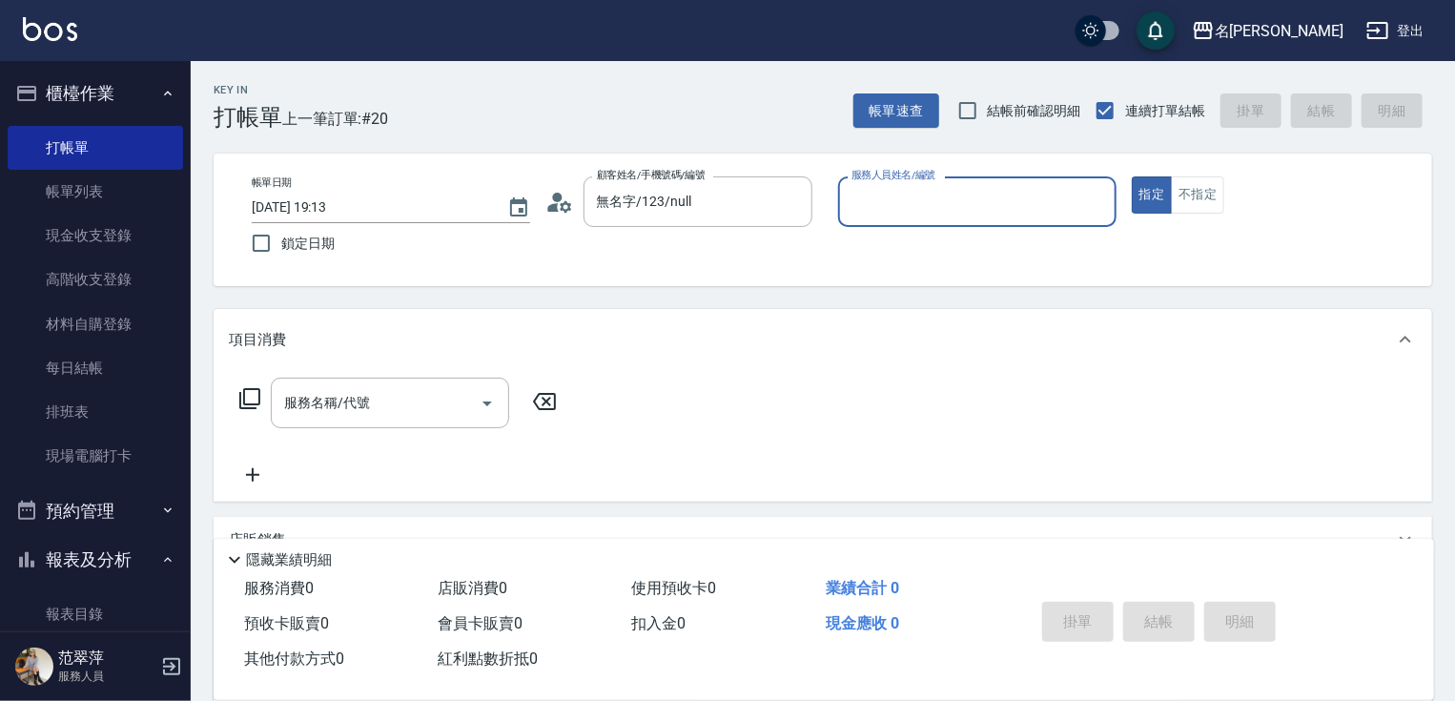
click at [912, 197] on input "服務人員姓名/編號" at bounding box center [976, 201] width 261 height 33
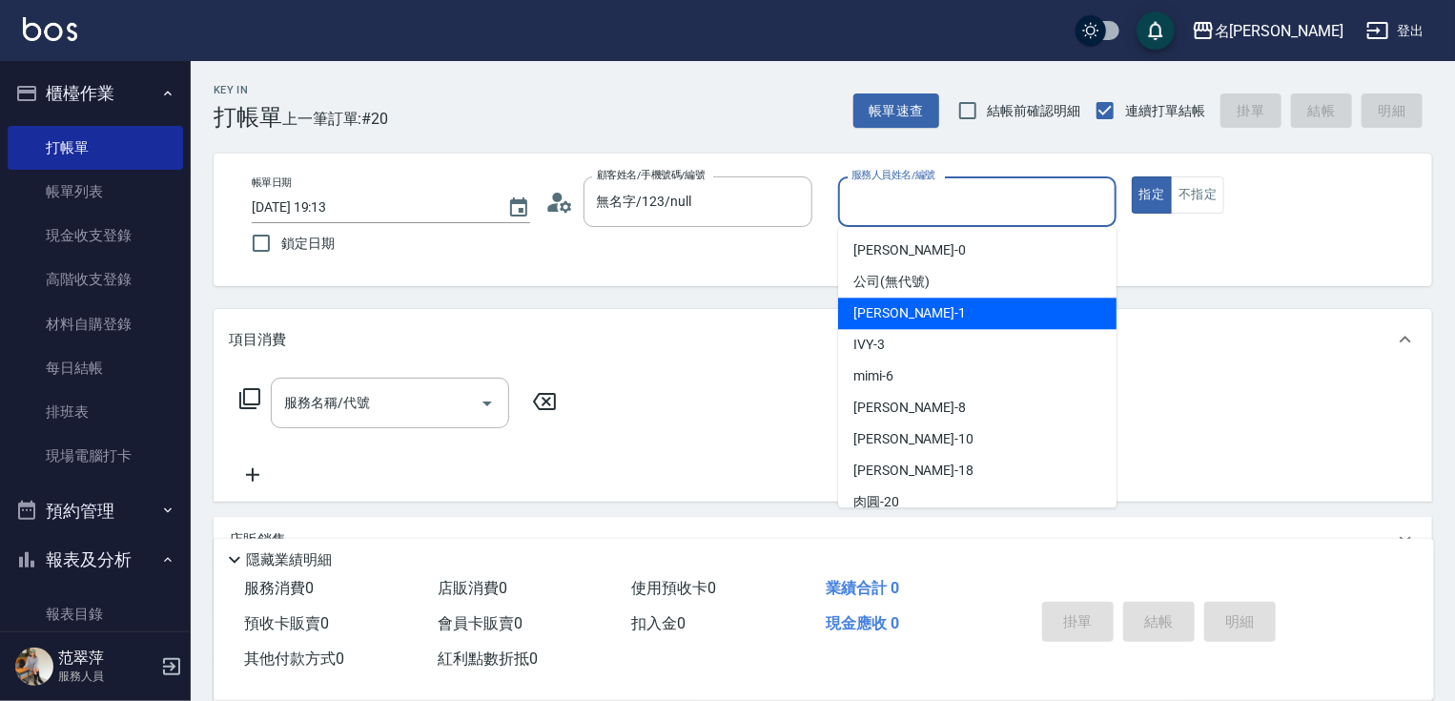
click at [917, 311] on div "Joanne -1" at bounding box center [977, 312] width 278 height 31
type input "Joanne-1"
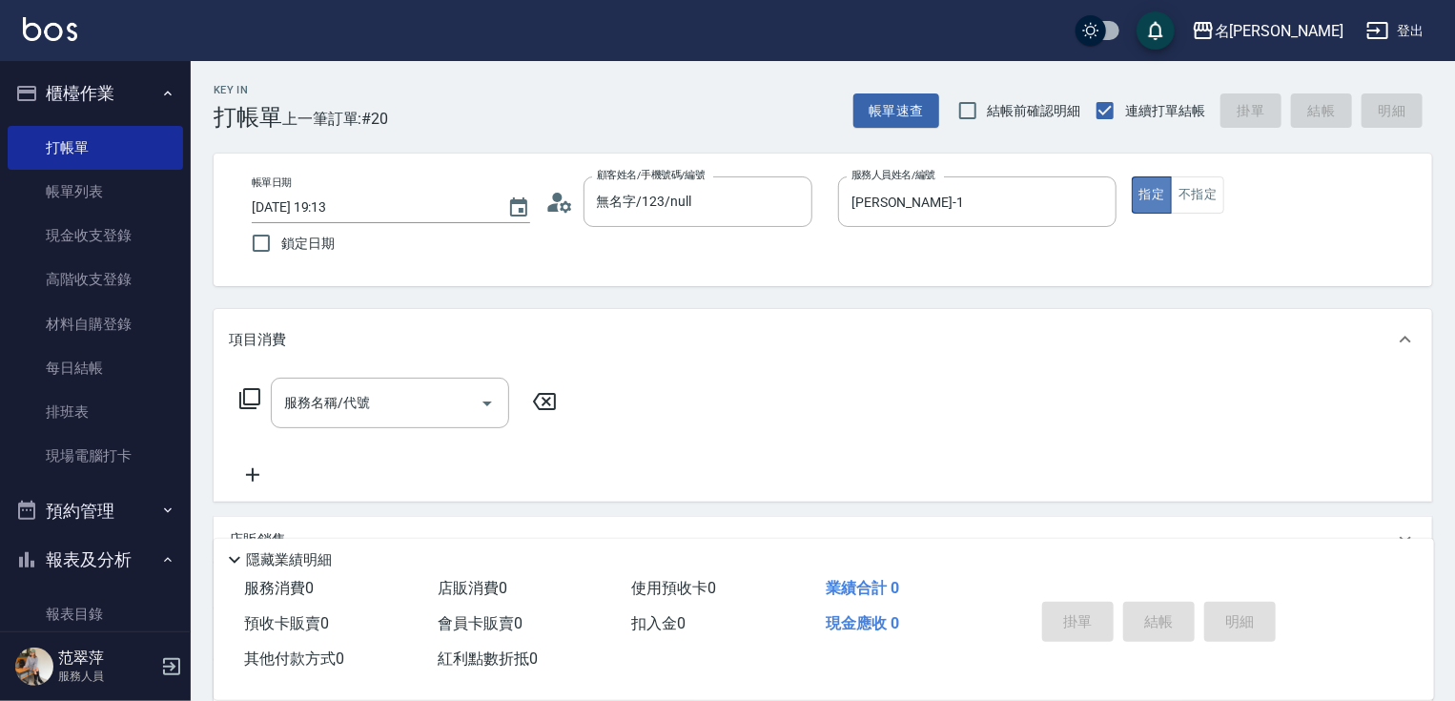
click at [1144, 206] on button "指定" at bounding box center [1151, 194] width 41 height 37
click at [250, 397] on icon at bounding box center [249, 398] width 23 height 23
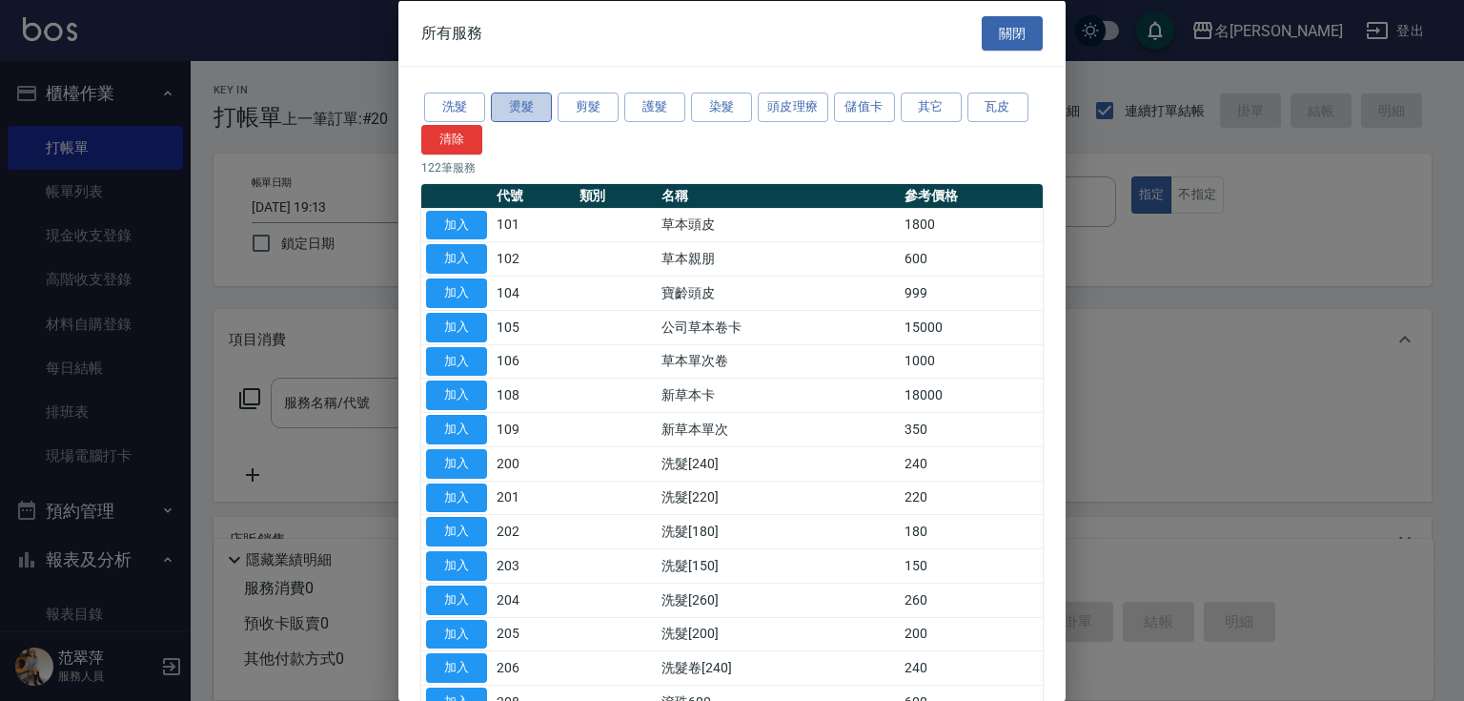
click at [512, 109] on button "燙髮" at bounding box center [521, 107] width 61 height 30
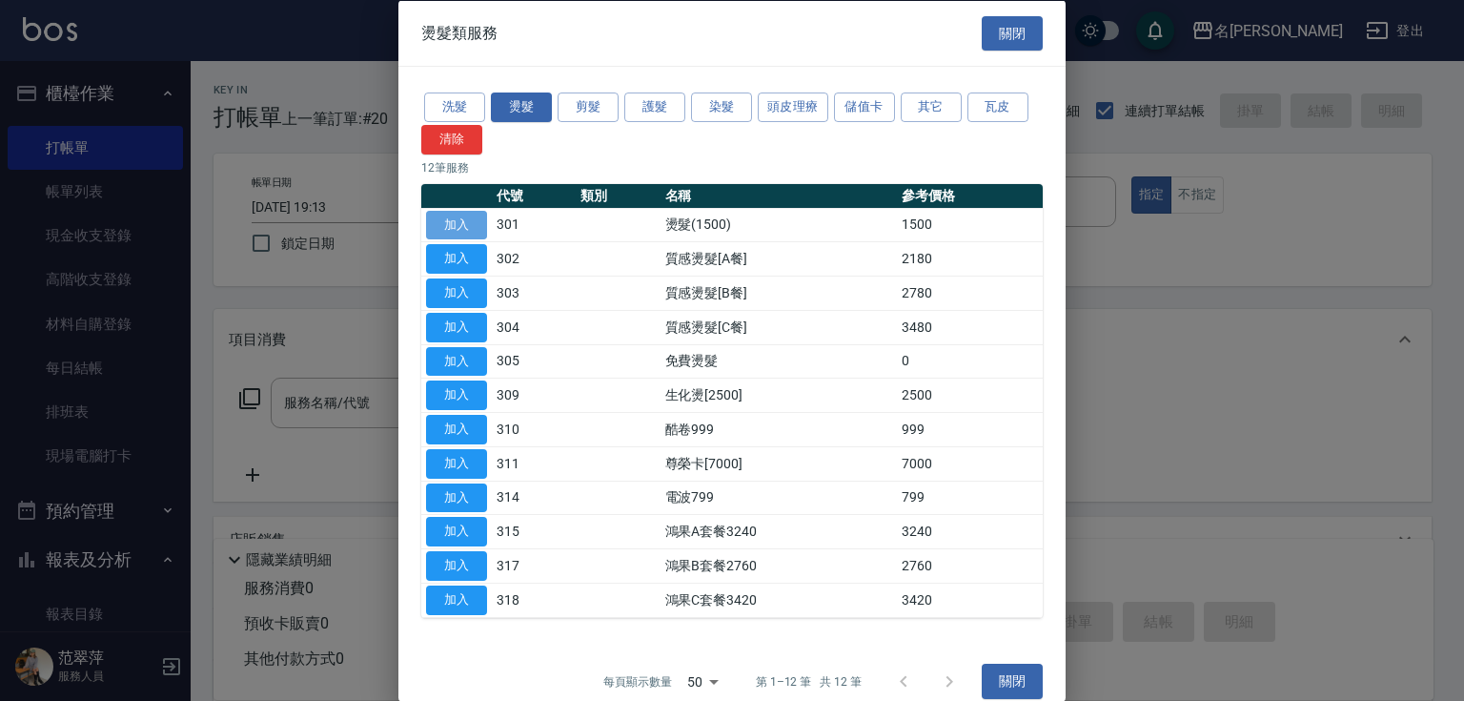
click at [457, 219] on button "加入" at bounding box center [456, 225] width 61 height 30
type input "燙髮(1500)(301)"
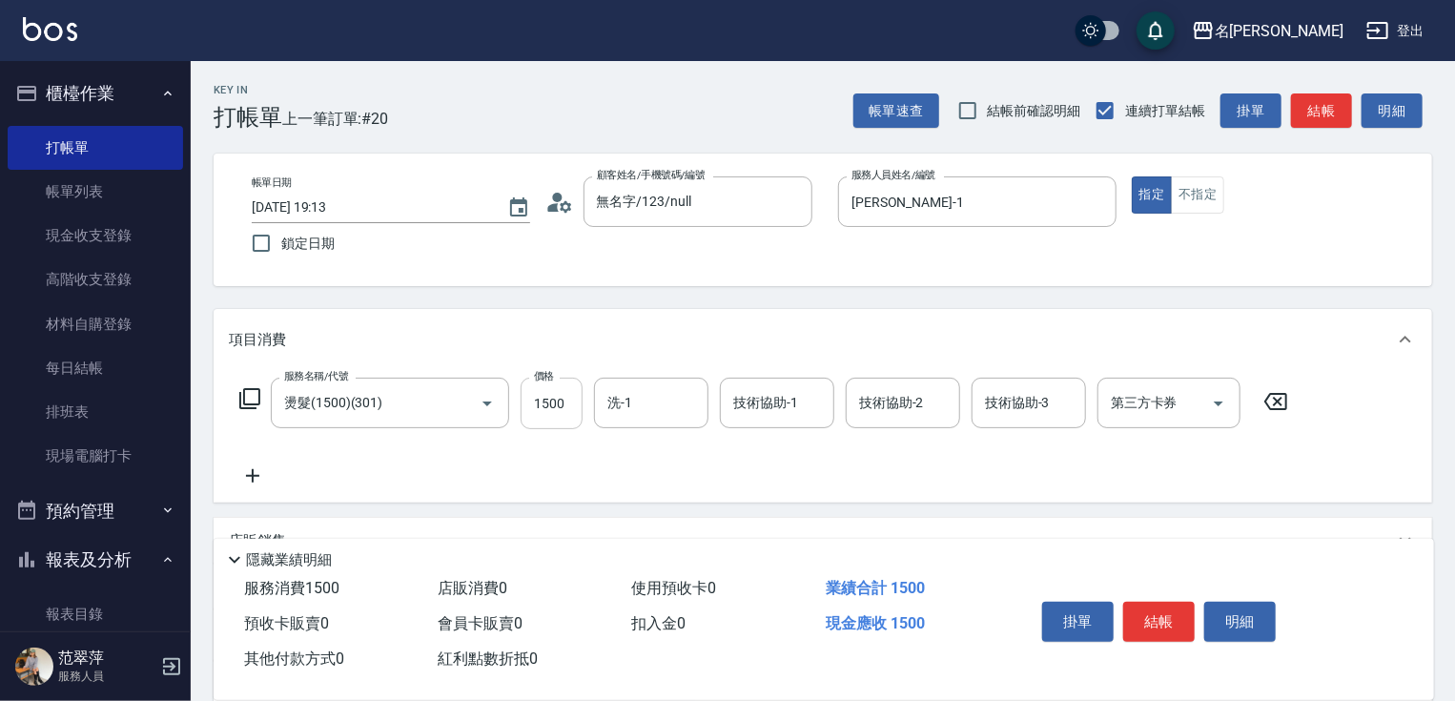
click at [564, 405] on input "1500" at bounding box center [551, 402] width 62 height 51
type input "2000"
type input "鴨肉-23"
type input "Joanne-1"
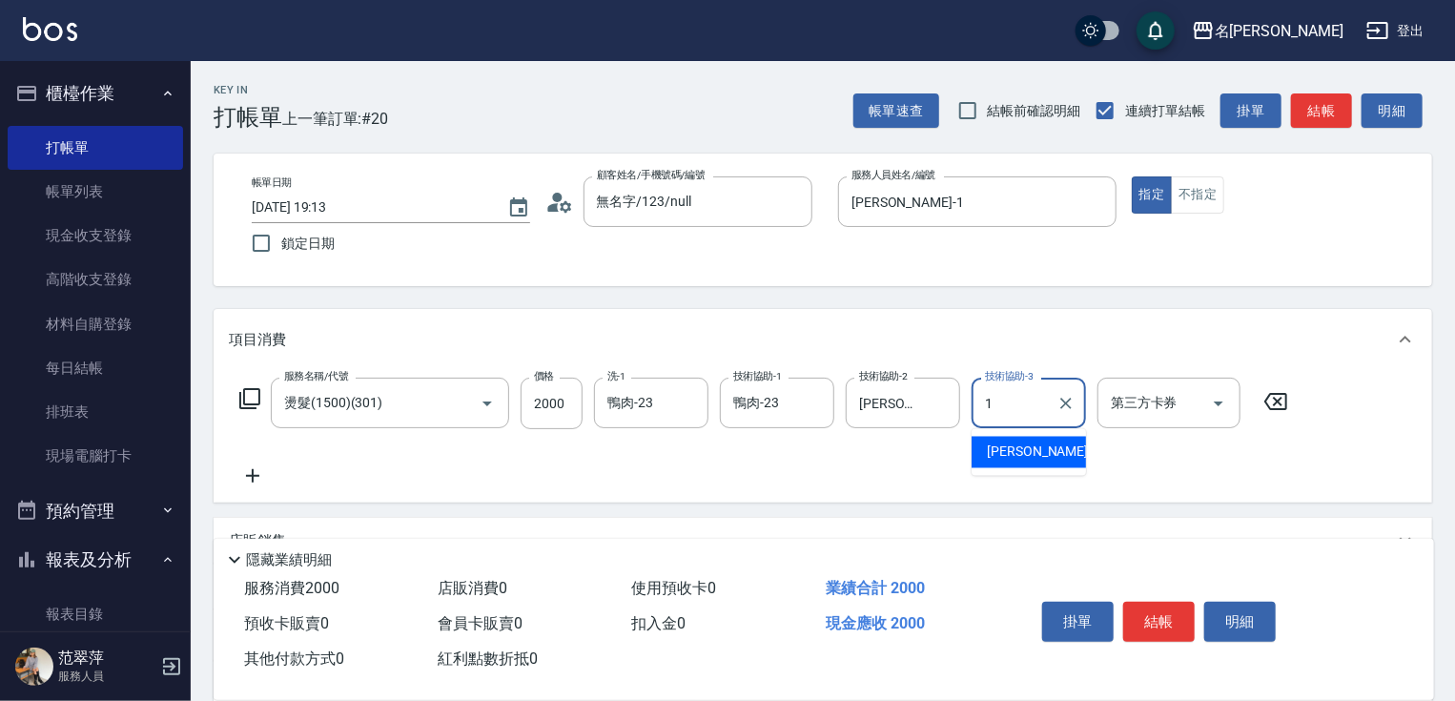
type input "Joanne-1"
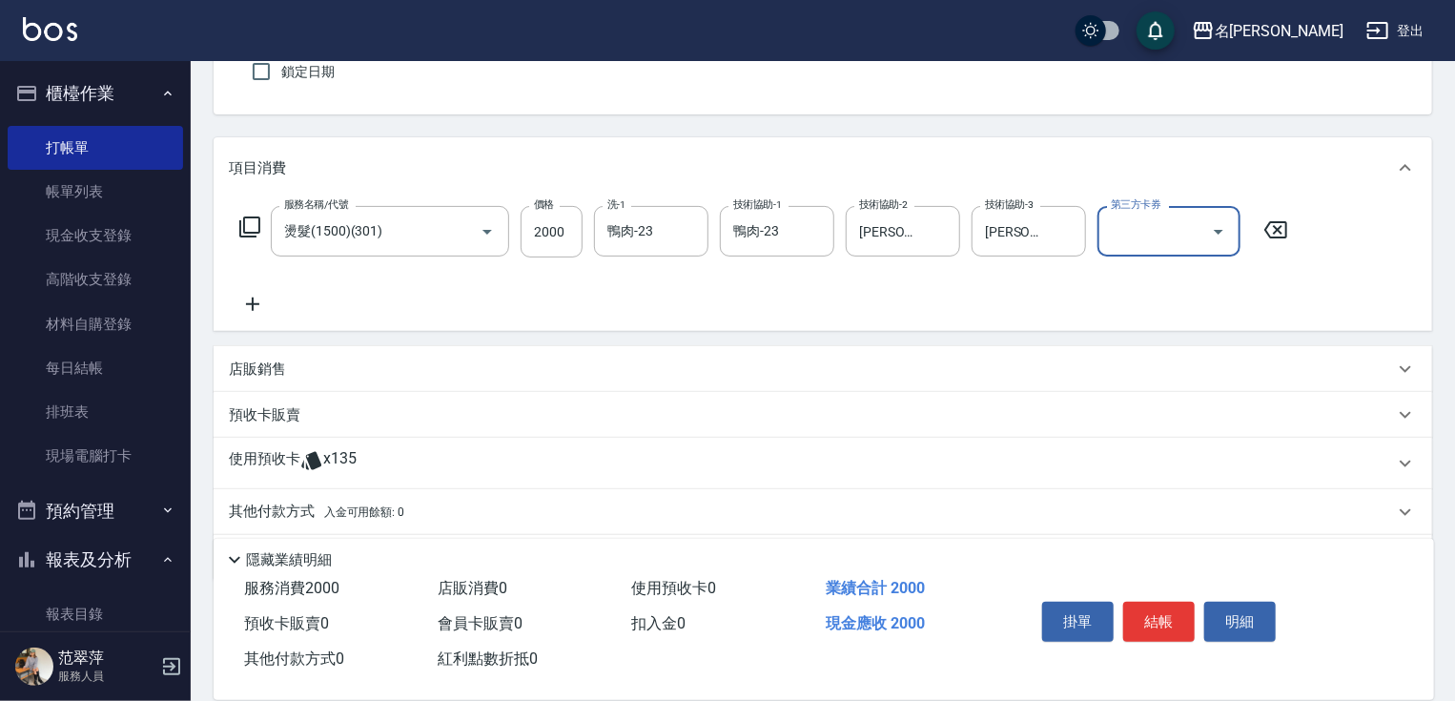
scroll to position [175, 0]
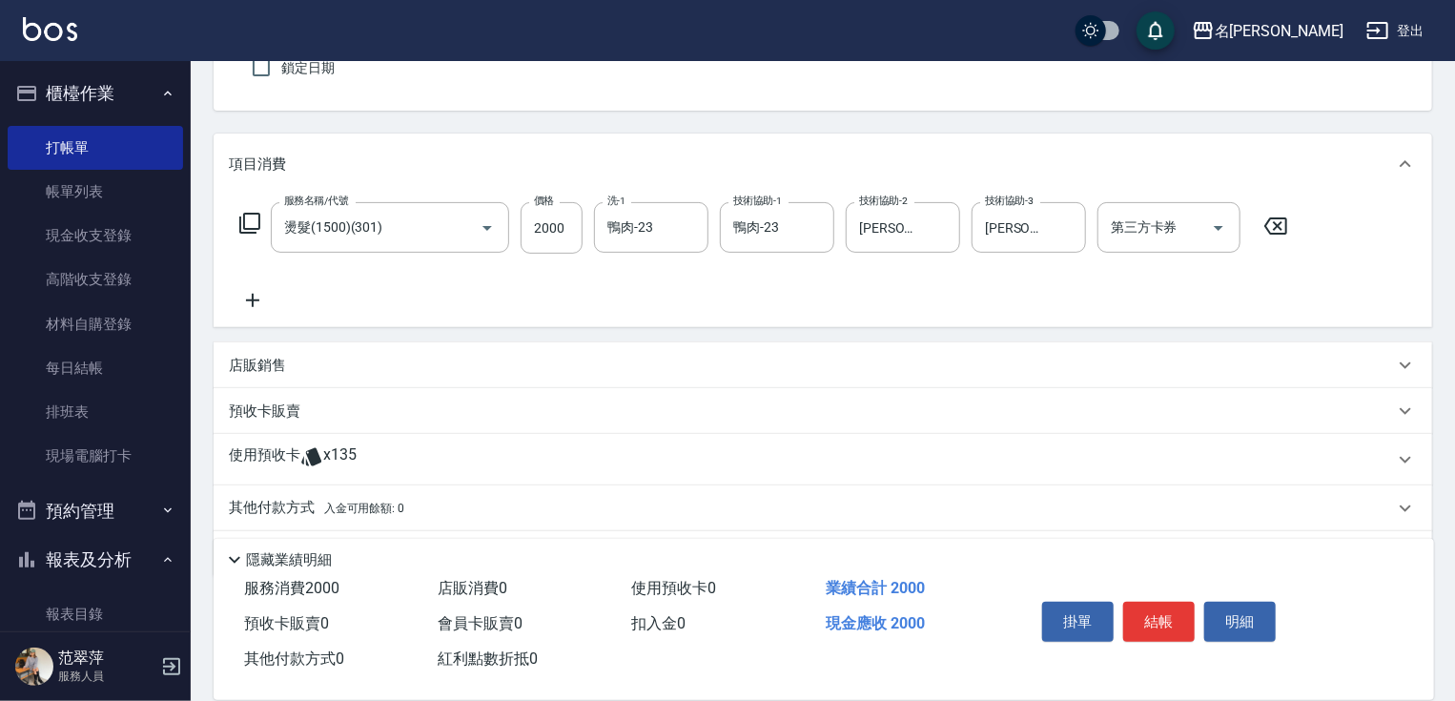
click at [278, 358] on p "店販銷售" at bounding box center [257, 366] width 57 height 20
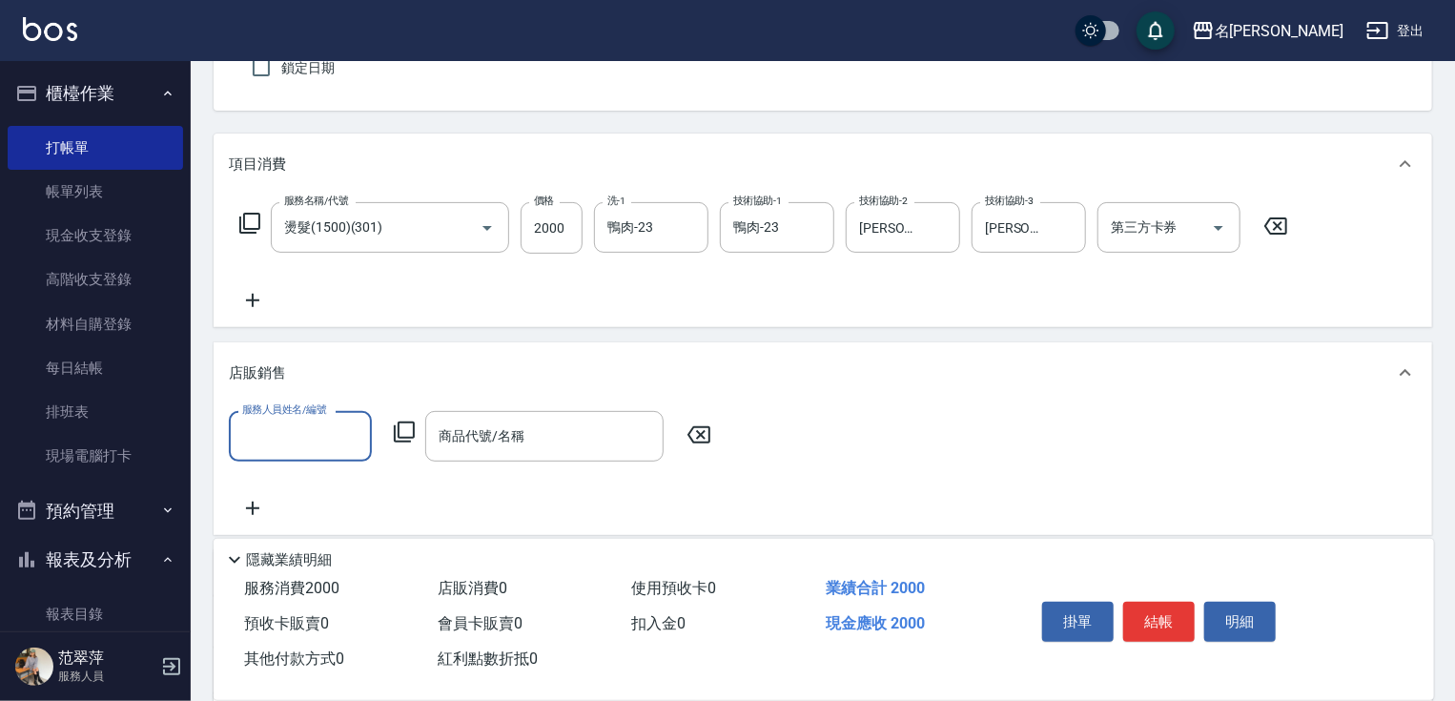
scroll to position [0, 0]
click at [313, 441] on input "服務人員姓名/編號" at bounding box center [300, 435] width 126 height 33
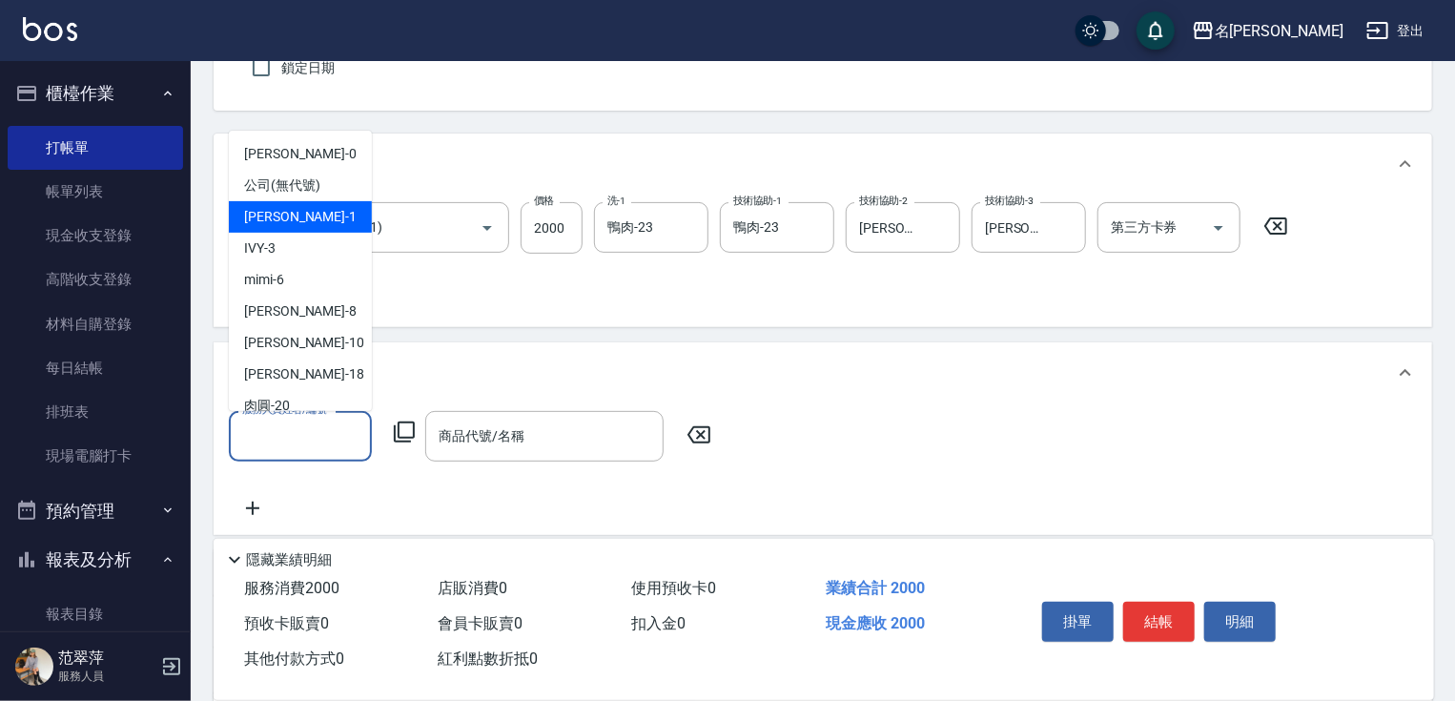
click at [294, 213] on span "Joanne -1" at bounding box center [300, 217] width 112 height 20
type input "Joanne-1"
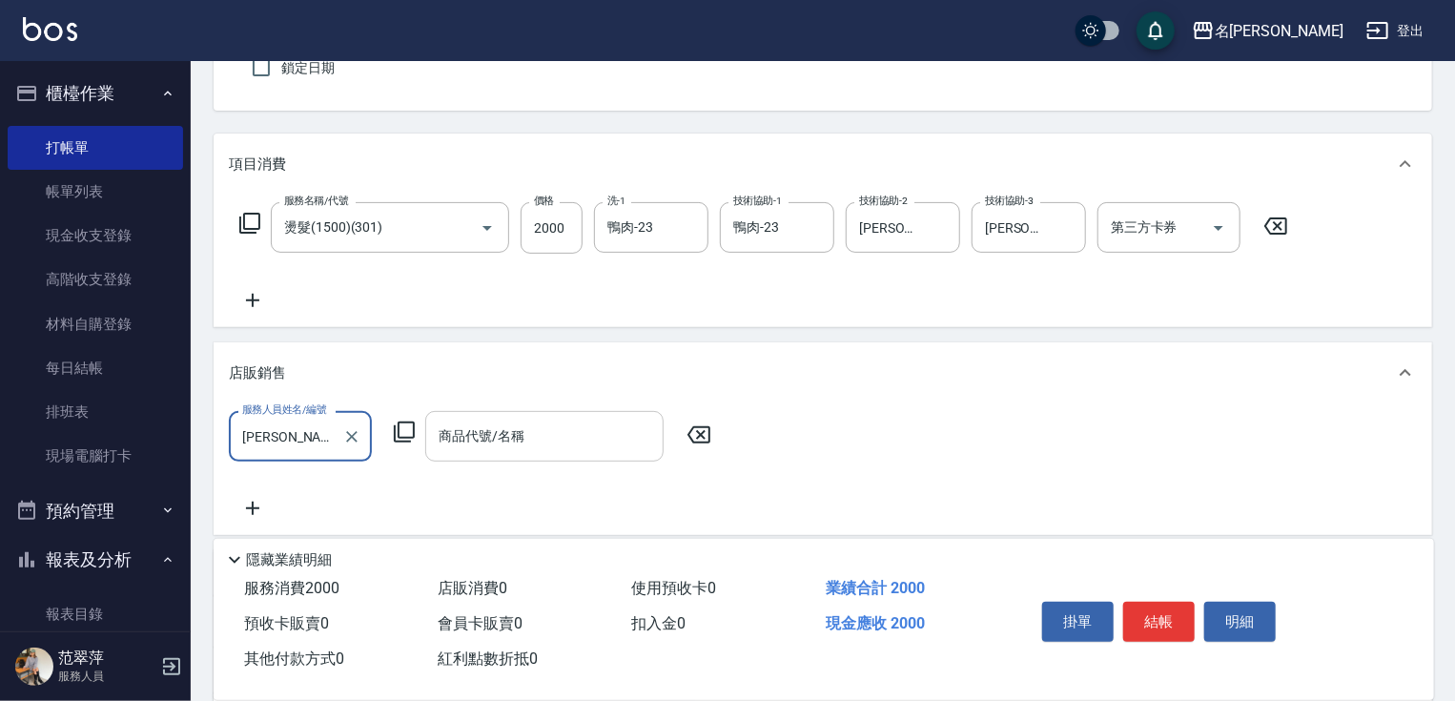
click at [495, 430] on div "商品代號/名稱 商品代號/名稱" at bounding box center [544, 436] width 238 height 51
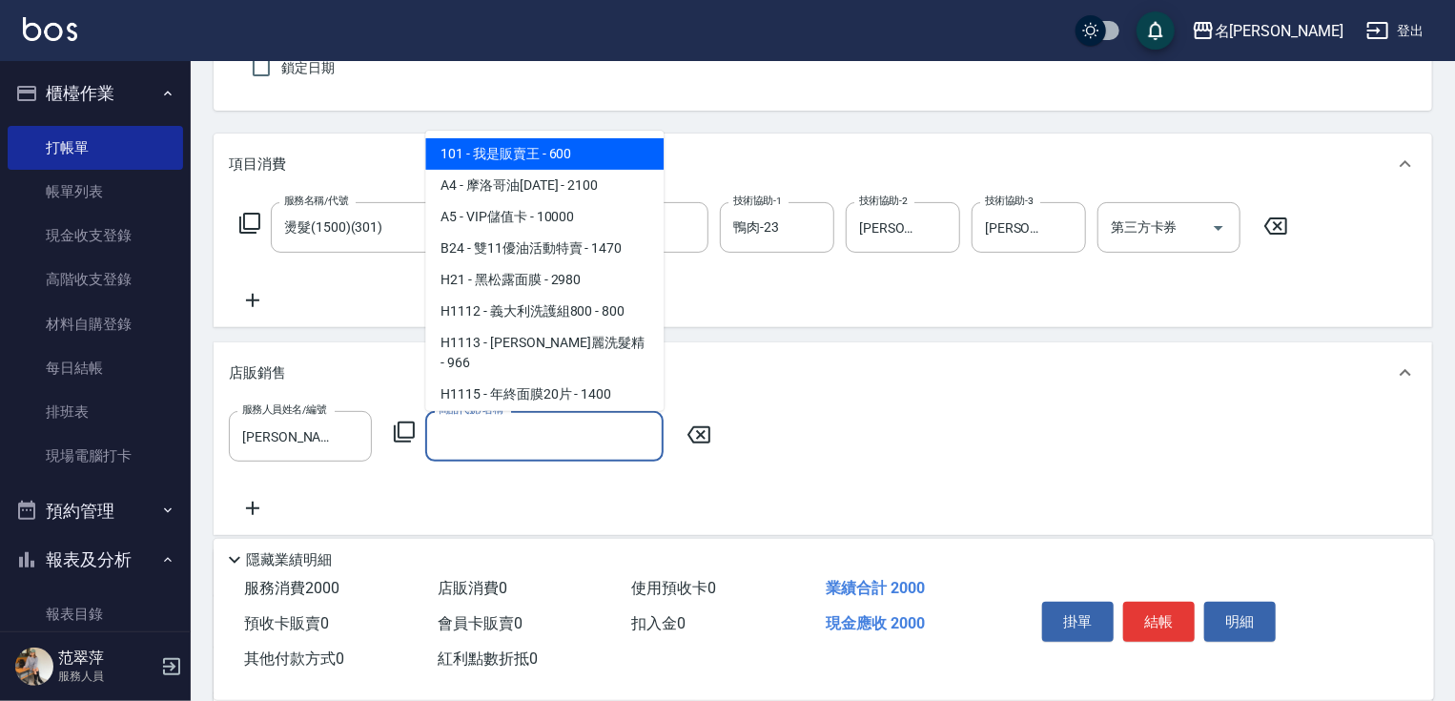
click at [534, 163] on span "101 - 我是販賣王 - 600" at bounding box center [544, 153] width 238 height 31
type input "我是販賣王"
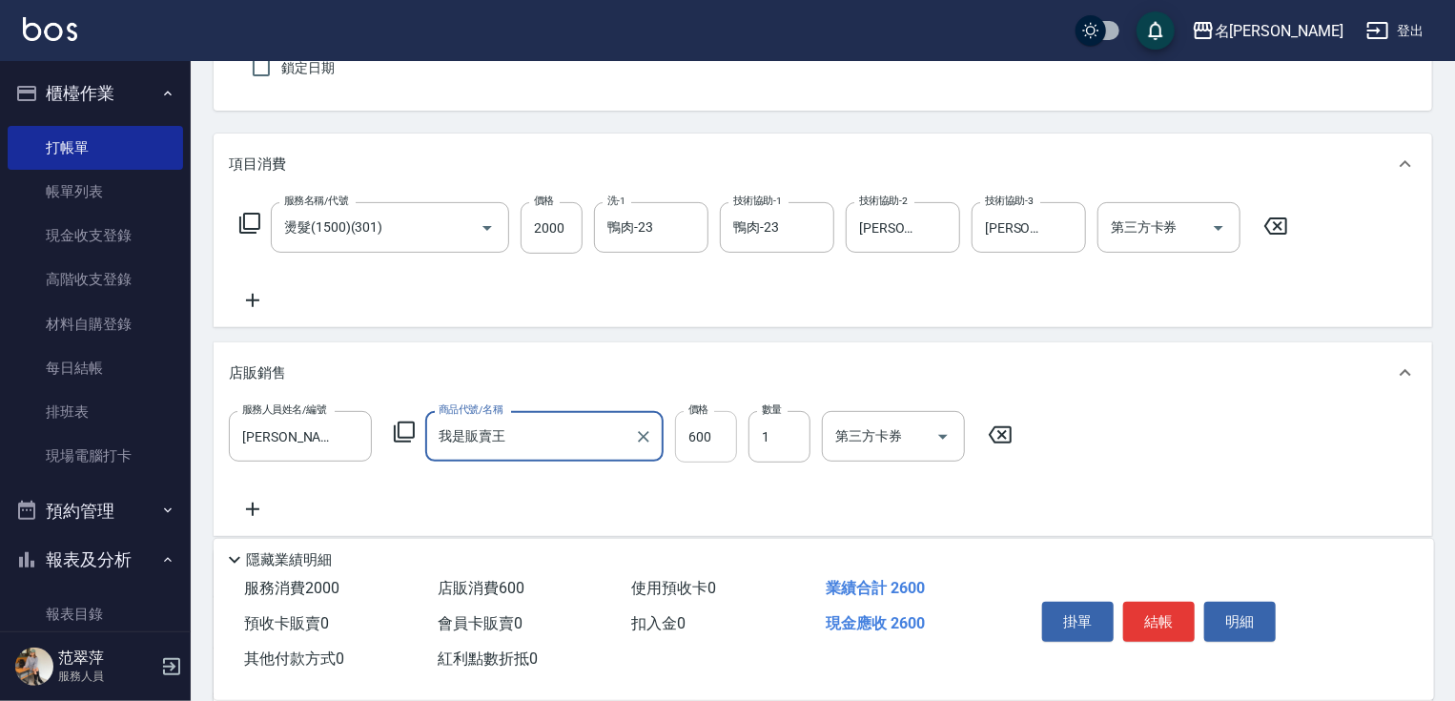
click at [712, 432] on input "600" at bounding box center [706, 436] width 62 height 51
type input "280"
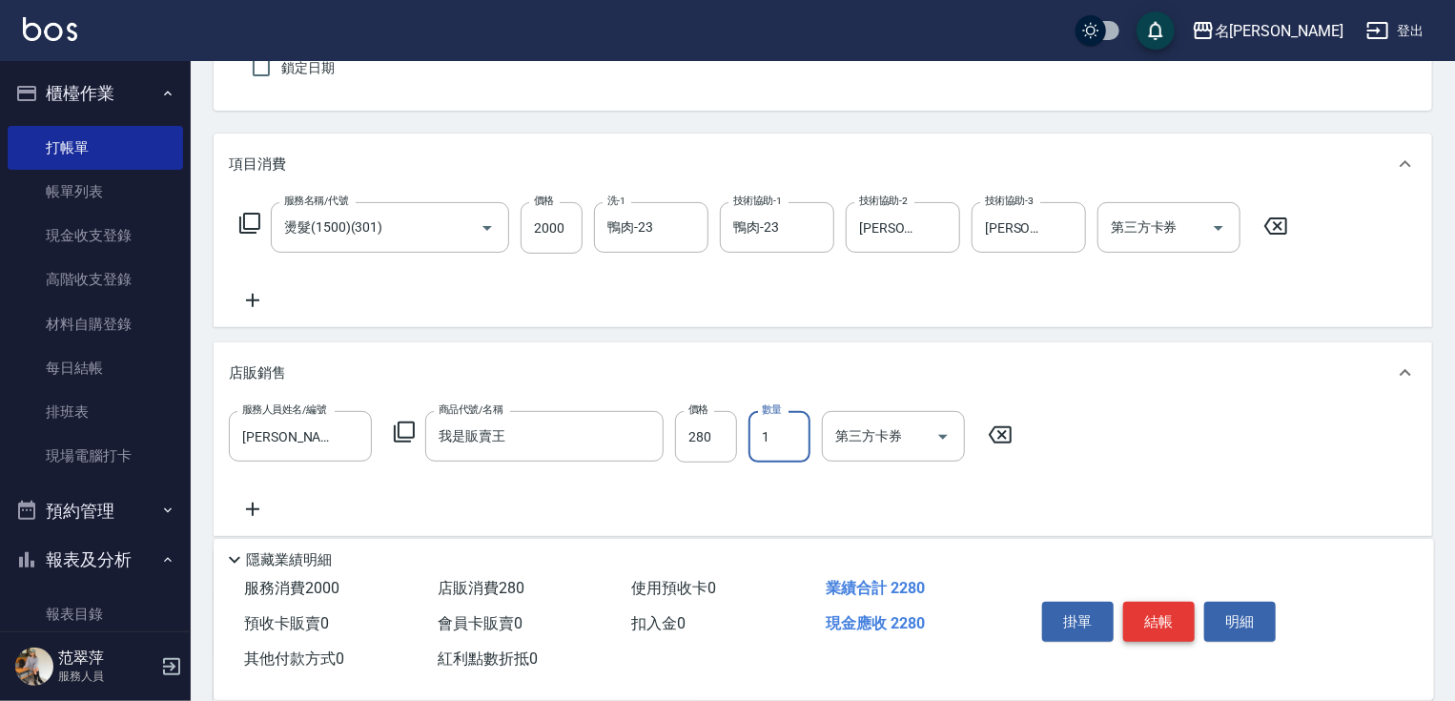
click at [1154, 617] on button "結帳" at bounding box center [1158, 621] width 71 height 40
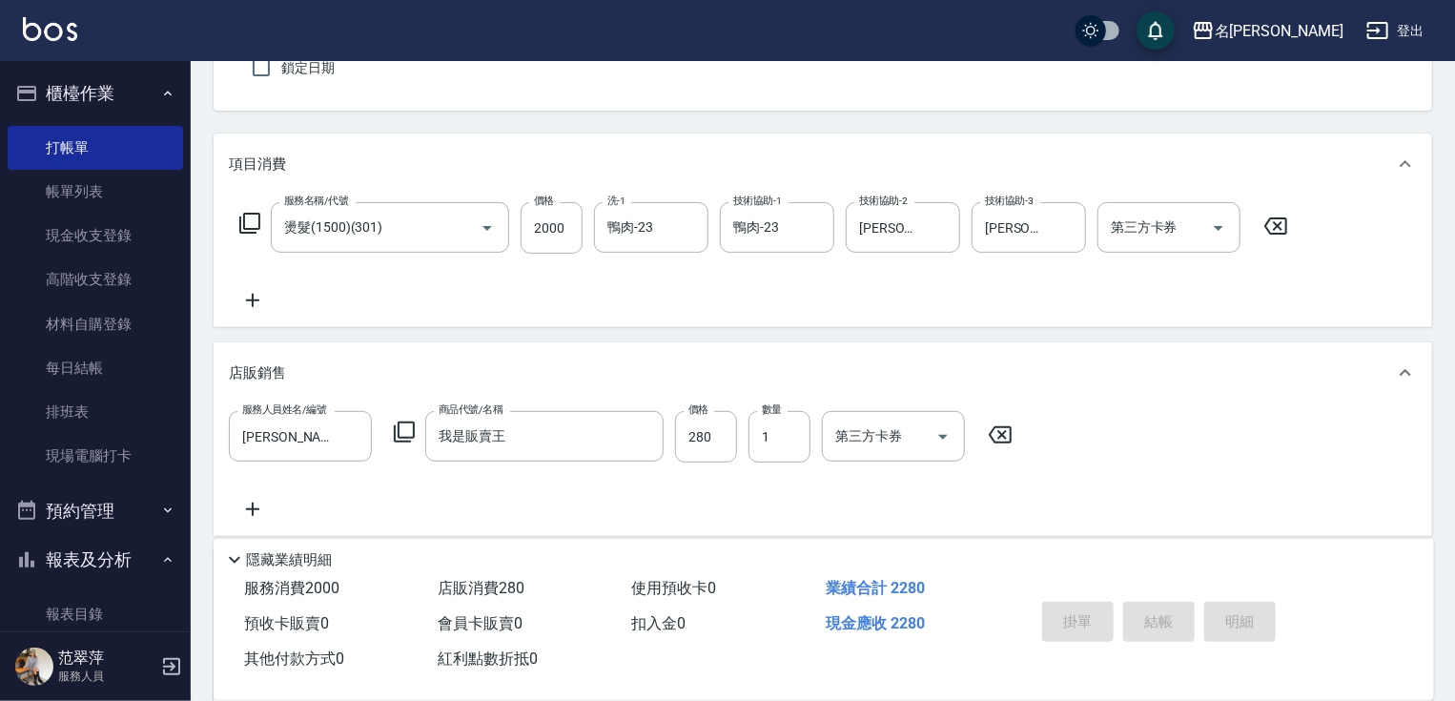
type input "2025/10/07 19:14"
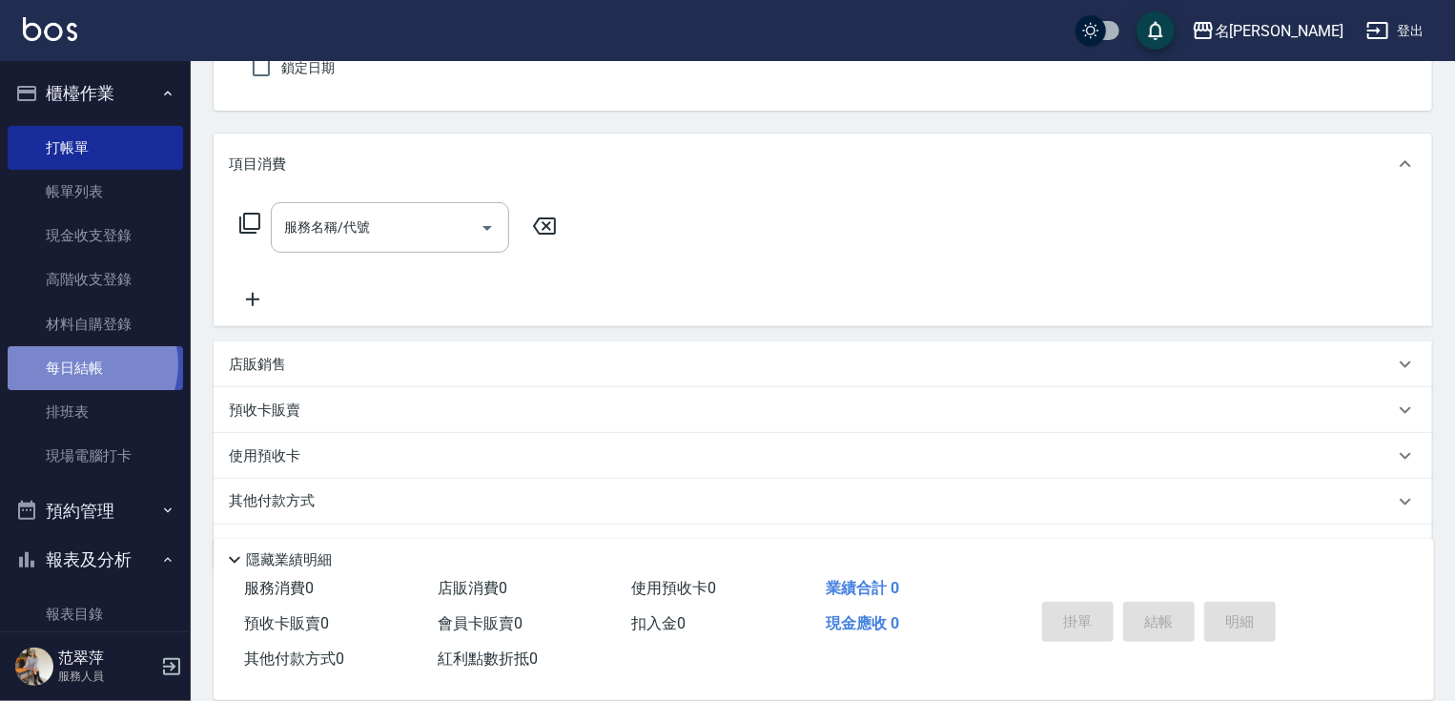
click at [88, 364] on link "每日結帳" at bounding box center [95, 368] width 175 height 44
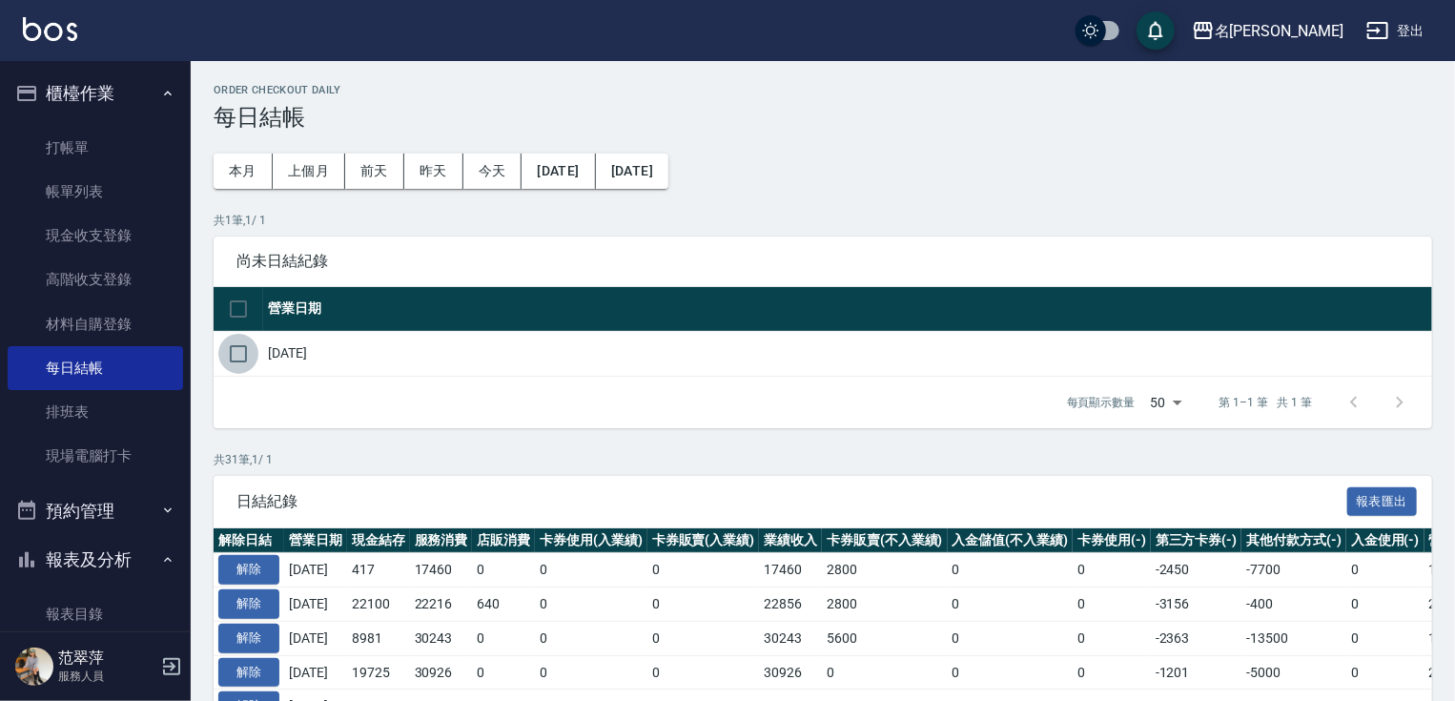
click at [242, 347] on input "checkbox" at bounding box center [238, 354] width 40 height 40
checkbox input "true"
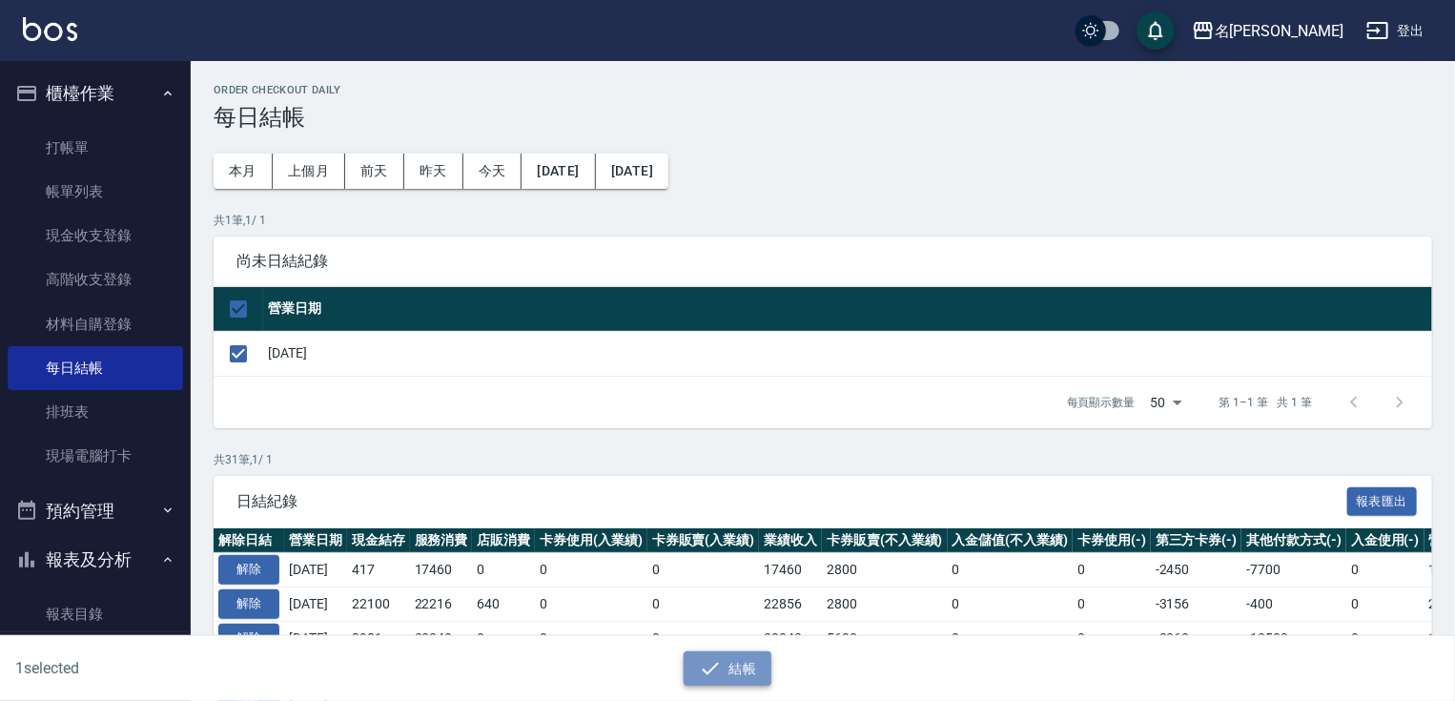
click at [726, 667] on button "結帳" at bounding box center [727, 668] width 89 height 35
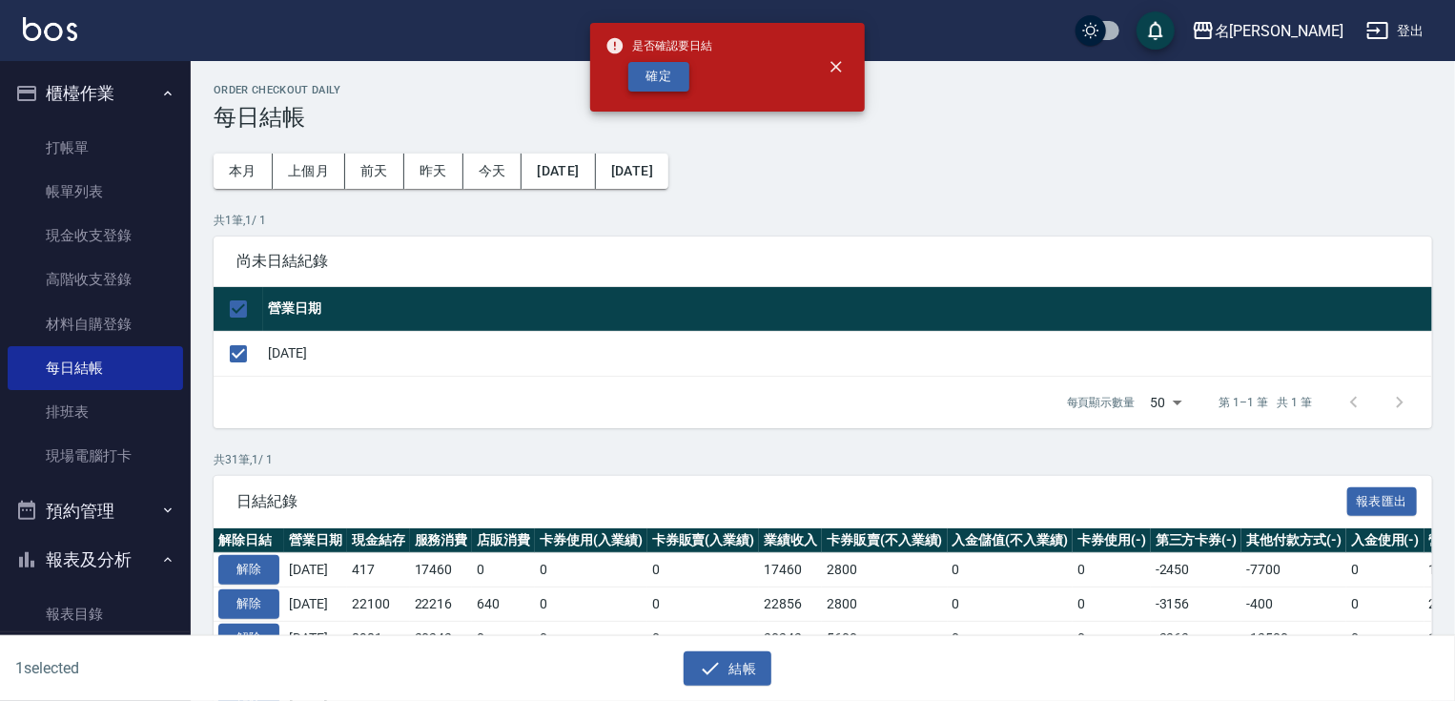
click at [659, 76] on button "確定" at bounding box center [658, 77] width 61 height 30
checkbox input "false"
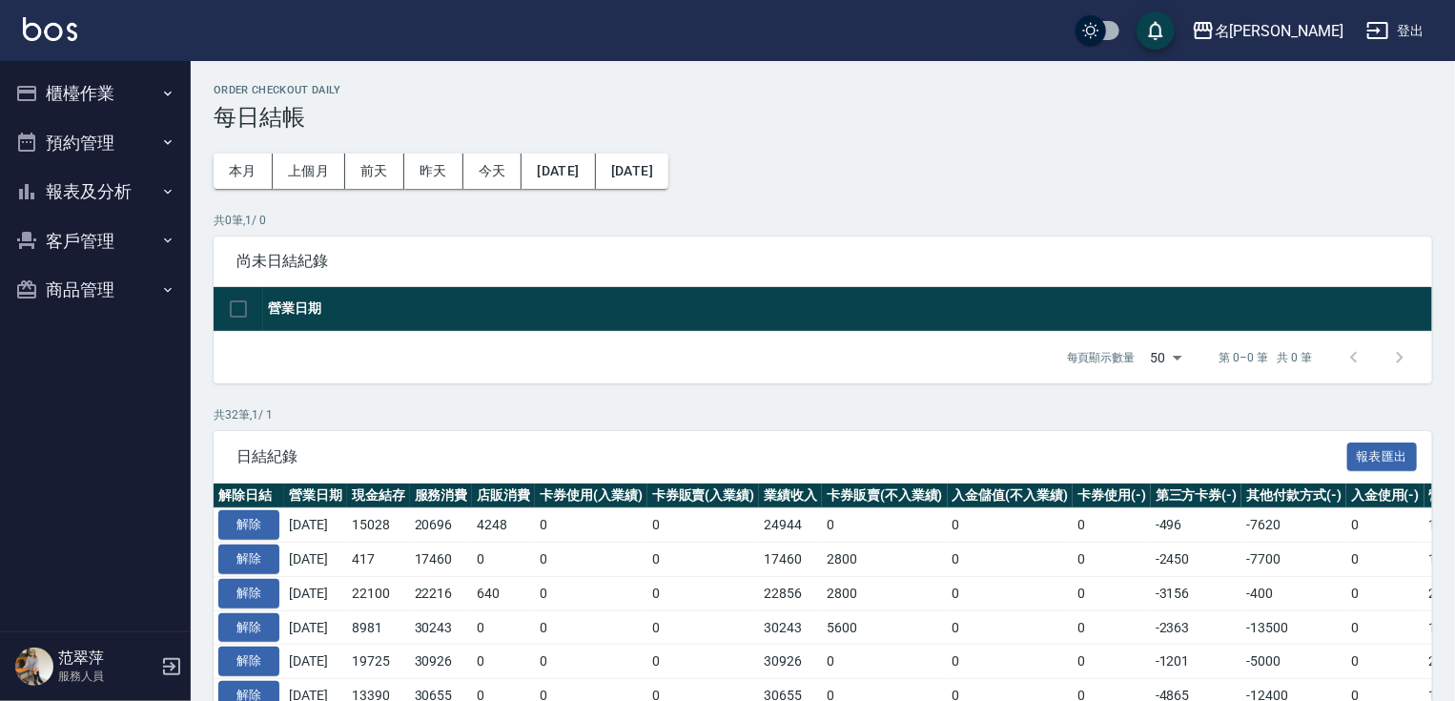
click at [108, 183] on button "報表及分析" at bounding box center [95, 192] width 175 height 50
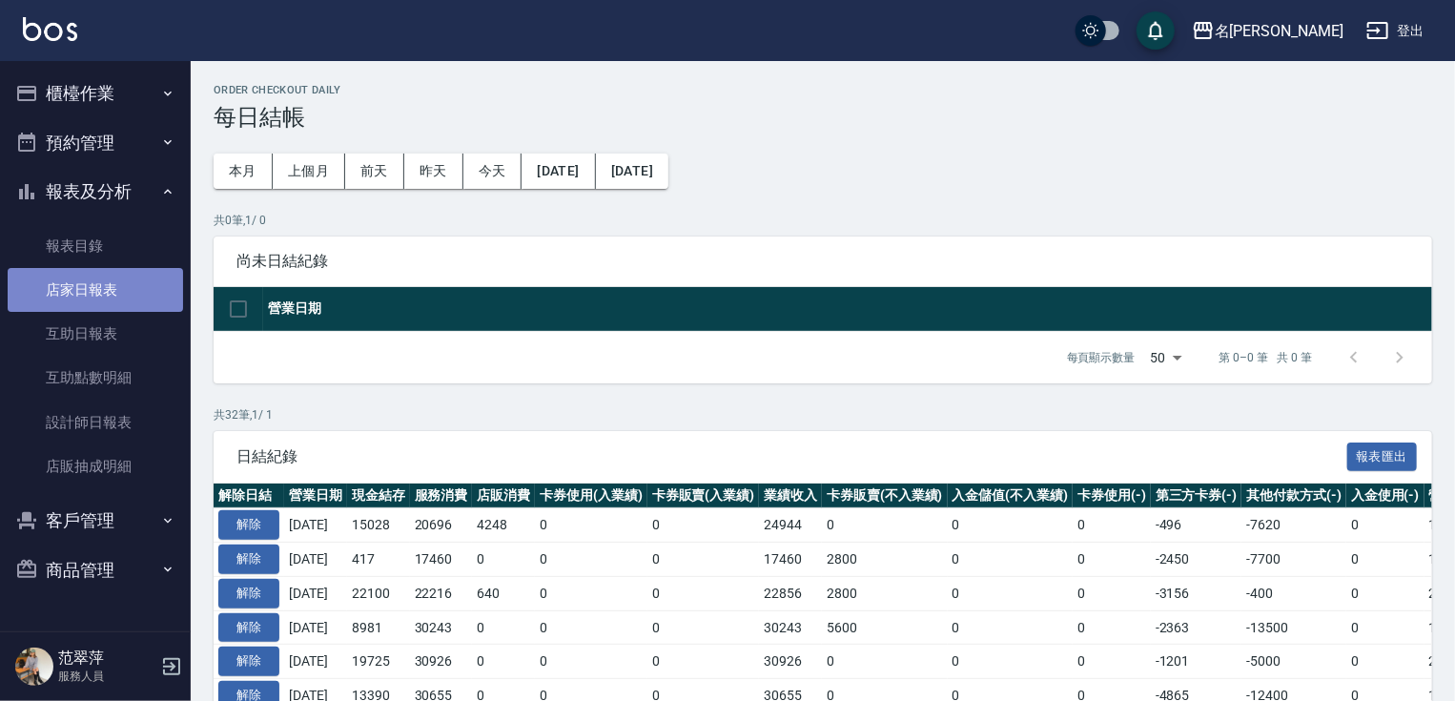
click at [72, 294] on link "店家日報表" at bounding box center [95, 290] width 175 height 44
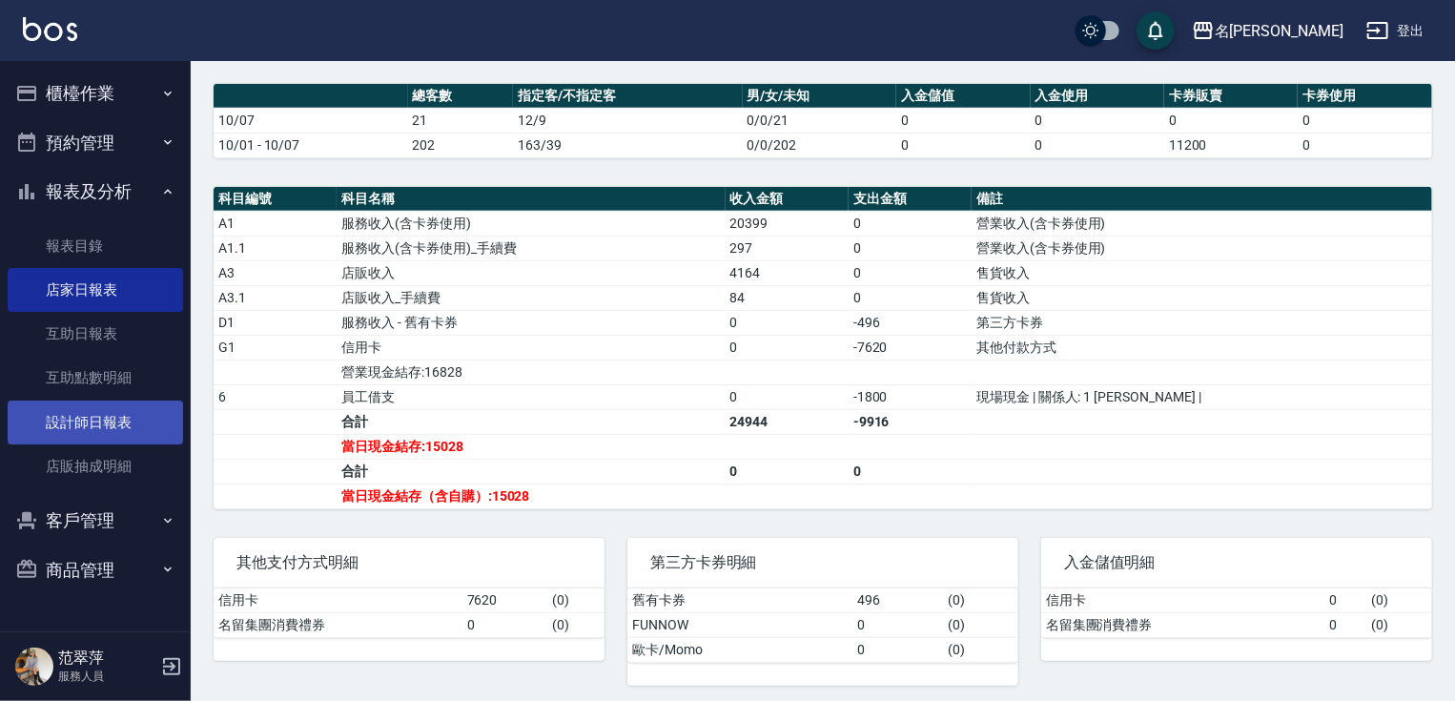
scroll to position [479, 0]
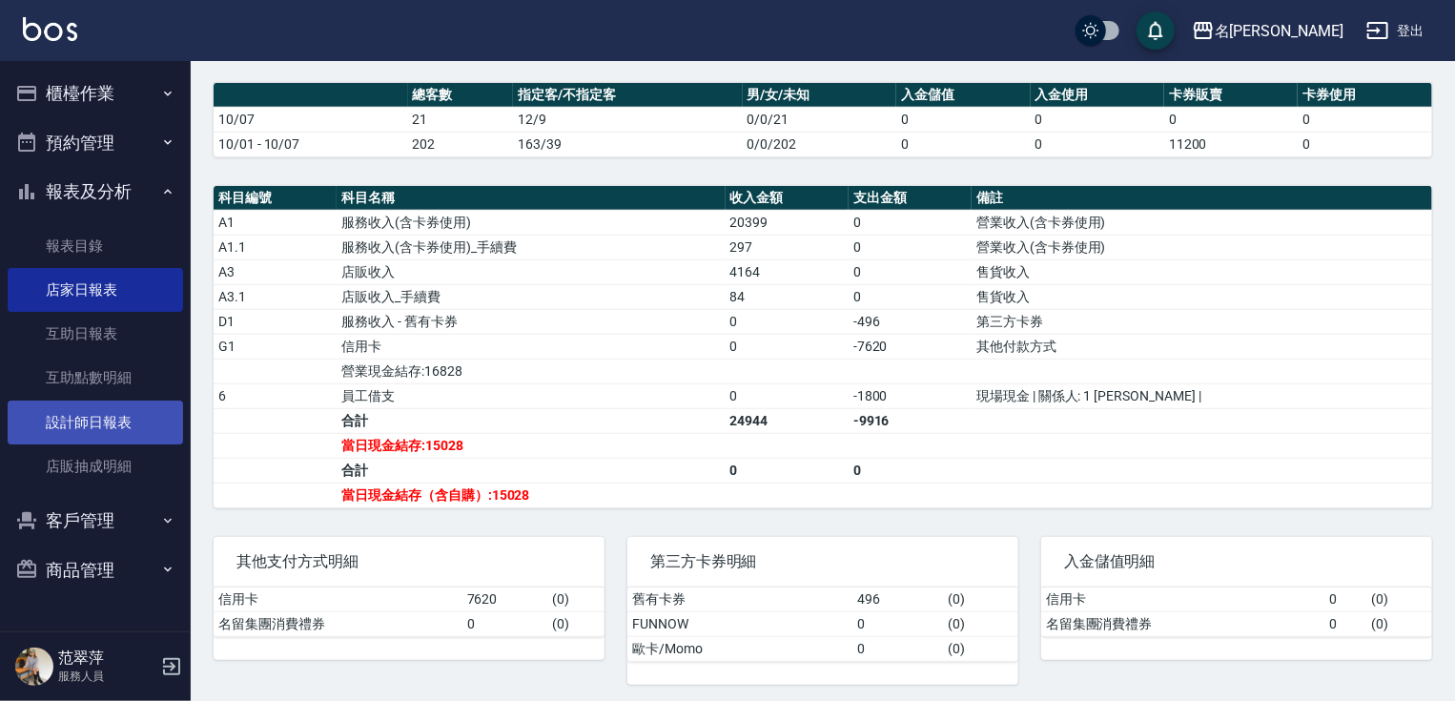
click at [99, 427] on link "設計師日報表" at bounding box center [95, 422] width 175 height 44
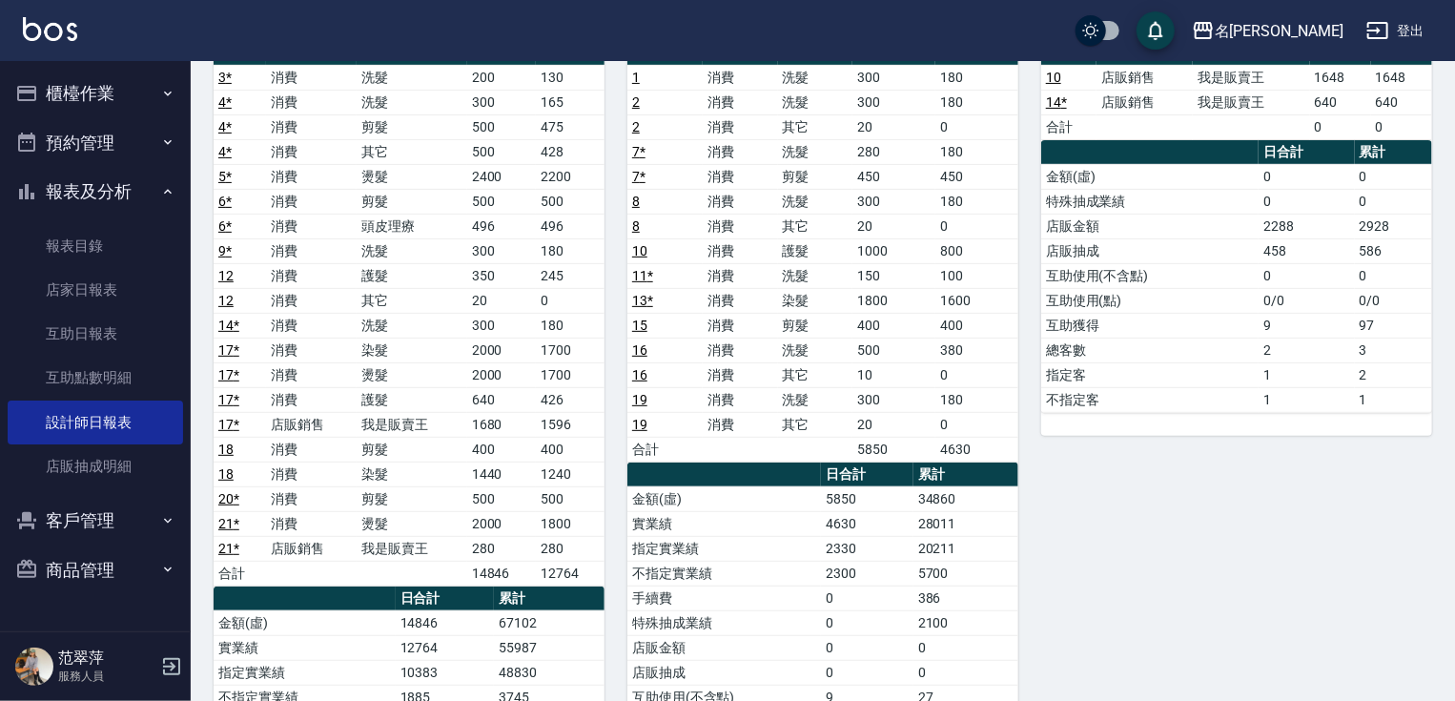
scroll to position [123, 0]
